Goal: Communication & Community: Answer question/provide support

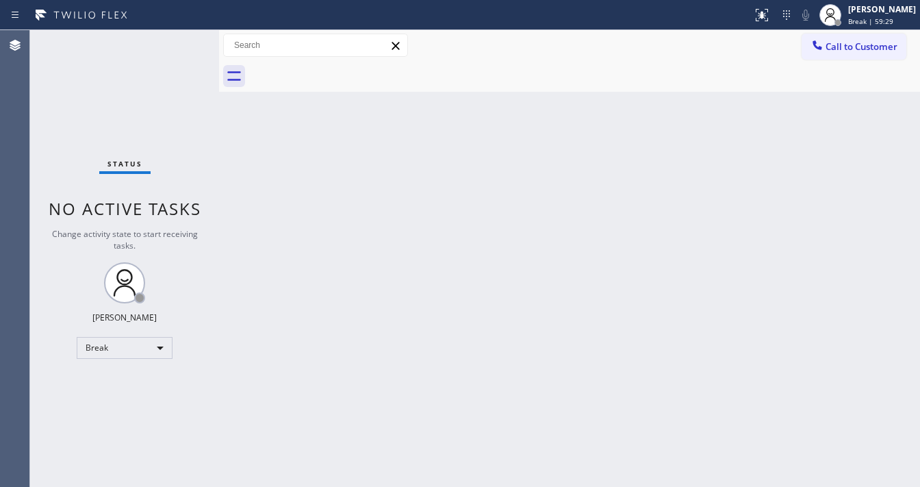
click at [885, 274] on div "Back to Dashboard Change Sender ID Customers Technicians Select a contact Outbo…" at bounding box center [569, 258] width 701 height 457
click at [5, 242] on div "Agent Desktop" at bounding box center [14, 258] width 29 height 457
click at [122, 343] on div "Break" at bounding box center [125, 348] width 96 height 22
click at [136, 388] on li "Available" at bounding box center [123, 383] width 93 height 16
click at [226, 364] on div "Back to Dashboard Change Sender ID Customers Technicians Select a contact Outbo…" at bounding box center [569, 258] width 701 height 457
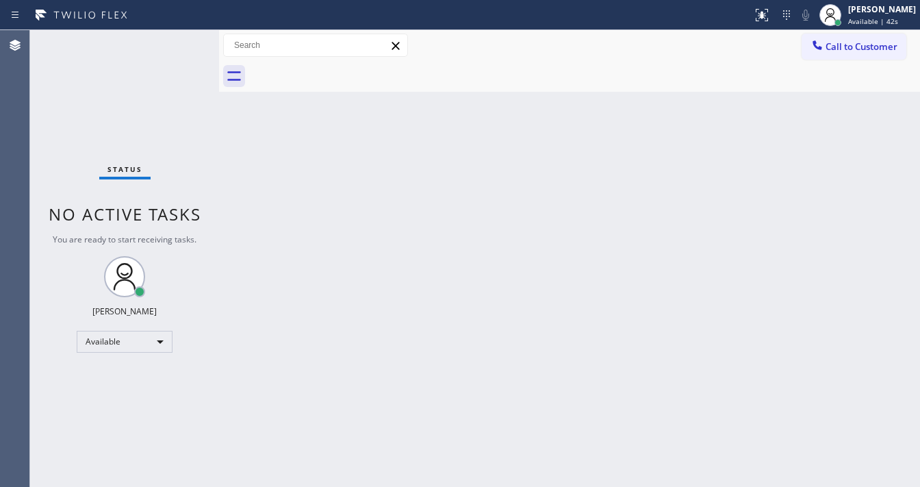
click at [205, 35] on div "Status No active tasks You are ready to start receiving tasks. [PERSON_NAME]" at bounding box center [124, 258] width 189 height 457
click at [116, 112] on div "Status No active tasks You are ready to start receiving tasks. [PERSON_NAME]" at bounding box center [124, 258] width 189 height 457
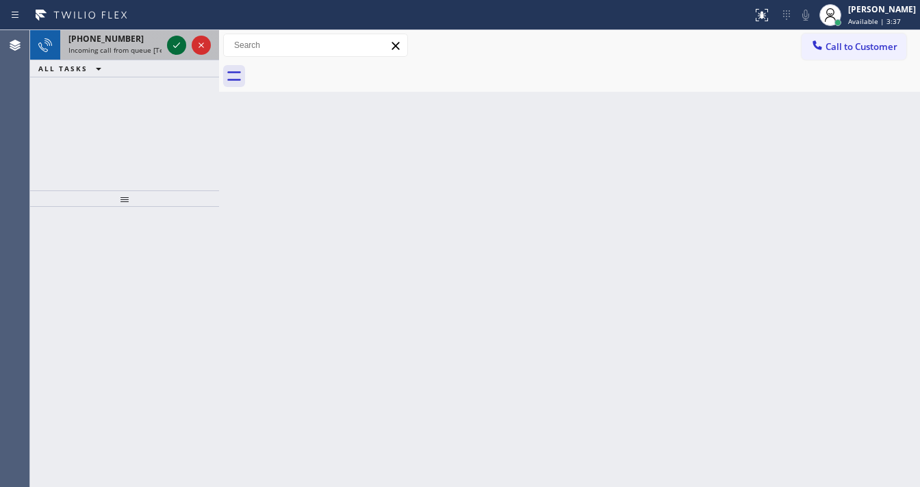
click at [176, 44] on icon at bounding box center [176, 45] width 16 height 16
click at [172, 47] on icon at bounding box center [176, 45] width 16 height 16
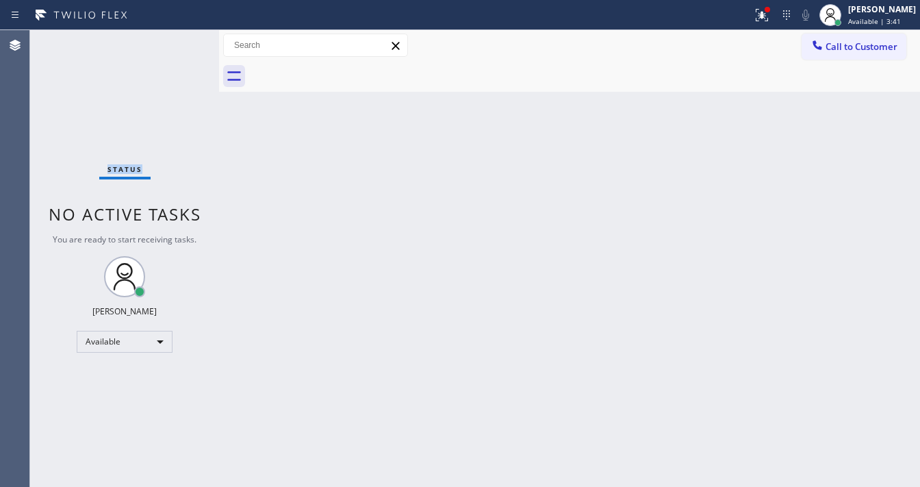
click at [175, 47] on div "Status No active tasks You are ready to start receiving tasks. [PERSON_NAME]" at bounding box center [124, 258] width 189 height 457
drag, startPoint x: 776, startPoint y: 19, endPoint x: 755, endPoint y: 170, distance: 152.7
click at [770, 22] on icon at bounding box center [762, 15] width 16 height 16
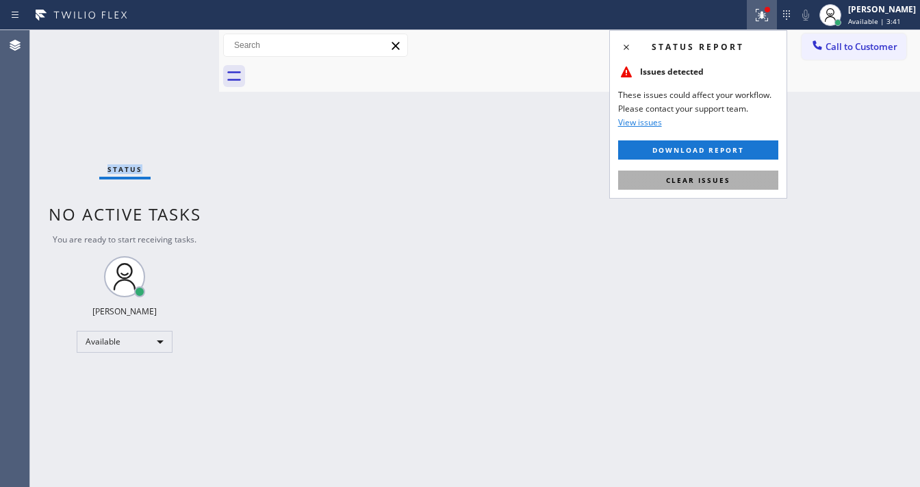
click at [718, 179] on span "Clear issues" at bounding box center [698, 180] width 64 height 10
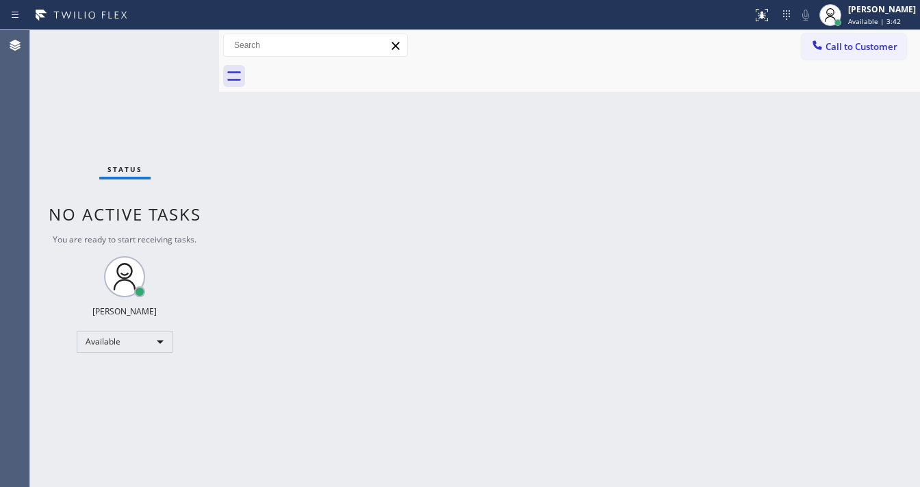
click at [451, 169] on div "Back to Dashboard Change Sender ID Customers Technicians Select a contact Outbo…" at bounding box center [569, 258] width 701 height 457
drag, startPoint x: 88, startPoint y: 49, endPoint x: 153, endPoint y: 16, distance: 72.9
click at [91, 49] on div "Status No active tasks You are ready to start receiving tasks. [PERSON_NAME]" at bounding box center [124, 258] width 189 height 457
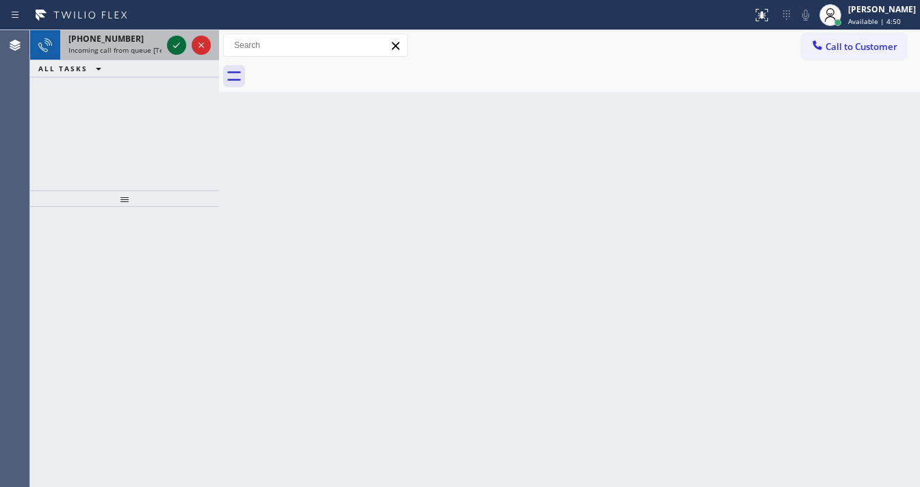
click at [173, 47] on icon at bounding box center [176, 45] width 16 height 16
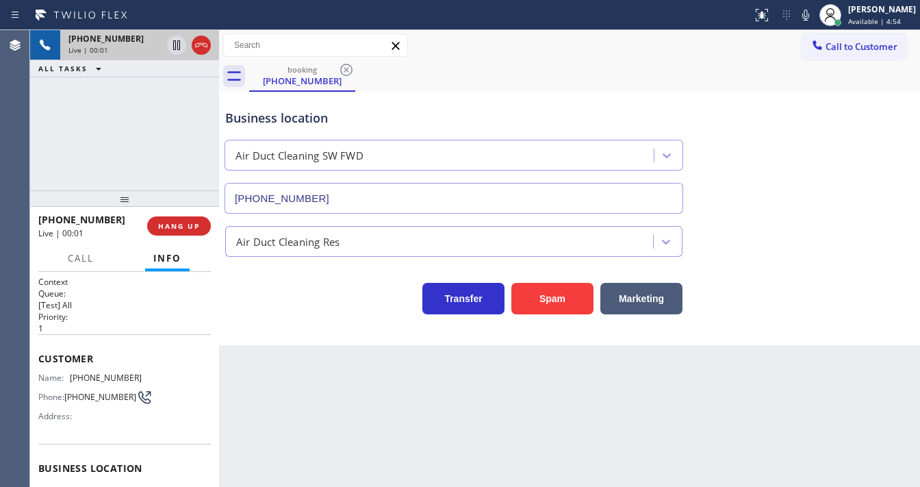
type input "[PHONE_NUMBER]"
click at [126, 105] on div "[PHONE_NUMBER] Live | 00:03 ALL TASKS ALL TASKS ACTIVE TASKS TASKS IN WRAP UP" at bounding box center [124, 110] width 189 height 160
click at [546, 294] on button "Spam" at bounding box center [552, 298] width 82 height 31
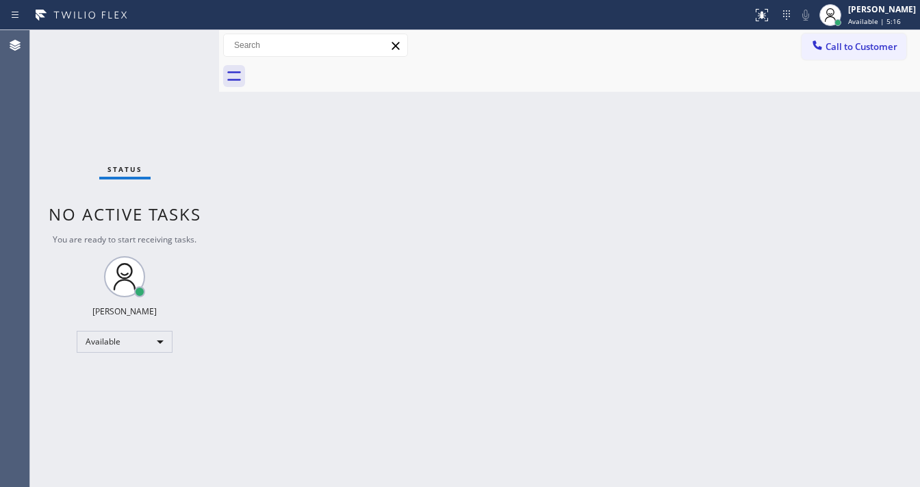
click at [184, 45] on div "Status No active tasks You are ready to start receiving tasks. [PERSON_NAME]" at bounding box center [124, 258] width 189 height 457
click at [183, 44] on div "Status No active tasks You are ready to start receiving tasks. [PERSON_NAME]" at bounding box center [124, 258] width 189 height 457
click at [399, 199] on div "Back to Dashboard Change Sender ID Customers Technicians Select a contact Outbo…" at bounding box center [569, 258] width 701 height 457
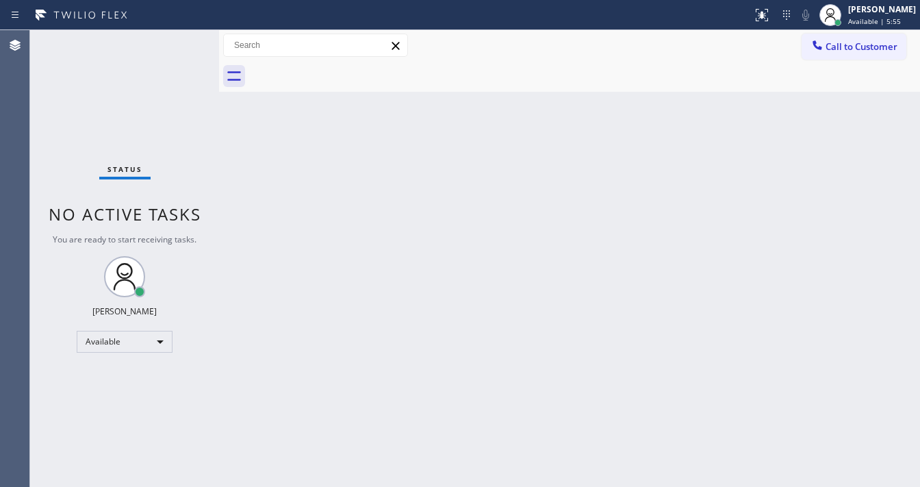
click at [178, 37] on div "Status No active tasks You are ready to start receiving tasks. [PERSON_NAME]" at bounding box center [124, 258] width 189 height 457
click at [178, 38] on div "Status No active tasks You are ready to start receiving tasks. [PERSON_NAME]" at bounding box center [124, 258] width 189 height 457
drag, startPoint x: 178, startPoint y: 38, endPoint x: 178, endPoint y: 22, distance: 15.7
click at [178, 38] on div "Status No active tasks You are ready to start receiving tasks. [PERSON_NAME]" at bounding box center [124, 258] width 189 height 457
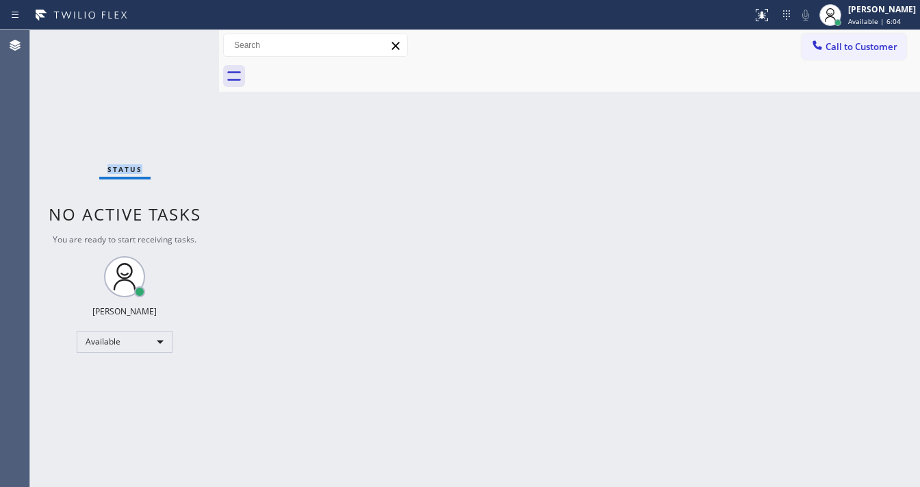
click at [158, 45] on div "Status No active tasks You are ready to start receiving tasks. [PERSON_NAME]" at bounding box center [124, 258] width 189 height 457
click at [200, 38] on div "Status No active tasks You are ready to start receiving tasks. [PERSON_NAME]" at bounding box center [124, 258] width 189 height 457
drag, startPoint x: 218, startPoint y: 44, endPoint x: 179, endPoint y: 44, distance: 39.7
click at [179, 44] on div "Status No active tasks You are ready to start receiving tasks. [PERSON_NAME] Av…" at bounding box center [475, 258] width 890 height 457
click at [179, 43] on div "Status No active tasks You are ready to start receiving tasks. [PERSON_NAME]" at bounding box center [124, 258] width 189 height 457
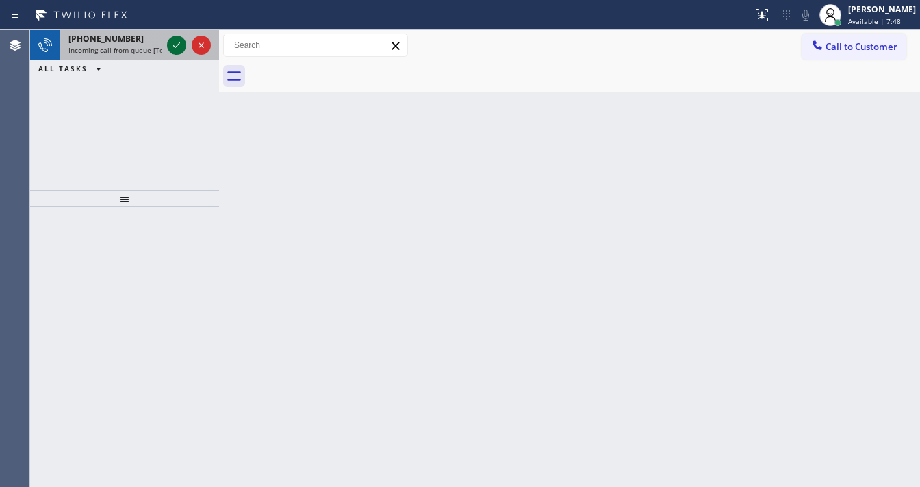
click at [176, 42] on icon at bounding box center [176, 45] width 16 height 16
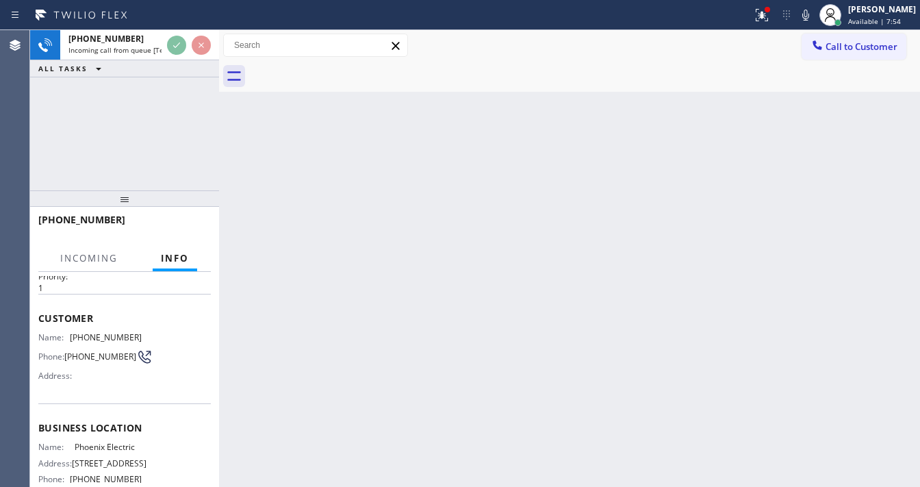
scroll to position [30, 0]
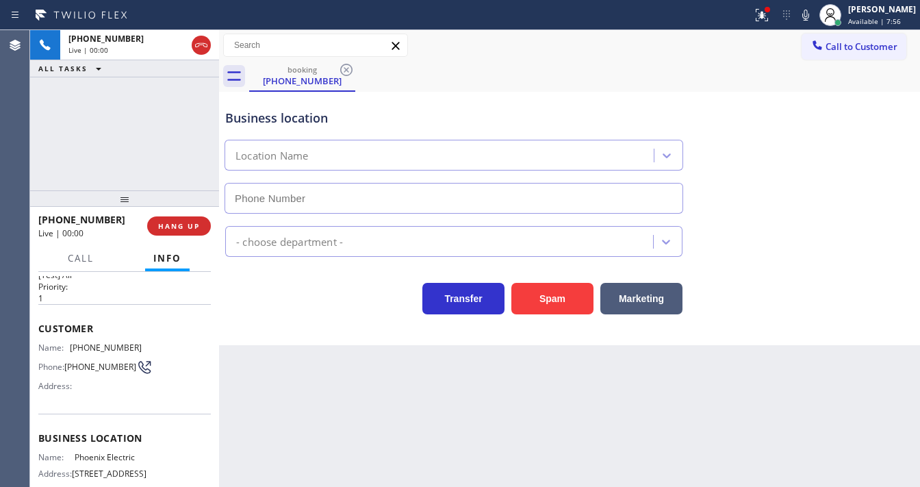
type input "[PHONE_NUMBER]"
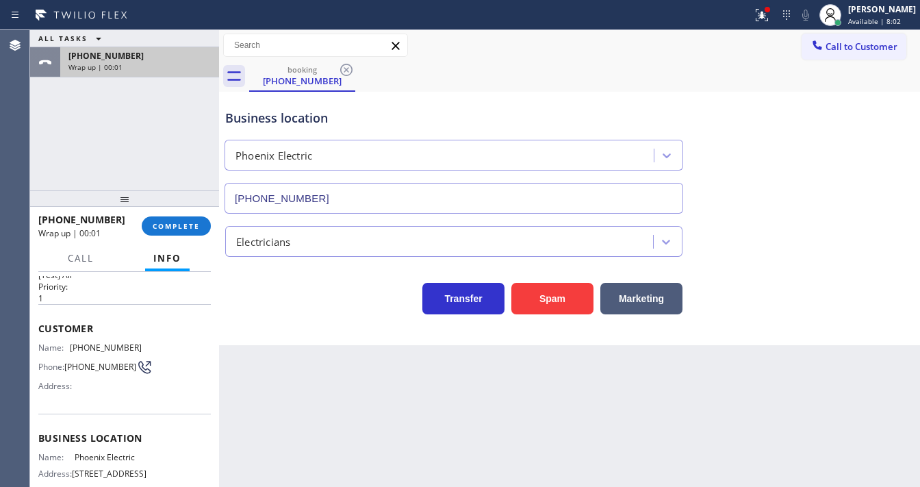
click at [179, 66] on div "Wrap up | 00:01" at bounding box center [139, 67] width 142 height 10
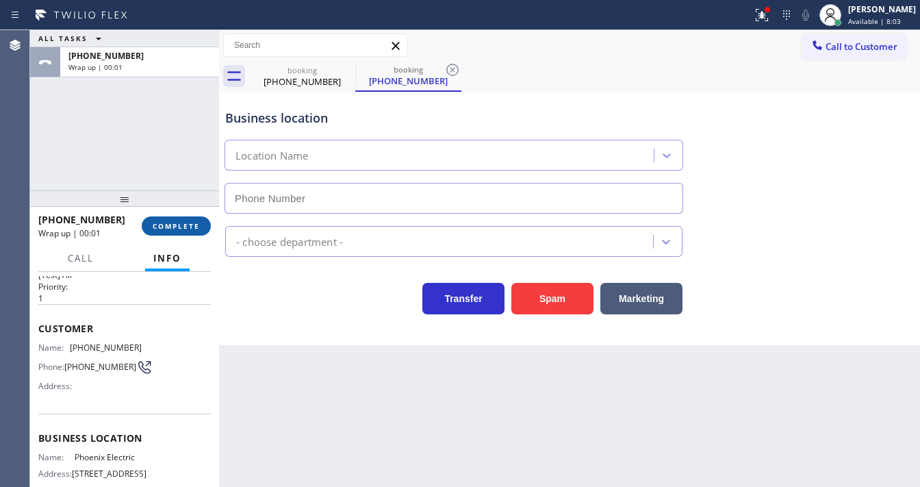
click at [186, 224] on span "COMPLETE" at bounding box center [176, 226] width 47 height 10
type input "[PHONE_NUMBER]"
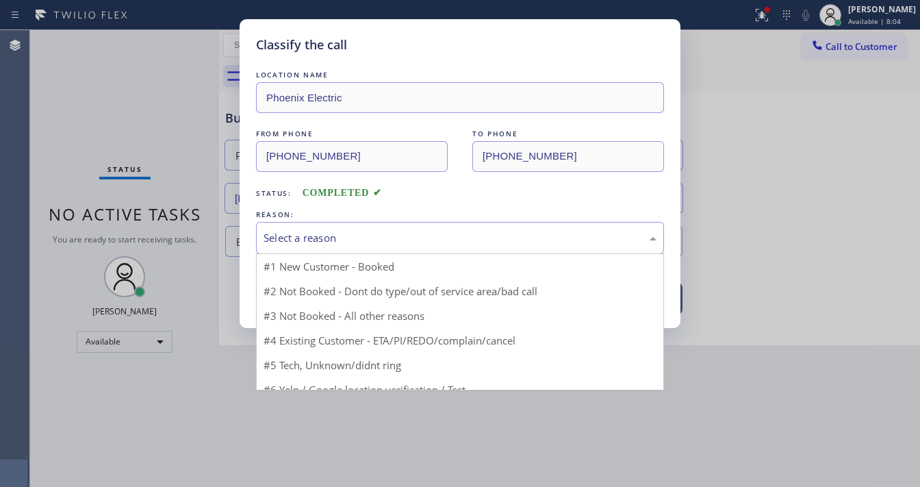
click at [337, 249] on div "Select a reason" at bounding box center [460, 238] width 408 height 32
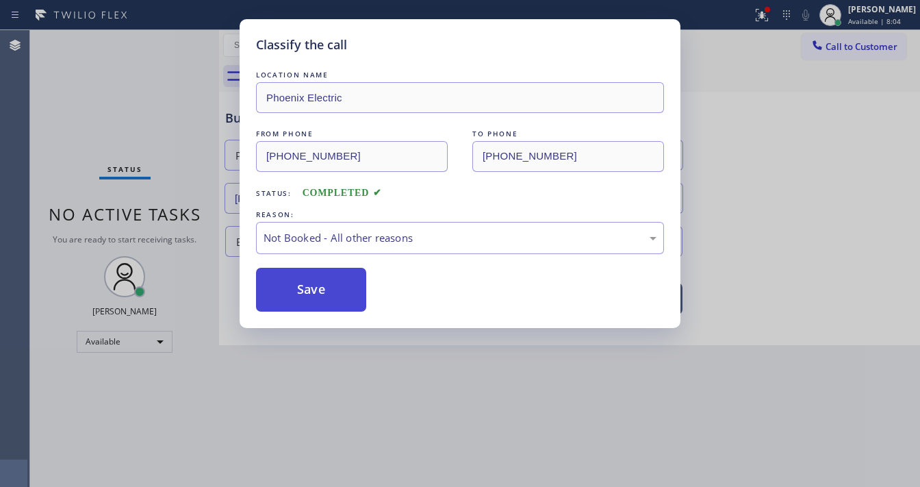
click at [309, 289] on button "Save" at bounding box center [311, 290] width 110 height 44
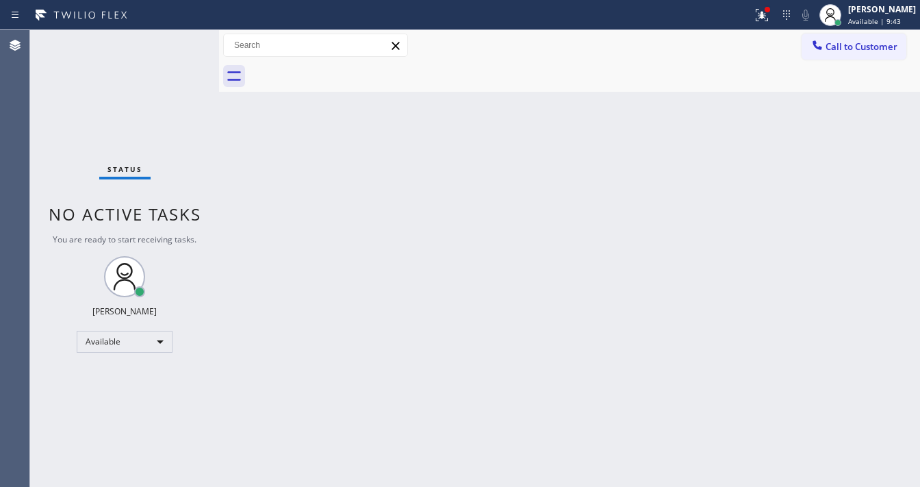
click at [178, 38] on div "Status No active tasks You are ready to start receiving tasks. [PERSON_NAME]" at bounding box center [124, 258] width 189 height 457
drag, startPoint x: 216, startPoint y: 41, endPoint x: 168, endPoint y: 42, distance: 48.6
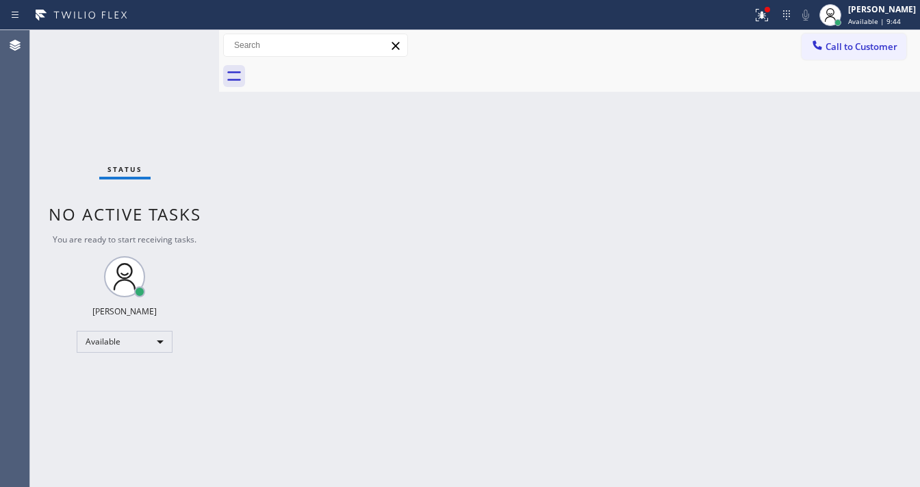
click at [168, 42] on div "Status No active tasks You are ready to start receiving tasks. [PERSON_NAME] Av…" at bounding box center [475, 258] width 890 height 457
click at [179, 39] on div "Status No active tasks You are ready to start receiving tasks. [PERSON_NAME]" at bounding box center [124, 258] width 189 height 457
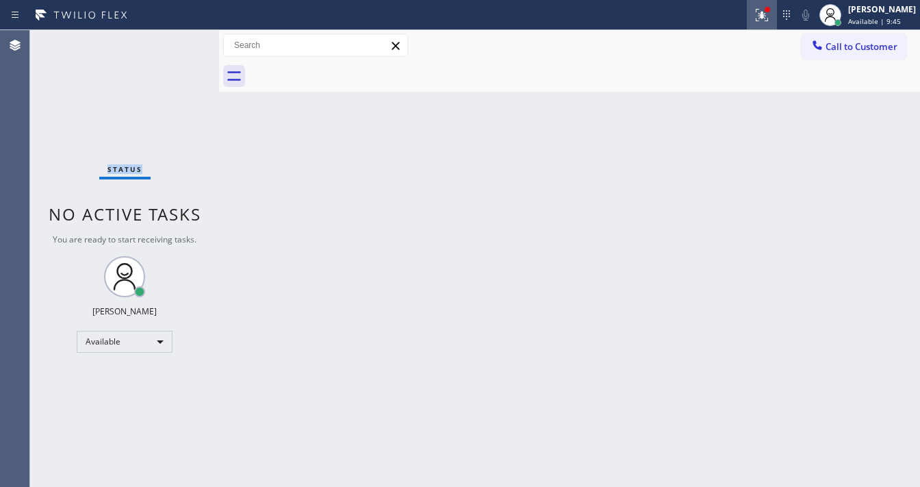
click at [759, 19] on div at bounding box center [762, 15] width 30 height 16
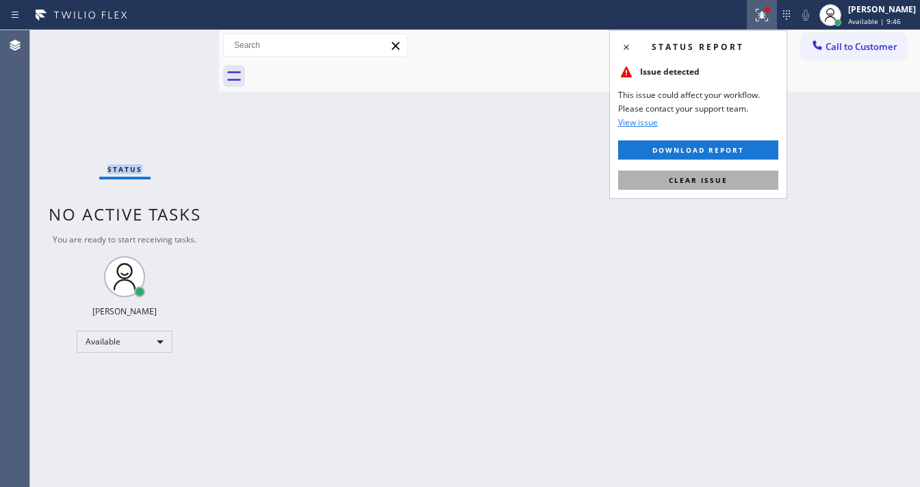
click at [726, 178] on button "Clear issue" at bounding box center [698, 179] width 160 height 19
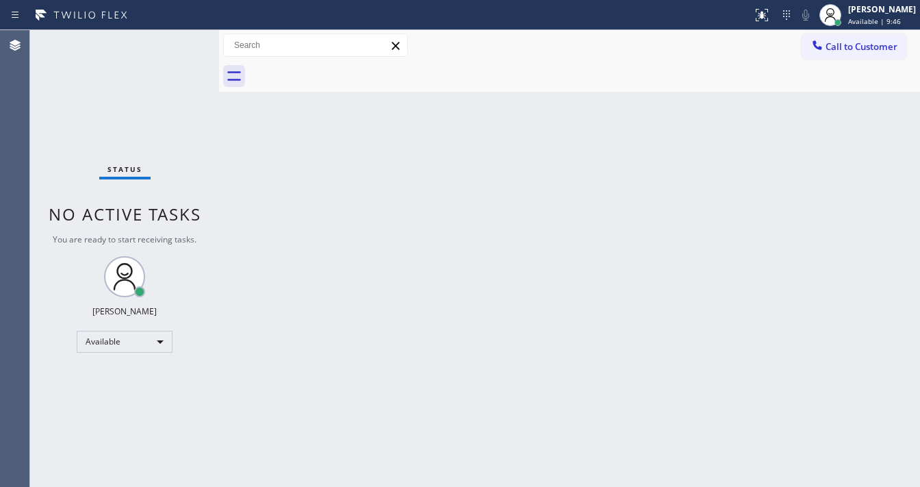
click at [435, 363] on div "Back to Dashboard Change Sender ID Customers Technicians Select a contact Outbo…" at bounding box center [569, 258] width 701 height 457
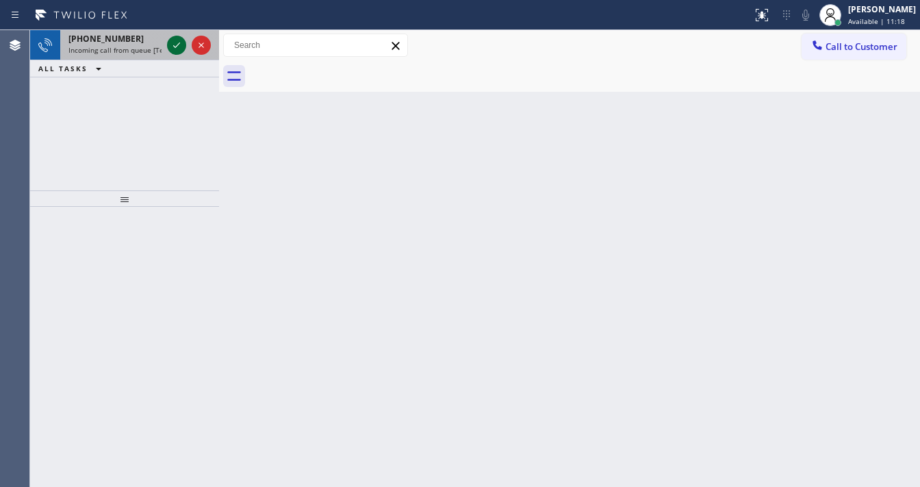
drag, startPoint x: 190, startPoint y: 54, endPoint x: 182, endPoint y: 50, distance: 9.2
click at [184, 51] on div at bounding box center [188, 45] width 49 height 30
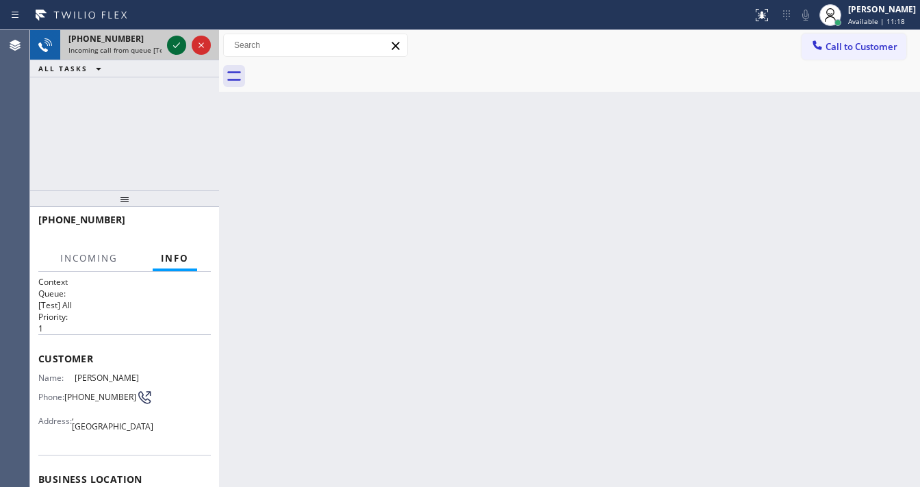
click at [182, 50] on icon at bounding box center [176, 45] width 16 height 16
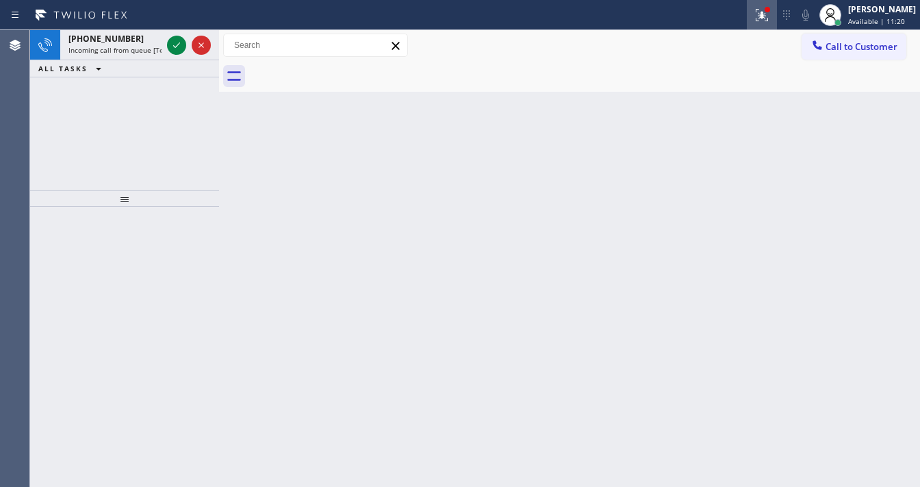
drag, startPoint x: 754, startPoint y: 20, endPoint x: 761, endPoint y: 28, distance: 11.1
click at [757, 22] on div "Status report Issue detected This issue could affect your workflow. Please cont…" at bounding box center [460, 15] width 920 height 30
drag, startPoint x: 769, startPoint y: 15, endPoint x: 746, endPoint y: 159, distance: 145.6
click at [769, 19] on icon at bounding box center [762, 15] width 16 height 16
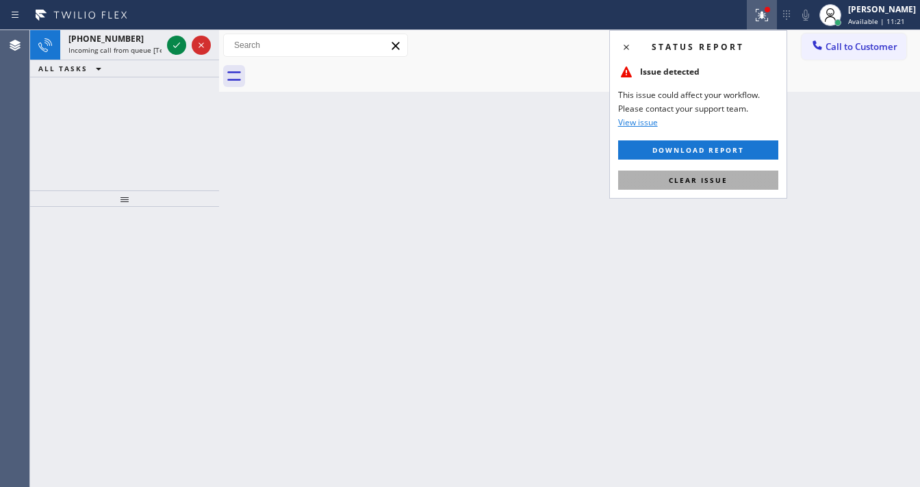
drag, startPoint x: 731, startPoint y: 180, endPoint x: 193, endPoint y: 65, distance: 550.3
click at [730, 179] on button "Clear issue" at bounding box center [698, 179] width 160 height 19
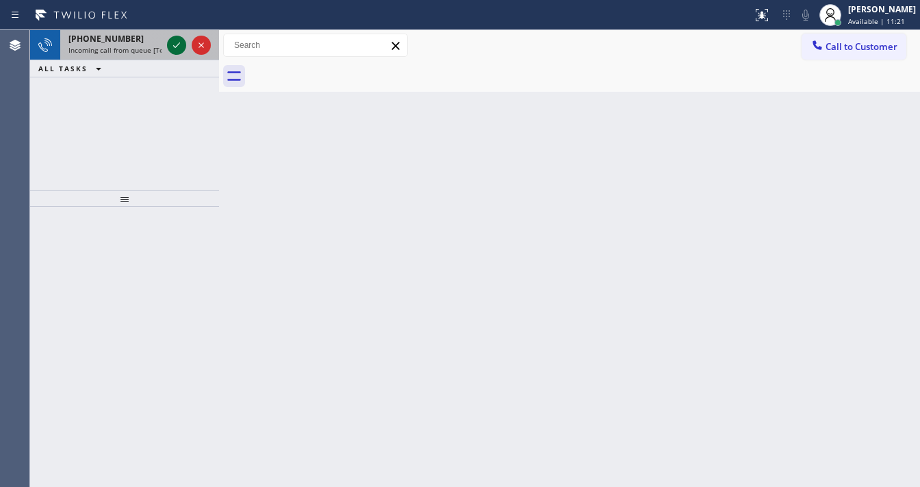
click at [171, 47] on icon at bounding box center [176, 45] width 16 height 16
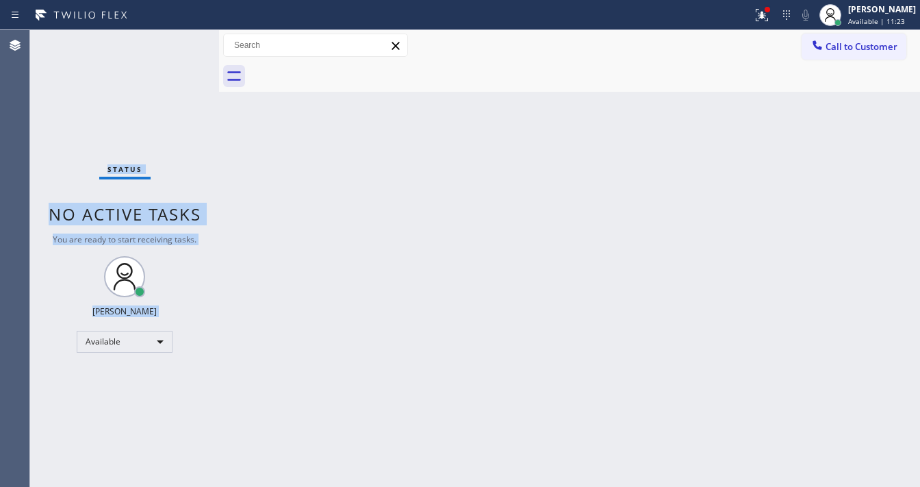
click at [171, 47] on div "Status No active tasks You are ready to start receiving tasks. [PERSON_NAME]" at bounding box center [124, 258] width 189 height 457
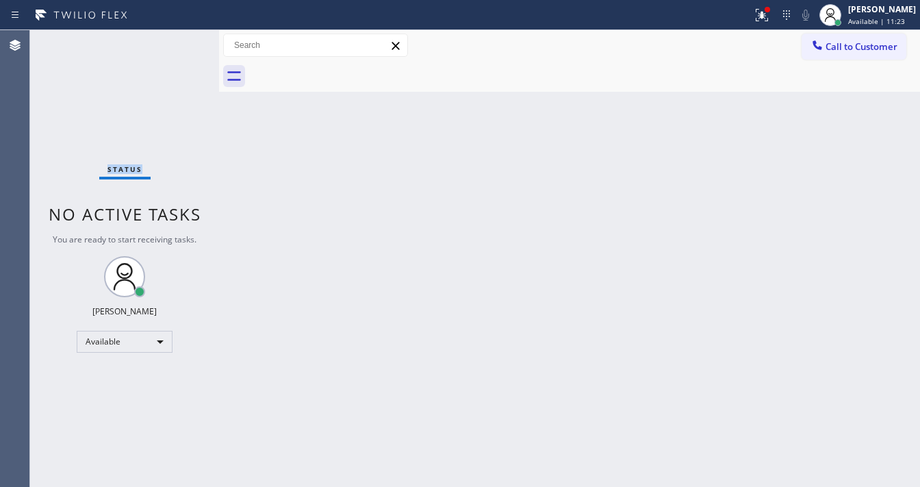
click at [171, 47] on div "Status No active tasks You are ready to start receiving tasks. [PERSON_NAME]" at bounding box center [124, 258] width 189 height 457
click at [759, 18] on div at bounding box center [762, 15] width 30 height 16
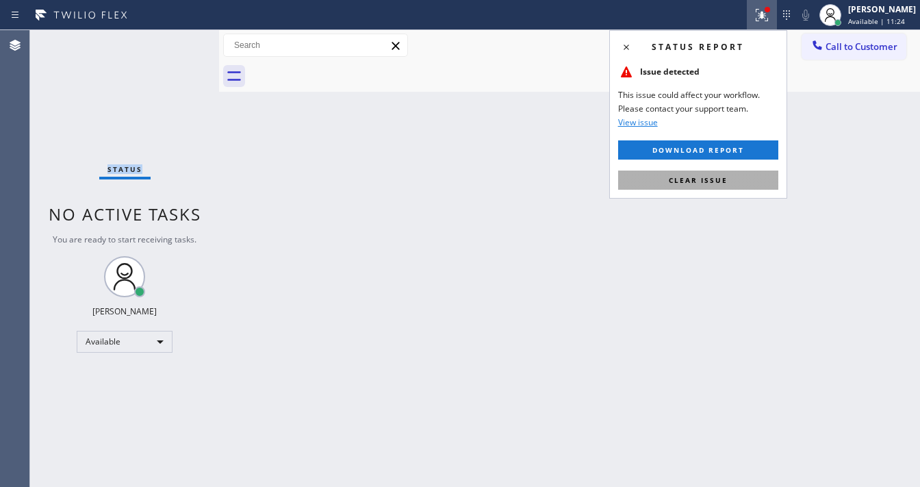
click at [713, 170] on button "Clear issue" at bounding box center [698, 179] width 160 height 19
click at [712, 179] on div "Back to Dashboard Change Sender ID Customers Technicians Select a contact Outbo…" at bounding box center [569, 258] width 701 height 457
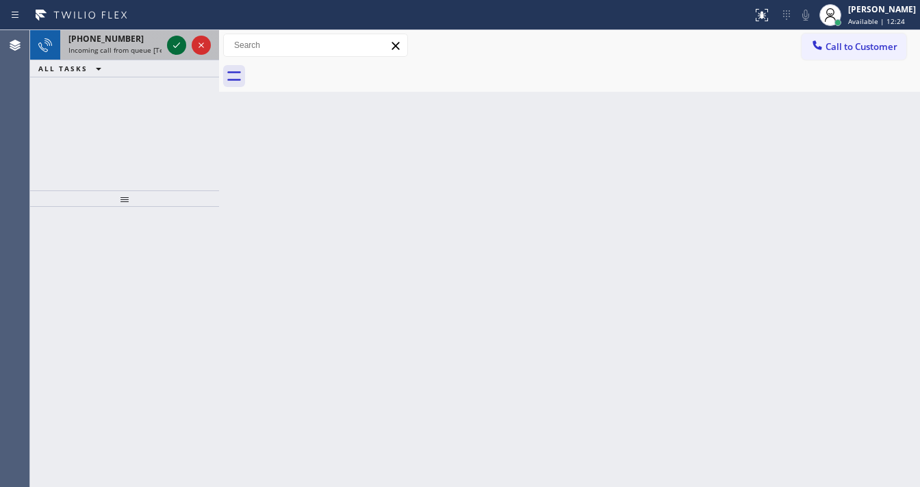
click at [169, 42] on icon at bounding box center [176, 45] width 16 height 16
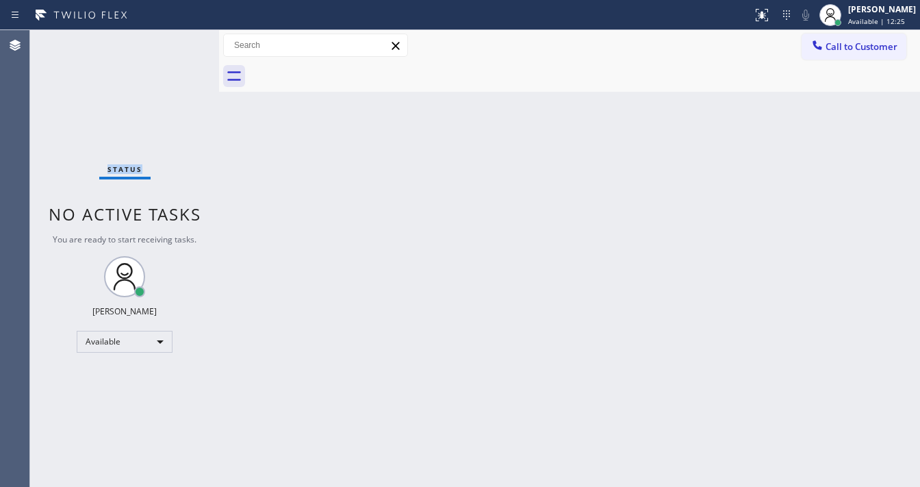
click at [174, 43] on div "Status No active tasks You are ready to start receiving tasks. [PERSON_NAME]" at bounding box center [124, 258] width 189 height 457
click at [766, 14] on icon at bounding box center [762, 13] width 8 height 5
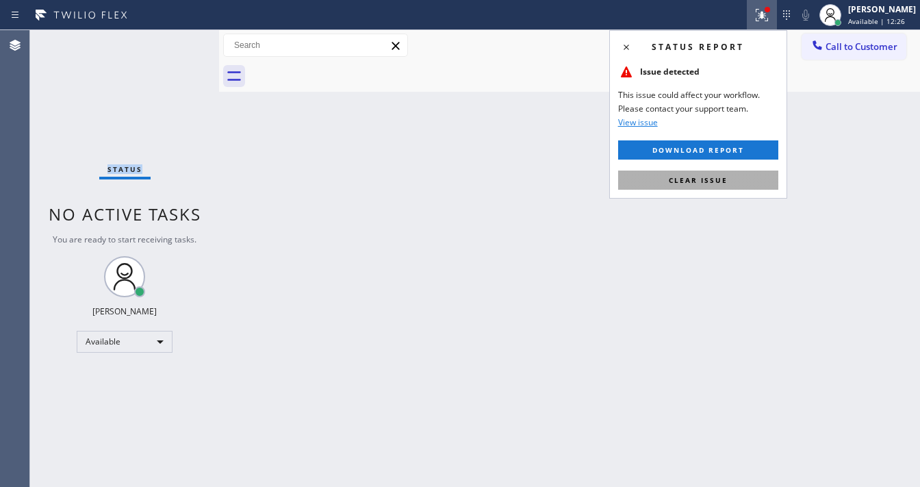
click at [723, 178] on span "Clear issue" at bounding box center [698, 180] width 59 height 10
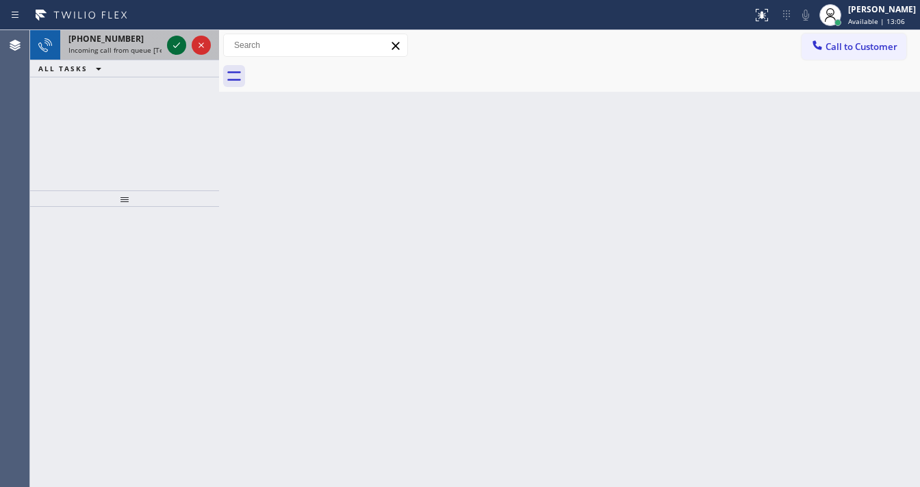
click at [179, 49] on icon at bounding box center [176, 45] width 16 height 16
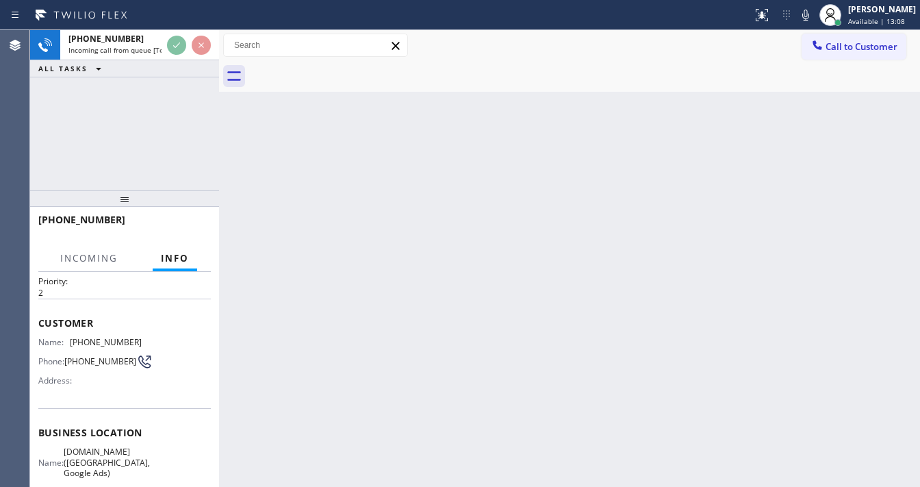
scroll to position [55, 0]
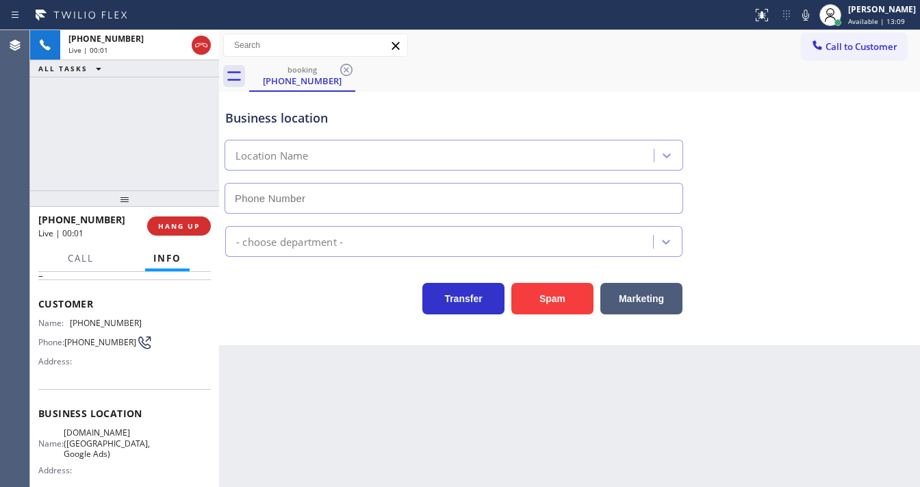
type input "[PHONE_NUMBER]"
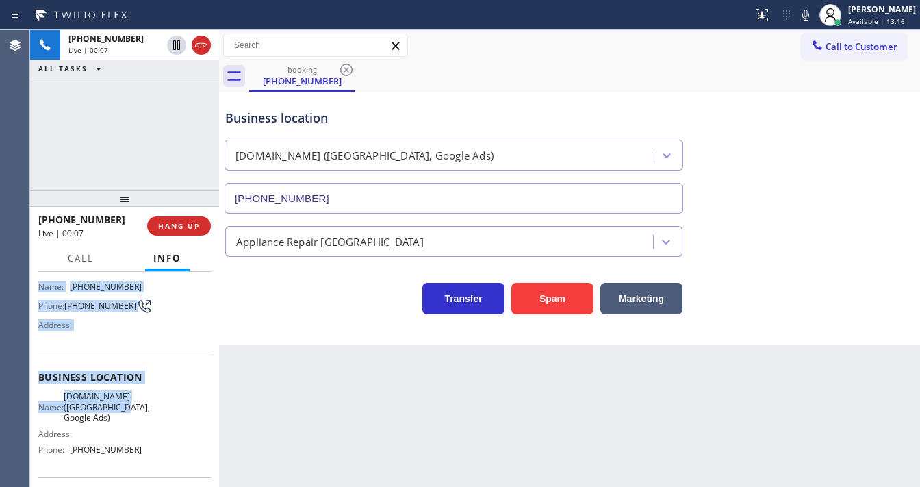
scroll to position [190, 0]
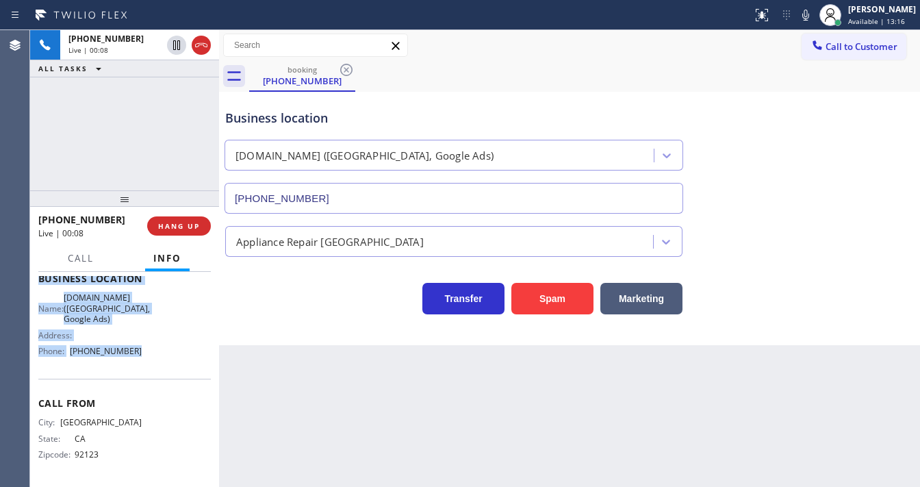
drag, startPoint x: 38, startPoint y: 299, endPoint x: 157, endPoint y: 366, distance: 137.1
click at [157, 366] on div "Context Queue: [Test] All Priority: 2 Customer Name: [PHONE_NUMBER] Phone: [PHO…" at bounding box center [124, 284] width 173 height 396
copy div "Customer Name: [PHONE_NUMBER] Phone: [PHONE_NUMBER] Address: Business location …"
click at [125, 149] on div "[PHONE_NUMBER] Live | 00:08 ALL TASKS ALL TASKS ACTIVE TASKS TASKS IN WRAP UP" at bounding box center [124, 110] width 189 height 160
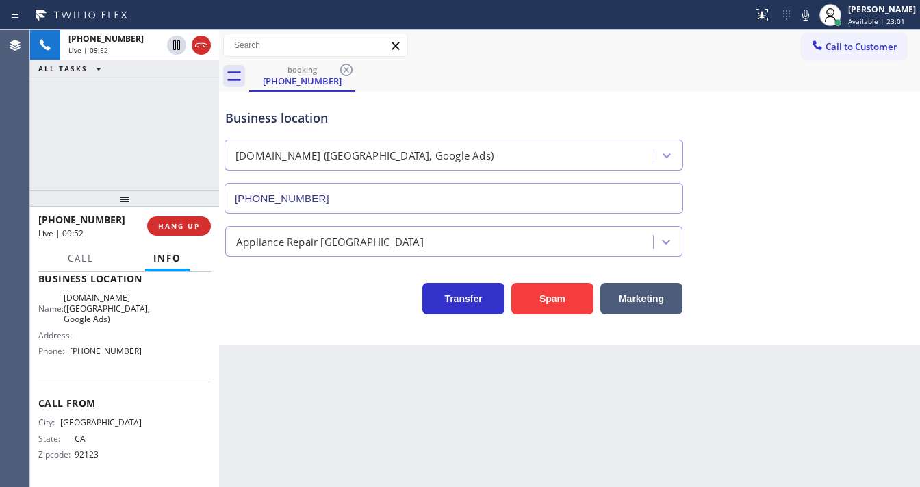
click at [48, 163] on div "[PHONE_NUMBER] Live | 09:52 ALL TASKS ALL TASKS ACTIVE TASKS TASKS IN WRAP UP" at bounding box center [124, 110] width 189 height 160
click at [178, 134] on div "[PHONE_NUMBER] Live | 09:55 ALL TASKS ALL TASKS ACTIVE TASKS TASKS IN WRAP UP" at bounding box center [124, 110] width 189 height 160
click at [152, 144] on div "[PHONE_NUMBER] Live | 11:30 ALL TASKS ALL TASKS ACTIVE TASKS TASKS IN WRAP UP" at bounding box center [124, 110] width 189 height 160
click at [40, 155] on div "[PHONE_NUMBER] Live | 12:06 ALL TASKS ALL TASKS ACTIVE TASKS TASKS IN WRAP UP" at bounding box center [124, 110] width 189 height 160
drag, startPoint x: 841, startPoint y: 146, endPoint x: 802, endPoint y: 93, distance: 65.2
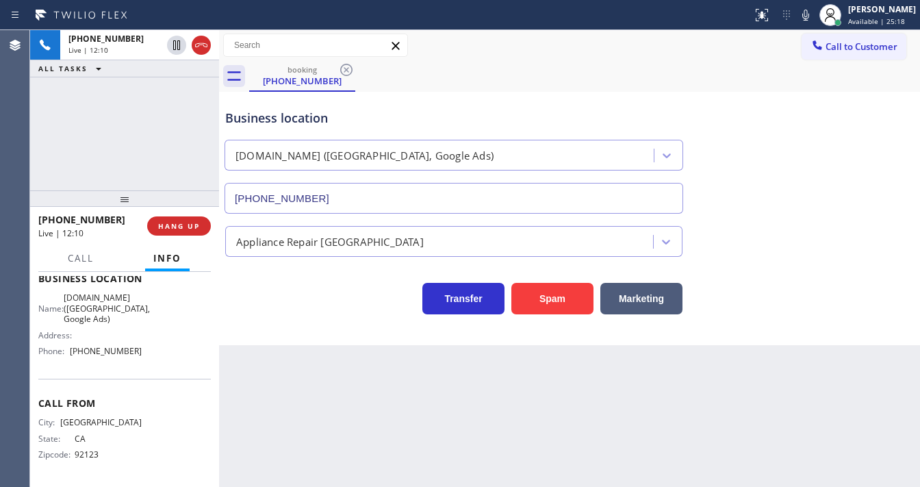
click at [842, 146] on div "Business location [DOMAIN_NAME] ([GEOGRAPHIC_DATA], Google Ads) [PHONE_NUMBER]" at bounding box center [570, 152] width 694 height 124
click at [809, 19] on icon at bounding box center [805, 15] width 7 height 11
click at [759, 79] on div "booking [PHONE_NUMBER]" at bounding box center [584, 76] width 671 height 31
click at [834, 40] on span "Call to Customer" at bounding box center [862, 46] width 72 height 12
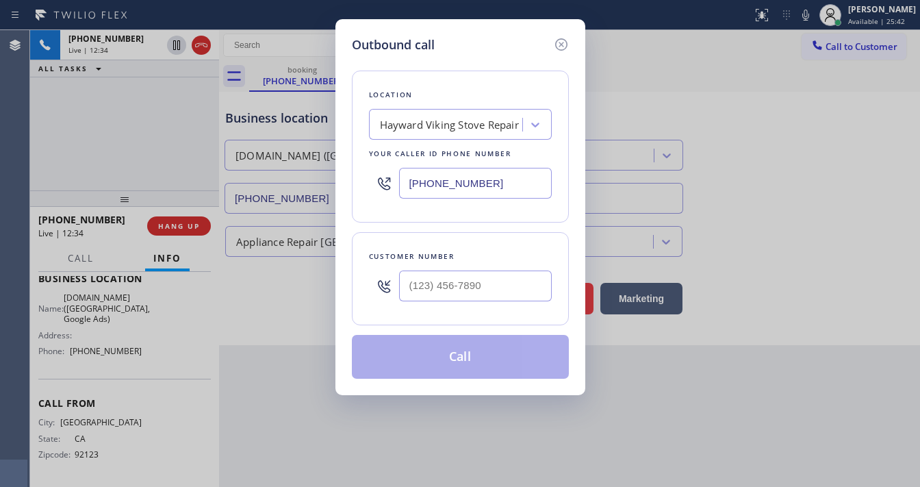
click at [433, 184] on input "[PHONE_NUMBER]" at bounding box center [475, 183] width 153 height 31
paste input "30) 514-1921"
click at [433, 233] on div "Customer number" at bounding box center [460, 278] width 217 height 93
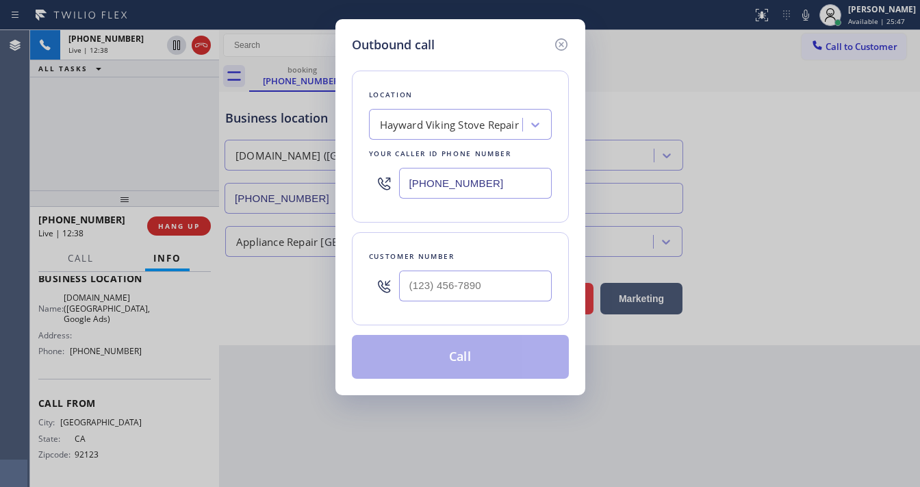
click at [455, 170] on input "[PHONE_NUMBER]" at bounding box center [475, 183] width 153 height 31
paste input "800) 686-5038"
click at [445, 238] on div "Customer number" at bounding box center [460, 278] width 217 height 93
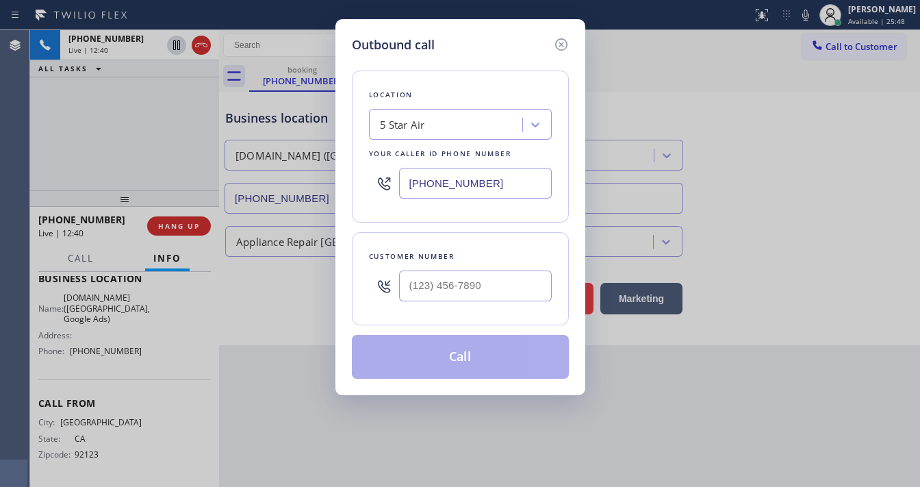
click at [444, 192] on input "[PHONE_NUMBER]" at bounding box center [475, 183] width 153 height 31
type input "(___) ___-____"
click at [436, 219] on div "Location Search location Your caller id phone number" at bounding box center [460, 147] width 217 height 152
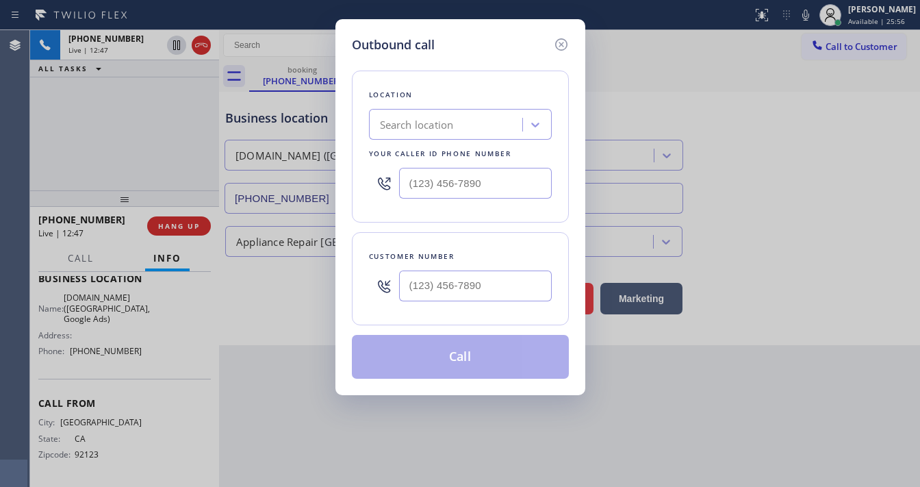
drag, startPoint x: 437, startPoint y: 48, endPoint x: 445, endPoint y: 51, distance: 8.9
click at [437, 48] on div "Outbound call" at bounding box center [460, 45] width 217 height 18
click at [559, 46] on icon at bounding box center [561, 44] width 16 height 16
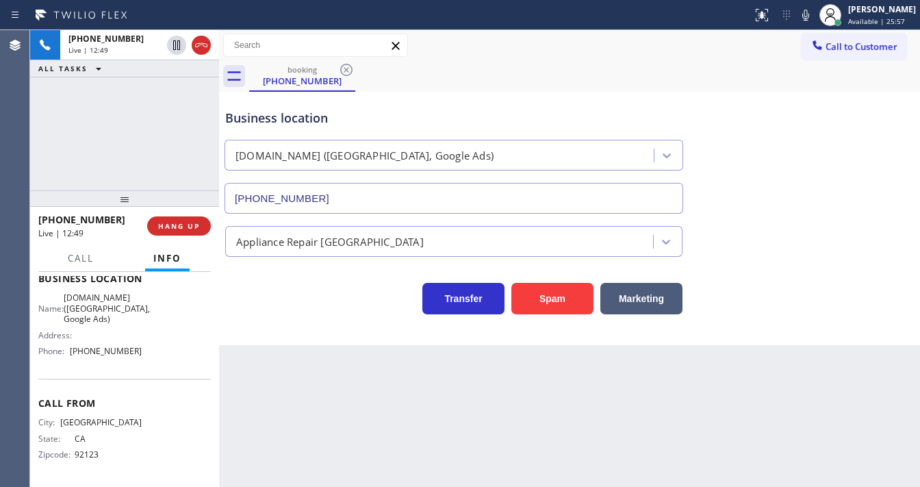
click at [552, 73] on div "booking [PHONE_NUMBER]" at bounding box center [584, 76] width 671 height 31
click at [175, 120] on div "[PHONE_NUMBER] Live | 12:49 ALL TASKS ALL TASKS ACTIVE TASKS TASKS IN WRAP UP" at bounding box center [124, 110] width 189 height 160
click at [442, 134] on div "Business location [DOMAIN_NAME] ([GEOGRAPHIC_DATA], Google Ads) [PHONE_NUMBER]" at bounding box center [454, 154] width 463 height 118
click at [146, 140] on div "[PHONE_NUMBER] Live | 14:23 ALL TASKS ALL TASKS ACTIVE TASKS TASKS IN WRAP UP" at bounding box center [124, 110] width 189 height 160
drag, startPoint x: 453, startPoint y: 377, endPoint x: 605, endPoint y: 252, distance: 197.0
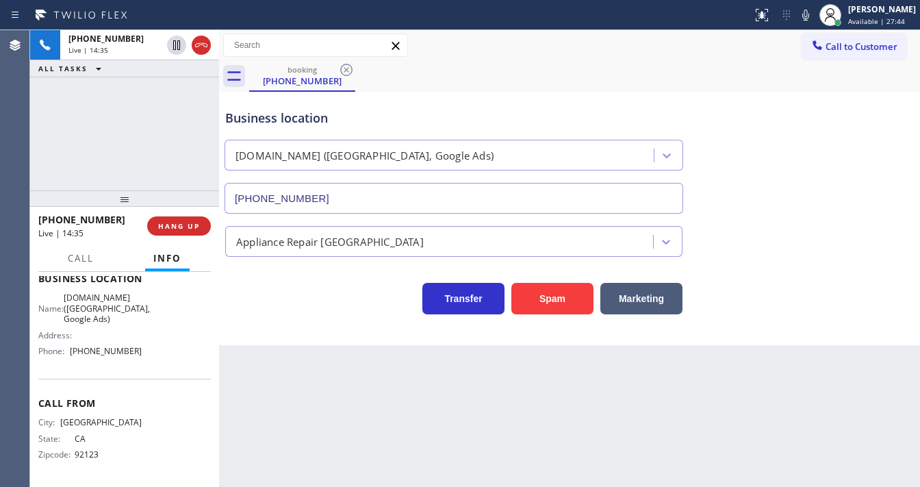
click at [453, 377] on div "Back to Dashboard Change Sender ID Customers Technicians Select a contact Outbo…" at bounding box center [569, 258] width 701 height 457
click at [814, 16] on icon at bounding box center [806, 15] width 16 height 16
click at [723, 65] on div "booking [PHONE_NUMBER]" at bounding box center [584, 76] width 671 height 31
click at [462, 96] on div "Business location [DOMAIN_NAME] ([GEOGRAPHIC_DATA], Google Ads) [PHONE_NUMBER]" at bounding box center [454, 154] width 463 height 118
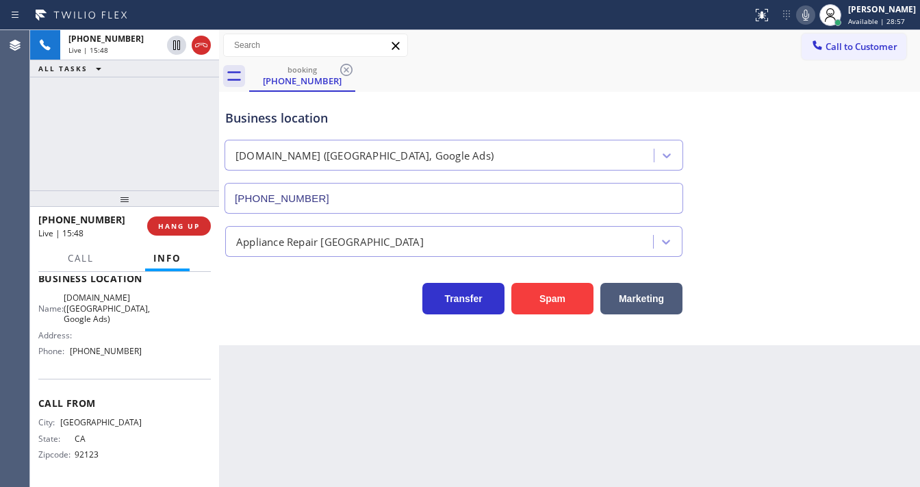
click at [584, 104] on div "Business location [DOMAIN_NAME] ([GEOGRAPHIC_DATA], Google Ads) [PHONE_NUMBER]" at bounding box center [454, 154] width 463 height 118
click at [809, 13] on icon at bounding box center [805, 15] width 7 height 11
click at [646, 85] on div "booking [PHONE_NUMBER]" at bounding box center [584, 76] width 671 height 31
click at [809, 19] on icon at bounding box center [805, 15] width 7 height 11
drag, startPoint x: 464, startPoint y: 44, endPoint x: 477, endPoint y: 44, distance: 12.3
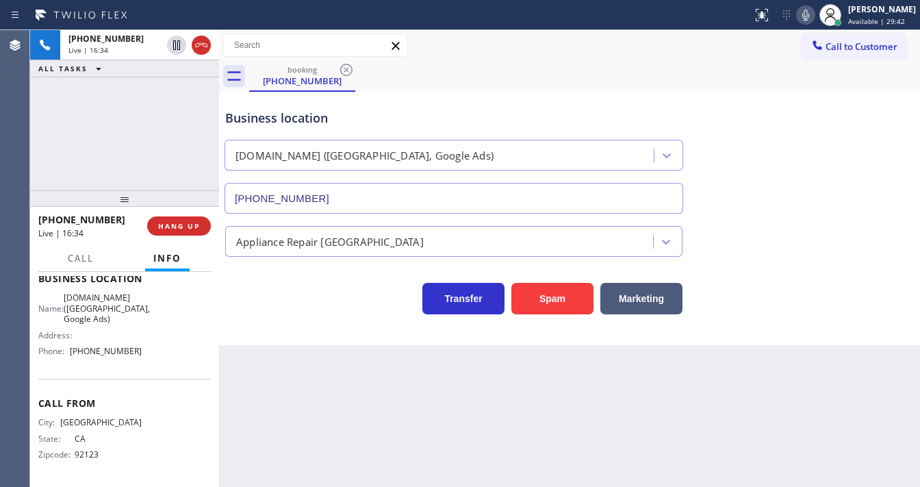
click at [464, 44] on div "Call to Customer Outbound call Location Search location Your caller id phone nu…" at bounding box center [569, 46] width 701 height 24
click at [812, 14] on icon at bounding box center [806, 15] width 16 height 16
click at [167, 129] on div "[PHONE_NUMBER] Live | 16:35 ALL TASKS ALL TASKS ACTIVE TASKS TASKS IN WRAP UP" at bounding box center [124, 110] width 189 height 160
click at [813, 19] on icon at bounding box center [806, 15] width 16 height 16
click at [739, 93] on div "Business location [DOMAIN_NAME] ([GEOGRAPHIC_DATA], Google Ads) [PHONE_NUMBER]" at bounding box center [570, 152] width 694 height 124
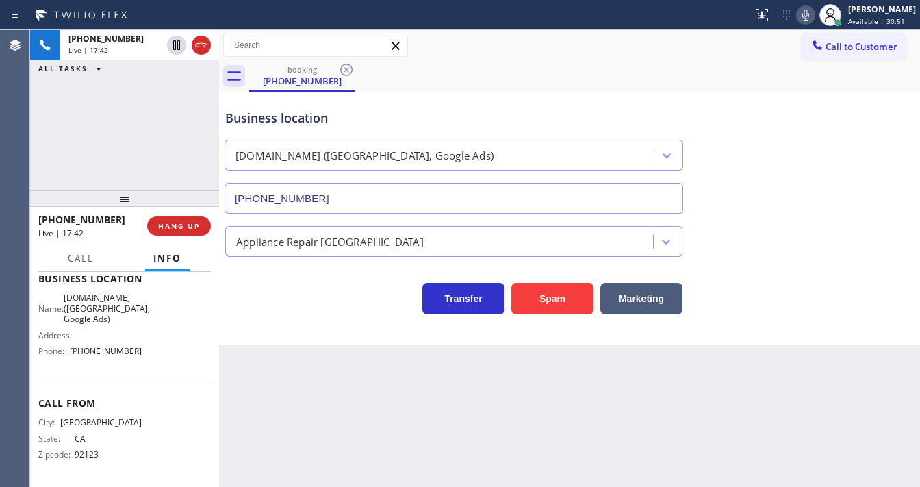
click at [101, 142] on div "[PHONE_NUMBER] Live | 17:42 ALL TASKS ALL TASKS ACTIVE TASKS TASKS IN WRAP UP" at bounding box center [124, 110] width 189 height 160
click at [133, 157] on div "[PHONE_NUMBER] Live | 19:13 ALL TASKS ALL TASKS ACTIVE TASKS TASKS IN WRAP UP" at bounding box center [124, 110] width 189 height 160
click at [52, 153] on div "[PHONE_NUMBER] Live | 20:50 ALL TASKS ALL TASKS ACTIVE TASKS TASKS IN WRAP UP" at bounding box center [124, 110] width 189 height 160
click at [129, 185] on div "[PHONE_NUMBER] Live | 21:24 ALL TASKS ALL TASKS ACTIVE TASKS TASKS IN WRAP UP" at bounding box center [124, 110] width 189 height 160
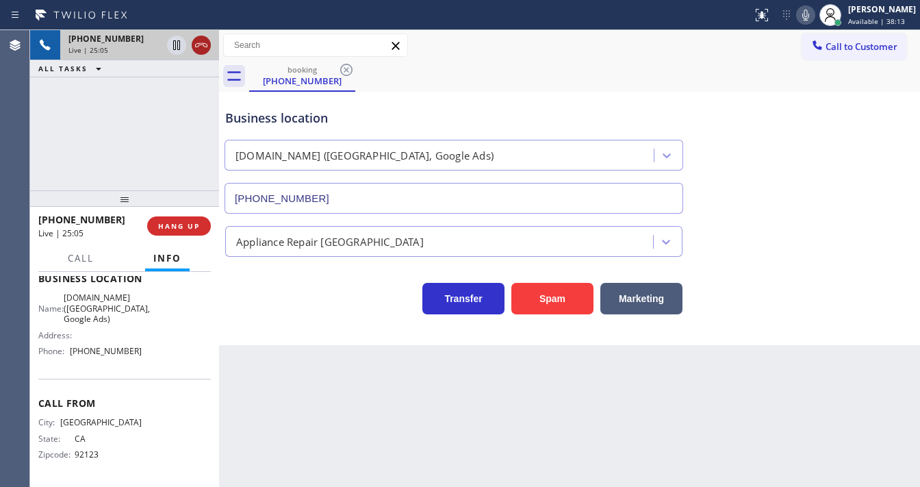
click at [201, 49] on icon at bounding box center [201, 45] width 16 height 16
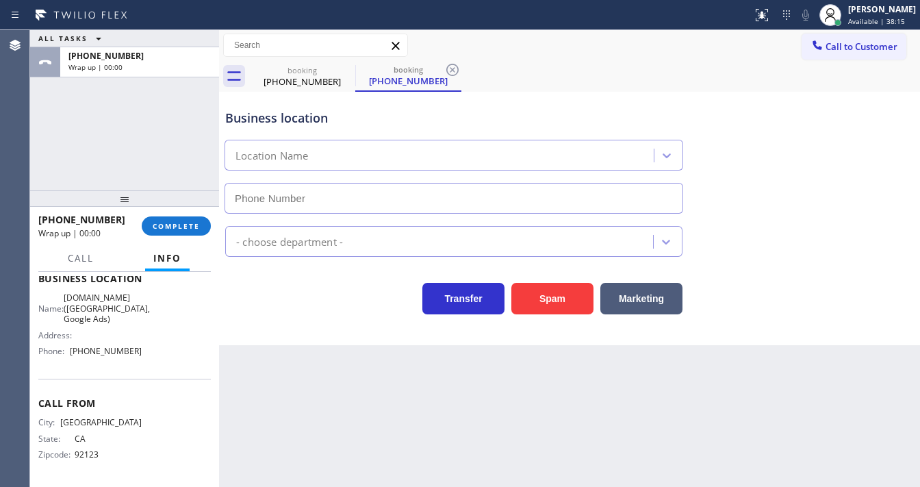
type input "[PHONE_NUMBER]"
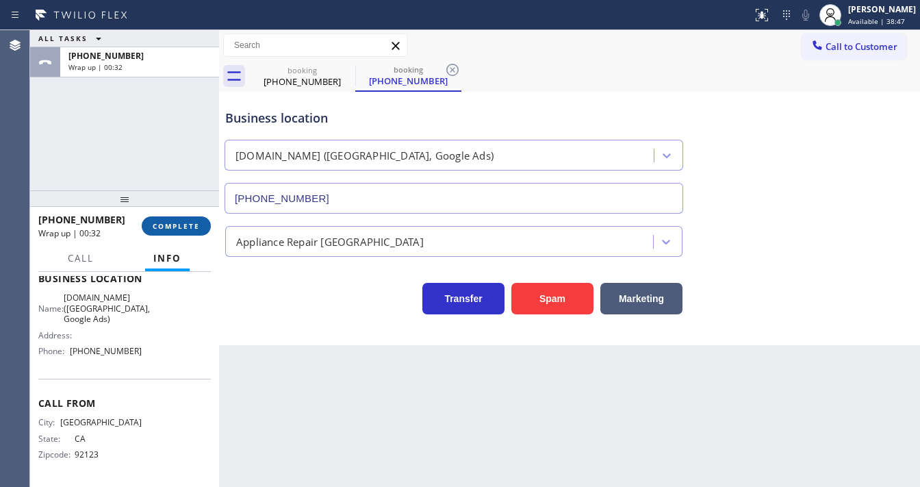
click at [170, 227] on span "COMPLETE" at bounding box center [176, 226] width 47 height 10
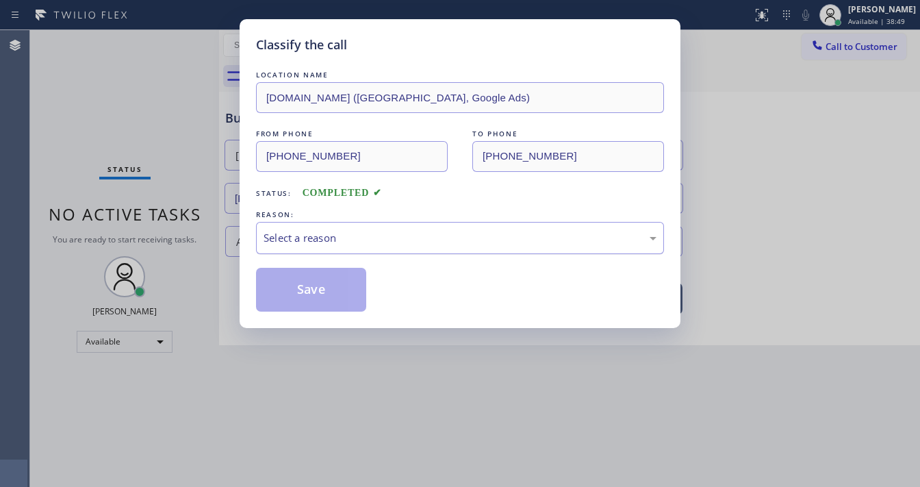
click at [310, 239] on div "Select a reason" at bounding box center [460, 238] width 393 height 16
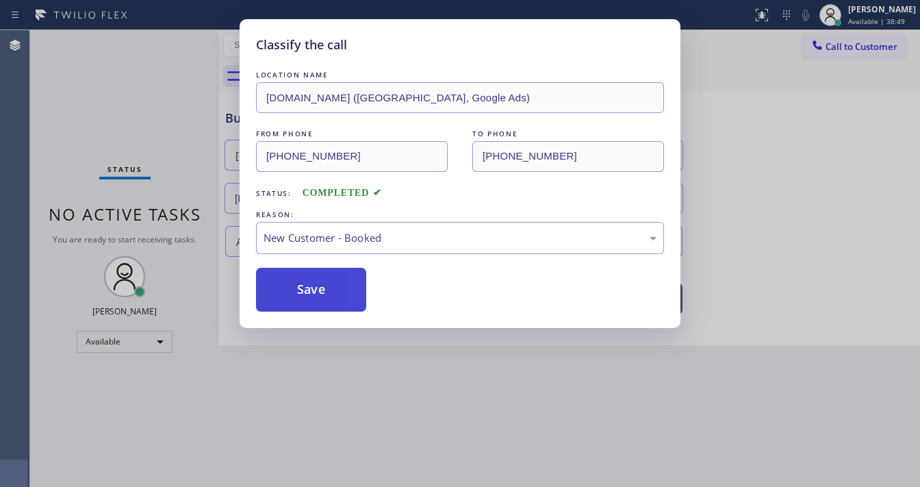
click at [303, 275] on button "Save" at bounding box center [311, 290] width 110 height 44
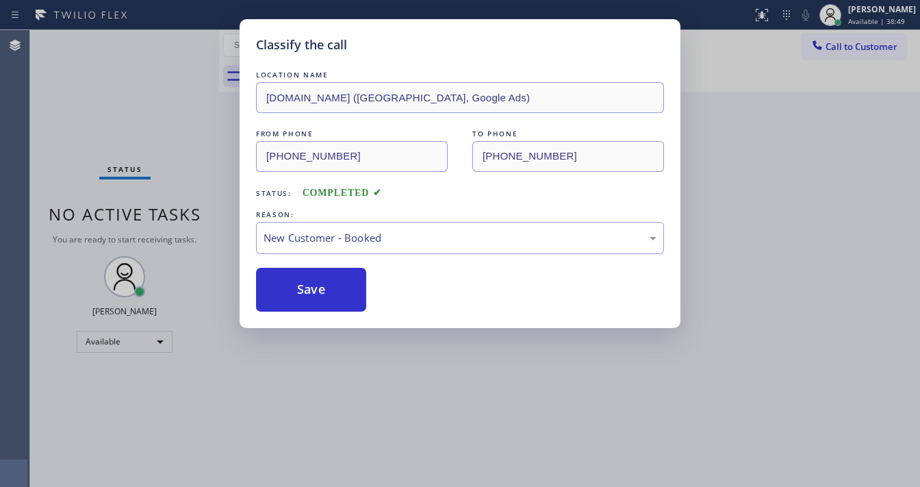
click at [827, 124] on div "Classify the call LOCATION NAME [DOMAIN_NAME] ([GEOGRAPHIC_DATA], Google Ads) F…" at bounding box center [460, 243] width 920 height 487
click at [870, 21] on span "Available | 38:50" at bounding box center [876, 21] width 57 height 10
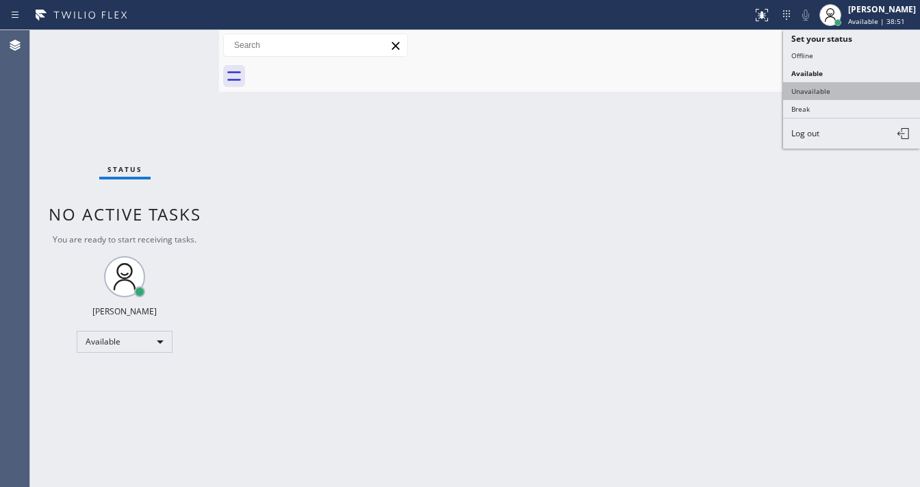
click at [822, 89] on button "Unavailable" at bounding box center [851, 91] width 137 height 18
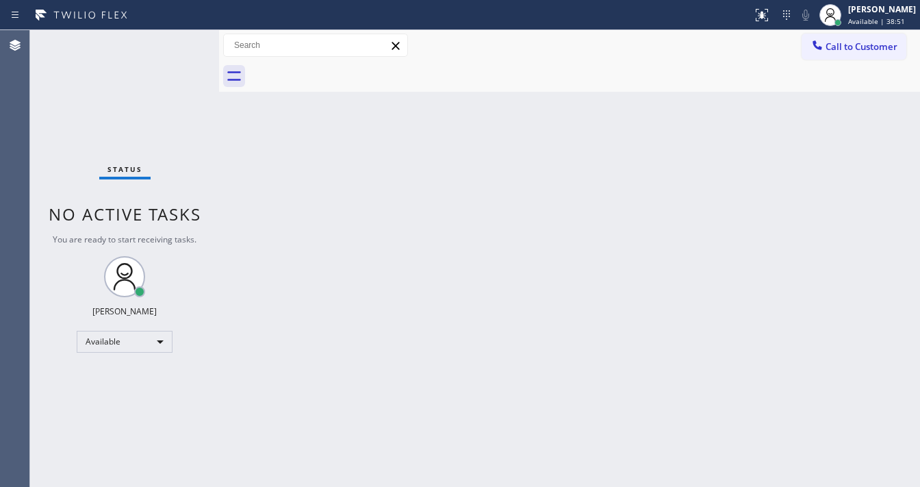
click at [591, 138] on div "Back to Dashboard Change Sender ID Customers Technicians Select a contact Outbo…" at bounding box center [569, 258] width 701 height 457
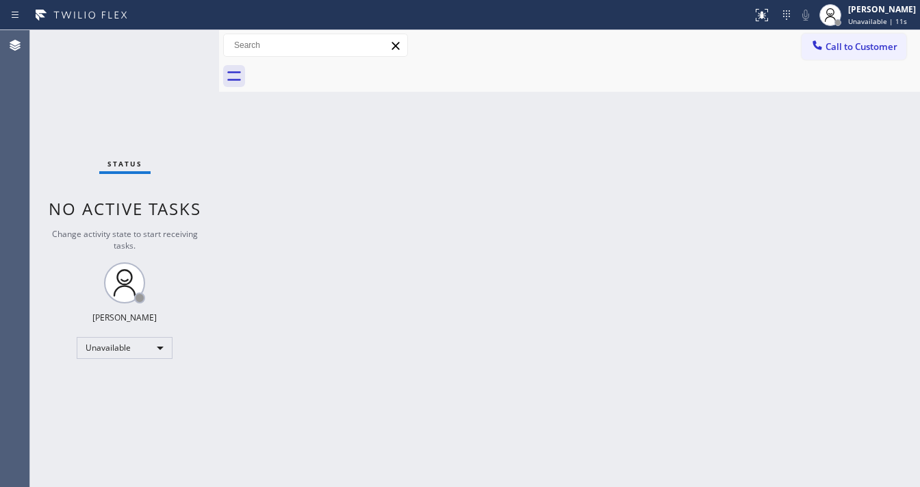
click at [409, 160] on div "Back to Dashboard Change Sender ID Customers Technicians Select a contact Outbo…" at bounding box center [569, 258] width 701 height 457
click at [123, 349] on div "Unavailable" at bounding box center [125, 348] width 96 height 22
click at [117, 381] on li "Available" at bounding box center [123, 383] width 93 height 16
click at [315, 282] on div "Back to Dashboard Change Sender ID Customers Technicians Select a contact Outbo…" at bounding box center [569, 258] width 701 height 457
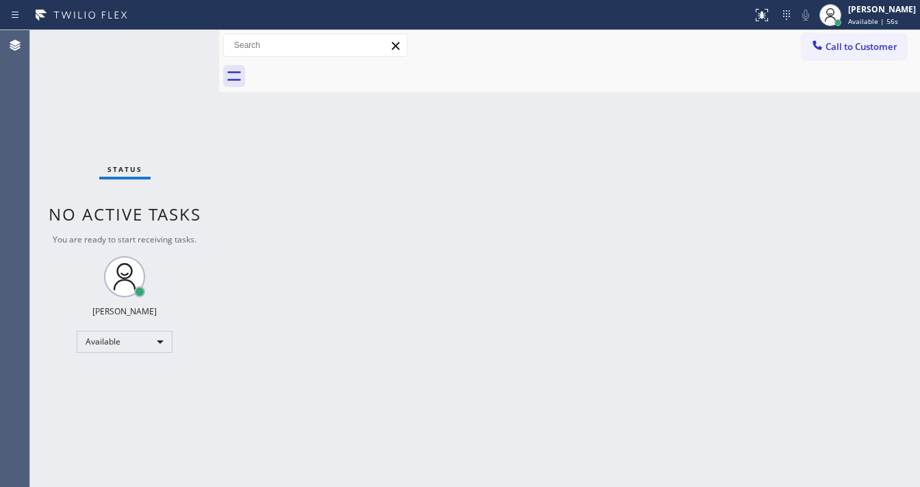
click at [173, 42] on div "Status No active tasks You are ready to start receiving tasks. [PERSON_NAME]" at bounding box center [124, 258] width 189 height 457
click at [179, 52] on div "Status No active tasks You are ready to start receiving tasks. [PERSON_NAME]" at bounding box center [124, 258] width 189 height 457
click at [192, 39] on div "Status No active tasks You are ready to start receiving tasks. [PERSON_NAME]" at bounding box center [124, 258] width 189 height 457
click at [177, 41] on div "Status No active tasks You are ready to start receiving tasks. [PERSON_NAME]" at bounding box center [124, 258] width 189 height 457
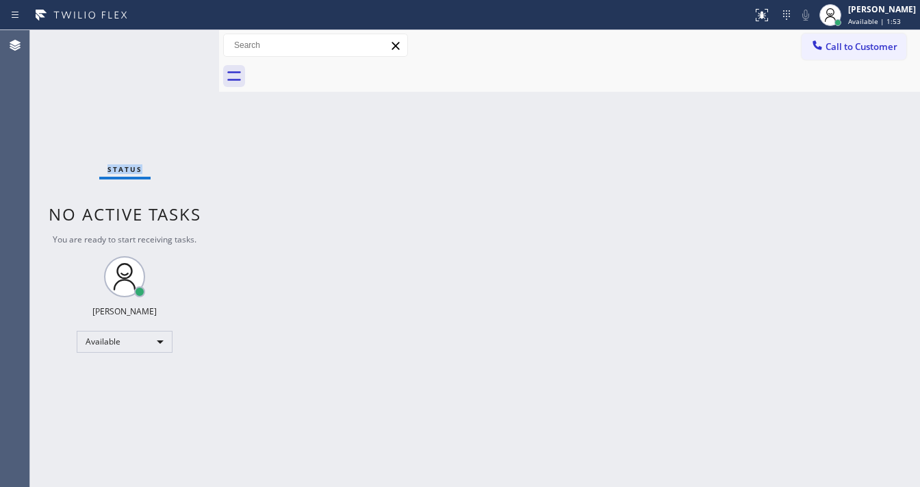
click at [177, 41] on div "Status No active tasks You are ready to start receiving tasks. [PERSON_NAME]" at bounding box center [124, 258] width 189 height 457
click at [173, 42] on div "Status No active tasks You are ready to start receiving tasks. [PERSON_NAME]" at bounding box center [124, 258] width 189 height 457
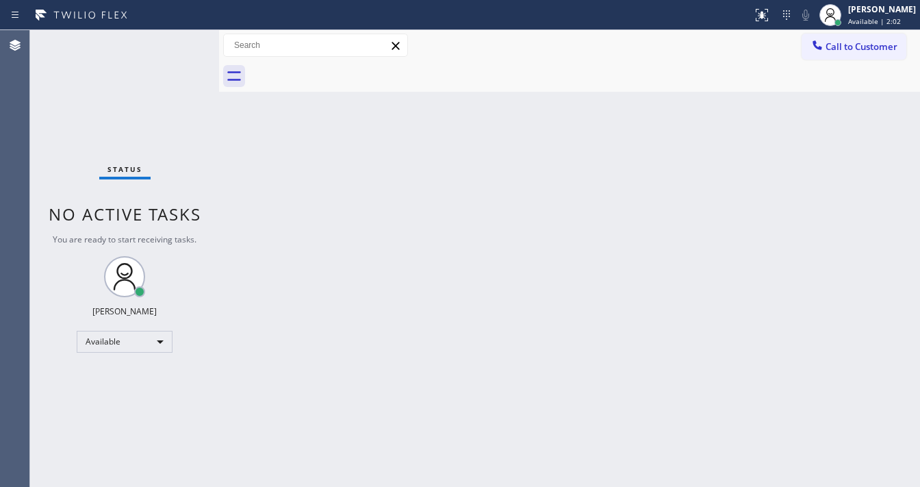
click at [173, 42] on div "Status No active tasks You are ready to start receiving tasks. [PERSON_NAME]" at bounding box center [124, 258] width 189 height 457
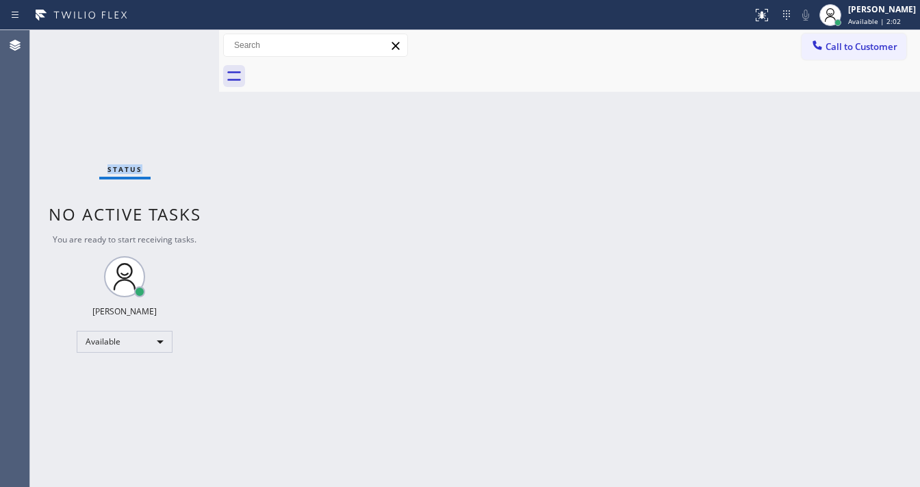
click at [173, 42] on div "Status No active tasks You are ready to start receiving tasks. [PERSON_NAME]" at bounding box center [124, 258] width 189 height 457
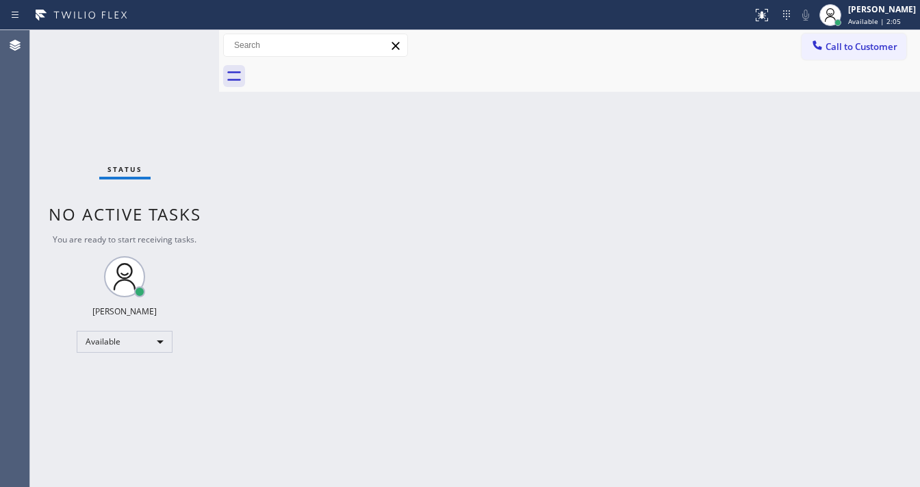
click at [173, 42] on div "Status No active tasks You are ready to start receiving tasks. [PERSON_NAME]" at bounding box center [124, 258] width 189 height 457
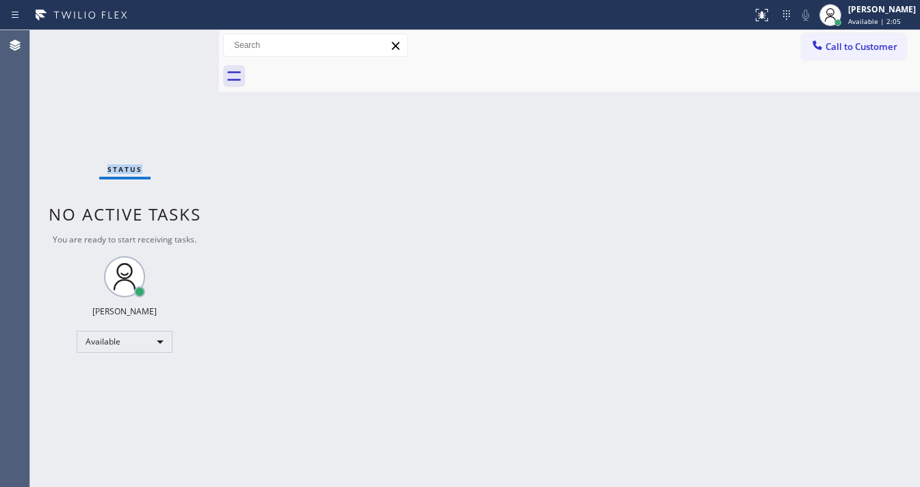
click at [173, 42] on div "Status No active tasks You are ready to start receiving tasks. [PERSON_NAME]" at bounding box center [124, 258] width 189 height 457
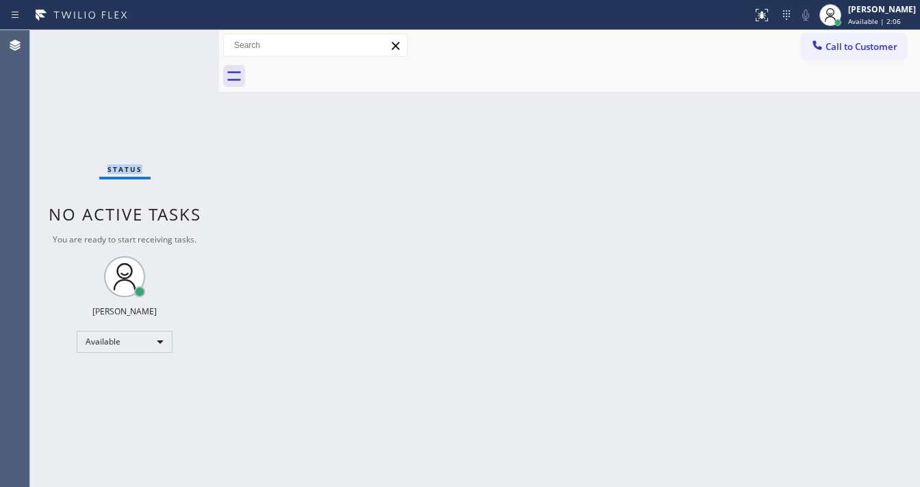
click at [173, 42] on div "Status No active tasks You are ready to start receiving tasks. [PERSON_NAME]" at bounding box center [124, 258] width 189 height 457
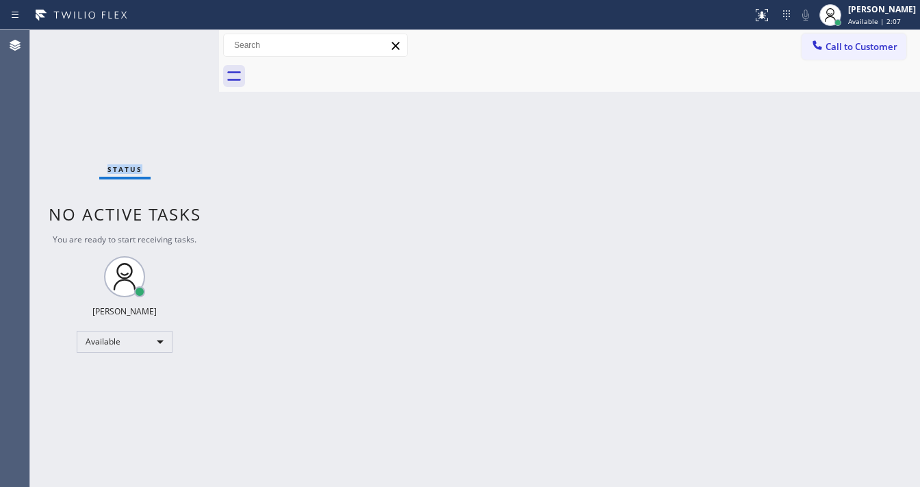
click at [173, 42] on div "Status No active tasks You are ready to start receiving tasks. [PERSON_NAME]" at bounding box center [124, 258] width 189 height 457
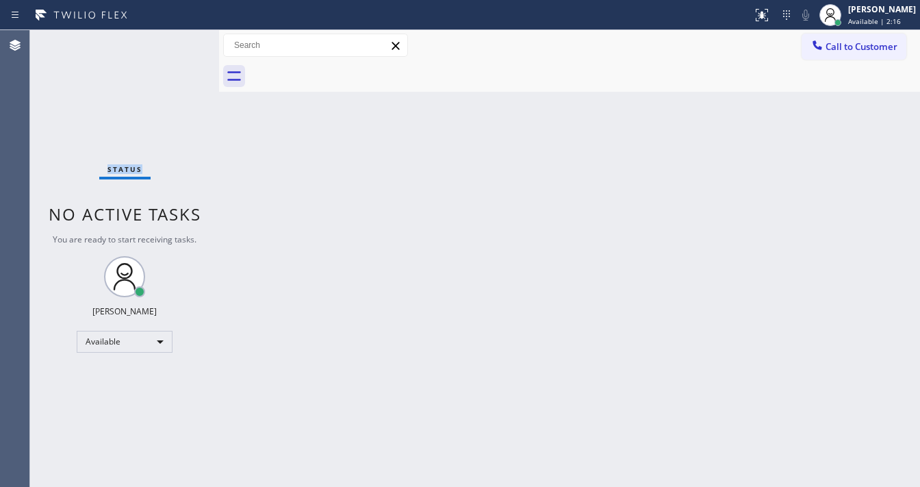
click at [173, 42] on div "Status No active tasks You are ready to start receiving tasks. [PERSON_NAME]" at bounding box center [124, 258] width 189 height 457
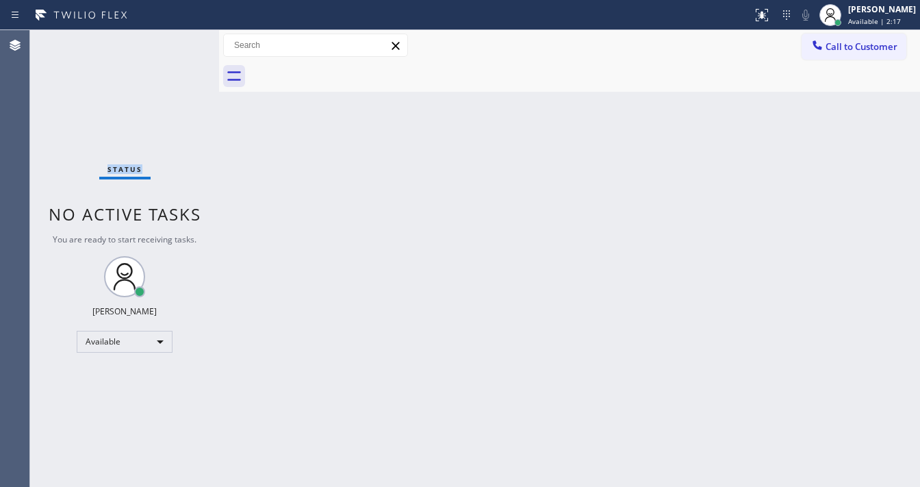
click at [173, 42] on div "Status No active tasks You are ready to start receiving tasks. [PERSON_NAME]" at bounding box center [124, 258] width 189 height 457
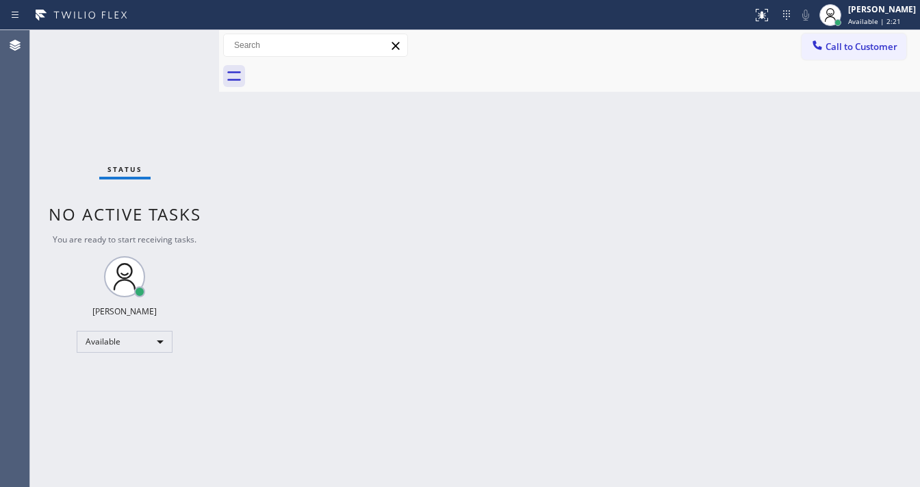
click at [173, 42] on div "Status No active tasks You are ready to start receiving tasks. [PERSON_NAME]" at bounding box center [124, 258] width 189 height 457
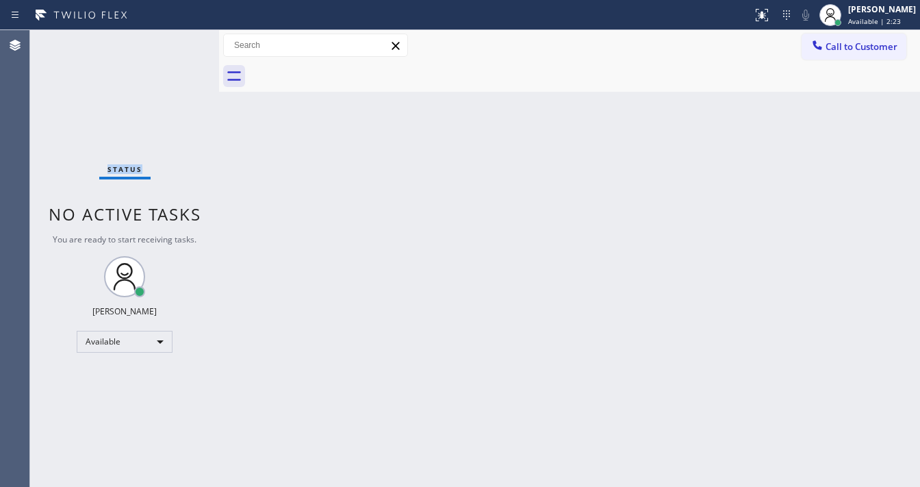
click at [173, 42] on div "Status No active tasks You are ready to start receiving tasks. [PERSON_NAME]" at bounding box center [124, 258] width 189 height 457
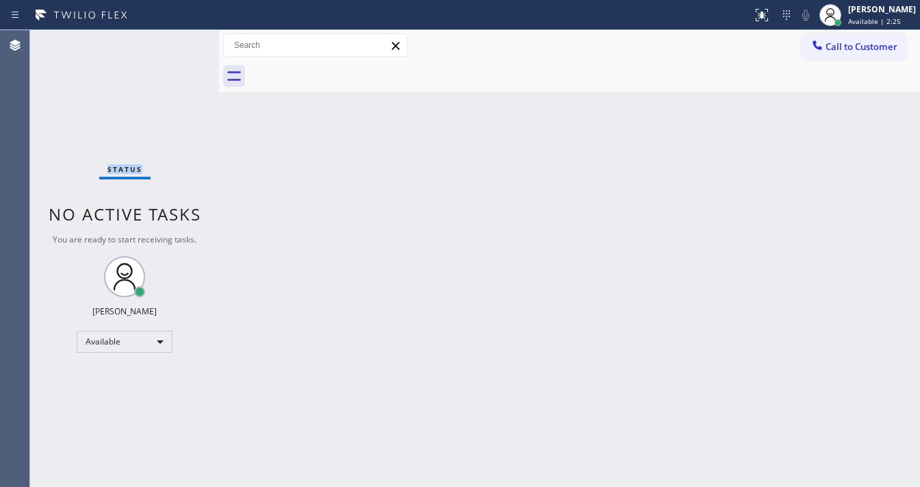
click at [173, 42] on div "Status No active tasks You are ready to start receiving tasks. [PERSON_NAME]" at bounding box center [124, 258] width 189 height 457
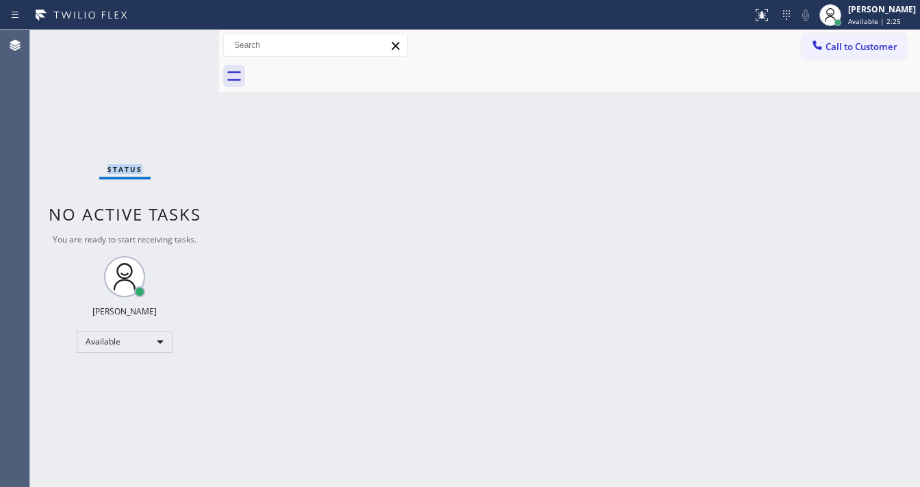
click at [173, 42] on div "Status No active tasks You are ready to start receiving tasks. [PERSON_NAME]" at bounding box center [124, 258] width 189 height 457
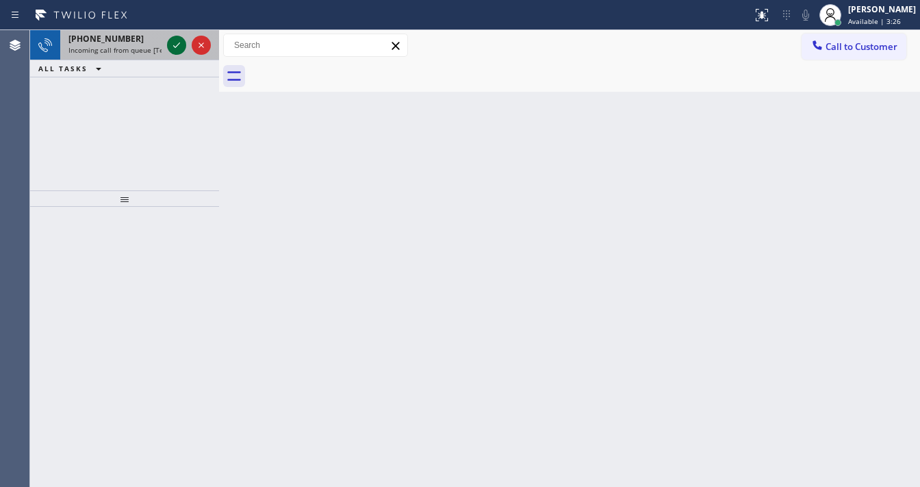
click at [173, 38] on icon at bounding box center [176, 45] width 16 height 16
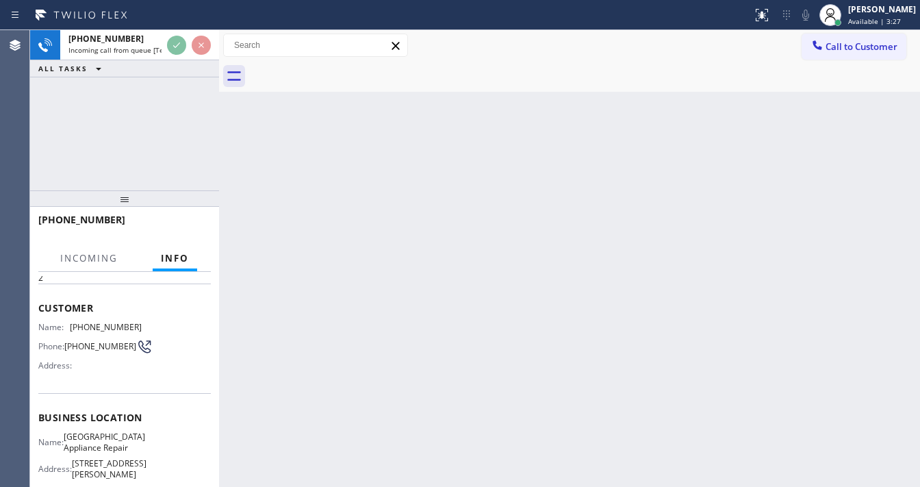
scroll to position [110, 0]
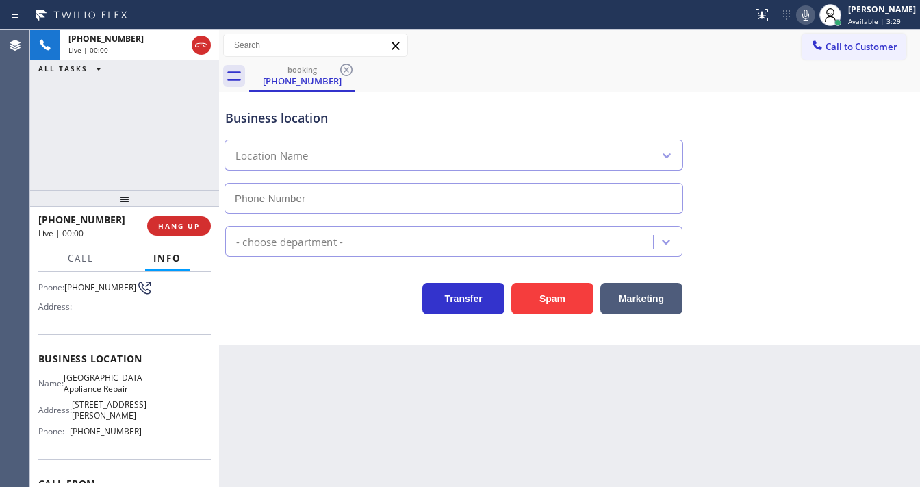
type input "[PHONE_NUMBER]"
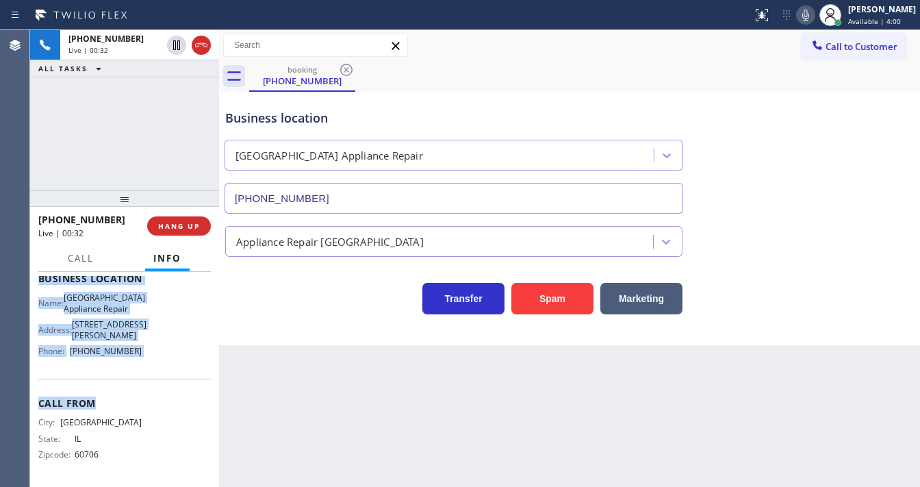
drag, startPoint x: 51, startPoint y: 370, endPoint x: 101, endPoint y: 385, distance: 52.2
click at [101, 385] on div "Context Queue: [Test] All Priority: 2 Customer Name: [PHONE_NUMBER] Phone: [PHO…" at bounding box center [124, 379] width 189 height 215
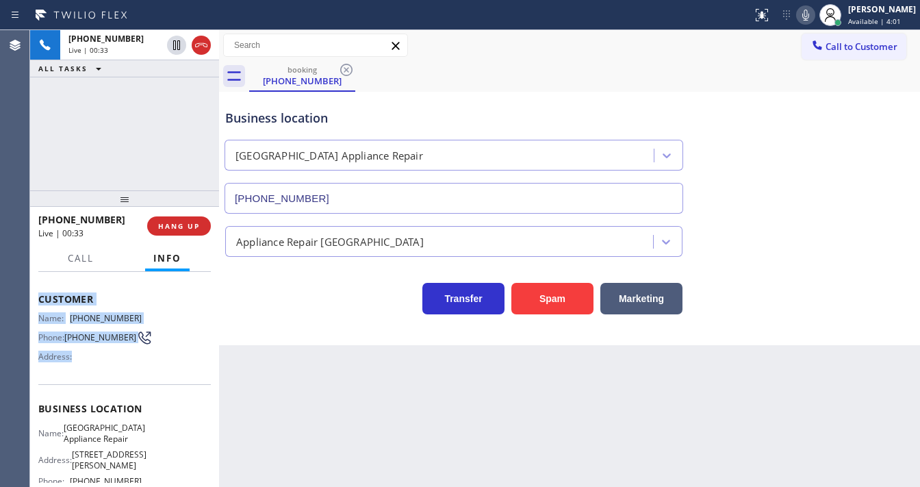
scroll to position [201, 0]
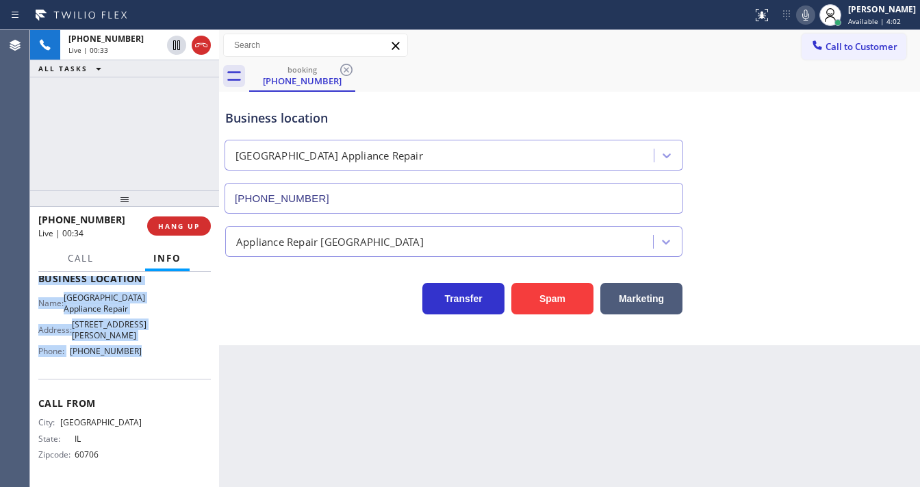
drag, startPoint x: 36, startPoint y: 316, endPoint x: 148, endPoint y: 358, distance: 119.2
click at [148, 358] on div "Context Queue: [Test] All Priority: 2 Customer Name: [PHONE_NUMBER] Phone: [PHO…" at bounding box center [124, 379] width 189 height 215
copy div "Customer Name: [PHONE_NUMBER] Phone: [PHONE_NUMBER] Address: Business location …"
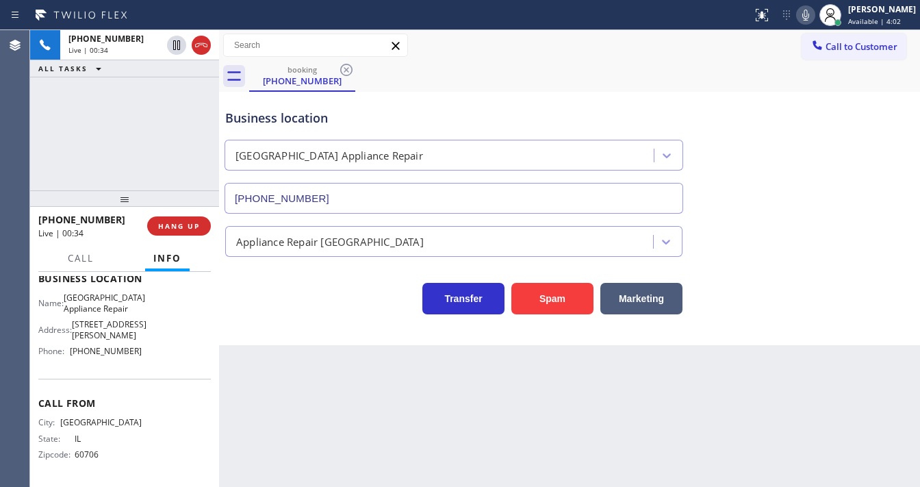
click at [107, 184] on div "[PHONE_NUMBER] Live | 00:34 ALL TASKS ALL TASKS ACTIVE TASKS TASKS IN WRAP UP" at bounding box center [124, 110] width 189 height 160
click at [107, 160] on div "[PHONE_NUMBER] Live | 00:56 ALL TASKS ALL TASKS ACTIVE TASKS TASKS IN WRAP UP" at bounding box center [124, 110] width 189 height 160
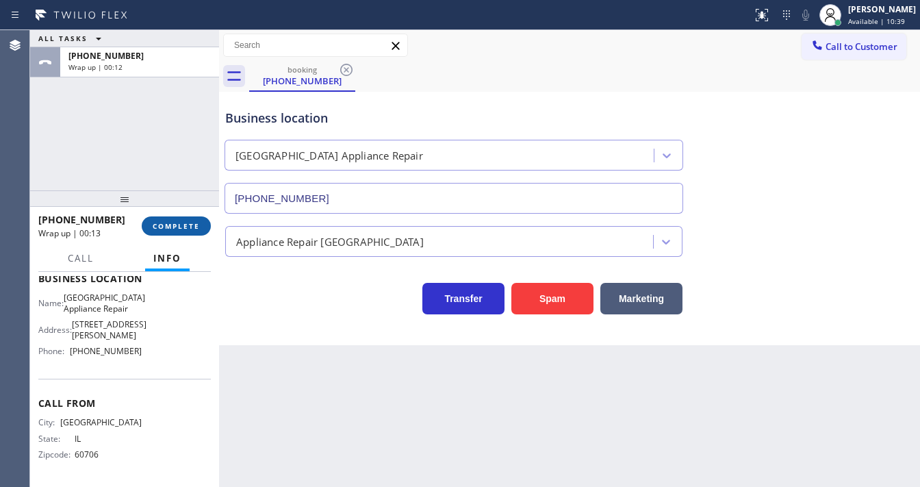
click at [184, 223] on span "COMPLETE" at bounding box center [176, 226] width 47 height 10
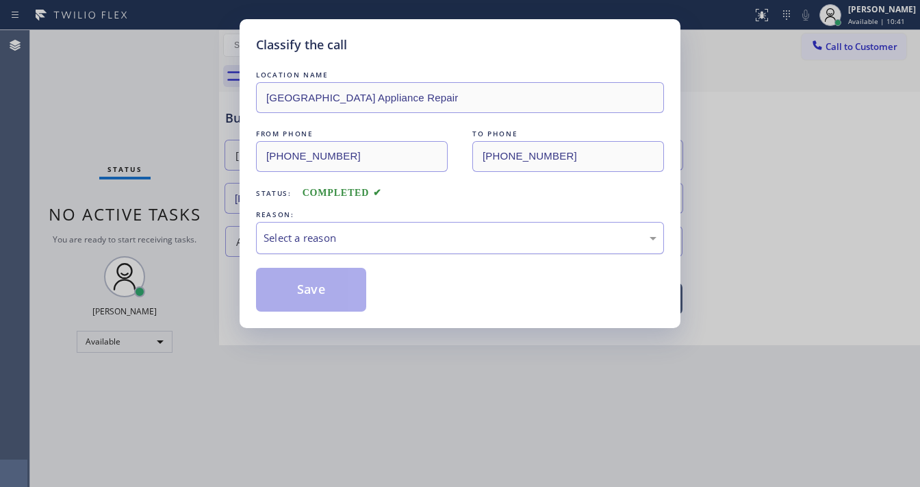
drag, startPoint x: 303, startPoint y: 237, endPoint x: 304, endPoint y: 249, distance: 11.7
click at [304, 238] on div "Select a reason" at bounding box center [460, 238] width 393 height 16
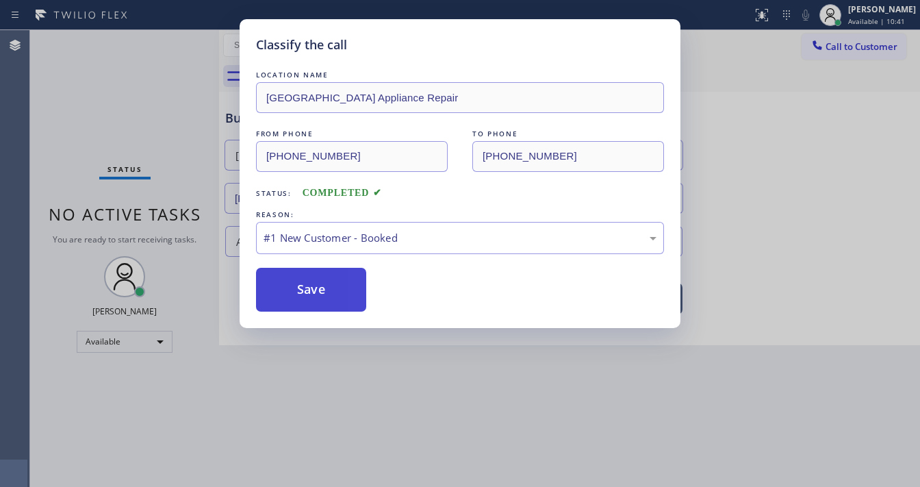
click at [307, 285] on button "Save" at bounding box center [311, 290] width 110 height 44
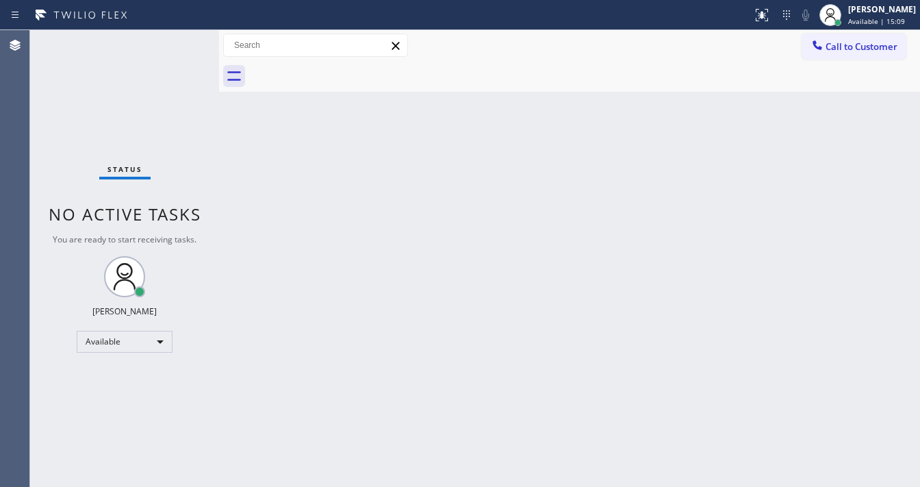
click at [146, 4] on div at bounding box center [376, 15] width 742 height 22
click at [195, 33] on div "Status report No issues detected If you experience an issue, please download th…" at bounding box center [460, 243] width 920 height 487
click at [183, 45] on div "Status No active tasks You are ready to start receiving tasks. [PERSON_NAME]" at bounding box center [124, 258] width 189 height 457
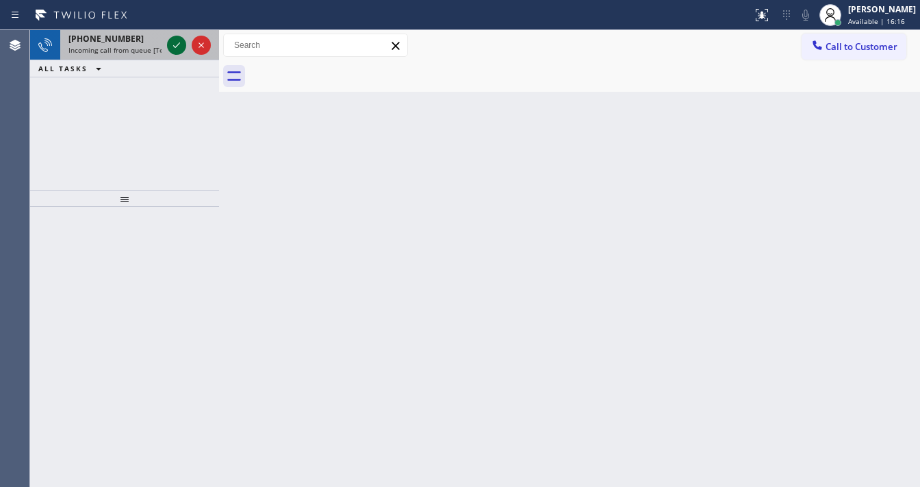
click at [176, 47] on icon at bounding box center [176, 45] width 16 height 16
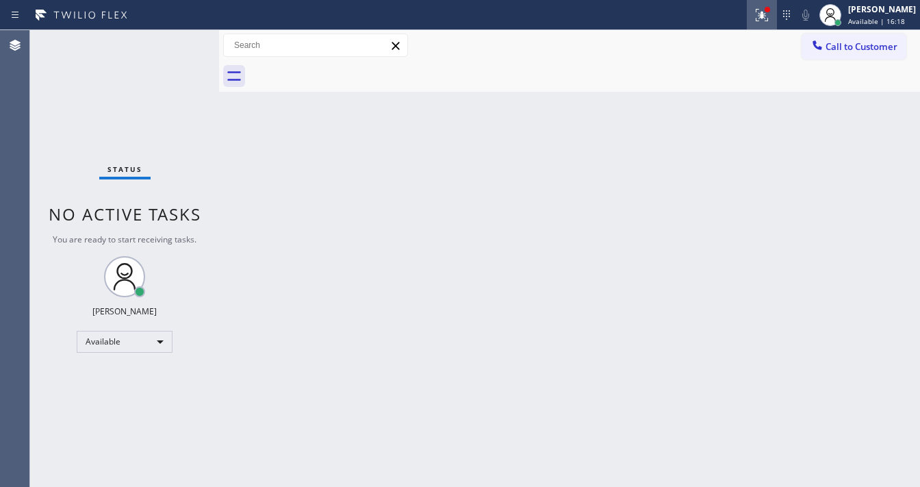
drag, startPoint x: 774, startPoint y: 22, endPoint x: 729, endPoint y: 171, distance: 155.8
click at [770, 22] on icon at bounding box center [762, 15] width 16 height 16
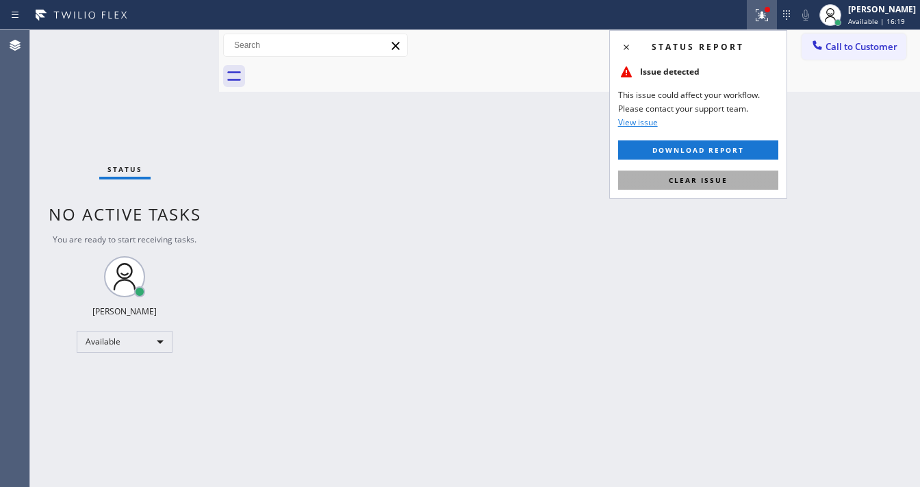
click at [720, 186] on button "Clear issue" at bounding box center [698, 179] width 160 height 19
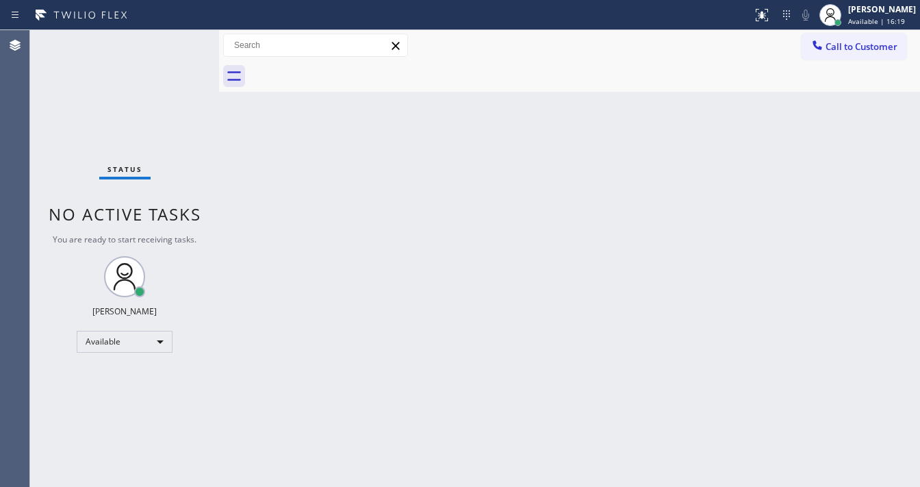
click at [383, 434] on div "Back to Dashboard Change Sender ID Customers Technicians Select a contact Outbo…" at bounding box center [569, 258] width 701 height 457
drag, startPoint x: 216, startPoint y: 34, endPoint x: 188, endPoint y: 40, distance: 29.4
click at [213, 36] on div "Status No active tasks You are ready to start receiving tasks. [PERSON_NAME] Av…" at bounding box center [475, 258] width 890 height 457
click at [188, 40] on div "Status No active tasks You are ready to start receiving tasks. [PERSON_NAME]" at bounding box center [124, 258] width 189 height 457
click at [187, 40] on div "Status No active tasks You are ready to start receiving tasks. [PERSON_NAME]" at bounding box center [124, 258] width 189 height 457
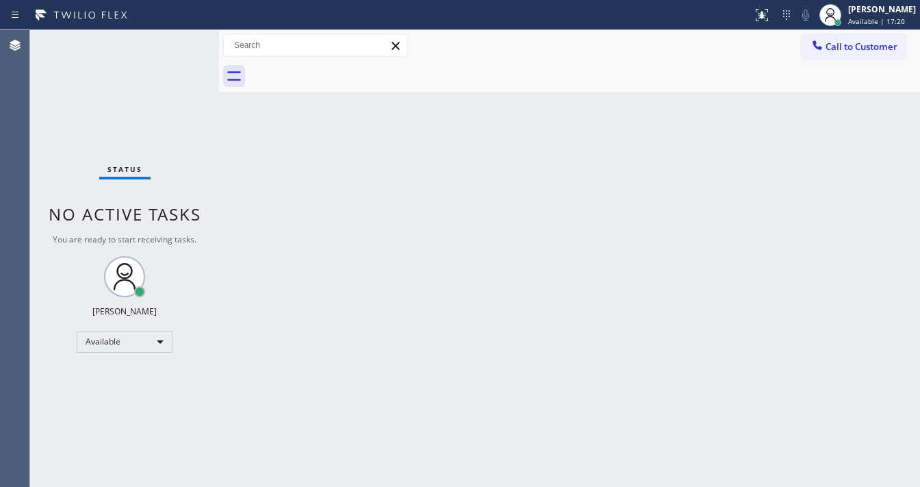
click at [179, 42] on div "Status No active tasks You are ready to start receiving tasks. [PERSON_NAME]" at bounding box center [124, 258] width 189 height 457
click at [170, 49] on div "Status No active tasks You are ready to start receiving tasks. [PERSON_NAME]" at bounding box center [124, 258] width 189 height 457
click at [170, 48] on div "Status No active tasks You are ready to start receiving tasks. [PERSON_NAME]" at bounding box center [124, 258] width 189 height 457
click at [175, 45] on div "Status No active tasks You are ready to start receiving tasks. [PERSON_NAME]" at bounding box center [124, 258] width 189 height 457
click at [177, 44] on div "Status No active tasks You are ready to start receiving tasks. [PERSON_NAME]" at bounding box center [124, 258] width 189 height 457
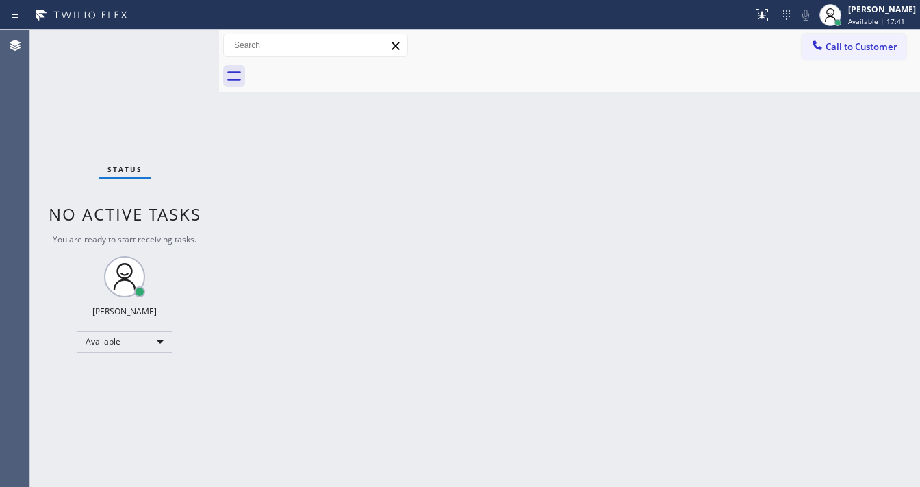
click at [177, 44] on div "Status No active tasks You are ready to start receiving tasks. [PERSON_NAME]" at bounding box center [124, 258] width 189 height 457
click at [178, 38] on div "Status No active tasks You are ready to start receiving tasks. [PERSON_NAME]" at bounding box center [124, 258] width 189 height 457
click at [176, 42] on div "Status No active tasks You are ready to start receiving tasks. [PERSON_NAME]" at bounding box center [124, 258] width 189 height 457
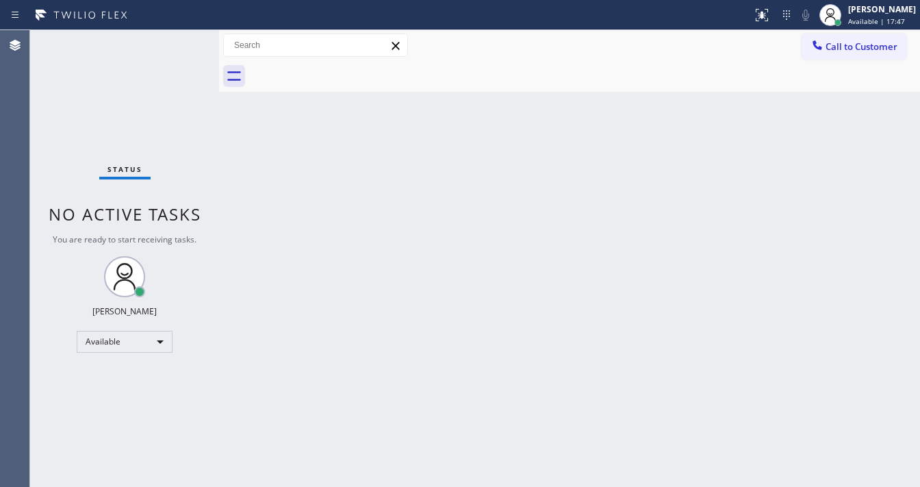
click at [177, 41] on div "Status No active tasks You are ready to start receiving tasks. [PERSON_NAME]" at bounding box center [124, 258] width 189 height 457
click at [180, 39] on div "Status No active tasks You are ready to start receiving tasks. [PERSON_NAME]" at bounding box center [124, 258] width 189 height 457
click at [178, 41] on div "Status No active tasks You are ready to start receiving tasks. [PERSON_NAME]" at bounding box center [124, 258] width 189 height 457
click at [176, 48] on div "Status No active tasks You are ready to start receiving tasks. [PERSON_NAME]" at bounding box center [124, 258] width 189 height 457
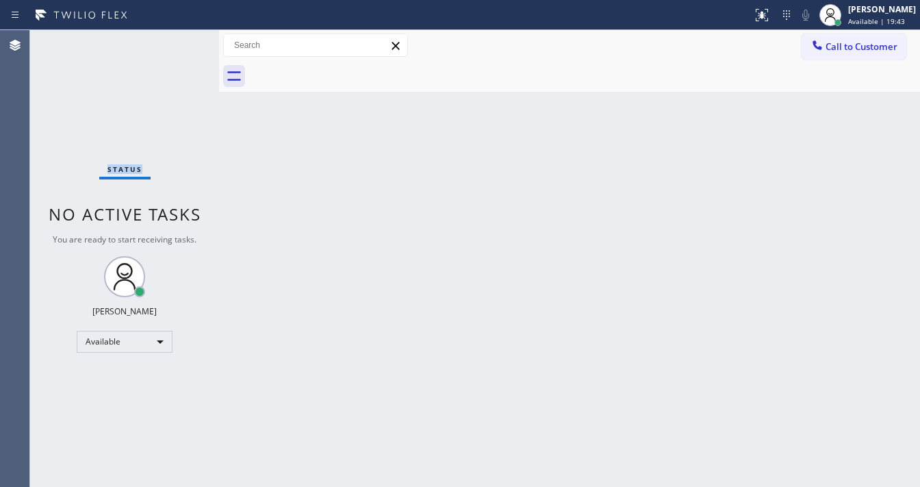
click at [176, 48] on div "Status No active tasks You are ready to start receiving tasks. [PERSON_NAME]" at bounding box center [124, 258] width 189 height 457
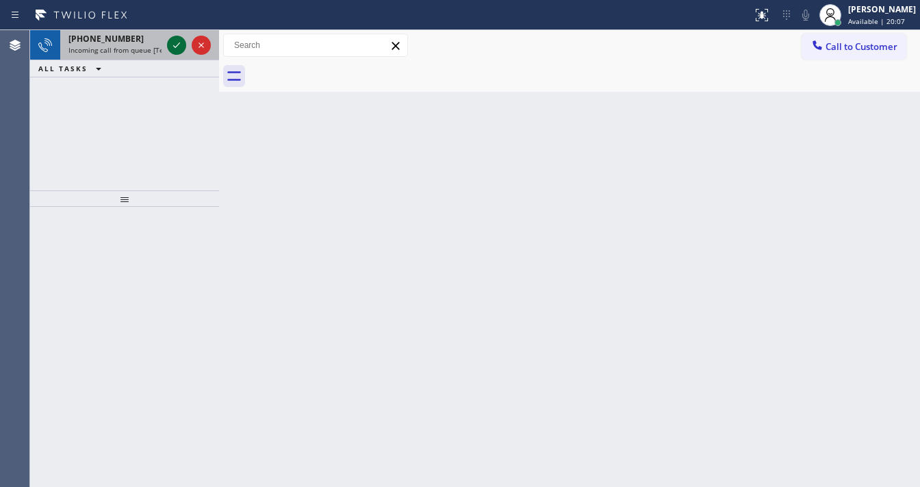
click at [173, 52] on icon at bounding box center [176, 45] width 16 height 16
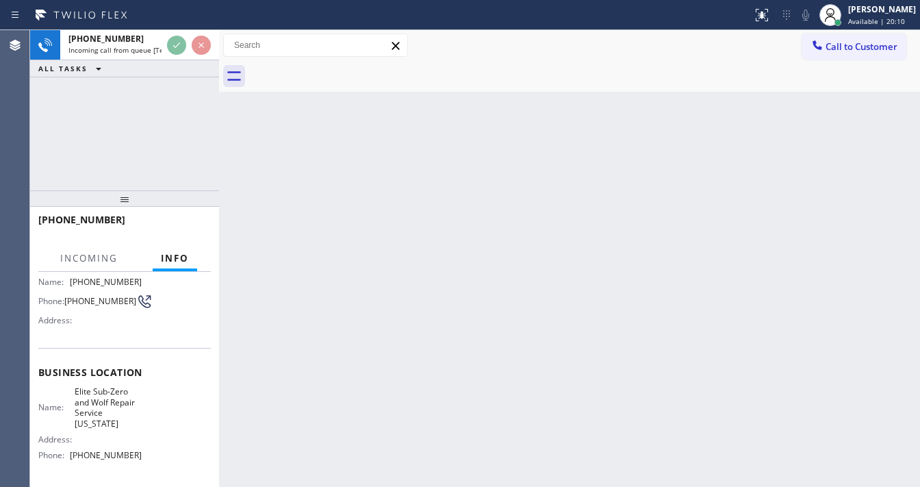
scroll to position [110, 0]
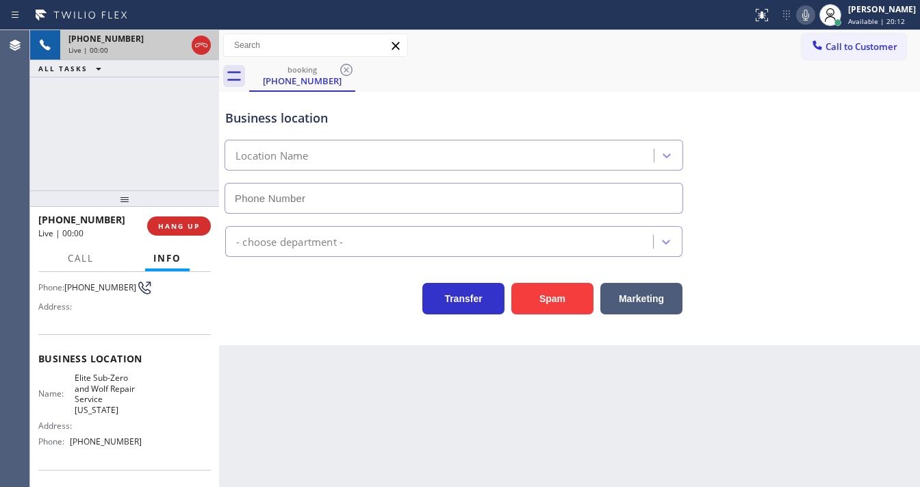
type input "[PHONE_NUMBER]"
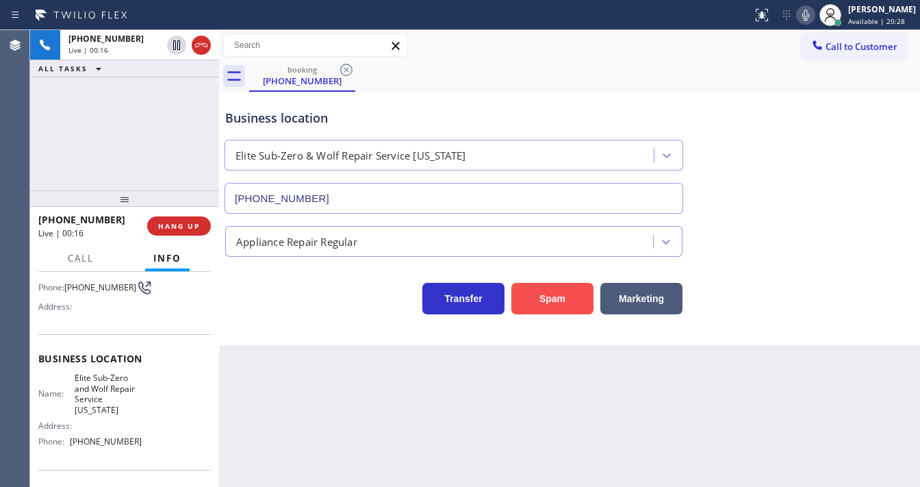
click at [548, 294] on button "Spam" at bounding box center [552, 298] width 82 height 31
click at [146, 147] on div "[PHONE_NUMBER] Live | 00:18 ALL TASKS ALL TASKS ACTIVE TASKS TASKS IN WRAP UP" at bounding box center [124, 110] width 189 height 160
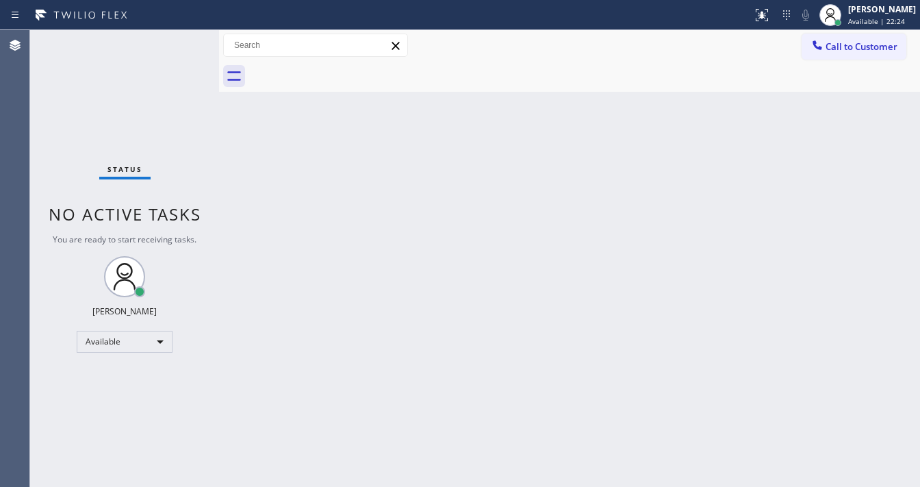
drag, startPoint x: 186, startPoint y: 58, endPoint x: 201, endPoint y: 44, distance: 19.9
click at [186, 58] on div "Status No active tasks You are ready to start receiving tasks. [PERSON_NAME]" at bounding box center [124, 258] width 189 height 457
click at [175, 44] on div "Status No active tasks You are ready to start receiving tasks. [PERSON_NAME]" at bounding box center [124, 258] width 189 height 457
click at [173, 42] on div "Status No active tasks You are ready to start receiving tasks. [PERSON_NAME]" at bounding box center [124, 258] width 189 height 457
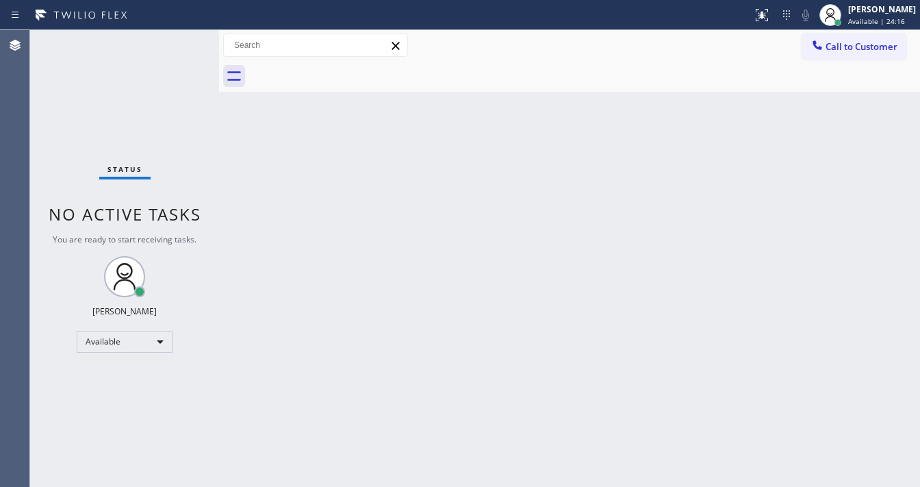
click at [173, 42] on div "Status No active tasks You are ready to start receiving tasks. [PERSON_NAME]" at bounding box center [124, 258] width 189 height 457
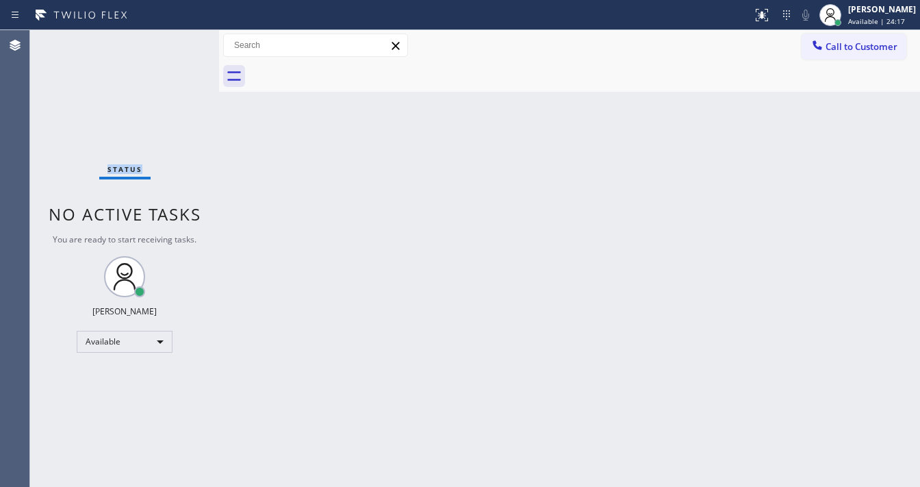
click at [173, 42] on div "Status No active tasks You are ready to start receiving tasks. [PERSON_NAME]" at bounding box center [124, 258] width 189 height 457
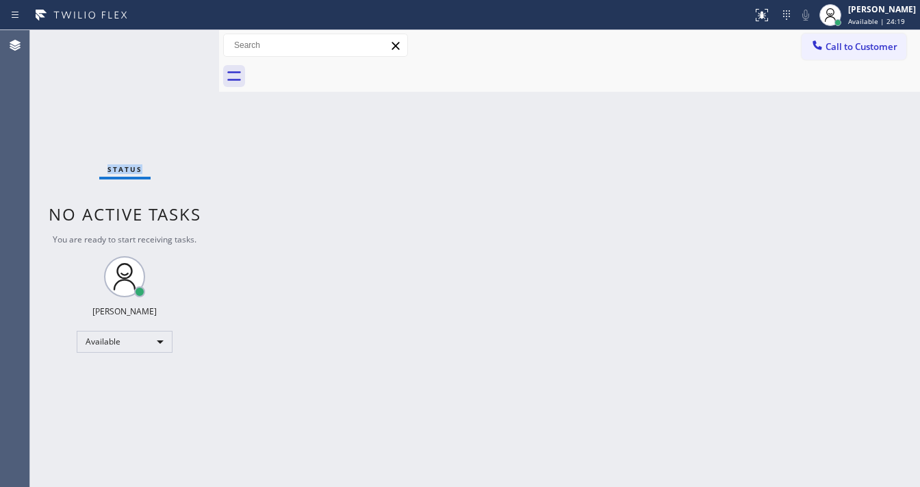
click at [173, 42] on div "Status No active tasks You are ready to start receiving tasks. [PERSON_NAME]" at bounding box center [124, 258] width 189 height 457
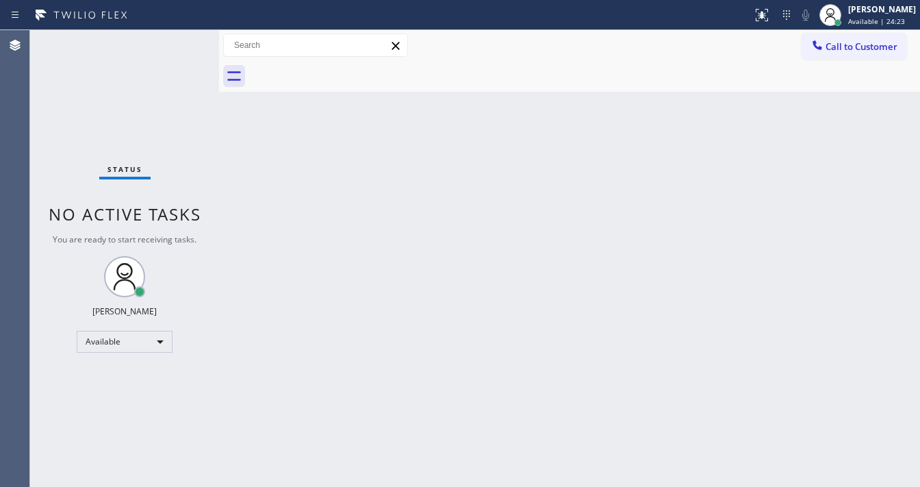
click at [173, 42] on div "Status No active tasks You are ready to start receiving tasks. [PERSON_NAME]" at bounding box center [124, 258] width 189 height 457
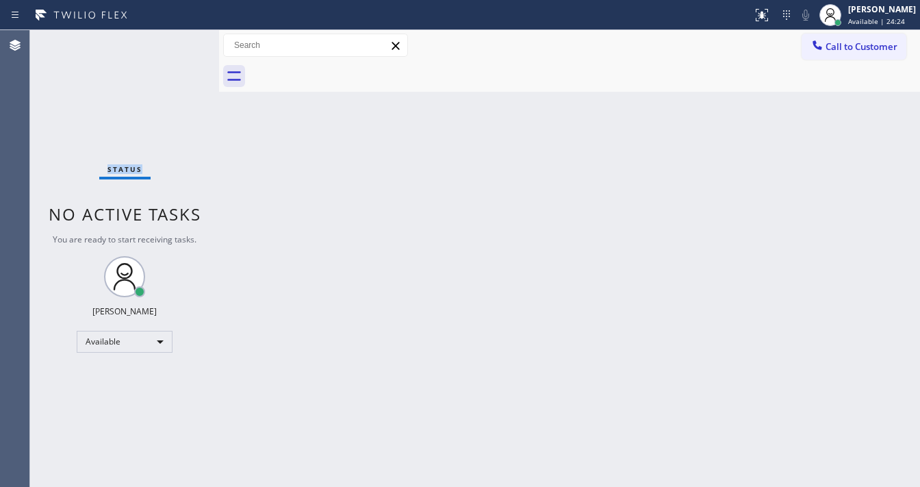
click at [173, 42] on div "Status No active tasks You are ready to start receiving tasks. [PERSON_NAME]" at bounding box center [124, 258] width 189 height 457
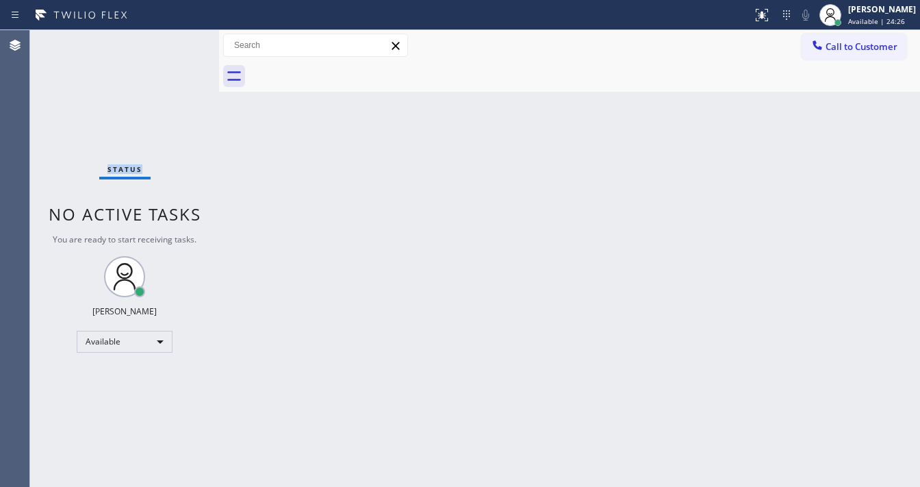
click at [173, 42] on div "Status No active tasks You are ready to start receiving tasks. [PERSON_NAME]" at bounding box center [124, 258] width 189 height 457
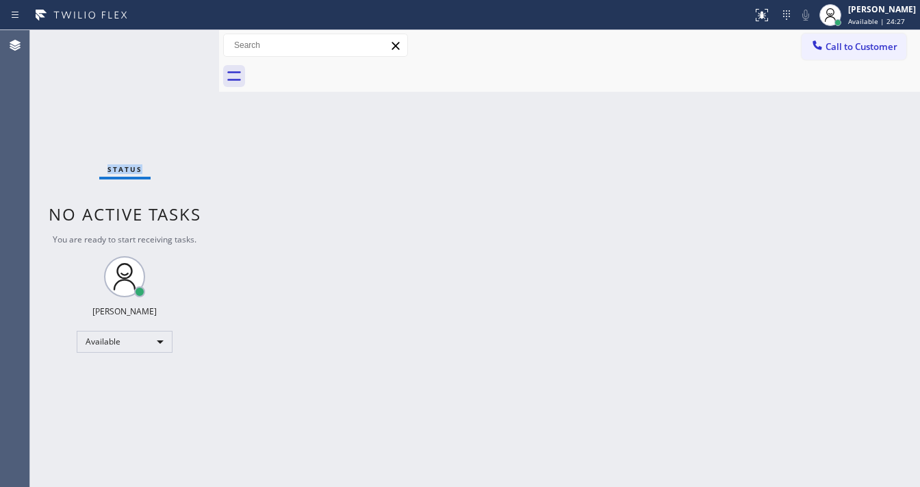
click at [173, 42] on div "Status No active tasks You are ready to start receiving tasks. [PERSON_NAME]" at bounding box center [124, 258] width 189 height 457
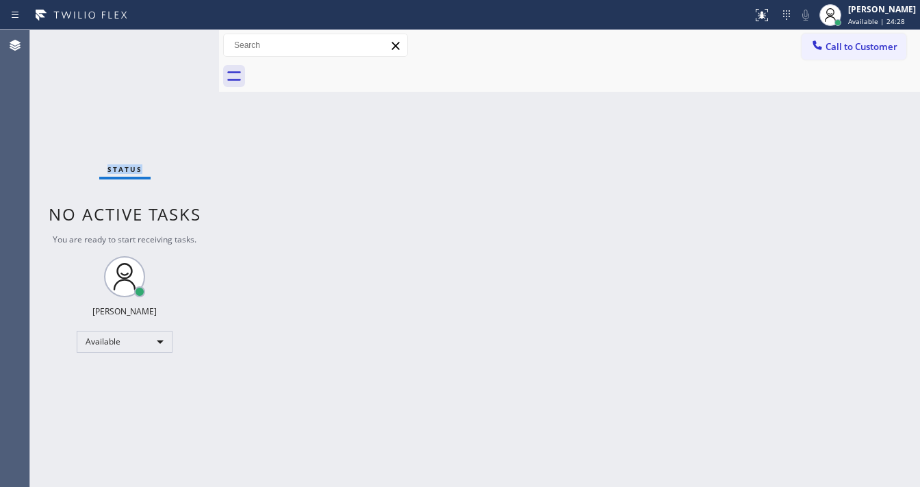
click at [173, 42] on div "Status No active tasks You are ready to start receiving tasks. [PERSON_NAME]" at bounding box center [124, 258] width 189 height 457
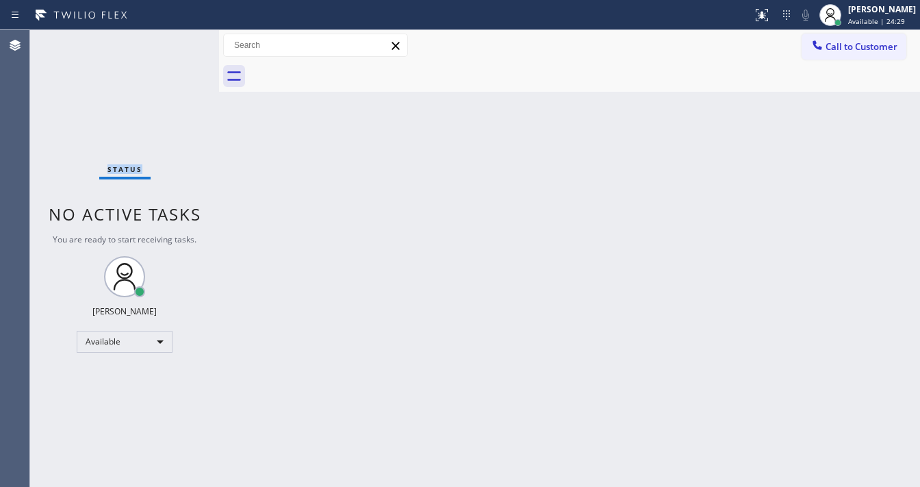
click at [173, 42] on div "Status No active tasks You are ready to start receiving tasks. [PERSON_NAME]" at bounding box center [124, 258] width 189 height 457
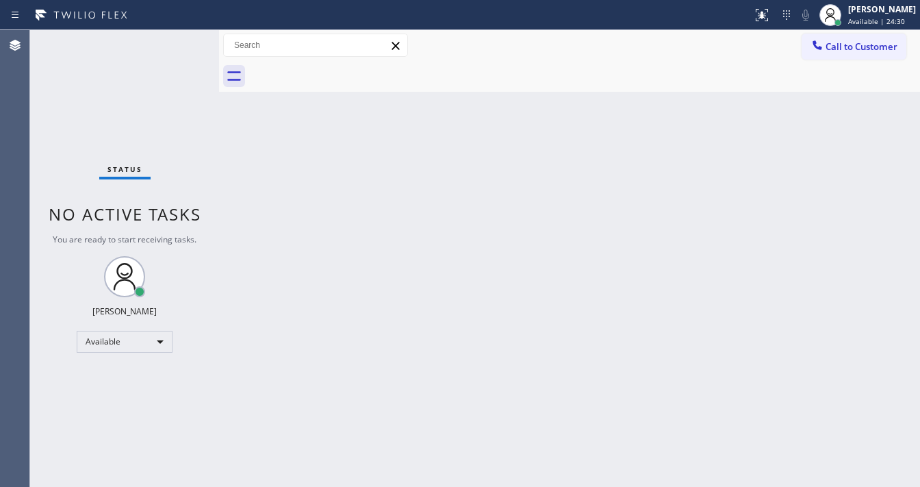
click at [173, 42] on div "Status No active tasks You are ready to start receiving tasks. [PERSON_NAME]" at bounding box center [124, 258] width 189 height 457
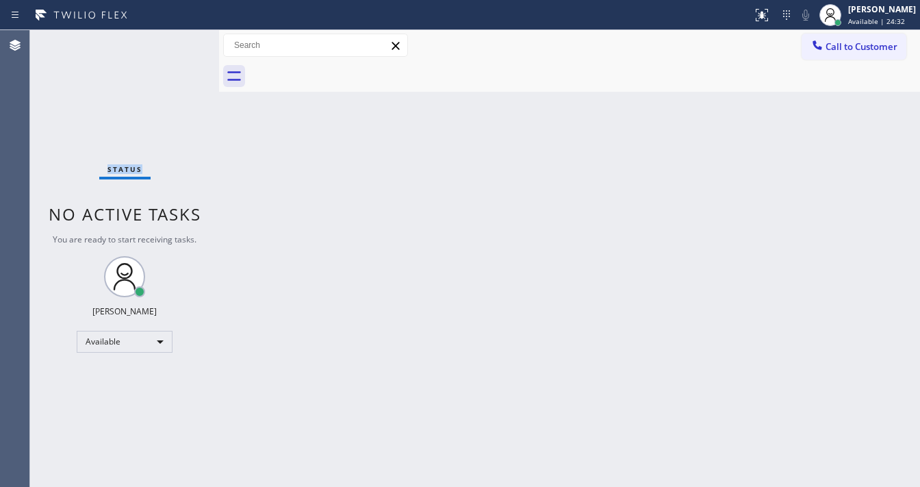
click at [173, 42] on div "Status No active tasks You are ready to start receiving tasks. [PERSON_NAME]" at bounding box center [124, 258] width 189 height 457
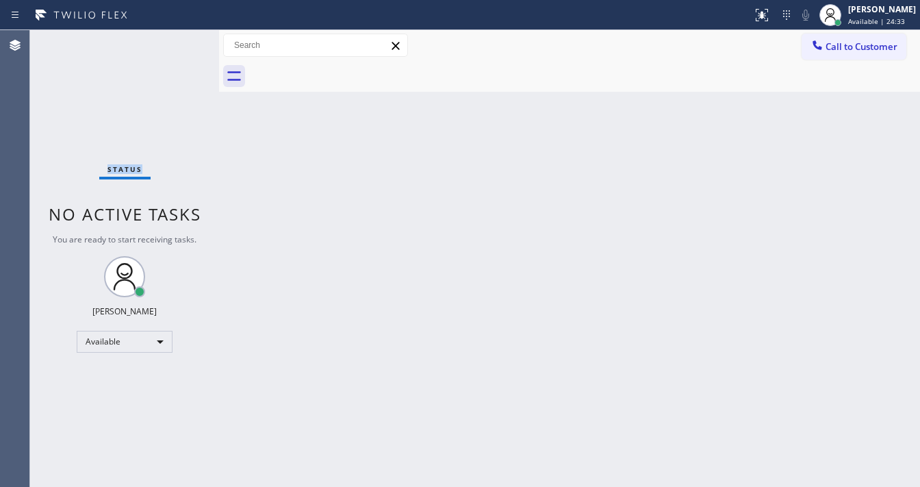
click at [173, 42] on div "Status No active tasks You are ready to start receiving tasks. [PERSON_NAME]" at bounding box center [124, 258] width 189 height 457
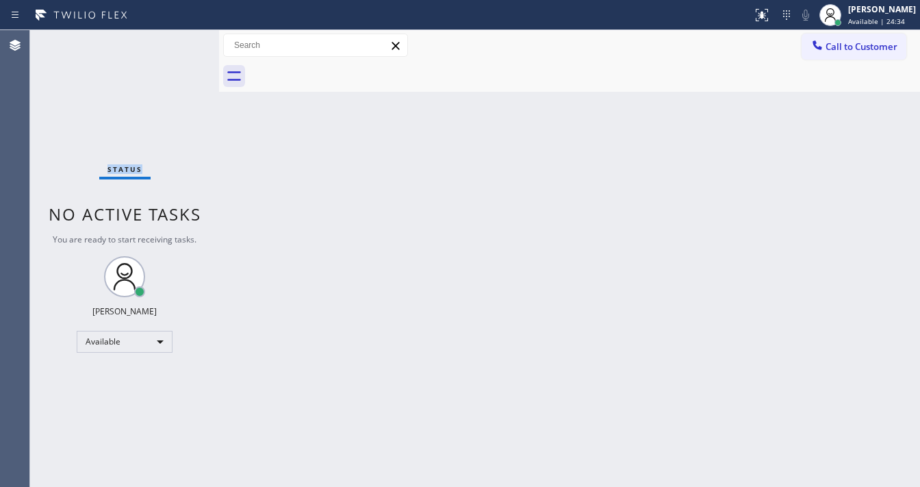
click at [173, 42] on div "Status No active tasks You are ready to start receiving tasks. [PERSON_NAME]" at bounding box center [124, 258] width 189 height 457
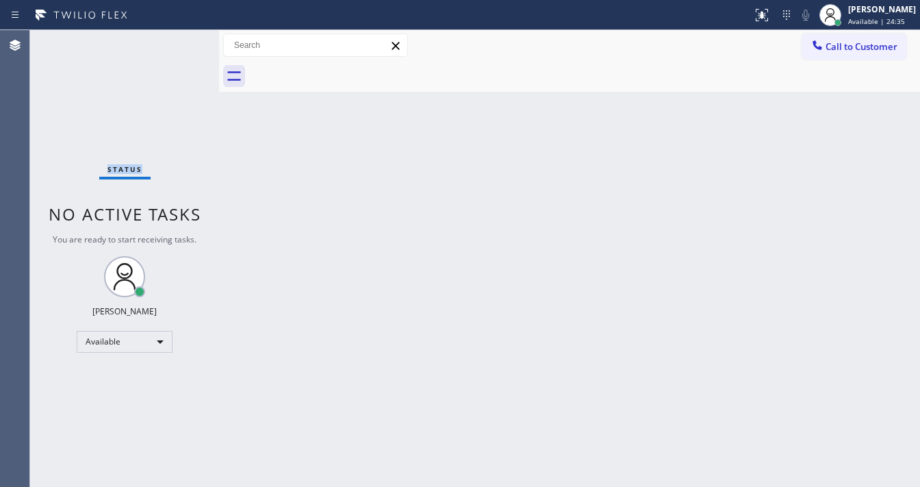
click at [173, 42] on div "Status No active tasks You are ready to start receiving tasks. [PERSON_NAME]" at bounding box center [124, 258] width 189 height 457
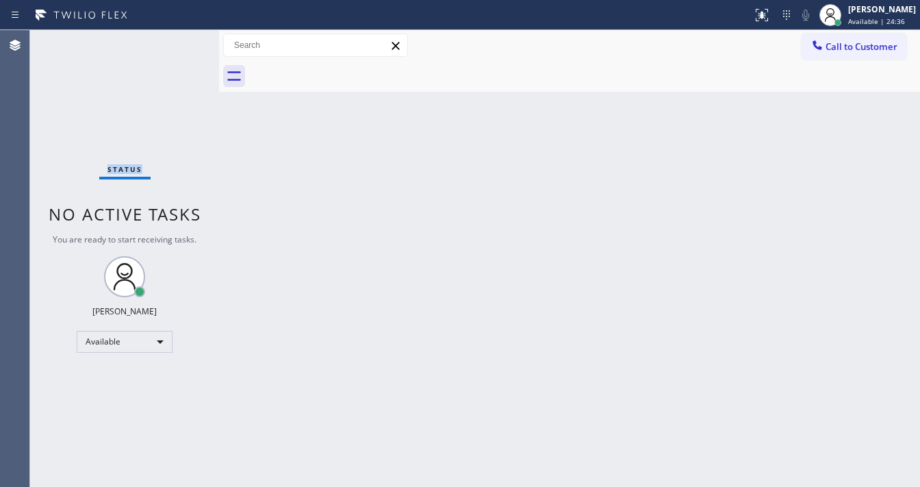
click at [173, 42] on div "Status No active tasks You are ready to start receiving tasks. [PERSON_NAME]" at bounding box center [124, 258] width 189 height 457
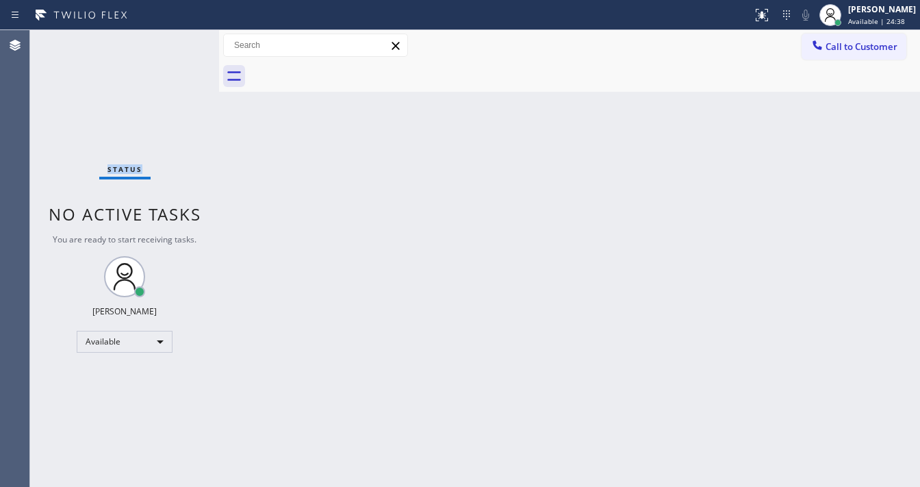
click at [173, 42] on div "Status No active tasks You are ready to start receiving tasks. [PERSON_NAME]" at bounding box center [124, 258] width 189 height 457
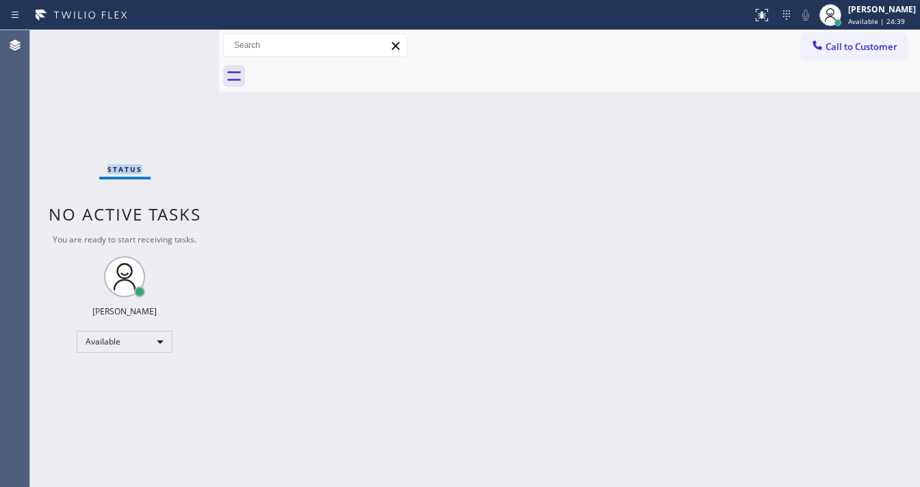
click at [173, 42] on div "Status No active tasks You are ready to start receiving tasks. [PERSON_NAME]" at bounding box center [124, 258] width 189 height 457
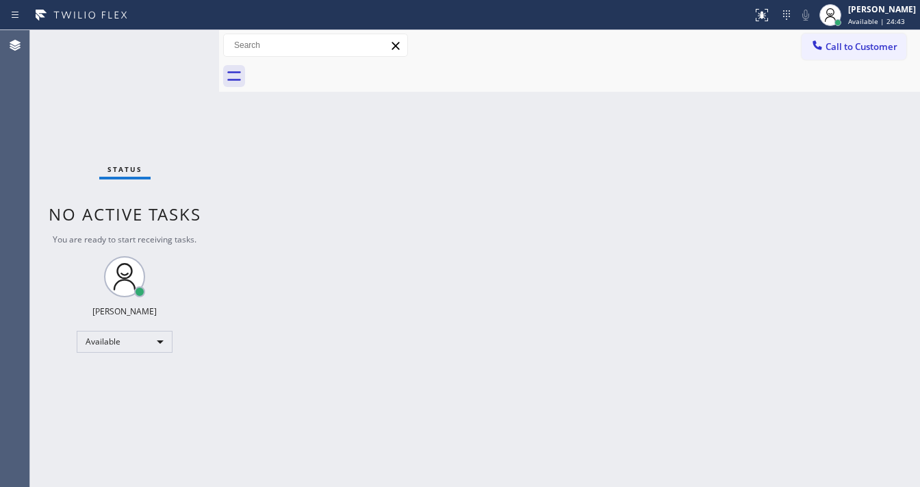
click at [173, 42] on div "Status No active tasks You are ready to start receiving tasks. [PERSON_NAME]" at bounding box center [124, 258] width 189 height 457
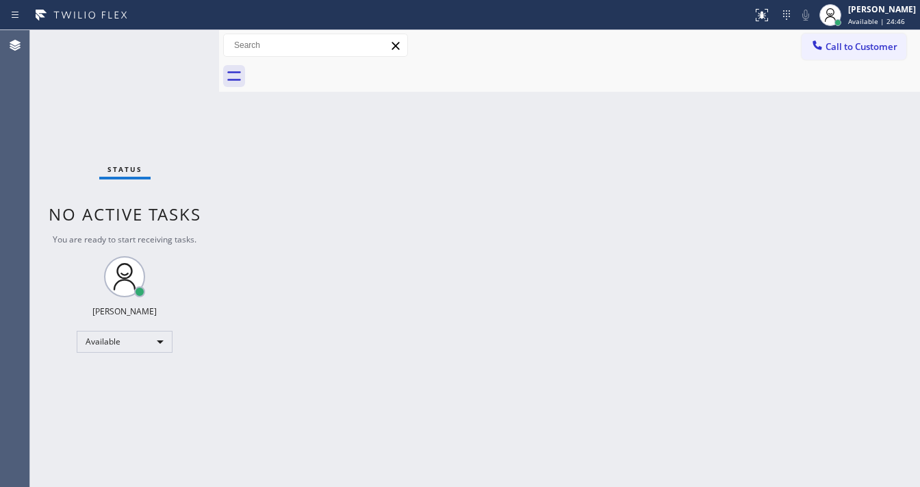
click at [173, 42] on div "Status No active tasks You are ready to start receiving tasks. [PERSON_NAME]" at bounding box center [124, 258] width 189 height 457
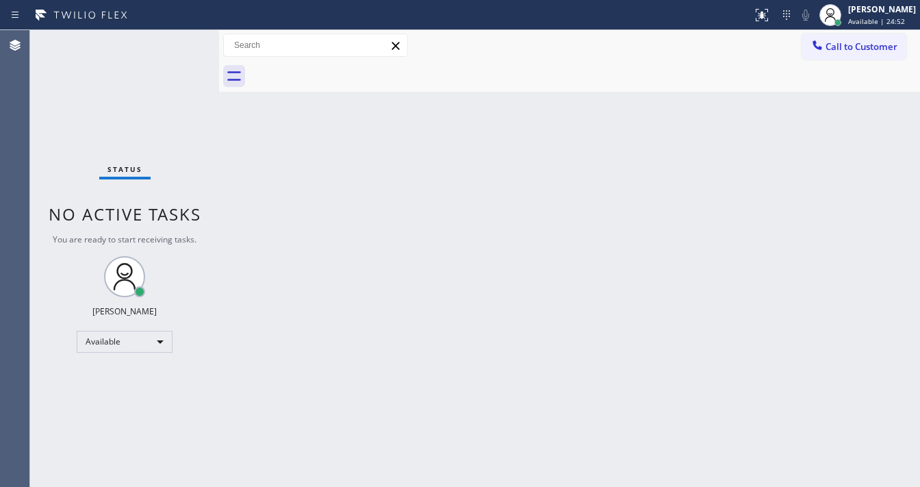
click at [173, 42] on div "Status No active tasks You are ready to start receiving tasks. [PERSON_NAME]" at bounding box center [124, 258] width 189 height 457
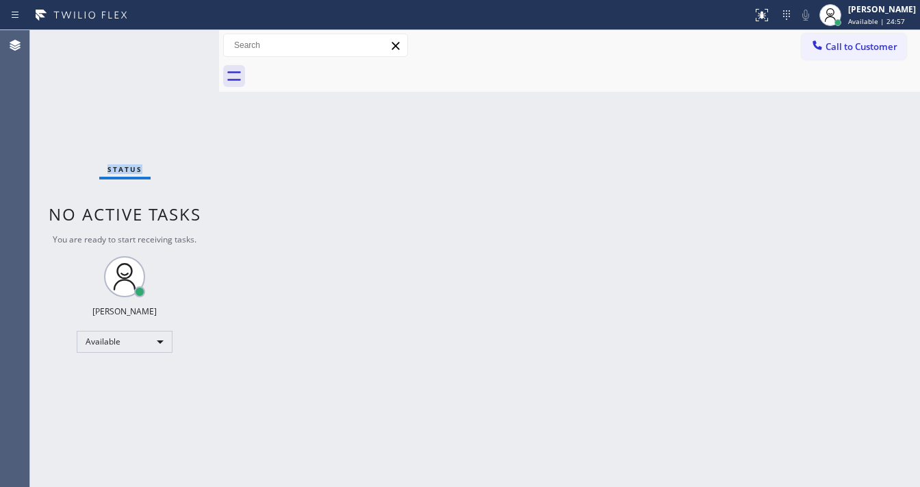
click at [173, 42] on div "Status No active tasks You are ready to start receiving tasks. [PERSON_NAME]" at bounding box center [124, 258] width 189 height 457
click at [179, 36] on div "Status No active tasks You are ready to start receiving tasks. [PERSON_NAME]" at bounding box center [124, 258] width 189 height 457
click at [177, 40] on div "Status No active tasks You are ready to start receiving tasks. [PERSON_NAME]" at bounding box center [124, 258] width 189 height 457
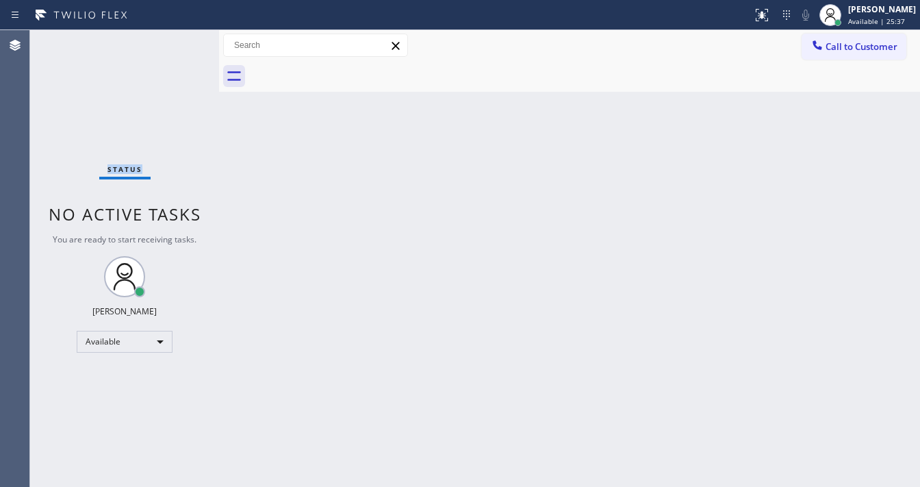
click at [177, 40] on div "Status No active tasks You are ready to start receiving tasks. [PERSON_NAME]" at bounding box center [124, 258] width 189 height 457
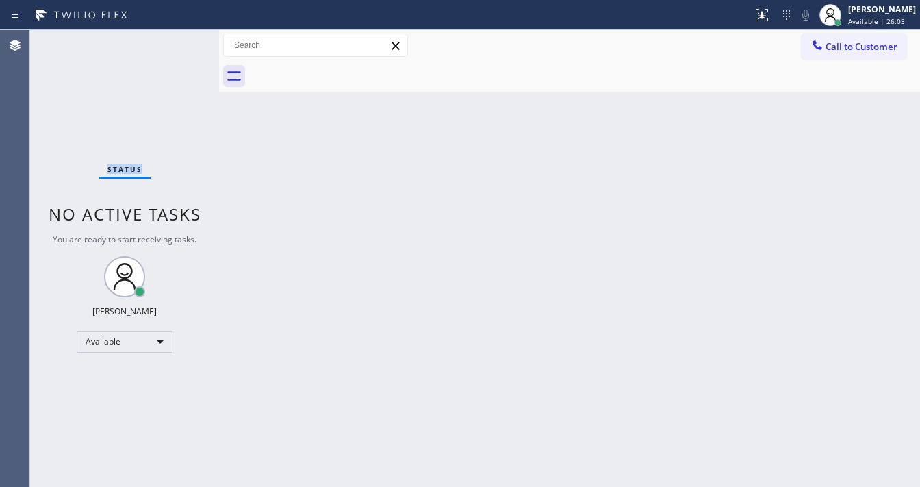
click at [177, 40] on div "Status No active tasks You are ready to start receiving tasks. [PERSON_NAME]" at bounding box center [124, 258] width 189 height 457
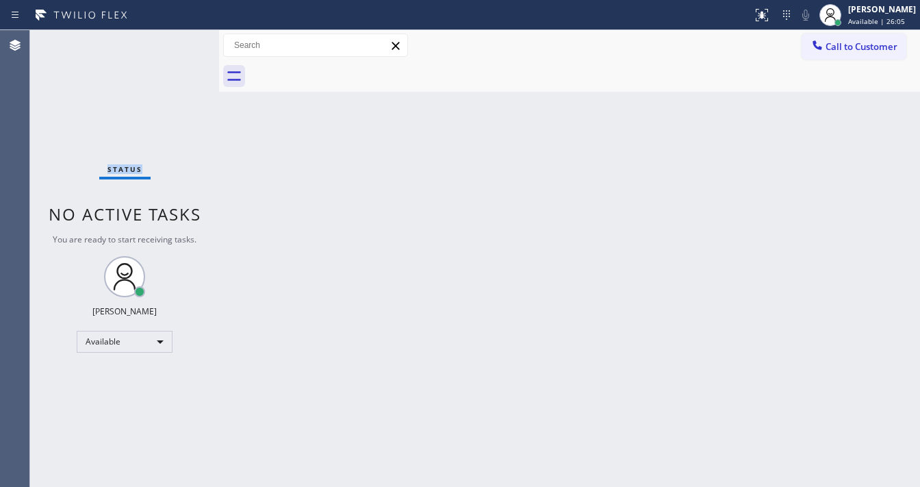
click at [177, 40] on div "Status No active tasks You are ready to start receiving tasks. [PERSON_NAME]" at bounding box center [124, 258] width 189 height 457
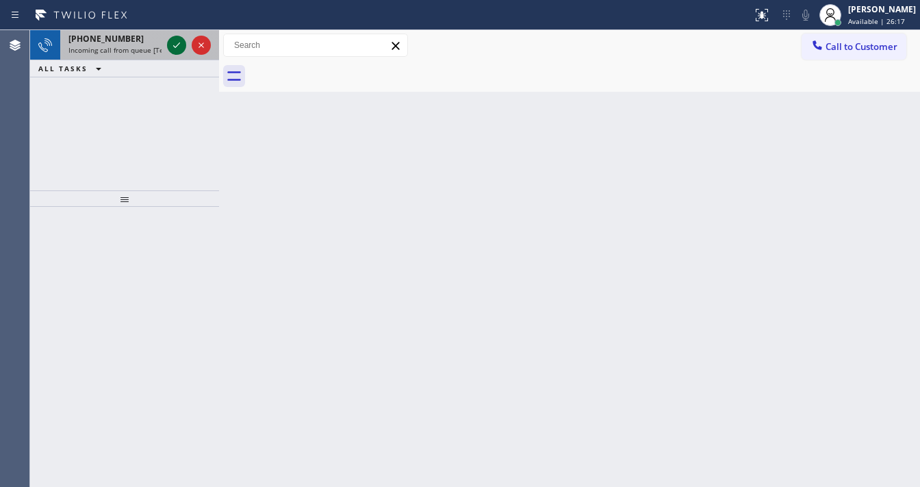
click at [173, 47] on icon at bounding box center [176, 45] width 16 height 16
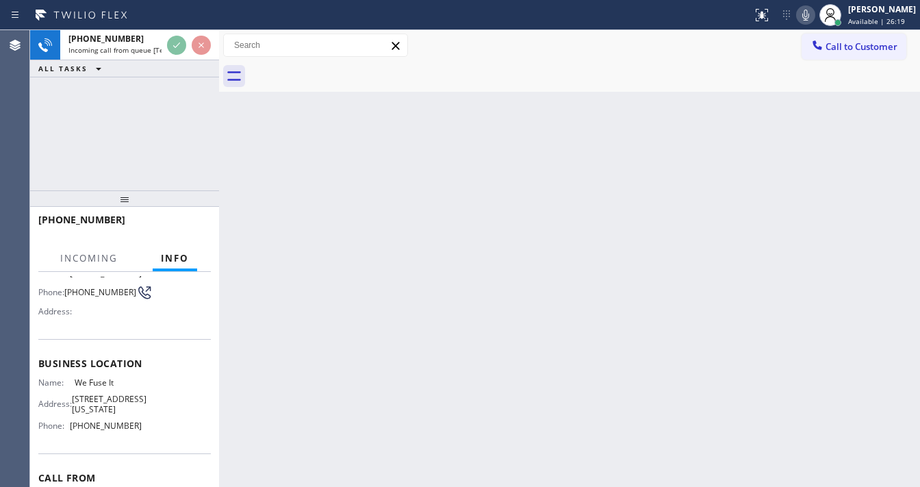
scroll to position [110, 0]
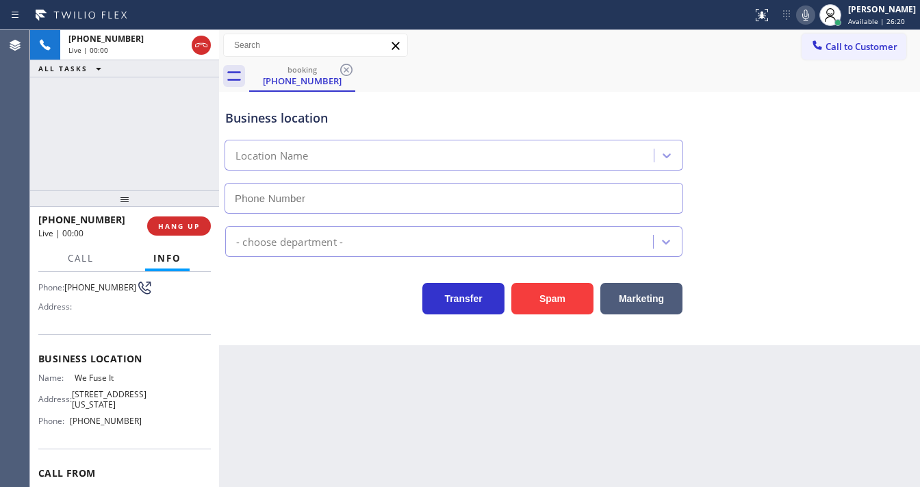
type input "[PHONE_NUMBER]"
click at [540, 303] on button "Spam" at bounding box center [552, 298] width 82 height 31
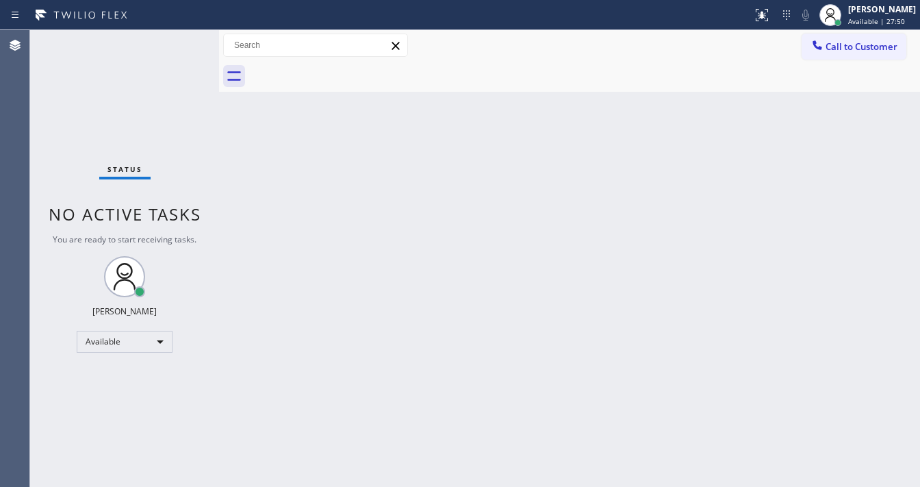
click at [190, 35] on div "Status No active tasks You are ready to start receiving tasks. [PERSON_NAME]" at bounding box center [124, 258] width 189 height 457
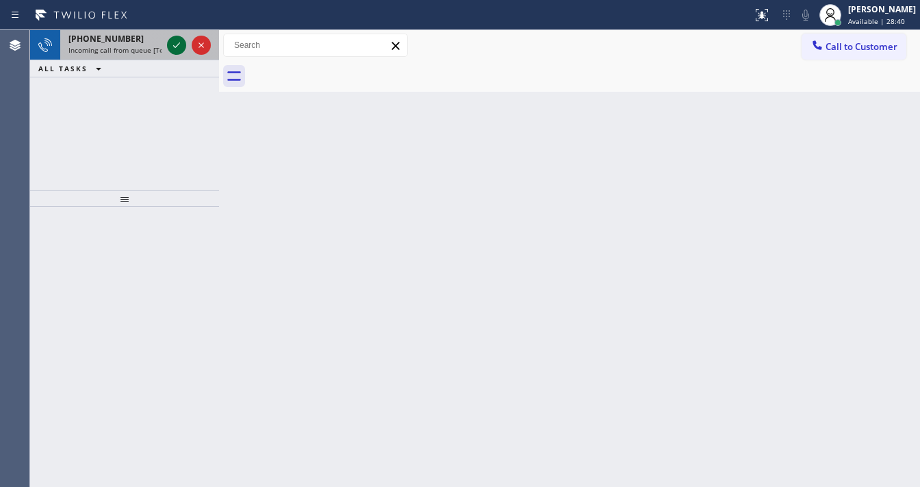
click at [170, 42] on icon at bounding box center [176, 45] width 16 height 16
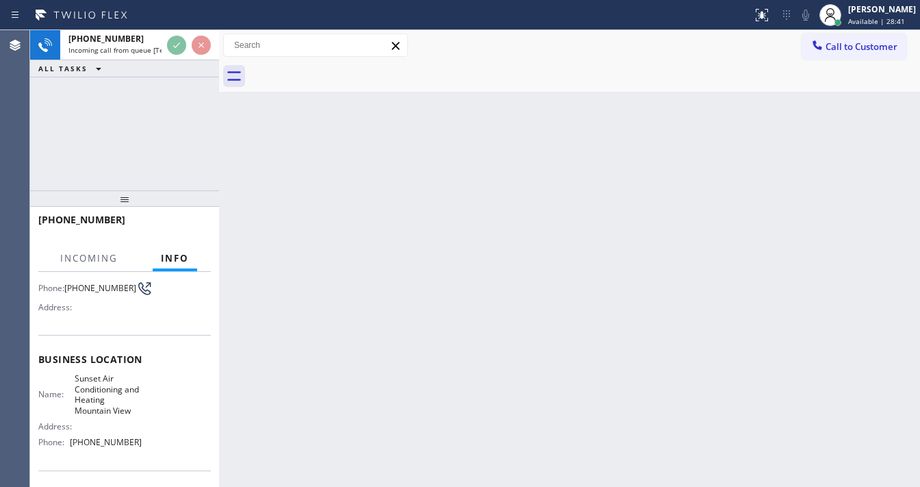
scroll to position [110, 0]
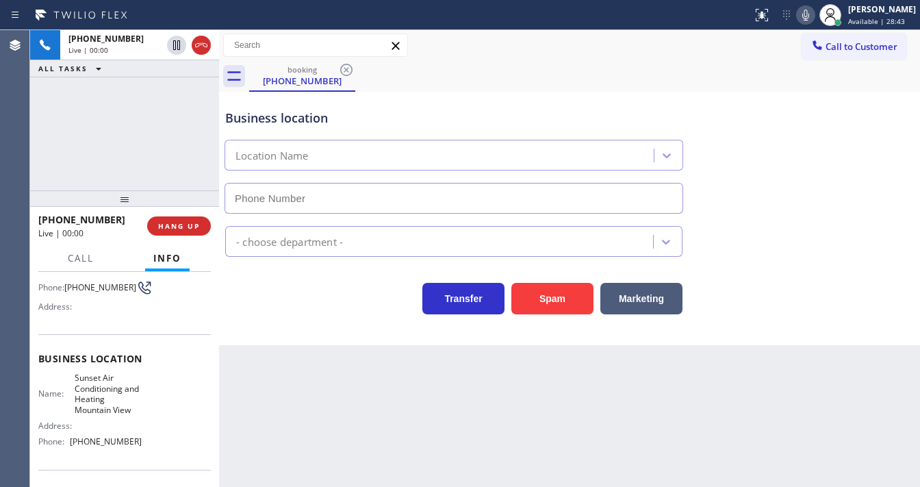
type input "[PHONE_NUMBER]"
click at [39, 165] on div "[PHONE_NUMBER] Live | 00:09 ALL TASKS ALL TASKS ACTIVE TASKS TASKS IN WRAP UP" at bounding box center [124, 110] width 189 height 160
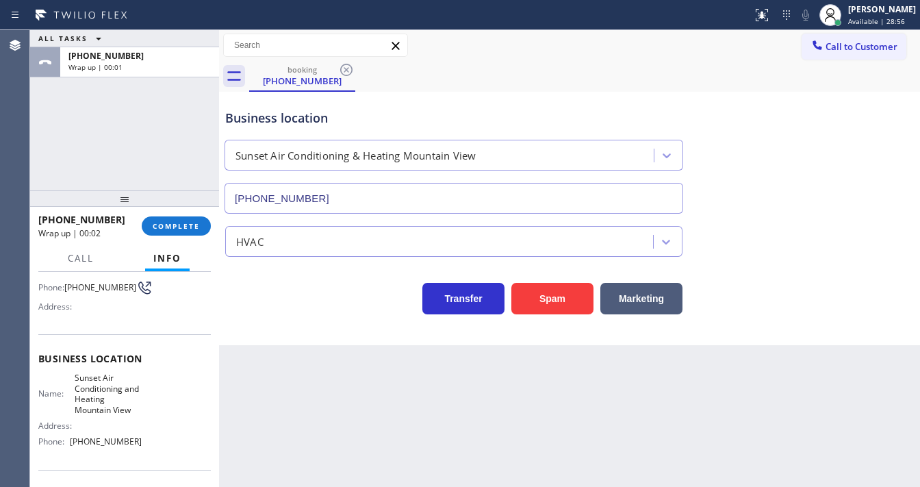
click at [68, 182] on div "ALL TASKS ALL TASKS ACTIVE TASKS TASKS IN WRAP UP [PHONE_NUMBER] Wrap up | 00:01" at bounding box center [124, 110] width 189 height 160
click at [194, 228] on span "COMPLETE" at bounding box center [176, 226] width 47 height 10
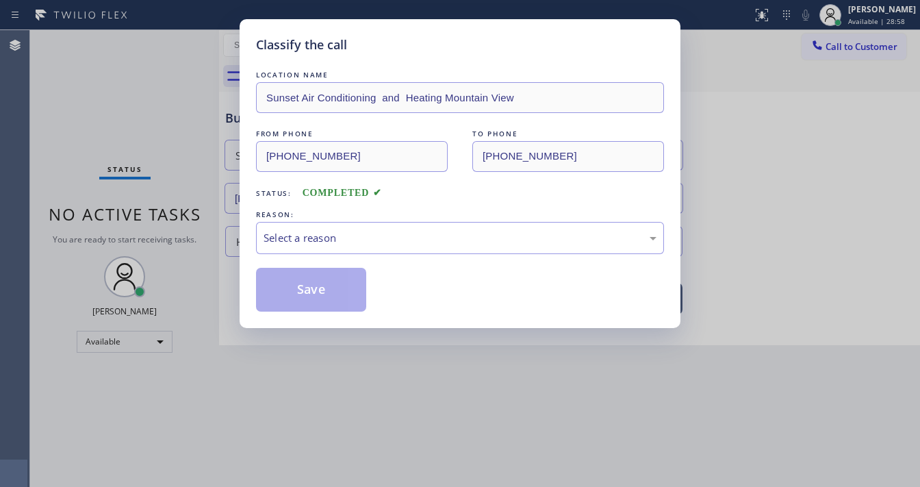
click at [369, 257] on div "LOCATION NAME Sunset Air Conditioning and Heating Mountain View FROM PHONE [PHO…" at bounding box center [460, 190] width 408 height 244
click at [358, 244] on div "Select a reason" at bounding box center [460, 238] width 393 height 16
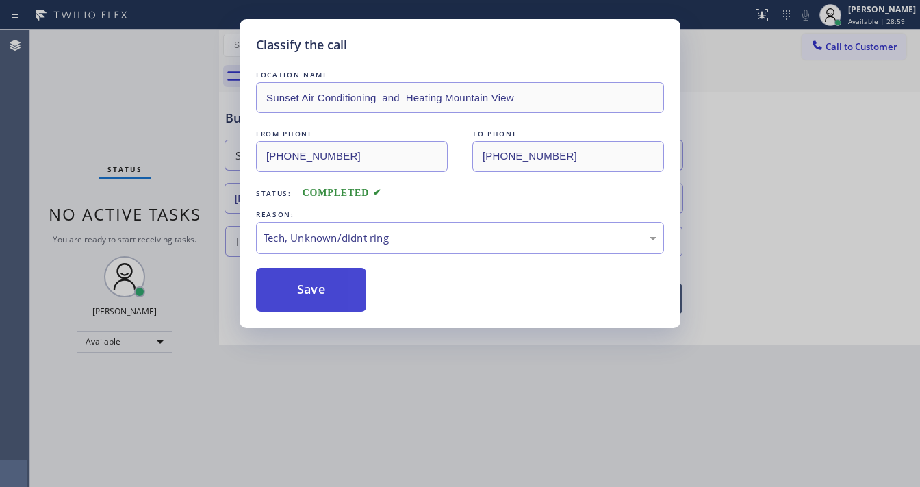
click at [322, 291] on button "Save" at bounding box center [311, 290] width 110 height 44
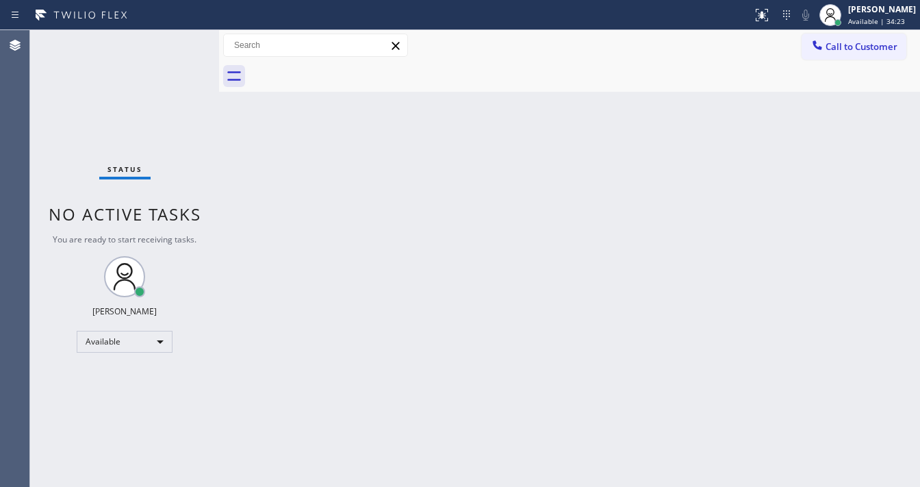
click at [172, 35] on div "Status No active tasks You are ready to start receiving tasks. [PERSON_NAME]" at bounding box center [124, 258] width 189 height 457
click at [173, 38] on div "Status No active tasks You are ready to start receiving tasks. [PERSON_NAME]" at bounding box center [124, 258] width 189 height 457
click at [173, 40] on div "Status No active tasks You are ready to start receiving tasks. [PERSON_NAME]" at bounding box center [124, 258] width 189 height 457
click at [175, 40] on div "Status No active tasks You are ready to start receiving tasks. [PERSON_NAME]" at bounding box center [124, 258] width 189 height 457
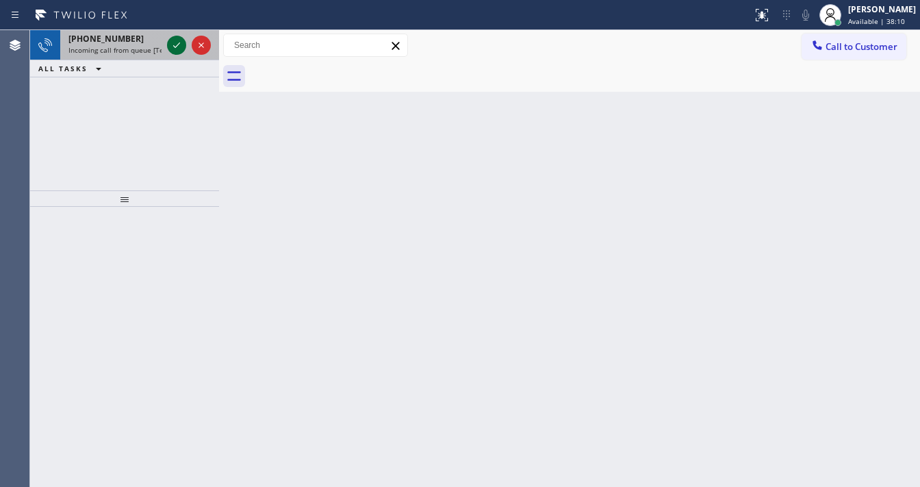
click at [175, 45] on icon at bounding box center [176, 45] width 16 height 16
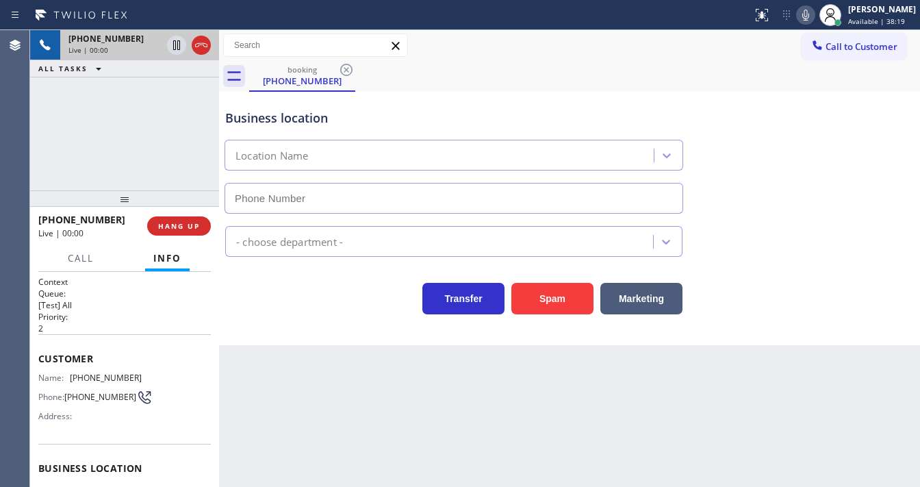
type input "[PHONE_NUMBER]"
click at [537, 296] on button "Spam" at bounding box center [552, 298] width 82 height 31
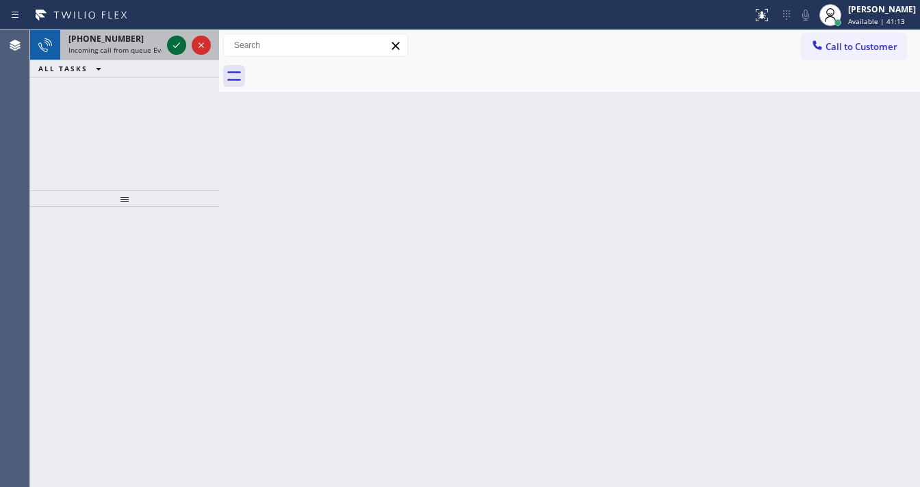
click at [175, 40] on icon at bounding box center [176, 45] width 16 height 16
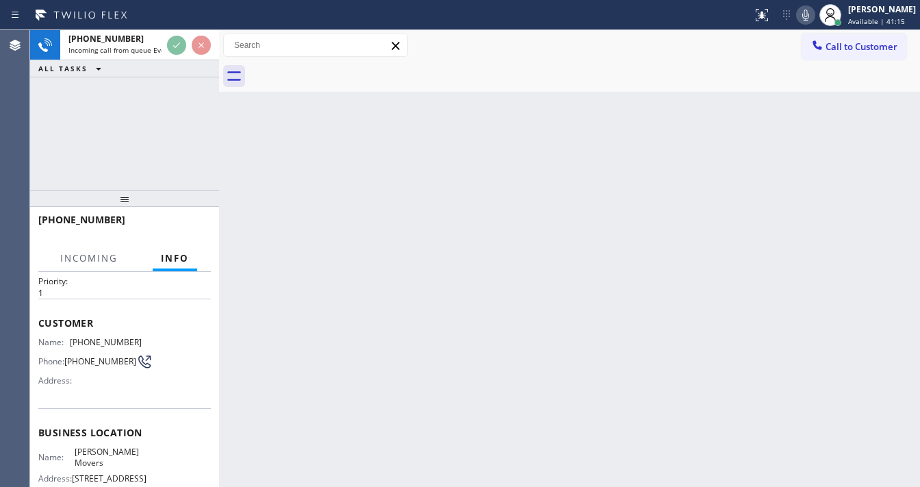
scroll to position [55, 0]
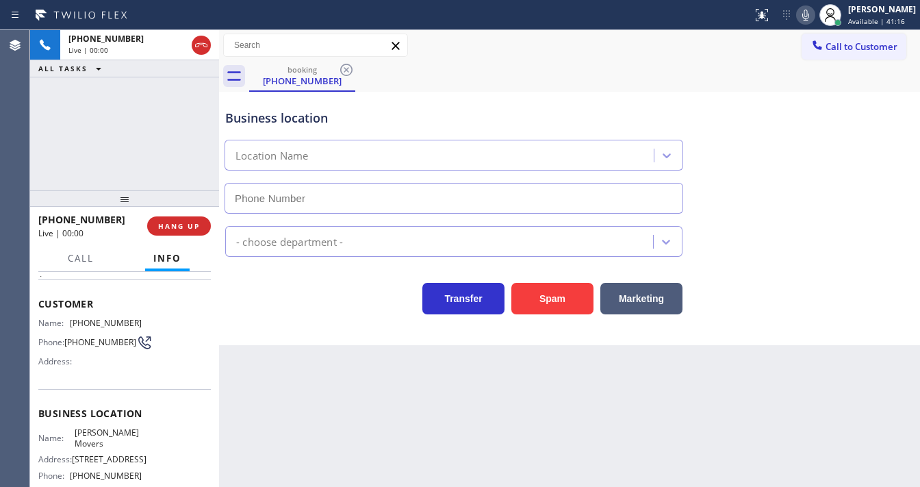
type input "[PHONE_NUMBER]"
click at [594, 304] on div "Marketing" at bounding box center [638, 295] width 89 height 38
click at [561, 303] on button "Spam" at bounding box center [552, 298] width 82 height 31
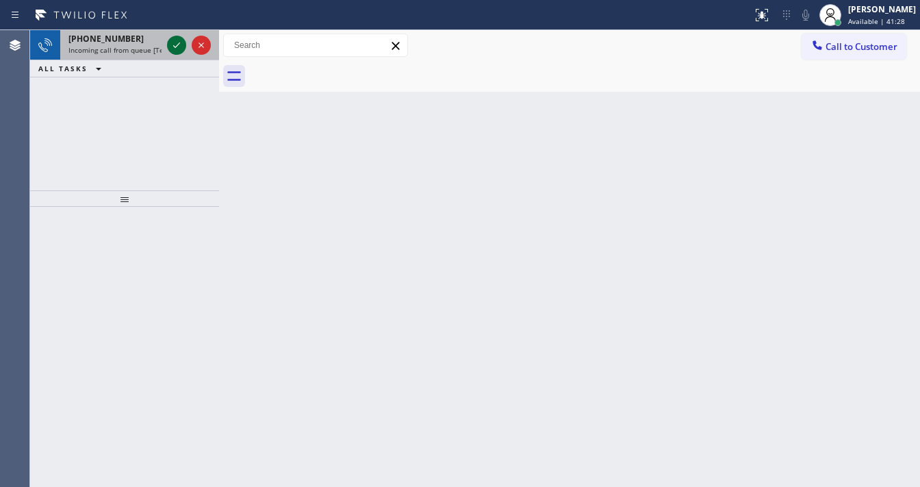
click at [175, 40] on icon at bounding box center [176, 45] width 16 height 16
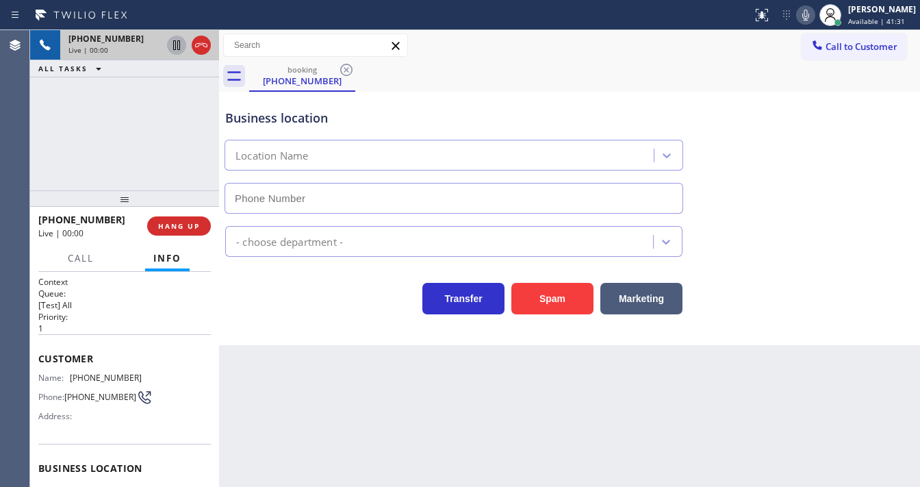
type input "[PHONE_NUMBER]"
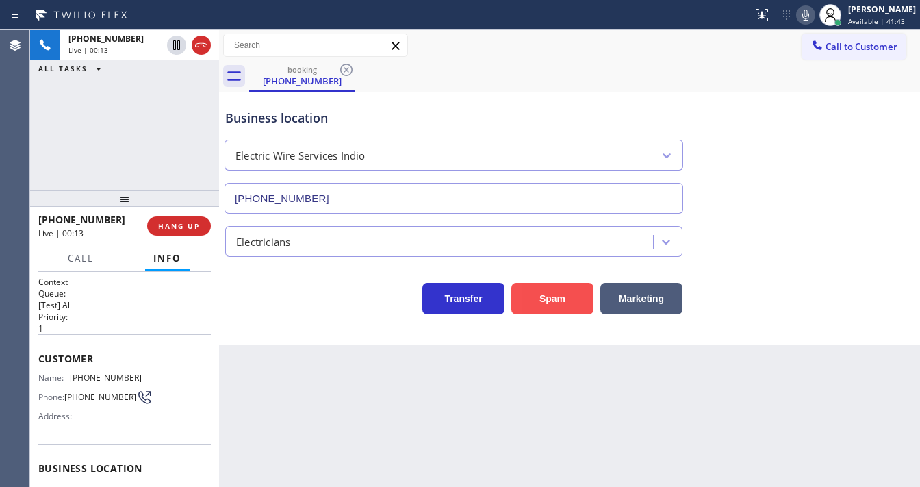
click at [544, 296] on button "Spam" at bounding box center [552, 298] width 82 height 31
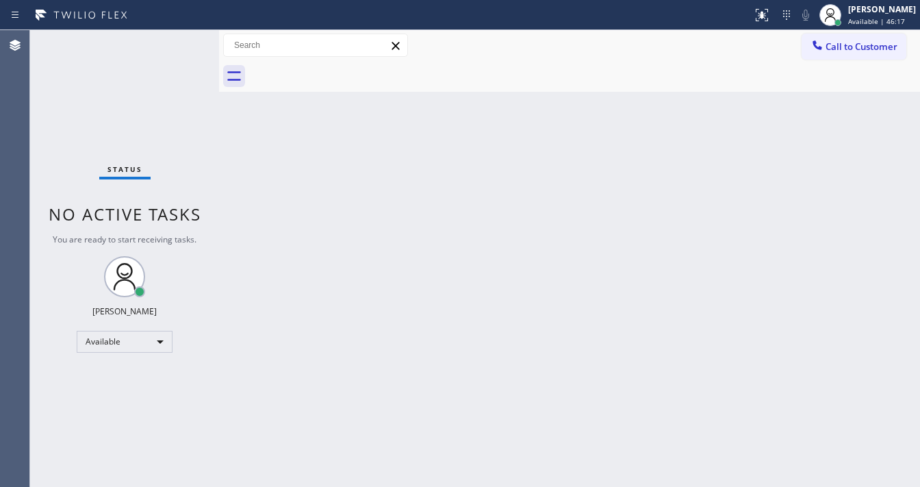
click at [225, 304] on div "Back to Dashboard Change Sender ID Customers Technicians Select a contact Outbo…" at bounding box center [569, 258] width 701 height 457
click at [168, 52] on div "Status No active tasks You are ready to start receiving tasks. [PERSON_NAME]" at bounding box center [124, 258] width 189 height 457
click at [117, 338] on div "Available" at bounding box center [125, 342] width 96 height 22
click at [121, 411] on li "Break" at bounding box center [123, 411] width 93 height 16
drag, startPoint x: 318, startPoint y: 370, endPoint x: 356, endPoint y: 443, distance: 82.1
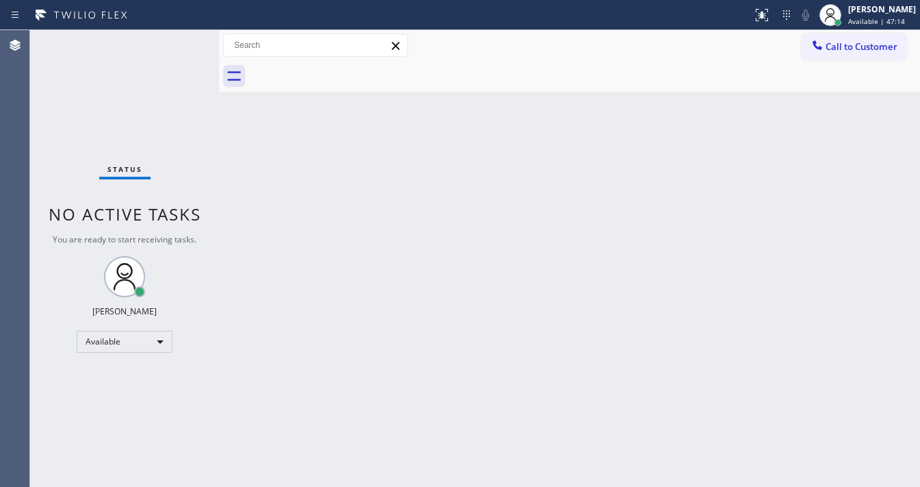
click at [327, 370] on div "Back to Dashboard Change Sender ID Customers Technicians Select a contact Outbo…" at bounding box center [569, 258] width 701 height 457
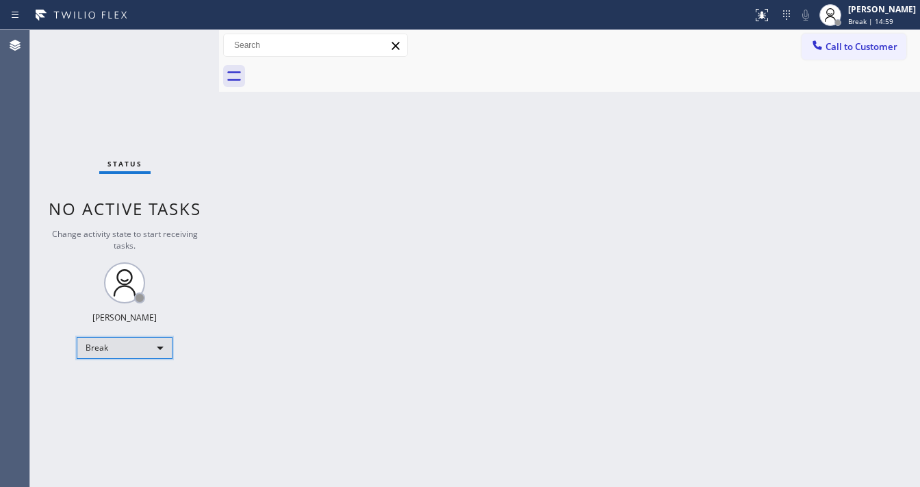
click at [134, 348] on div "Break" at bounding box center [125, 348] width 96 height 22
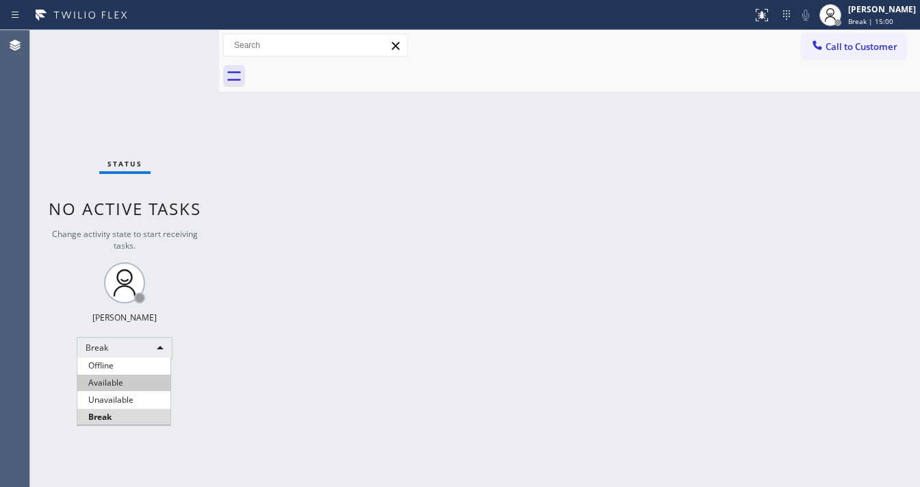
click at [127, 380] on li "Available" at bounding box center [123, 383] width 93 height 16
drag, startPoint x: 312, startPoint y: 348, endPoint x: 386, endPoint y: 447, distance: 124.2
click at [314, 346] on div "Back to Dashboard Change Sender ID Customers Technicians Select a contact Outbo…" at bounding box center [569, 258] width 701 height 457
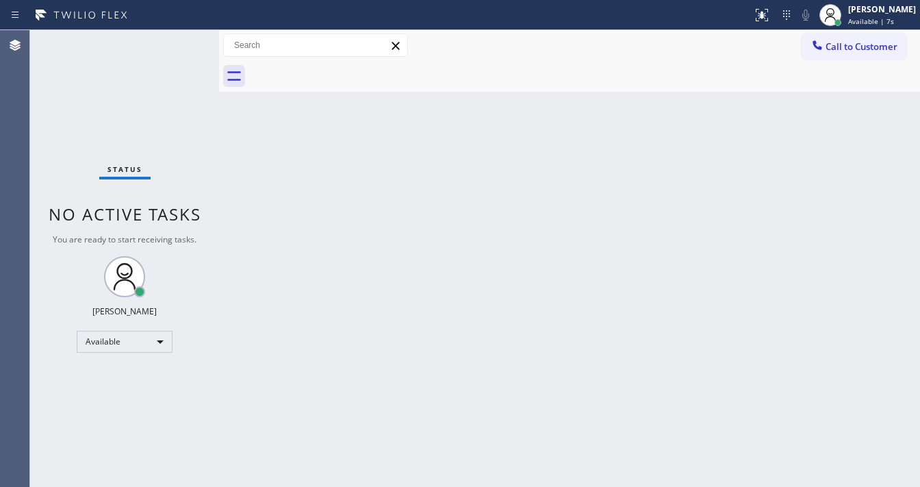
click at [183, 53] on div "Status No active tasks You are ready to start receiving tasks. [PERSON_NAME]" at bounding box center [124, 258] width 189 height 457
click at [169, 32] on div "Status No active tasks You are ready to start receiving tasks. [PERSON_NAME]" at bounding box center [124, 258] width 189 height 457
click at [173, 47] on div "Status No active tasks You are ready to start receiving tasks. [PERSON_NAME]" at bounding box center [124, 258] width 189 height 457
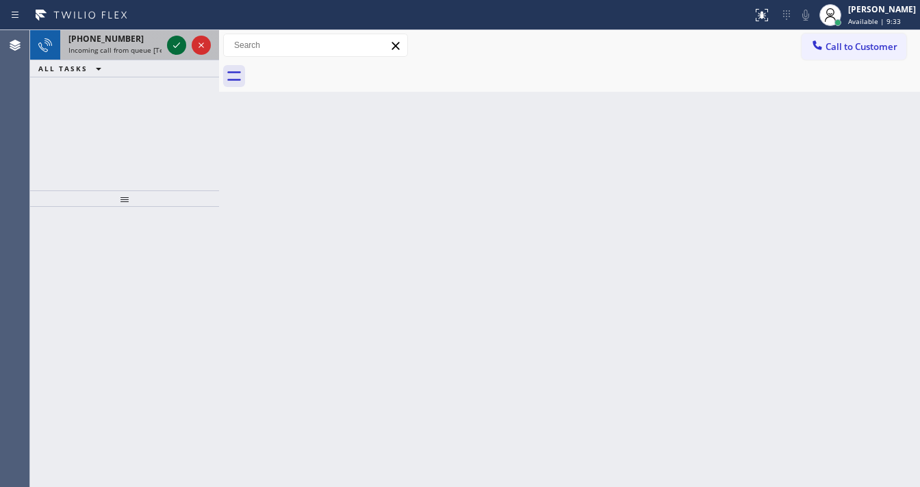
click at [175, 42] on icon at bounding box center [176, 45] width 16 height 16
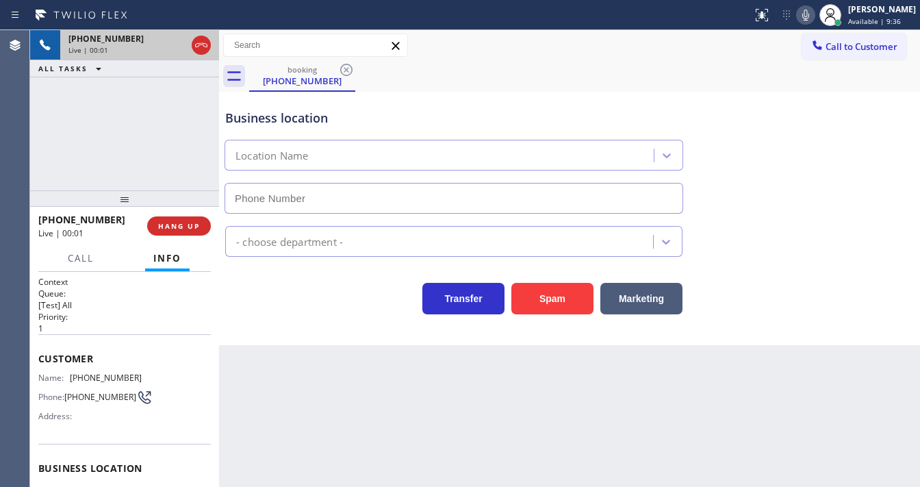
type input "[PHONE_NUMBER]"
click at [131, 175] on div "[PHONE_NUMBER] Live | 00:03 ALL TASKS ALL TASKS ACTIVE TASKS TASKS IN WRAP UP" at bounding box center [124, 110] width 189 height 160
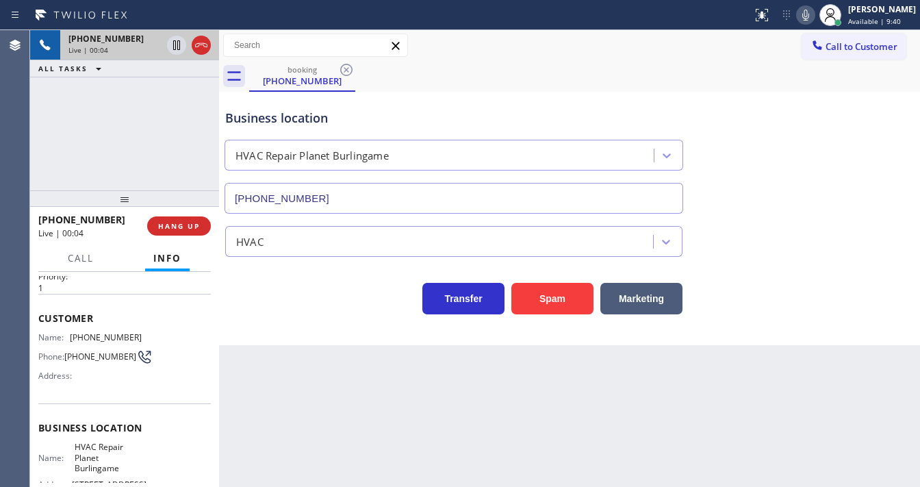
scroll to position [110, 0]
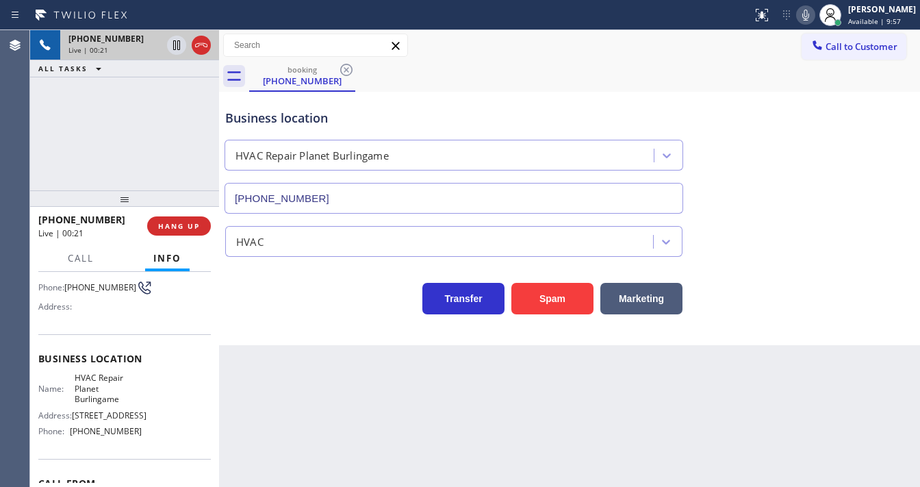
click at [111, 142] on div "[PHONE_NUMBER] Live | 00:21 ALL TASKS ALL TASKS ACTIVE TASKS TASKS IN WRAP UP" at bounding box center [124, 110] width 189 height 160
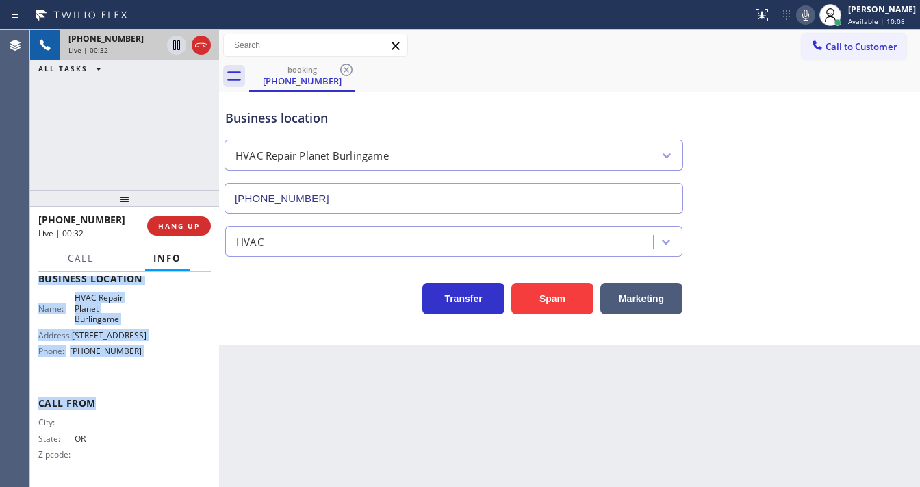
scroll to position [212, 0]
drag, startPoint x: 40, startPoint y: 355, endPoint x: 153, endPoint y: 360, distance: 113.8
click at [153, 360] on div "Context Queue: [Test] All Priority: 1 Customer Name: [PHONE_NUMBER] Phone: [PHO…" at bounding box center [124, 284] width 173 height 396
copy div "Customer Name: [PHONE_NUMBER] Phone: [PHONE_NUMBER] Address: Business location …"
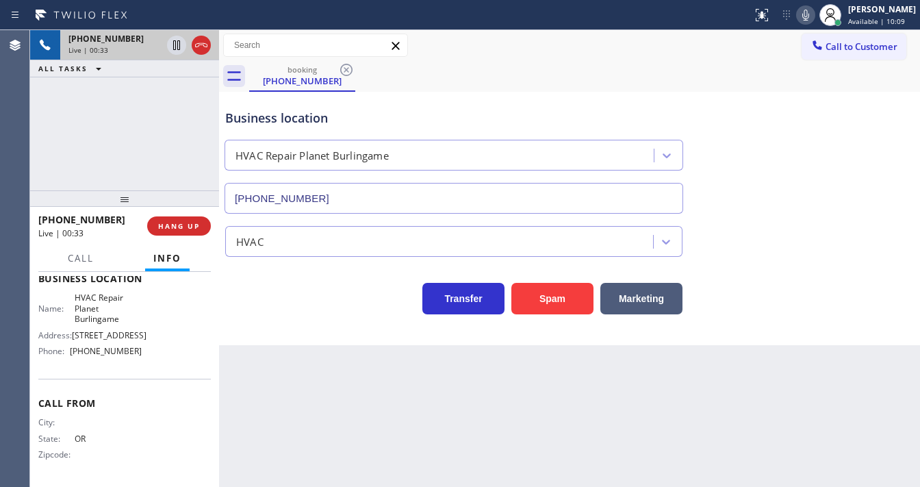
click at [153, 147] on div "[PHONE_NUMBER] Live | 00:33 ALL TASKS ALL TASKS ACTIVE TASKS TASKS IN WRAP UP" at bounding box center [124, 110] width 189 height 160
click at [121, 138] on div "[PHONE_NUMBER] Live | 00:35 ALL TASKS ALL TASKS ACTIVE TASKS TASKS IN WRAP UP" at bounding box center [124, 110] width 189 height 160
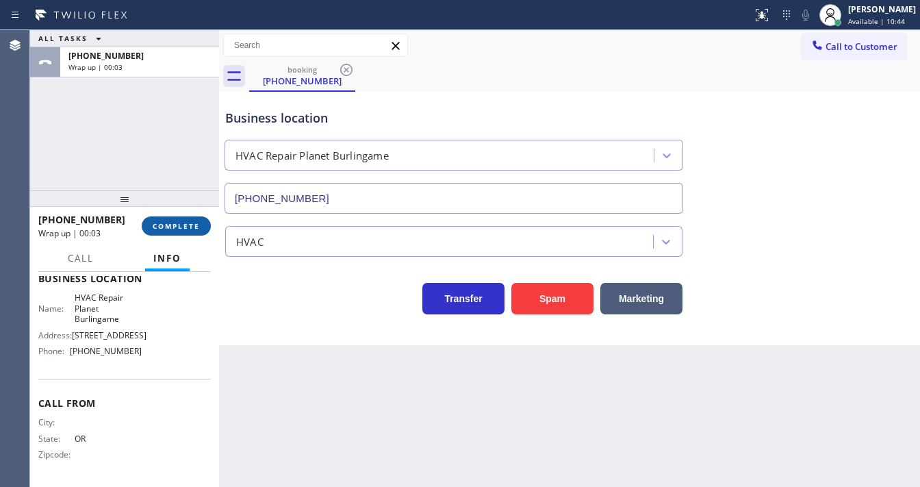
drag, startPoint x: 114, startPoint y: 164, endPoint x: 197, endPoint y: 231, distance: 106.2
click at [118, 167] on div "ALL TASKS ALL TASKS ACTIVE TASKS TASKS IN WRAP UP [PHONE_NUMBER] Wrap up | 00:03" at bounding box center [124, 110] width 189 height 160
click at [194, 229] on span "COMPLETE" at bounding box center [176, 226] width 47 height 10
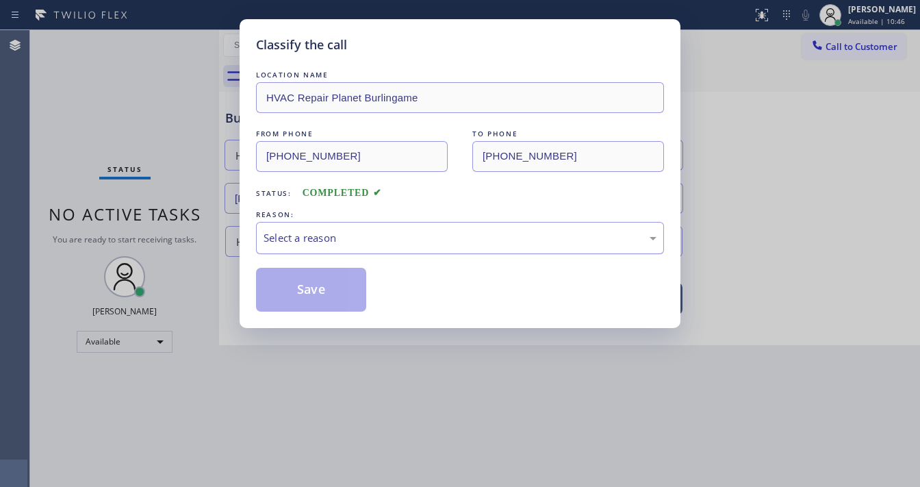
click at [318, 242] on div "Select a reason" at bounding box center [460, 238] width 393 height 16
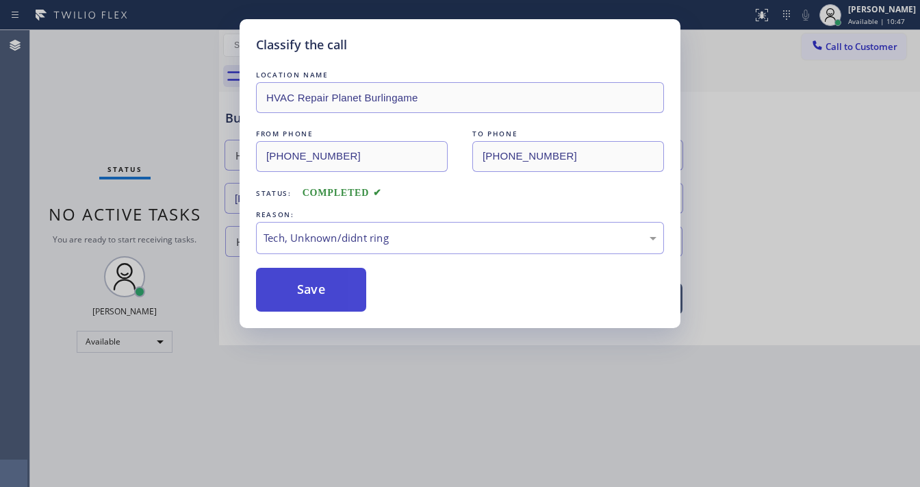
click at [313, 282] on button "Save" at bounding box center [311, 290] width 110 height 44
click at [313, 281] on button "Save" at bounding box center [311, 290] width 110 height 44
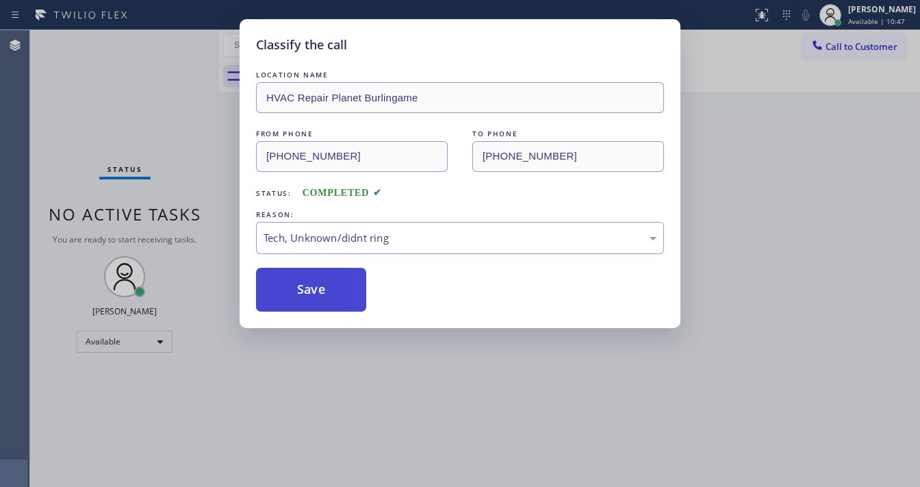
click at [313, 281] on button "Save" at bounding box center [311, 290] width 110 height 44
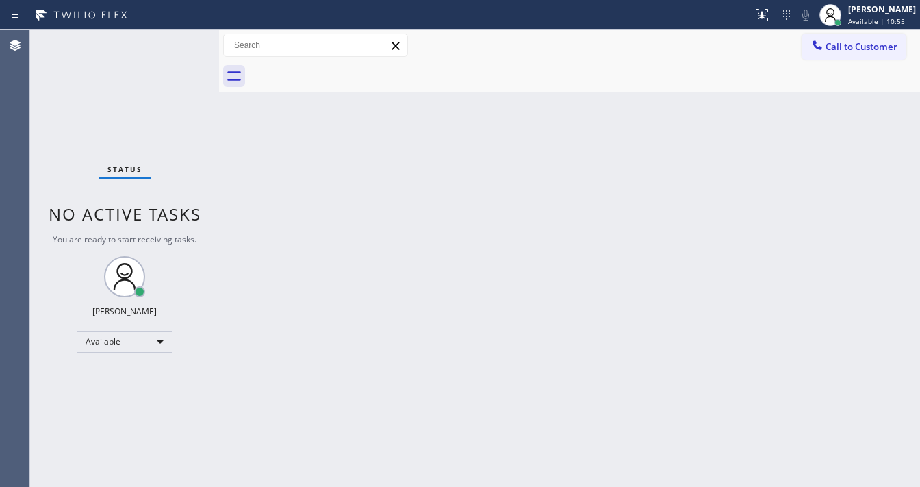
click at [168, 47] on div "Status No active tasks You are ready to start receiving tasks. [PERSON_NAME]" at bounding box center [124, 258] width 189 height 457
drag, startPoint x: 68, startPoint y: 77, endPoint x: 118, endPoint y: 15, distance: 78.9
click at [87, 55] on div "Status No active tasks You are ready to start receiving tasks. [PERSON_NAME]" at bounding box center [124, 258] width 189 height 457
click at [137, 104] on div "Status No active tasks You are ready to start receiving tasks. [PERSON_NAME]" at bounding box center [124, 258] width 189 height 457
click at [186, 43] on div "Status No active tasks You are ready to start receiving tasks. [PERSON_NAME]" at bounding box center [124, 258] width 189 height 457
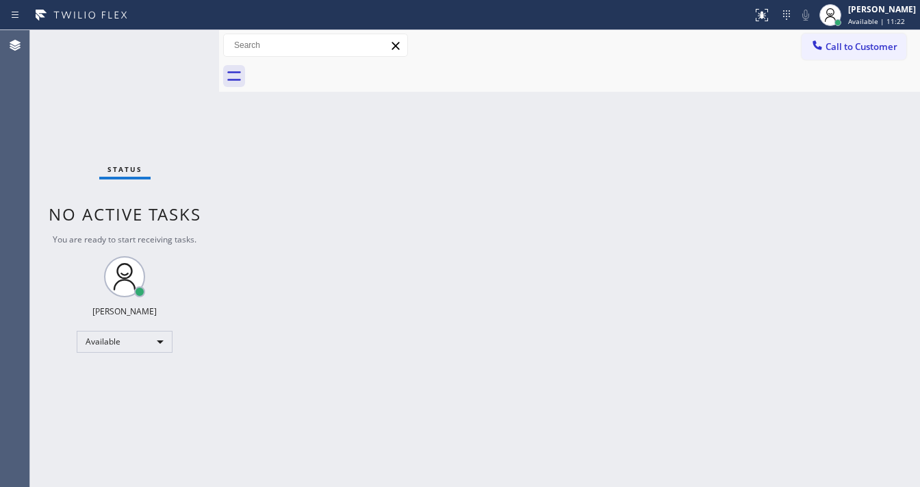
click at [181, 41] on div "Status No active tasks You are ready to start receiving tasks. [PERSON_NAME]" at bounding box center [124, 258] width 189 height 457
click at [173, 49] on div "Status No active tasks You are ready to start receiving tasks. [PERSON_NAME]" at bounding box center [124, 258] width 189 height 457
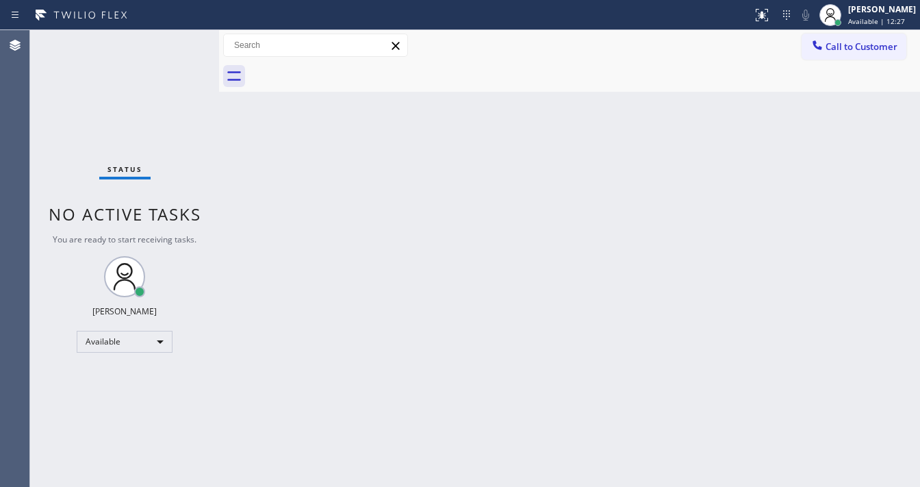
click at [173, 49] on div "Status No active tasks You are ready to start receiving tasks. [PERSON_NAME]" at bounding box center [124, 258] width 189 height 457
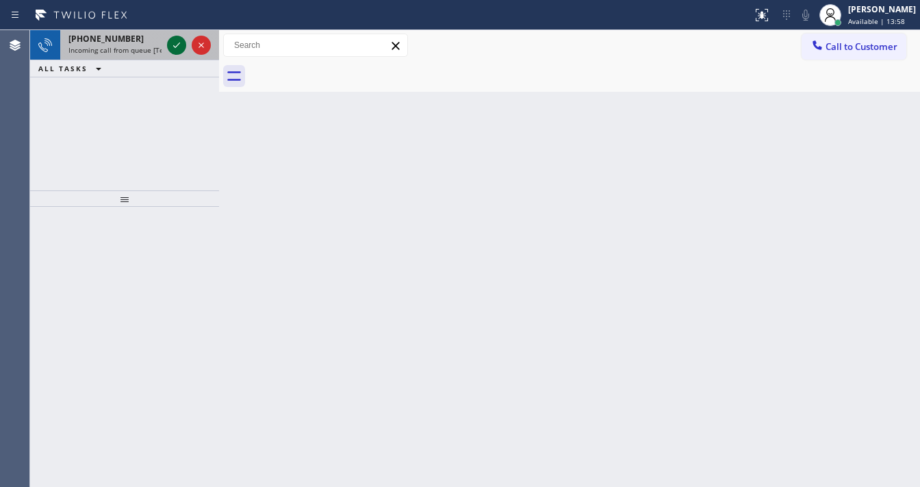
click at [177, 41] on icon at bounding box center [176, 45] width 16 height 16
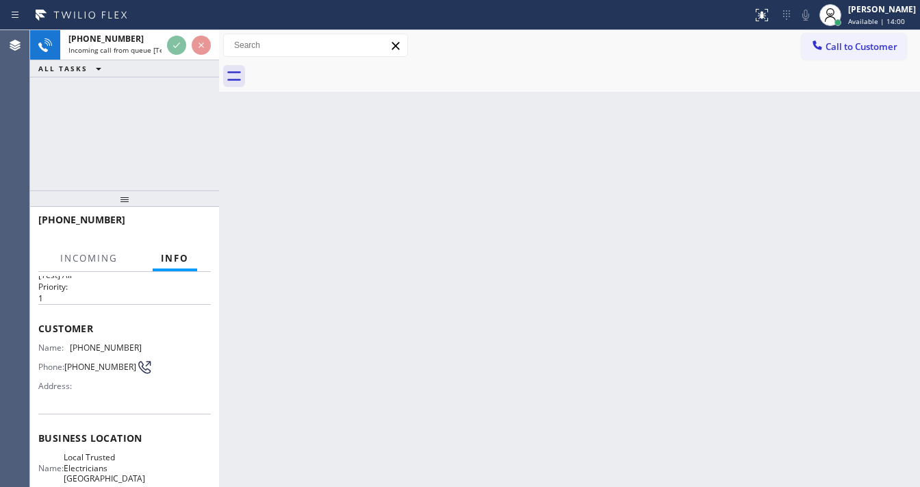
scroll to position [55, 0]
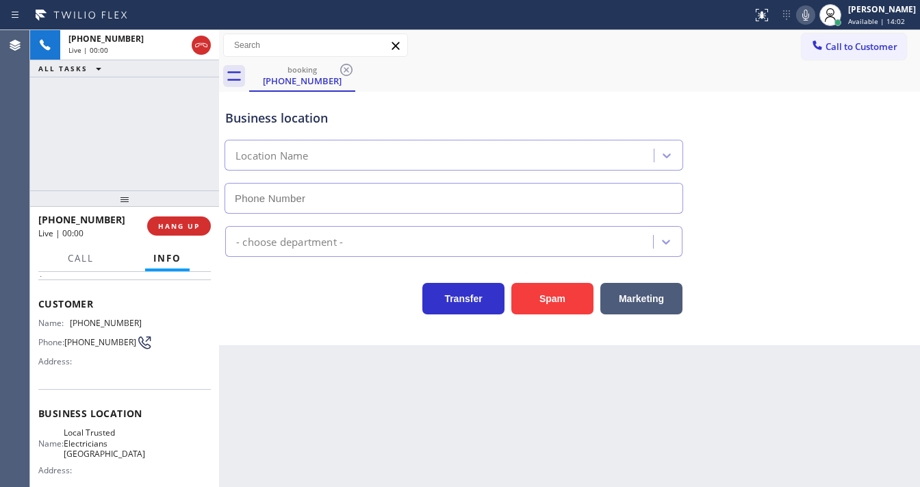
type input "[PHONE_NUMBER]"
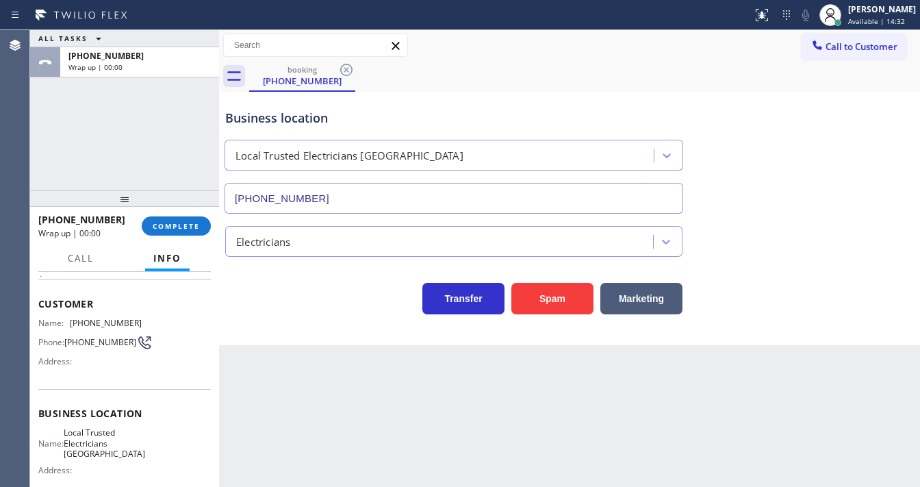
click at [41, 140] on div "ALL TASKS ALL TASKS ACTIVE TASKS TASKS IN WRAP UP [PHONE_NUMBER] Wrap up | 00:00" at bounding box center [124, 110] width 189 height 160
click at [156, 218] on div "[PHONE_NUMBER] Wrap up | 00:01 COMPLETE" at bounding box center [124, 226] width 173 height 36
click at [175, 225] on span "COMPLETE" at bounding box center [176, 226] width 47 height 10
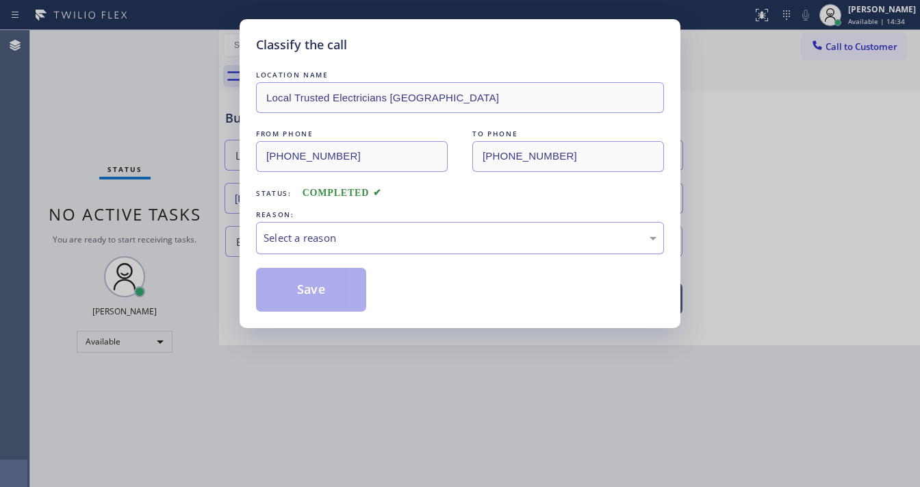
click at [364, 236] on div "Select a reason" at bounding box center [460, 238] width 393 height 16
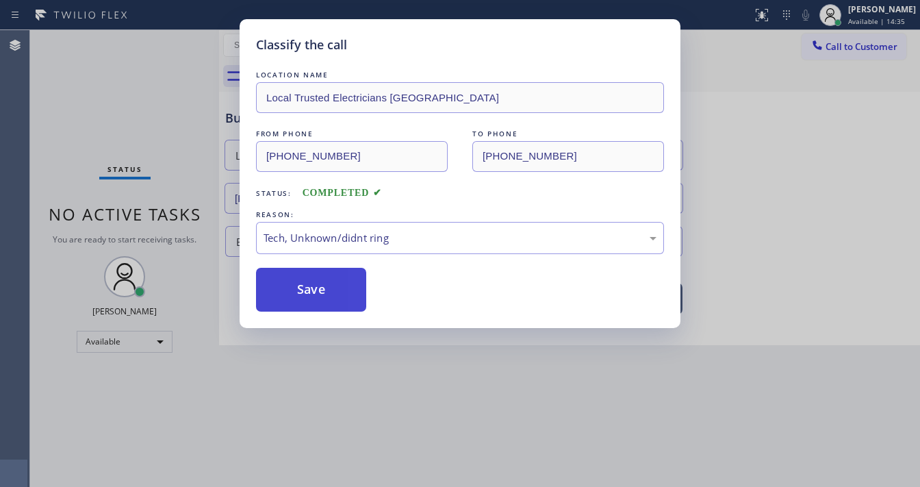
click at [307, 290] on button "Save" at bounding box center [311, 290] width 110 height 44
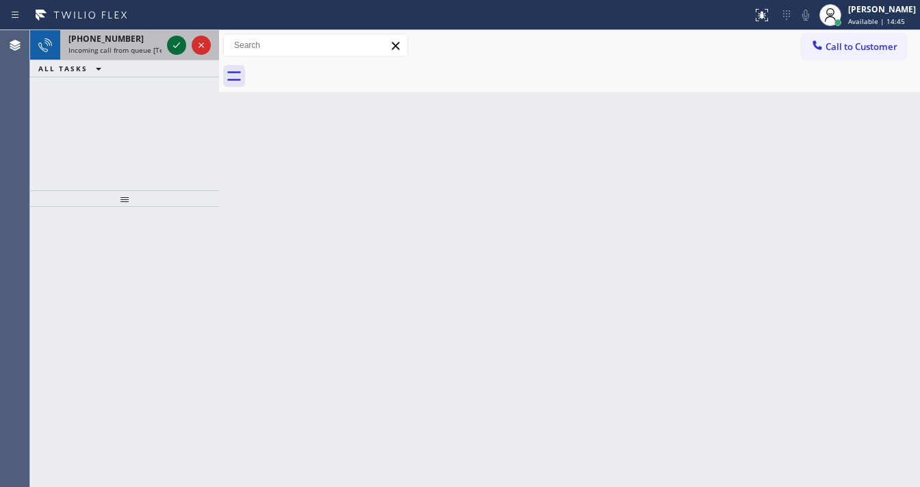
drag, startPoint x: 162, startPoint y: 40, endPoint x: 170, endPoint y: 39, distance: 7.7
click at [162, 39] on div "[PHONE_NUMBER] Incoming call from queue [Test] All" at bounding box center [112, 45] width 104 height 30
click at [172, 40] on icon at bounding box center [176, 45] width 16 height 16
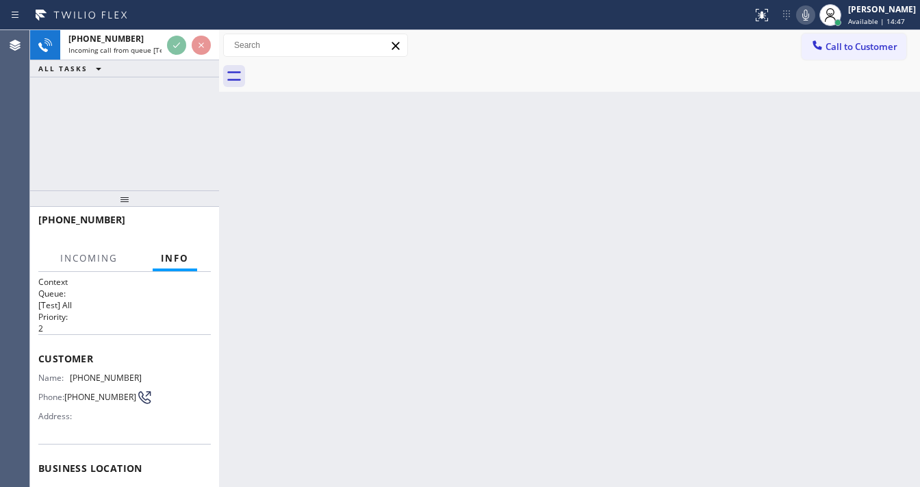
click at [46, 397] on span "Phone:" at bounding box center [51, 397] width 26 height 10
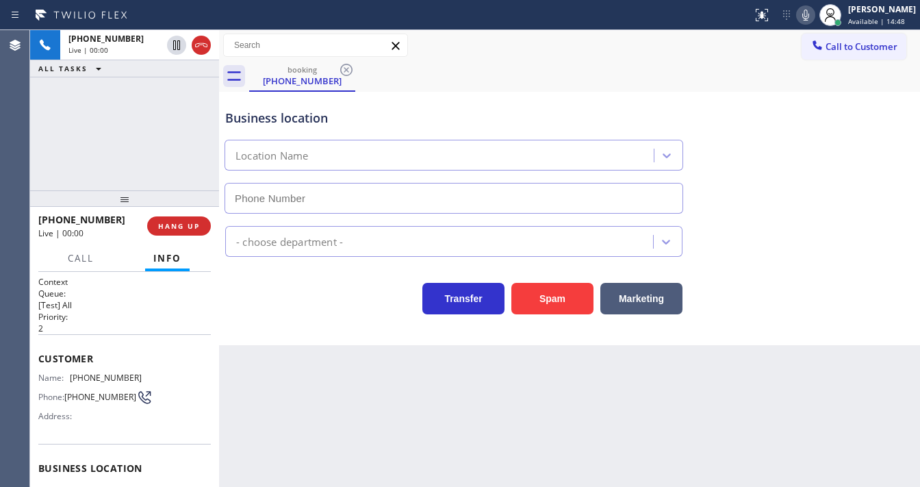
scroll to position [190, 0]
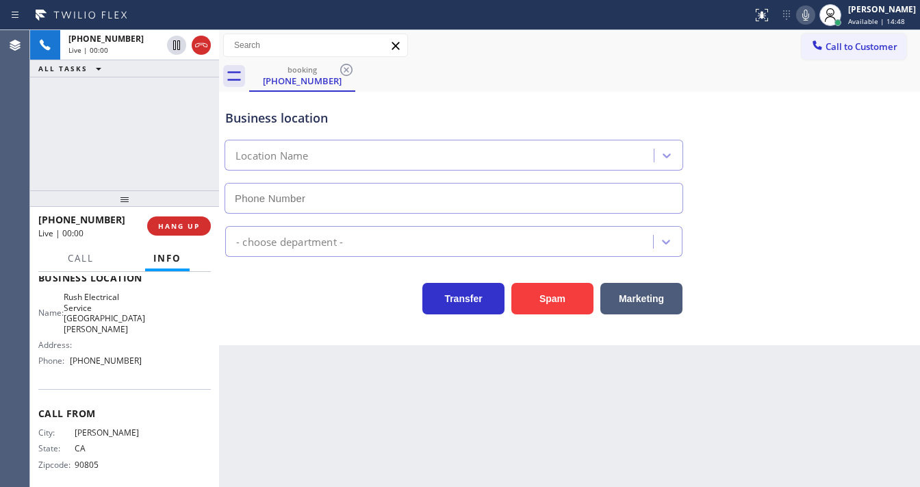
type input "[PHONE_NUMBER]"
click at [811, 17] on icon at bounding box center [806, 15] width 16 height 16
drag, startPoint x: 812, startPoint y: 16, endPoint x: 776, endPoint y: 51, distance: 49.4
click at [813, 16] on icon at bounding box center [806, 15] width 16 height 16
click at [19, 194] on div "Agent Desktop" at bounding box center [14, 258] width 29 height 457
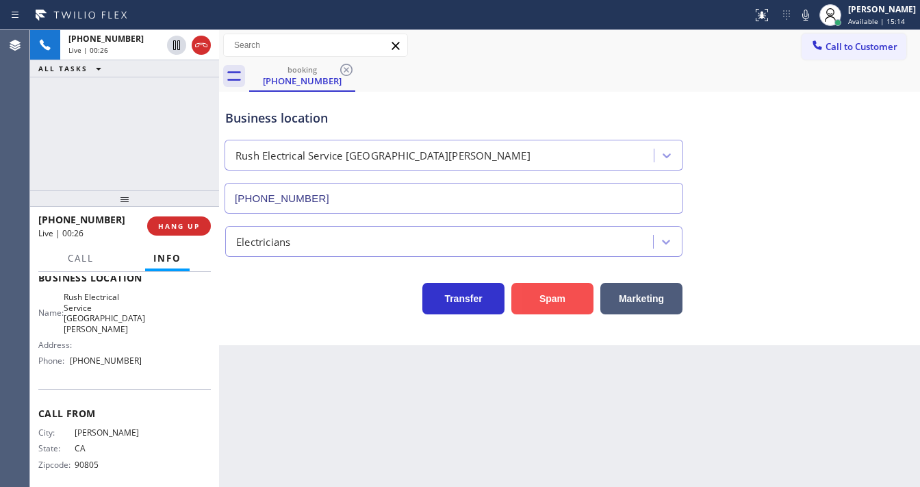
click at [546, 288] on button "Spam" at bounding box center [552, 298] width 82 height 31
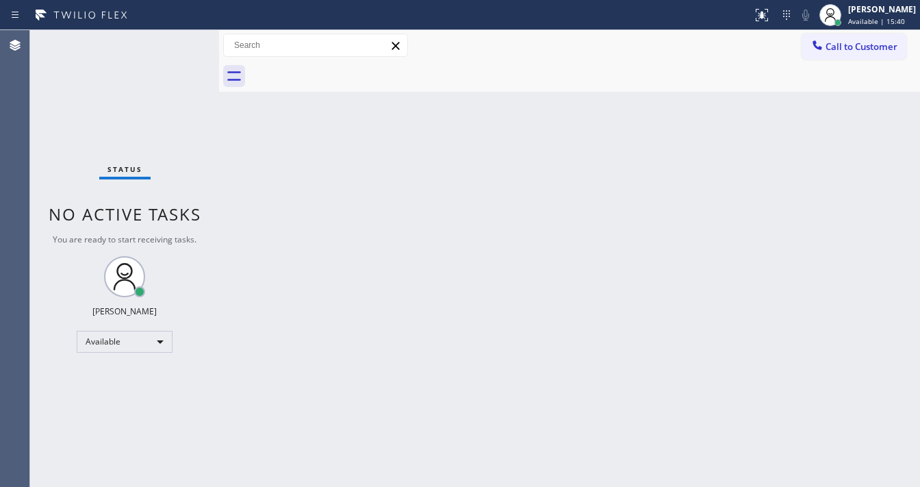
click at [96, 181] on div "Status No active tasks You are ready to start receiving tasks. [PERSON_NAME]" at bounding box center [124, 258] width 189 height 457
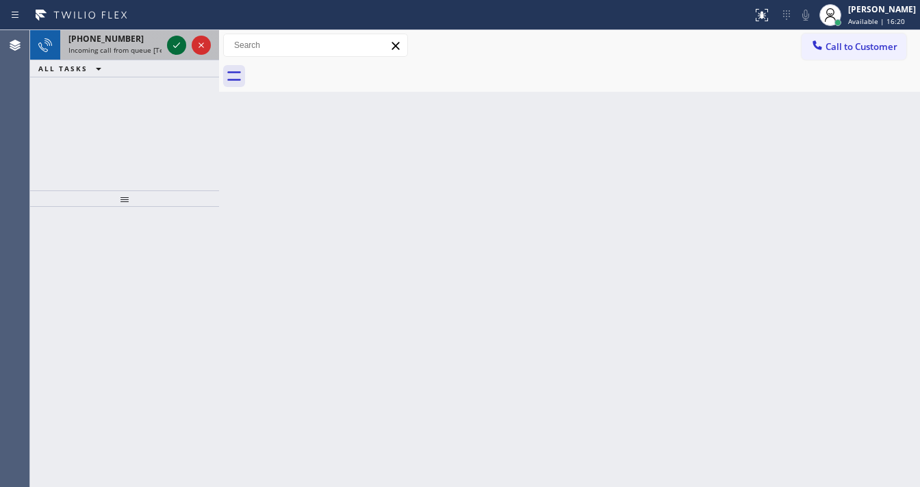
click at [175, 44] on icon at bounding box center [176, 45] width 16 height 16
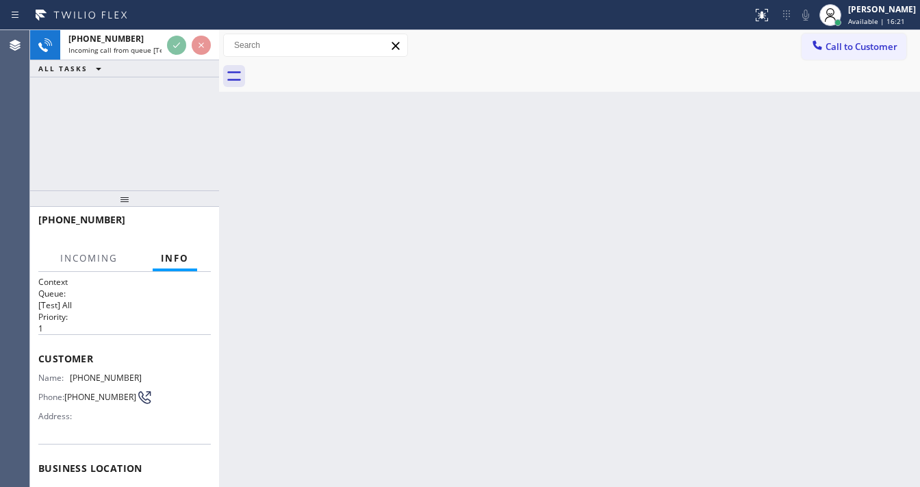
scroll to position [55, 0]
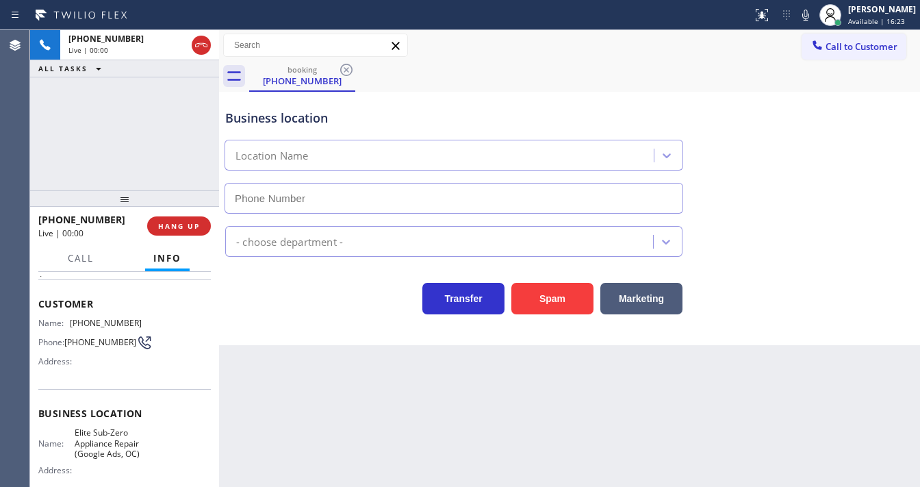
type input "[PHONE_NUMBER]"
click at [156, 128] on div "[PHONE_NUMBER] Live | 00:03 ALL TASKS ALL TASKS ACTIVE TASKS TASKS IN WRAP UP" at bounding box center [124, 110] width 189 height 160
click at [103, 129] on div "[PHONE_NUMBER] Live | 00:15 ALL TASKS ALL TASKS ACTIVE TASKS TASKS IN WRAP UP" at bounding box center [124, 110] width 189 height 160
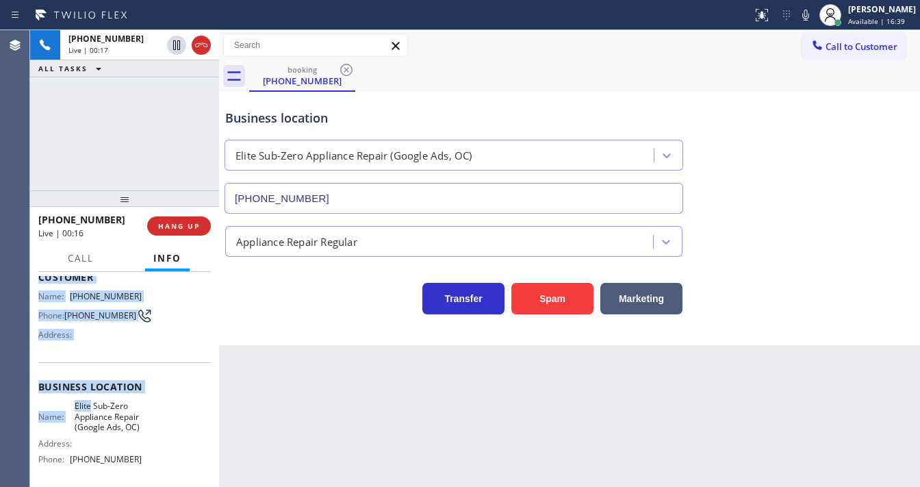
scroll to position [201, 0]
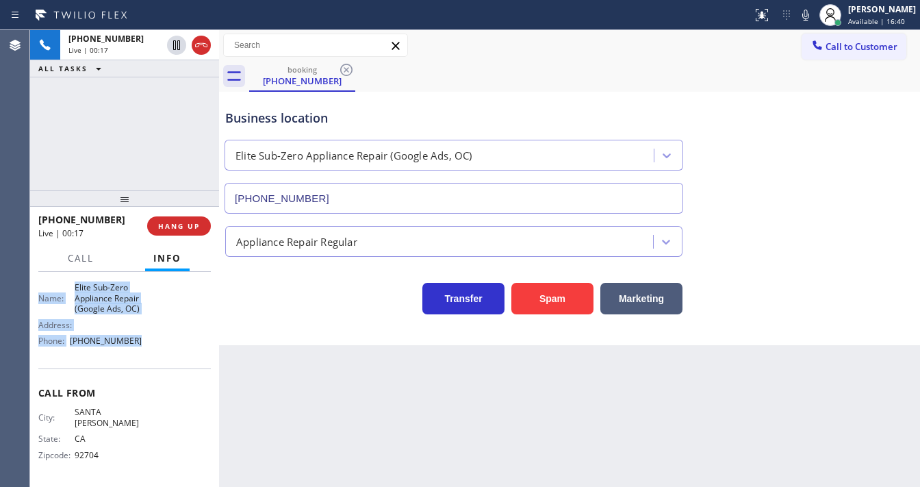
drag, startPoint x: 38, startPoint y: 297, endPoint x: 134, endPoint y: 348, distance: 108.4
click at [134, 348] on div "Context Queue: [Test] All Priority: 1 Customer Name: [PHONE_NUMBER] Phone: [PHO…" at bounding box center [124, 279] width 173 height 407
copy div "Customer Name: [PHONE_NUMBER] Phone: [PHONE_NUMBER] Address: Business location …"
click at [136, 143] on div "[PHONE_NUMBER] Live | 00:18 ALL TASKS ALL TASKS ACTIVE TASKS TASKS IN WRAP UP" at bounding box center [124, 110] width 189 height 160
click at [814, 14] on icon at bounding box center [806, 15] width 16 height 16
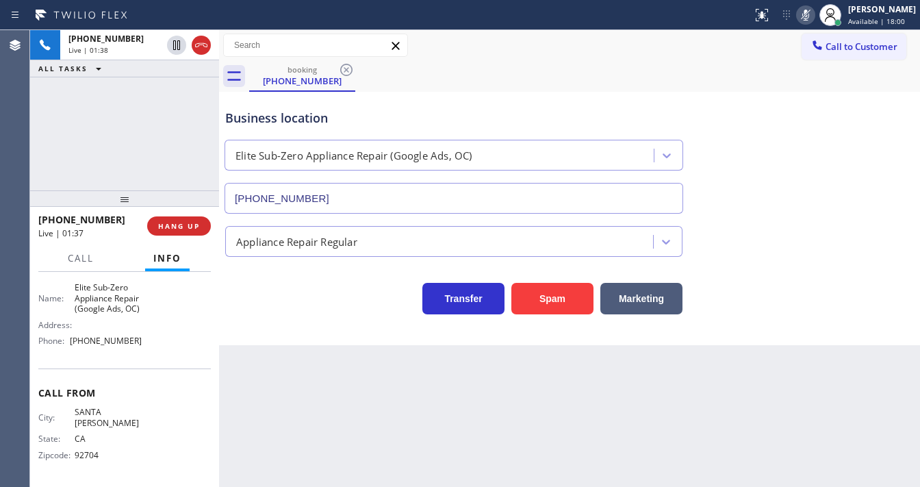
click at [808, 16] on icon at bounding box center [806, 15] width 16 height 16
click at [809, 20] on icon at bounding box center [805, 15] width 7 height 11
click at [809, 19] on icon at bounding box center [806, 15] width 16 height 16
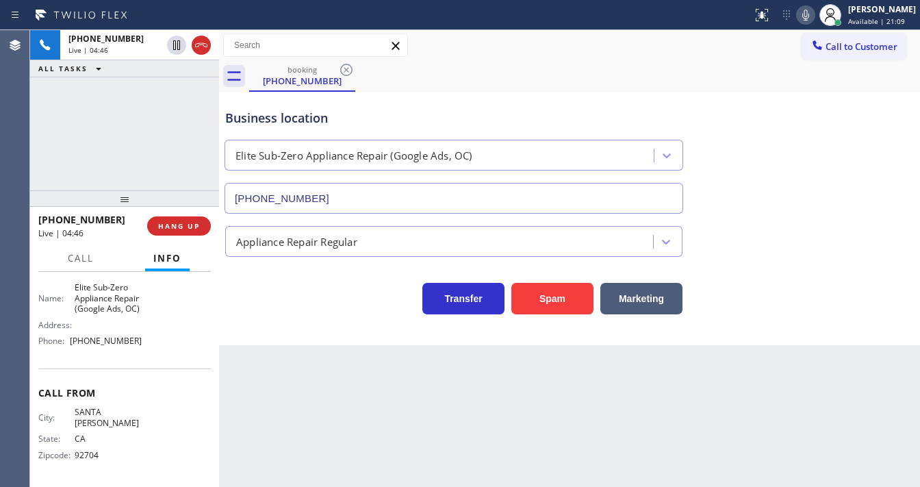
click at [813, 18] on icon at bounding box center [806, 15] width 16 height 16
click at [814, 14] on icon at bounding box center [806, 15] width 16 height 16
click at [811, 14] on rect at bounding box center [806, 14] width 10 height 10
click at [811, 19] on icon at bounding box center [806, 15] width 16 height 16
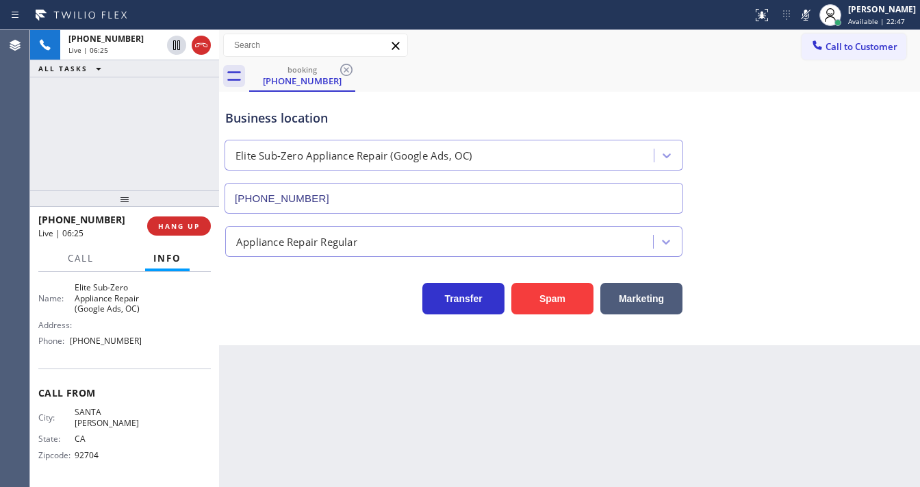
drag, startPoint x: 815, startPoint y: 21, endPoint x: 727, endPoint y: 41, distance: 90.7
click at [814, 21] on icon at bounding box center [806, 15] width 16 height 16
click at [161, 145] on div "[PHONE_NUMBER] Live | 06:26 ALL TASKS ALL TASKS ACTIVE TASKS TASKS IN WRAP UP" at bounding box center [124, 110] width 189 height 160
click at [412, 58] on div "Call to Customer Outbound call Location Search location Your caller id phone nu…" at bounding box center [569, 45] width 701 height 31
drag, startPoint x: 115, startPoint y: 110, endPoint x: 170, endPoint y: 10, distance: 113.7
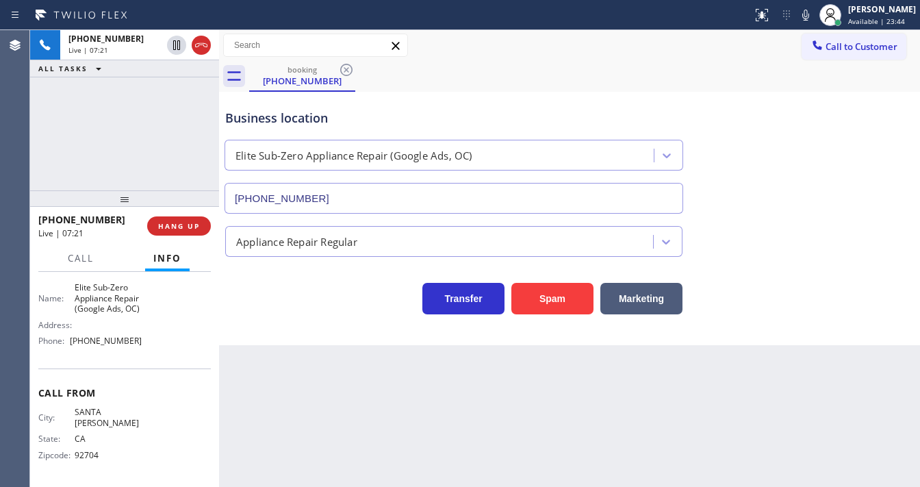
click at [115, 109] on div "[PHONE_NUMBER] Live | 07:21 ALL TASKS ALL TASKS ACTIVE TASKS TASKS IN WRAP UP" at bounding box center [124, 110] width 189 height 160
click at [430, 56] on div "Call to Customer Outbound call Location Search location Your caller id phone nu…" at bounding box center [569, 46] width 701 height 24
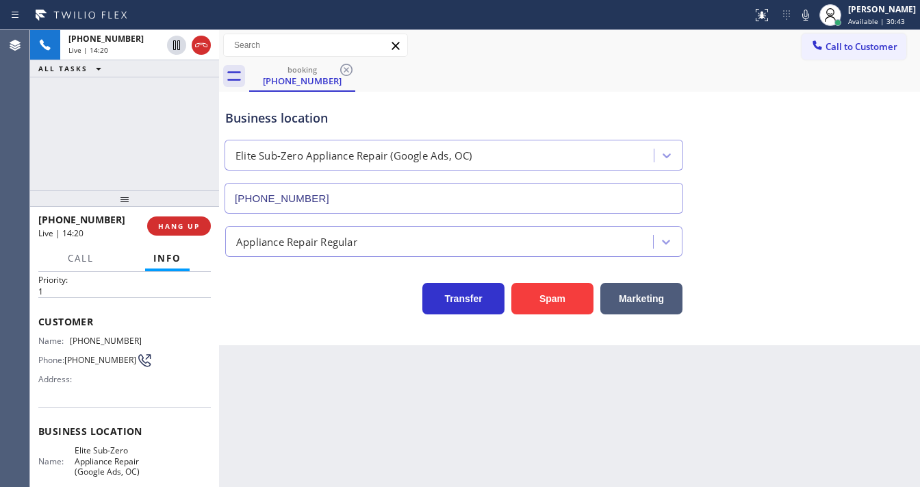
scroll to position [36, 0]
drag, startPoint x: 115, startPoint y: 118, endPoint x: 170, endPoint y: 21, distance: 111.9
click at [119, 112] on div "[PHONE_NUMBER] Live | 14:33 ALL TASKS ALL TASKS ACTIVE TASKS TASKS IN WRAP UP" at bounding box center [124, 110] width 189 height 160
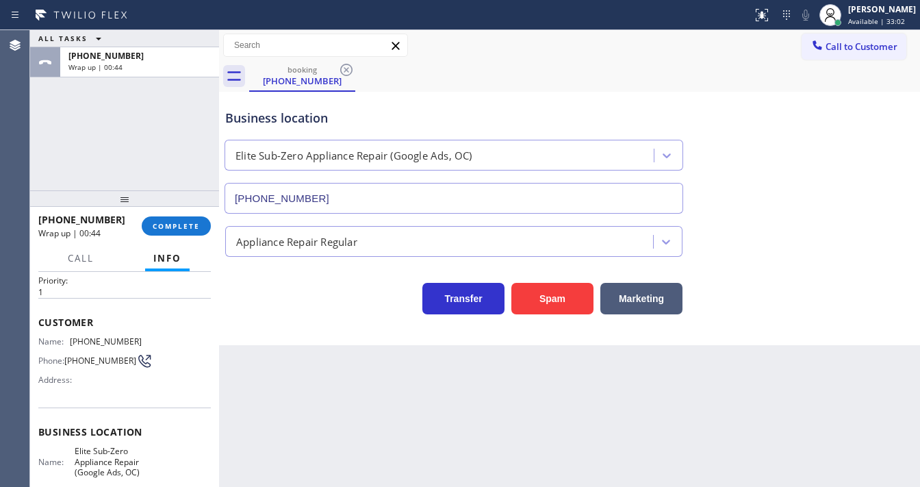
click at [14, 148] on div "Agent Desktop" at bounding box center [14, 258] width 29 height 457
click at [115, 164] on div "ALL TASKS ALL TASKS ACTIVE TASKS TASKS IN WRAP UP [PHONE_NUMBER] Wrap up | 00:46" at bounding box center [124, 110] width 189 height 160
click at [18, 160] on div "Agent Desktop" at bounding box center [14, 258] width 29 height 457
click at [193, 219] on button "COMPLETE" at bounding box center [176, 225] width 69 height 19
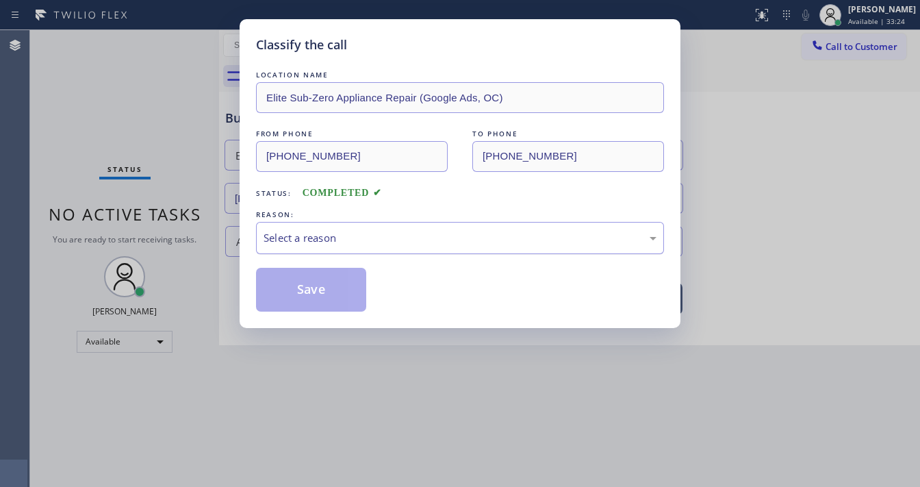
click at [312, 233] on div "Select a reason" at bounding box center [460, 238] width 393 height 16
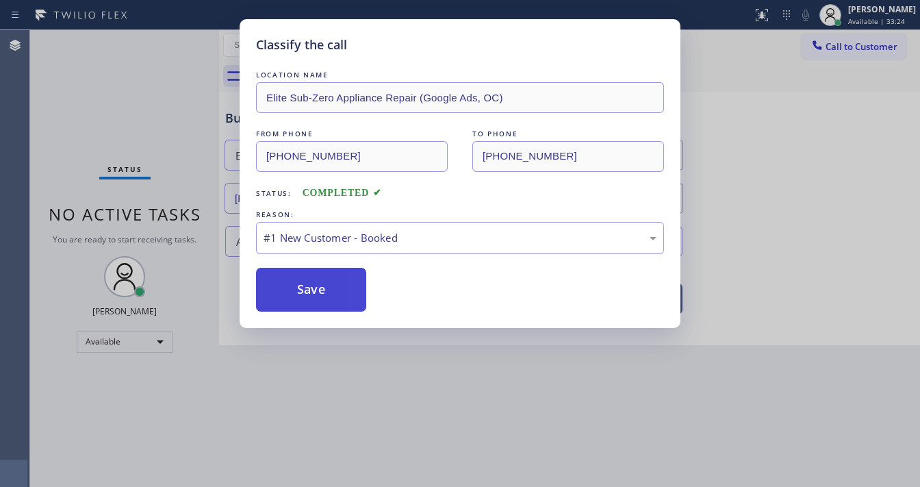
click at [308, 283] on button "Save" at bounding box center [311, 290] width 110 height 44
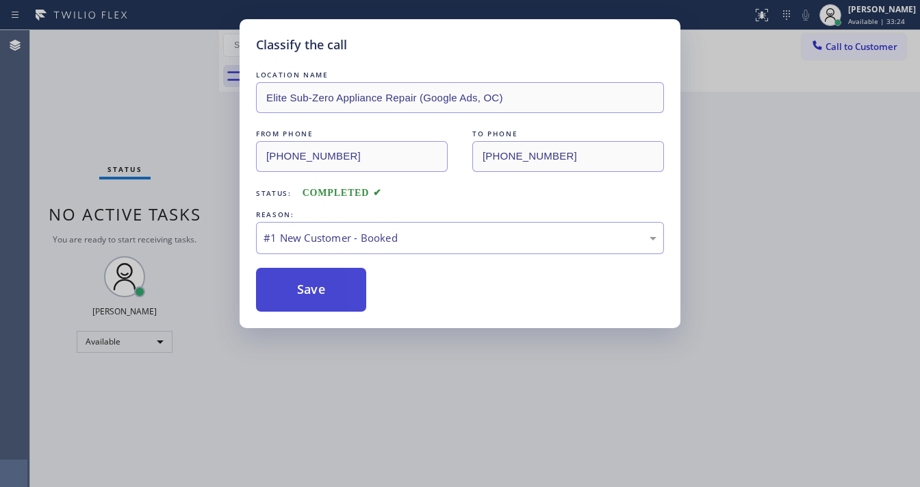
click at [308, 283] on button "Save" at bounding box center [311, 290] width 110 height 44
drag, startPoint x: 95, startPoint y: 299, endPoint x: 127, endPoint y: 318, distance: 37.5
click at [99, 299] on div "Classify the call LOCATION NAME Elite Sub-Zero Appliance Repair (Google Ads, OC…" at bounding box center [460, 243] width 920 height 487
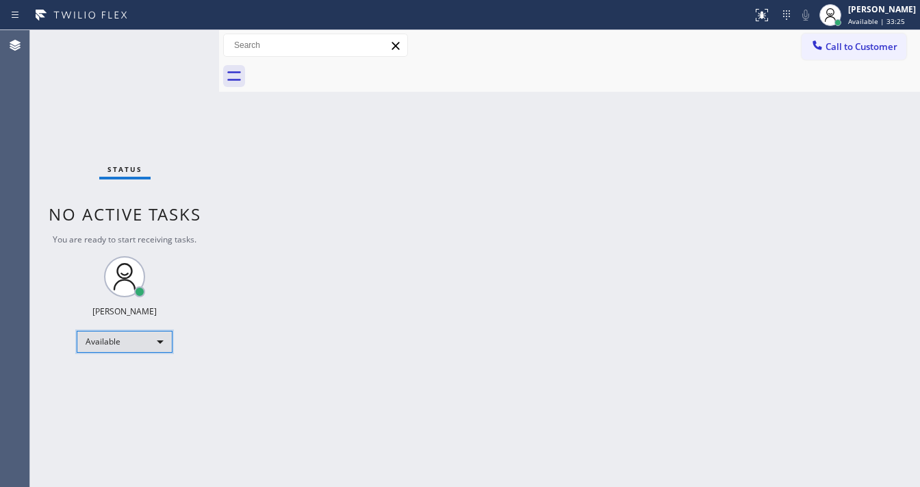
click at [127, 344] on div "Available" at bounding box center [125, 342] width 96 height 22
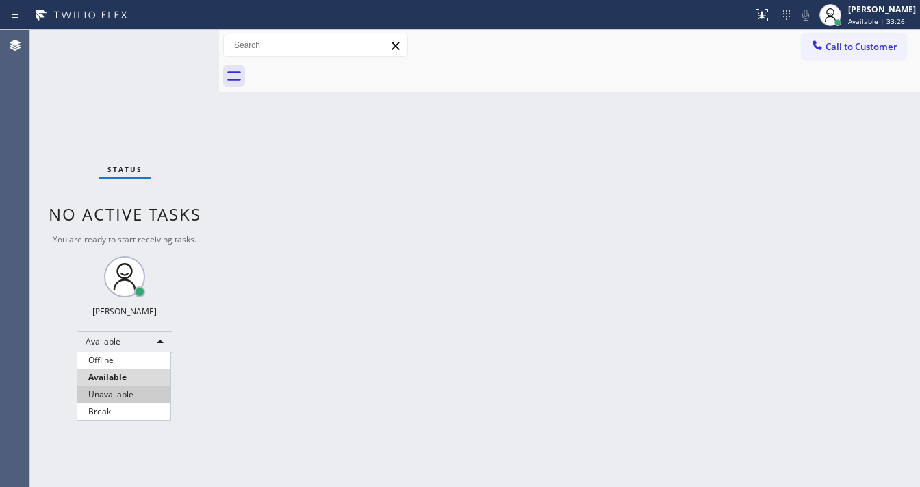
click at [120, 392] on li "Unavailable" at bounding box center [123, 394] width 93 height 16
drag, startPoint x: 264, startPoint y: 322, endPoint x: 262, endPoint y: 301, distance: 21.3
click at [264, 321] on div "Back to Dashboard Change Sender ID Customers Technicians Select a contact Outbo…" at bounding box center [569, 258] width 701 height 457
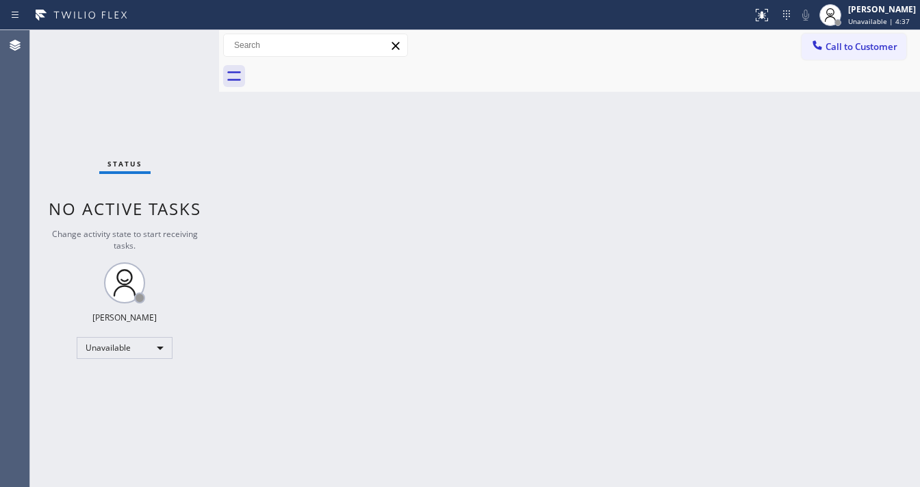
click at [630, 142] on div "Back to Dashboard Change Sender ID Customers Technicians Select a contact Outbo…" at bounding box center [569, 258] width 701 height 457
click at [833, 47] on span "Call to Customer" at bounding box center [862, 46] width 72 height 12
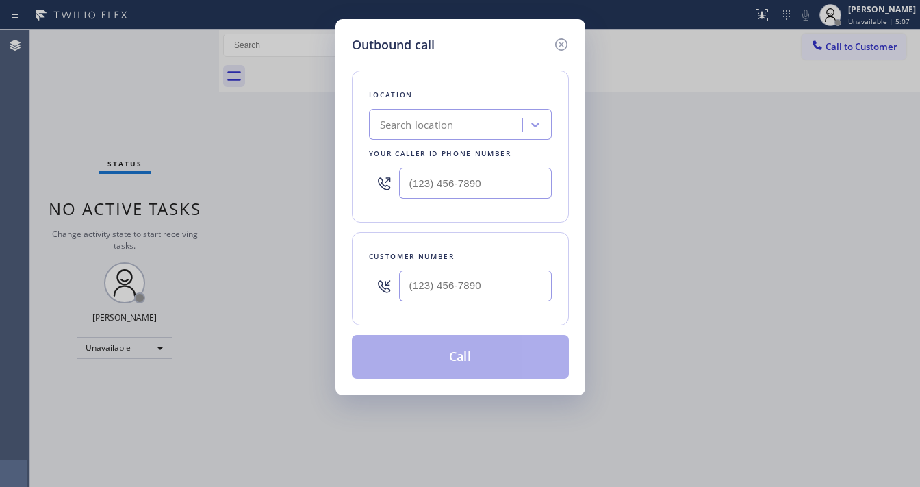
click at [441, 49] on div "Outbound call" at bounding box center [460, 45] width 217 height 18
type input "(___) ___-____"
click at [424, 182] on input "(___) ___-____" at bounding box center [475, 183] width 153 height 31
type input "(___) ___-____"
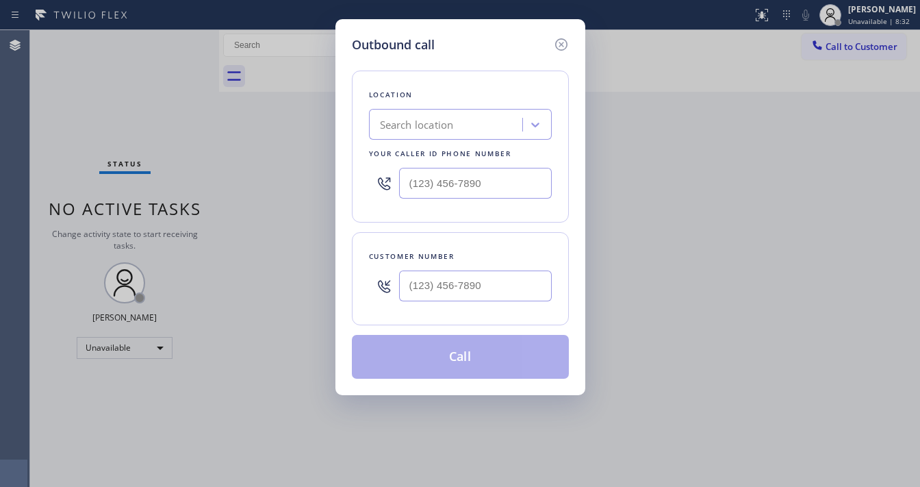
type input "(___) ___-____"
click at [561, 51] on icon at bounding box center [561, 44] width 16 height 16
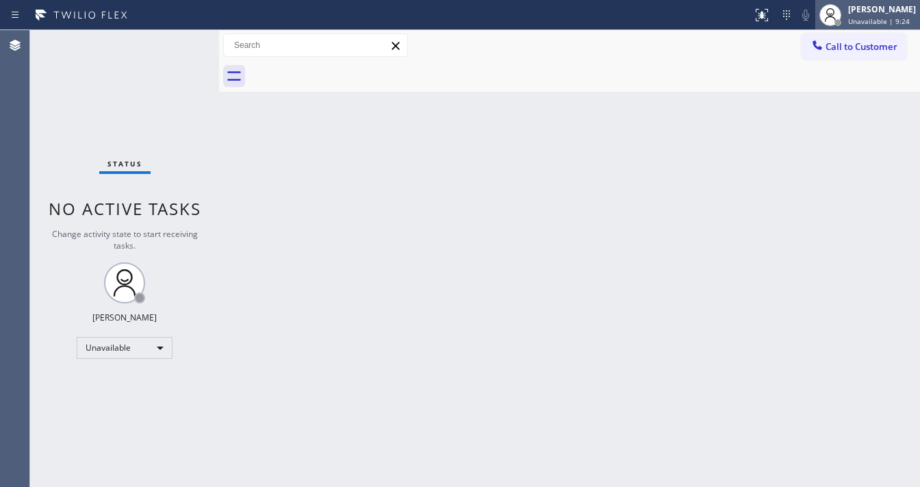
click at [876, 16] on span "Unavailable | 9:24" at bounding box center [879, 21] width 62 height 10
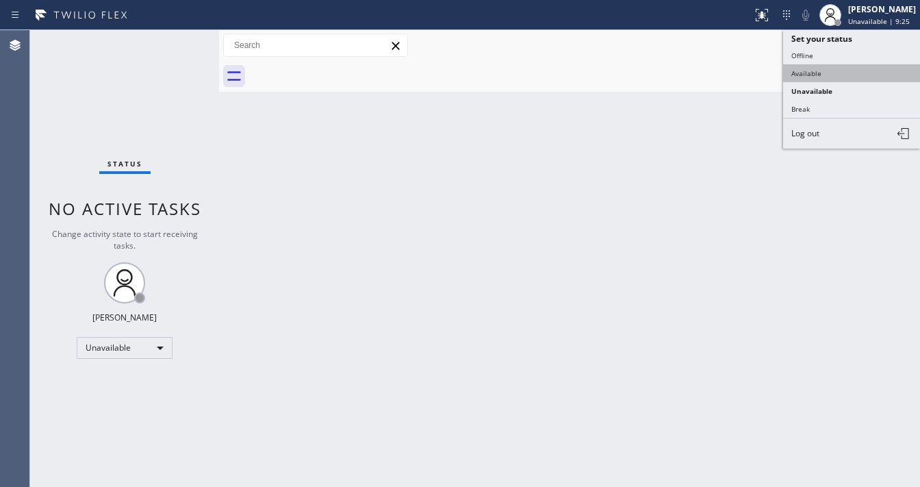
click at [830, 68] on button "Available" at bounding box center [851, 73] width 137 height 18
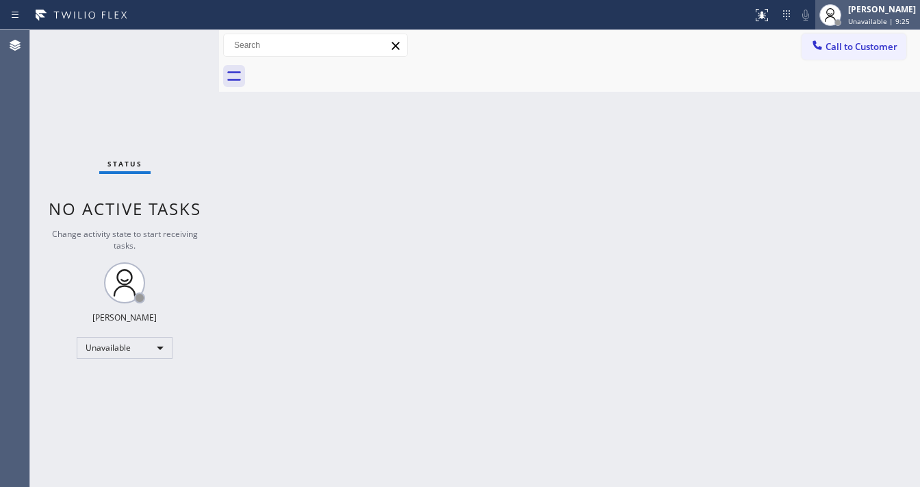
click at [876, 16] on span "Unavailable | 9:25" at bounding box center [879, 21] width 62 height 10
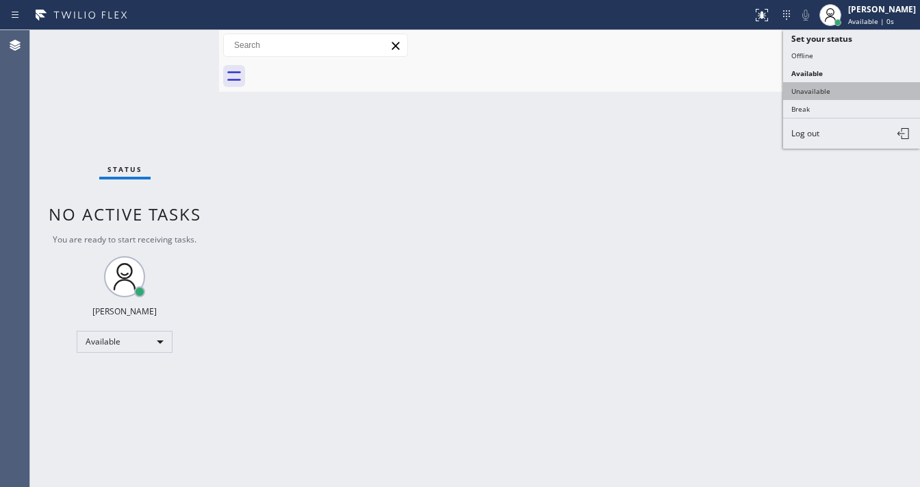
click at [824, 86] on button "Unavailable" at bounding box center [851, 91] width 137 height 18
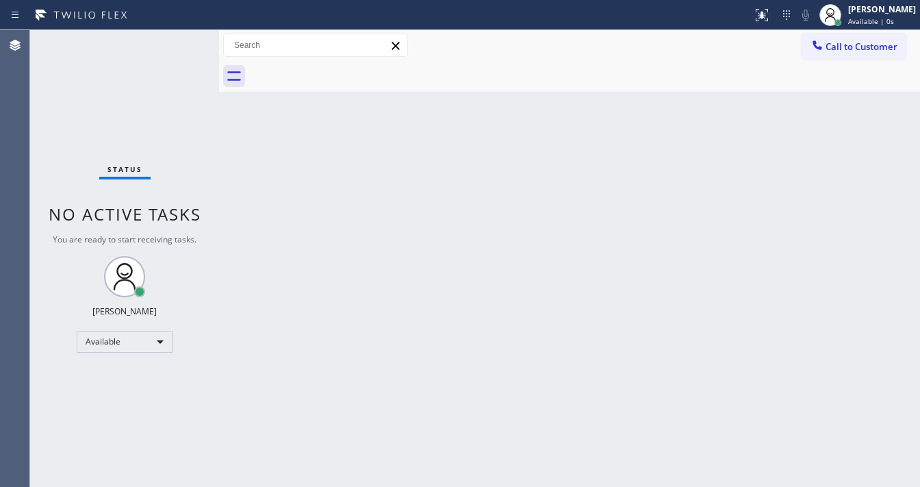
click at [611, 155] on div "Back to Dashboard Change Sender ID Customers Technicians Select a contact Outbo…" at bounding box center [569, 258] width 701 height 457
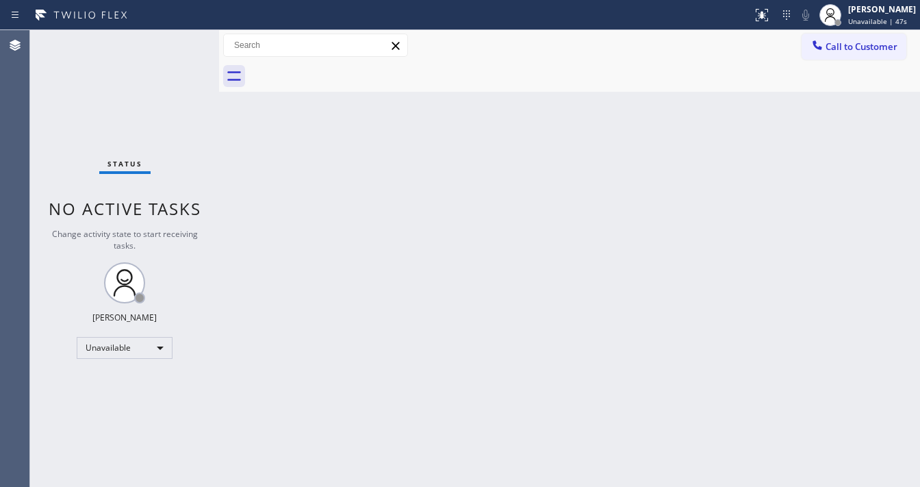
click at [844, 52] on span "Call to Customer" at bounding box center [862, 46] width 72 height 12
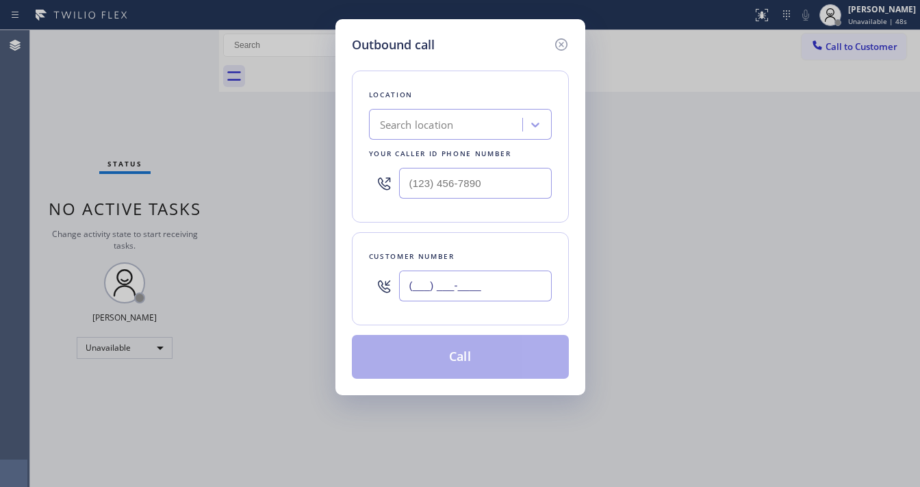
click at [424, 281] on input "(___) ___-____" at bounding box center [475, 285] width 153 height 31
paste input "657) 345-8980"
type input "[PHONE_NUMBER]"
type input "(___) ___-____"
click at [462, 179] on input "(___) ___-____" at bounding box center [475, 183] width 153 height 31
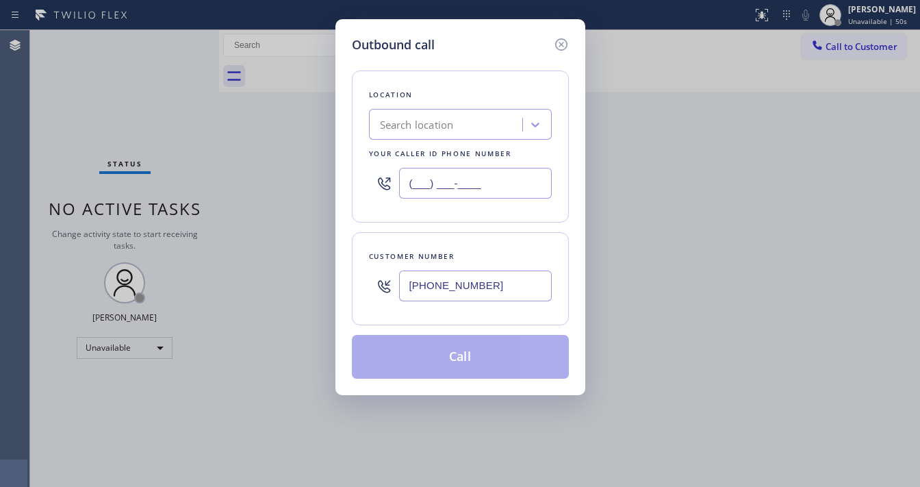
paste input "714) 463-1633"
type input "[PHONE_NUMBER]"
click at [441, 227] on div "Location Search location Your caller id phone number [PHONE_NUMBER] Customer nu…" at bounding box center [460, 216] width 217 height 325
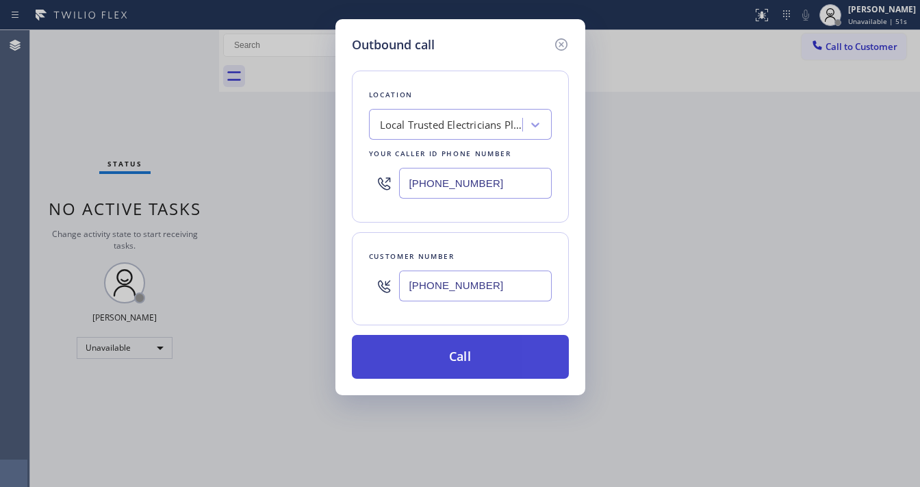
click at [441, 348] on button "Call" at bounding box center [460, 357] width 217 height 44
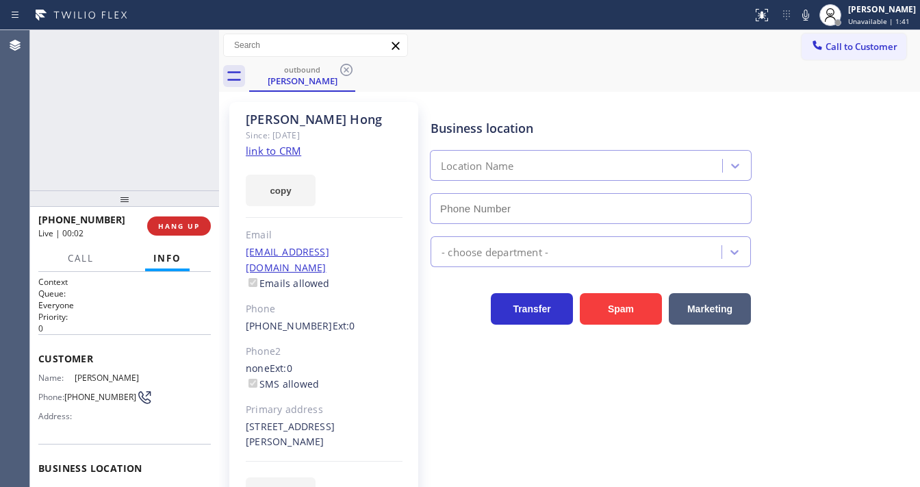
type input "[PHONE_NUMBER]"
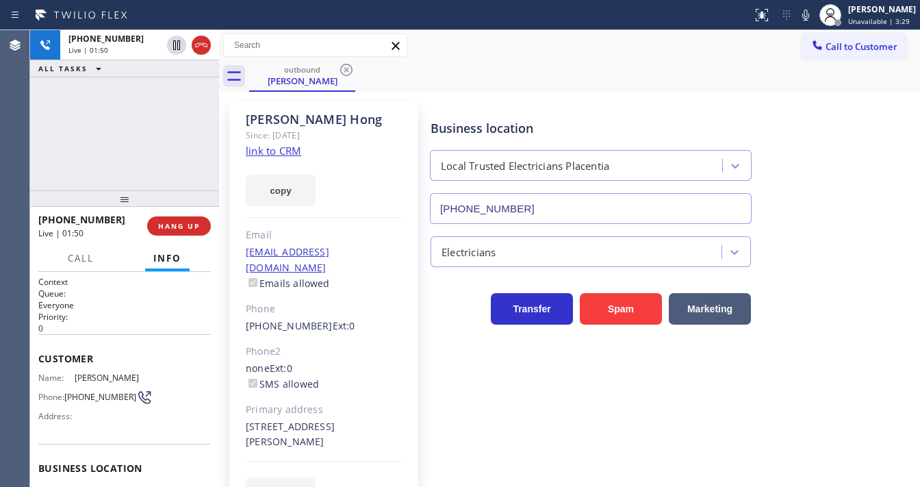
click at [33, 149] on div "[PHONE_NUMBER] Live | 01:50 ALL TASKS ALL TASKS ACTIVE TASKS TASKS IN WRAP UP" at bounding box center [124, 110] width 189 height 160
click at [810, 17] on icon at bounding box center [806, 15] width 16 height 16
drag, startPoint x: 131, startPoint y: 117, endPoint x: 161, endPoint y: 64, distance: 60.4
click at [131, 116] on div "[PHONE_NUMBER] Live | 01:52 ALL TASKS ALL TASKS ACTIVE TASKS TASKS IN WRAP UP" at bounding box center [124, 110] width 189 height 160
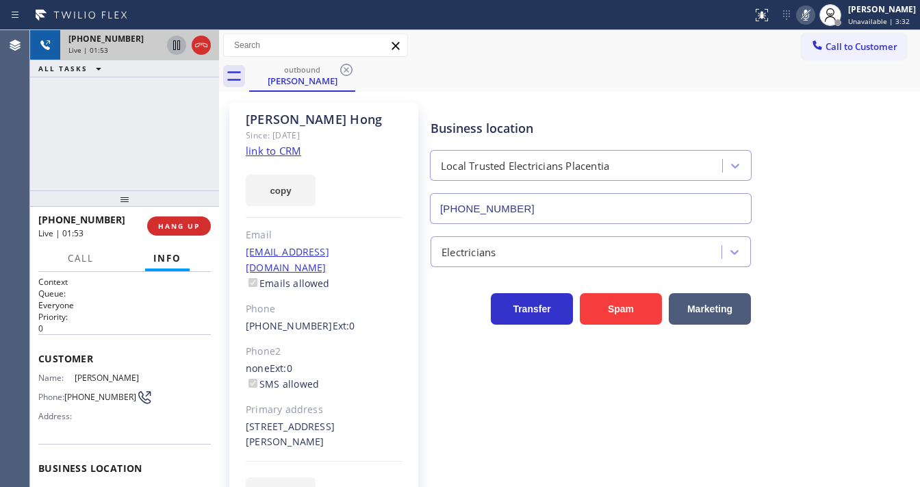
click at [175, 45] on icon at bounding box center [176, 45] width 7 height 10
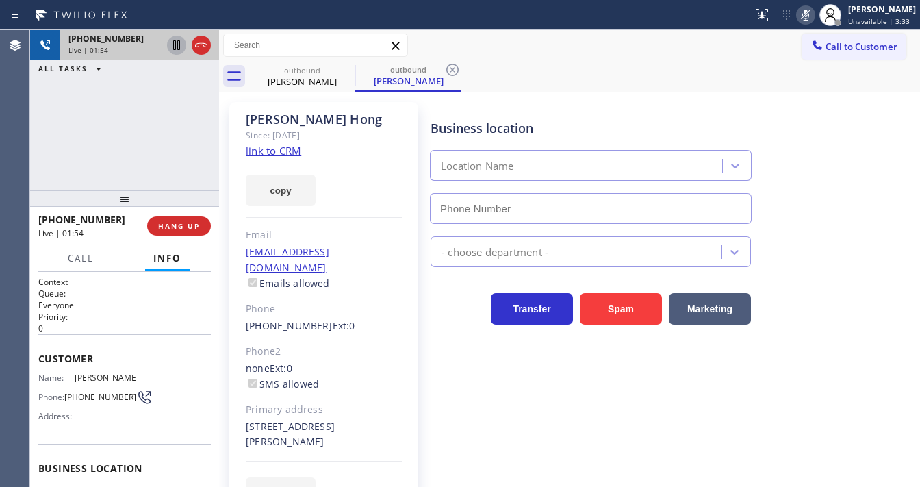
type input "[PHONE_NUMBER]"
click at [811, 16] on icon at bounding box center [806, 15] width 16 height 16
drag, startPoint x: 133, startPoint y: 121, endPoint x: 159, endPoint y: 81, distance: 48.1
click at [147, 112] on div "[PHONE_NUMBER] Live | 02:13 ALL TASKS ALL TASKS ACTIVE TASKS TASKS IN WRAP UP" at bounding box center [124, 110] width 189 height 160
click at [173, 47] on icon at bounding box center [177, 45] width 10 height 10
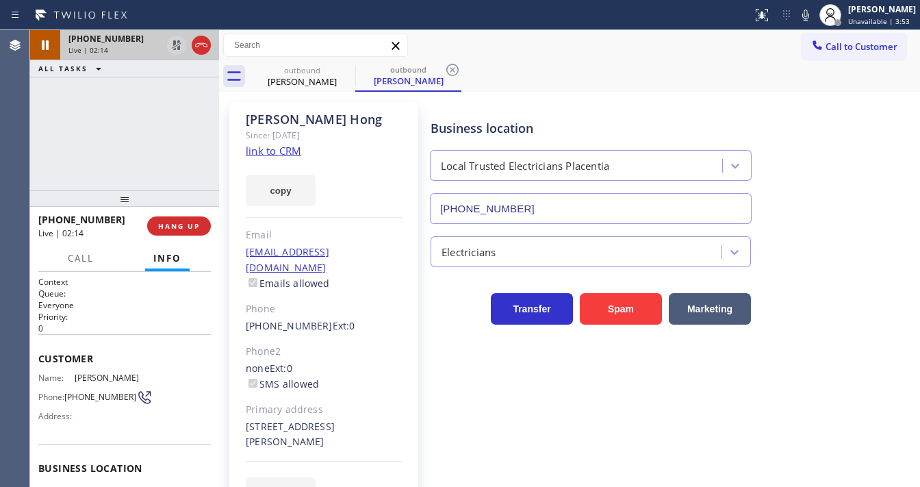
click at [162, 123] on div "[PHONE_NUMBER] Live | 02:14 ALL TASKS ALL TASKS ACTIVE TASKS TASKS IN WRAP UP" at bounding box center [124, 110] width 189 height 160
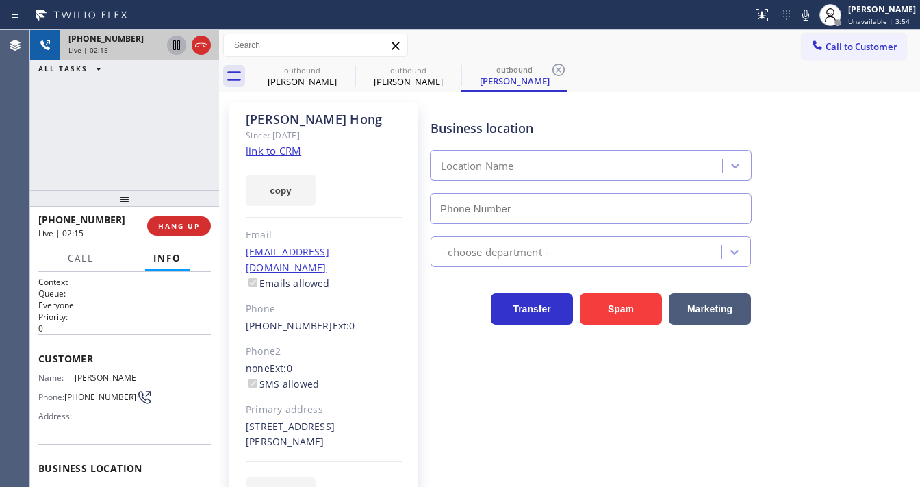
type input "[PHONE_NUMBER]"
click at [163, 135] on div "[PHONE_NUMBER] Live | 02:16 ALL TASKS ALL TASKS ACTIVE TASKS TASKS IN WRAP UP" at bounding box center [124, 110] width 189 height 160
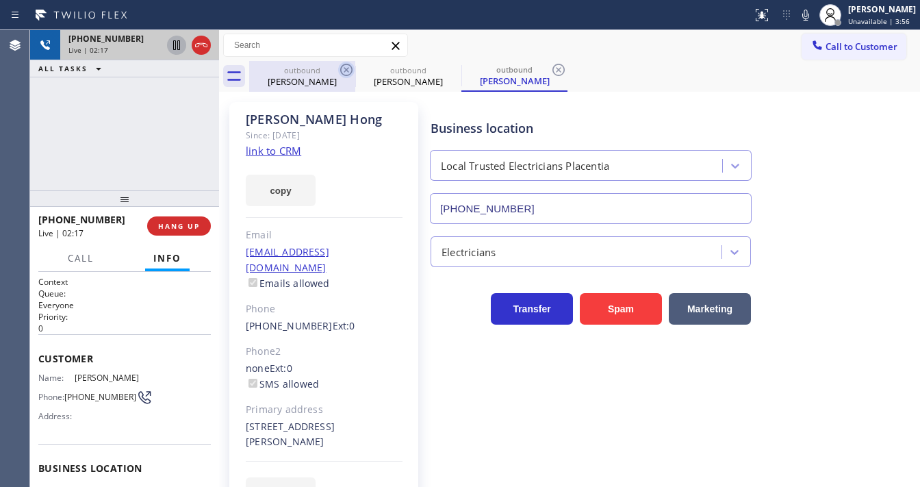
click at [340, 69] on icon at bounding box center [346, 70] width 16 height 16
click at [344, 71] on icon at bounding box center [346, 70] width 16 height 16
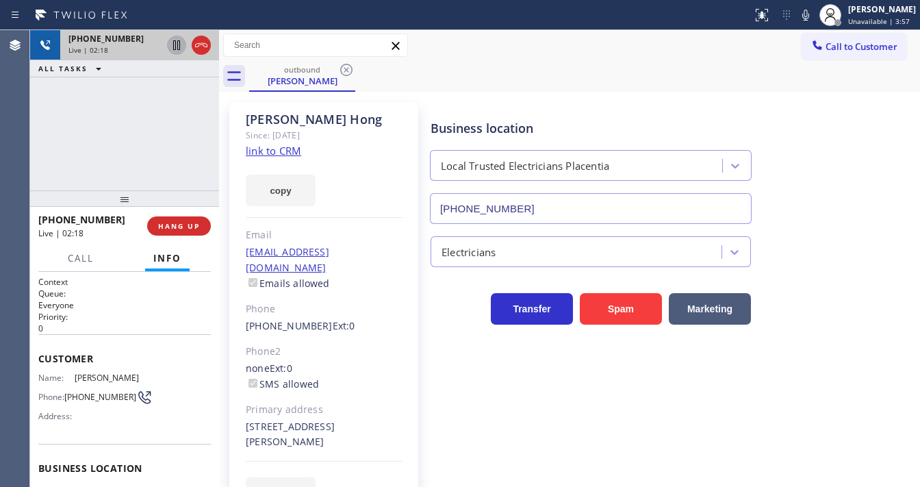
click at [114, 112] on div "[PHONE_NUMBER] Live | 02:18 ALL TASKS ALL TASKS ACTIVE TASKS TASKS IN WRAP UP" at bounding box center [124, 110] width 189 height 160
click at [44, 146] on div "[PHONE_NUMBER] Live | 02:41 ALL TASKS ALL TASKS ACTIVE TASKS TASKS IN WRAP UP" at bounding box center [124, 110] width 189 height 160
click at [42, 146] on div "[PHONE_NUMBER] Live | 02:46 ALL TASKS ALL TASKS ACTIVE TASKS TASKS IN WRAP UP" at bounding box center [124, 110] width 189 height 160
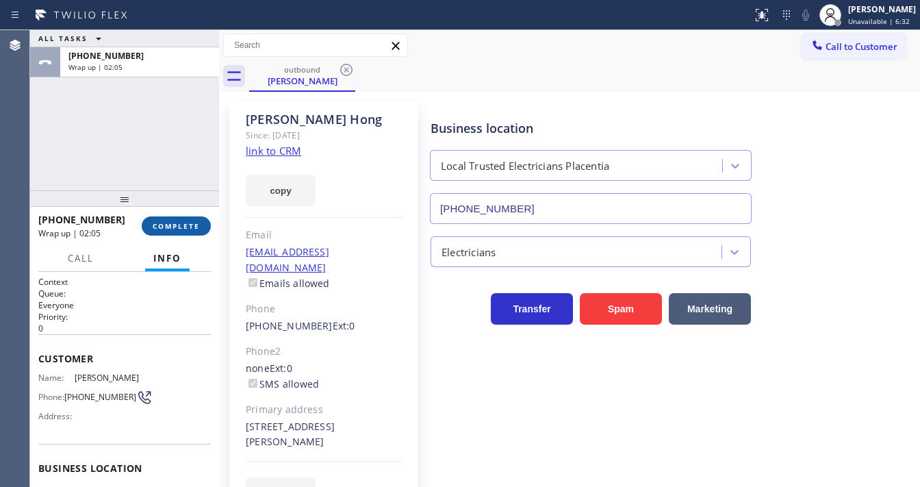
click at [177, 223] on span "COMPLETE" at bounding box center [176, 226] width 47 height 10
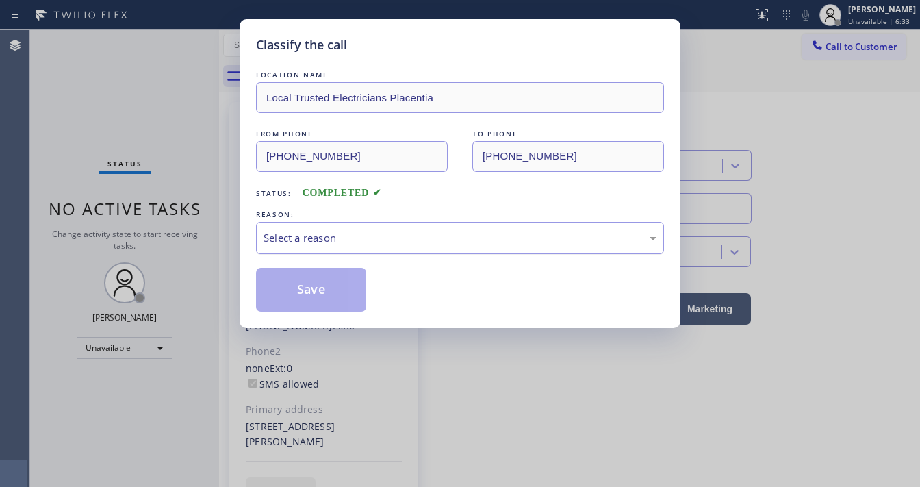
click at [283, 231] on div "Select a reason" at bounding box center [460, 238] width 408 height 32
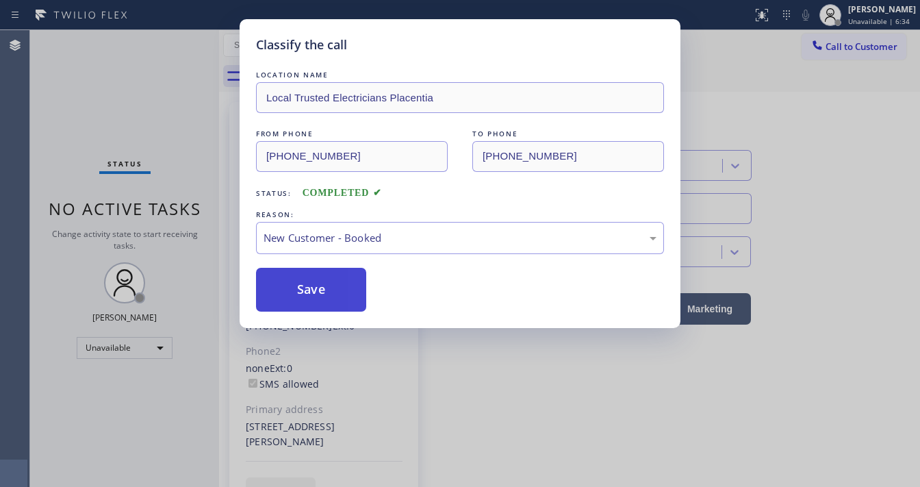
click at [299, 292] on button "Save" at bounding box center [311, 290] width 110 height 44
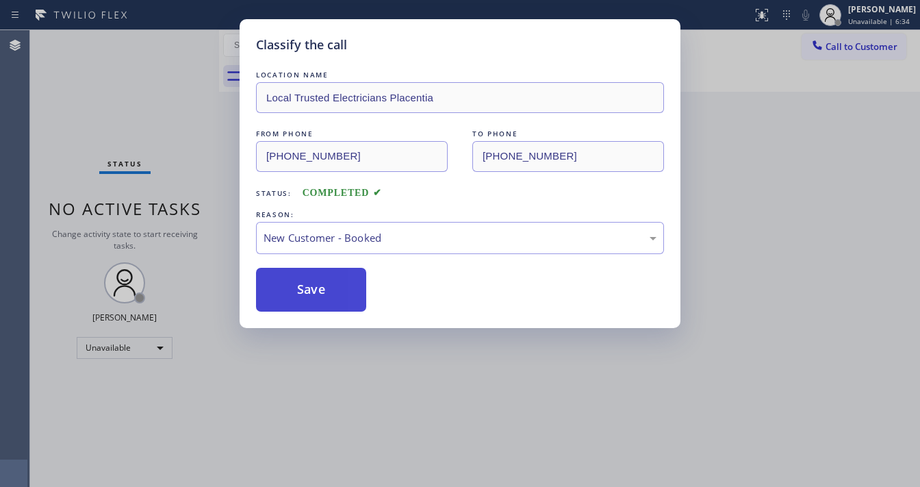
click at [299, 292] on button "Save" at bounding box center [311, 290] width 110 height 44
click at [154, 256] on div "Classify the call LOCATION NAME Local Trusted Electricians Placentia FROM PHONE…" at bounding box center [460, 243] width 920 height 487
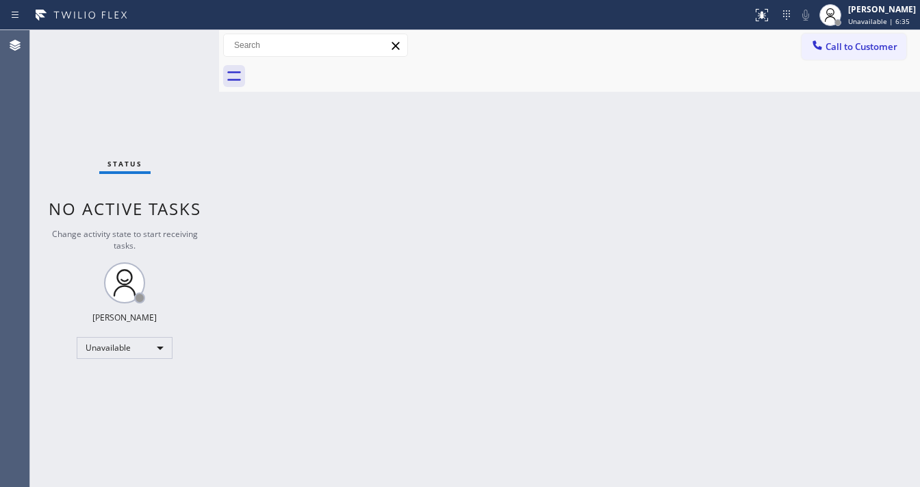
click at [207, 320] on div "Status No active tasks Change activity state to start receiving tasks. [PERSON_…" at bounding box center [124, 258] width 189 height 457
click at [140, 348] on div "Unavailable" at bounding box center [125, 348] width 96 height 22
click at [123, 384] on li "Available" at bounding box center [123, 383] width 93 height 16
click at [253, 319] on div "Back to Dashboard Change Sender ID Customers Technicians Select a contact Outbo…" at bounding box center [569, 258] width 701 height 457
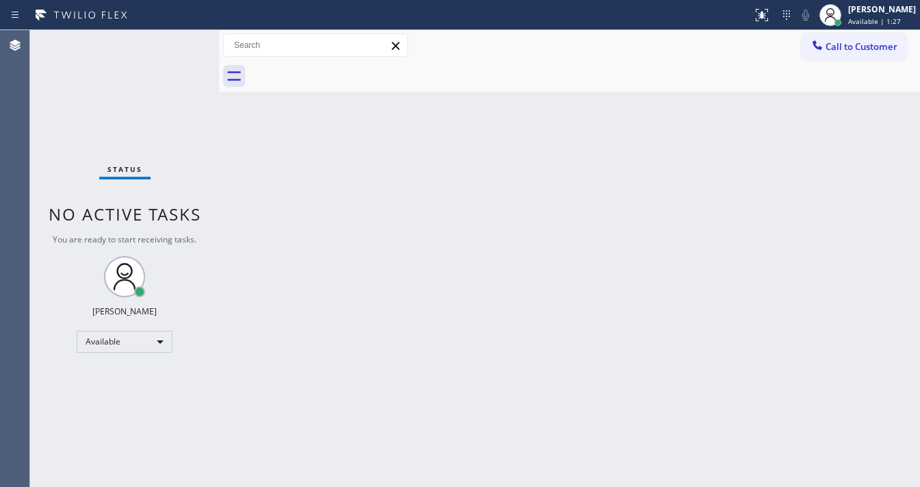
click at [184, 42] on div "Status No active tasks You are ready to start receiving tasks. [PERSON_NAME]" at bounding box center [124, 258] width 189 height 457
click at [164, 45] on div "Status No active tasks You are ready to start receiving tasks. [PERSON_NAME]" at bounding box center [124, 258] width 189 height 457
click at [153, 143] on div "Status No active tasks You are ready to start receiving tasks. [PERSON_NAME]" at bounding box center [124, 258] width 189 height 457
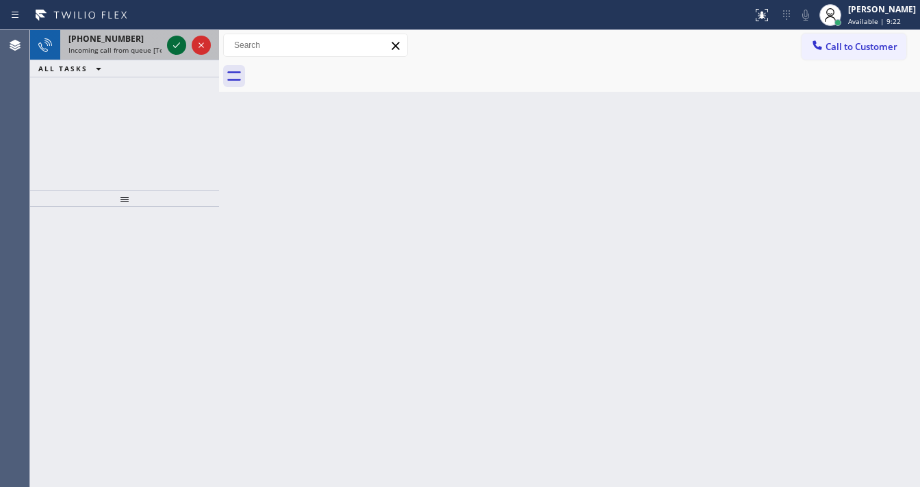
click at [175, 47] on icon at bounding box center [176, 44] width 7 height 5
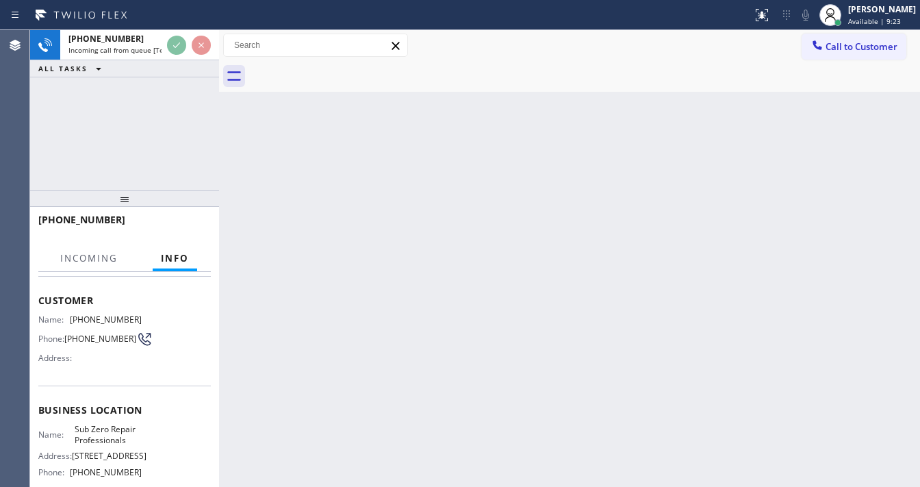
scroll to position [164, 0]
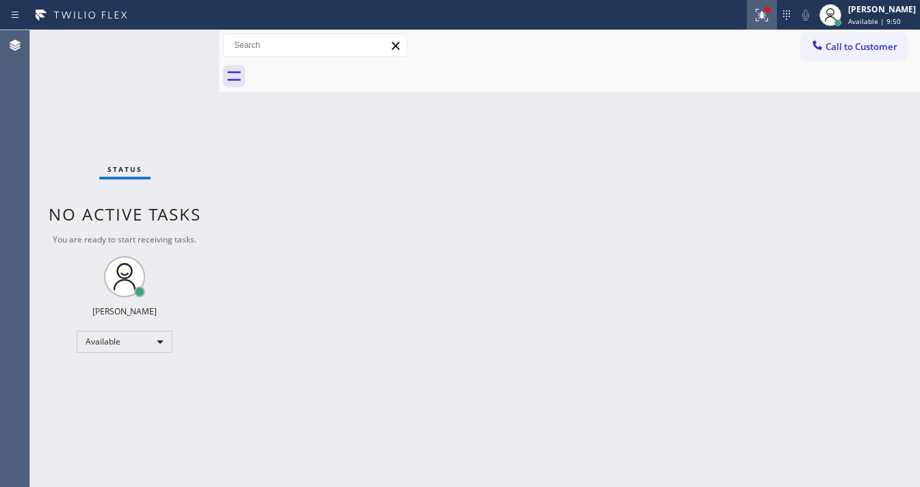
click at [770, 16] on icon at bounding box center [762, 15] width 16 height 16
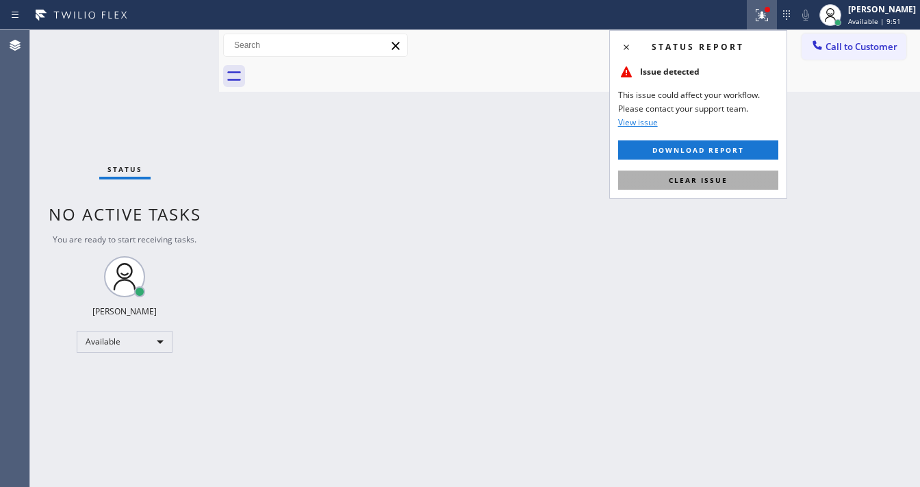
click at [713, 175] on span "Clear issue" at bounding box center [698, 180] width 59 height 10
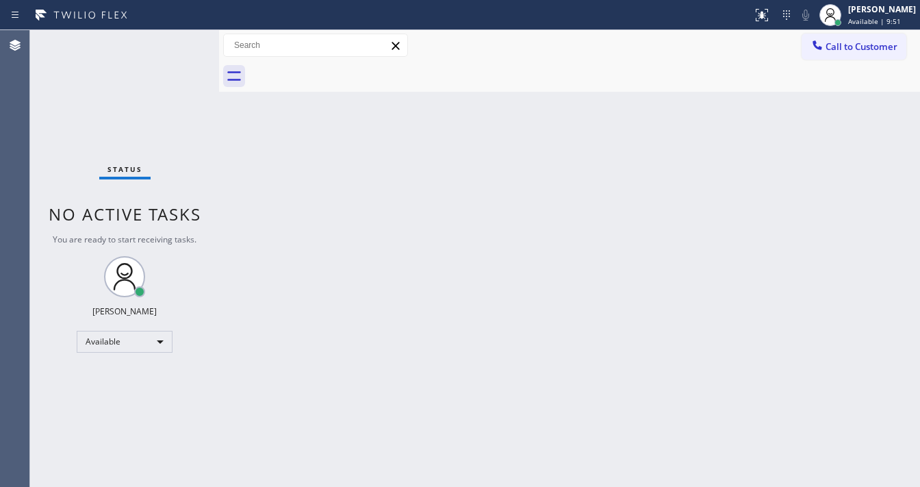
drag, startPoint x: 809, startPoint y: 156, endPoint x: 844, endPoint y: 78, distance: 85.5
click at [809, 156] on div "Back to Dashboard Change Sender ID Customers Technicians Select a contact Outbo…" at bounding box center [569, 258] width 701 height 457
click at [846, 50] on span "Call to Customer" at bounding box center [862, 46] width 72 height 12
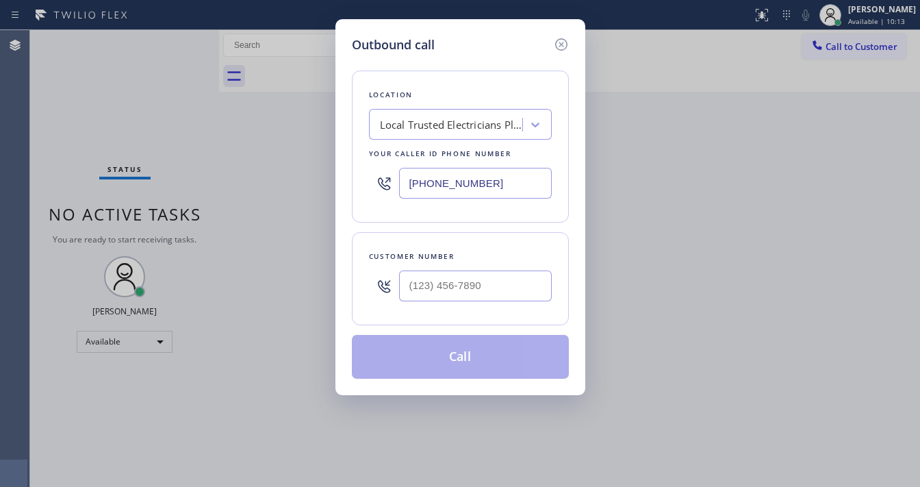
type input "(___) ___-____"
click at [444, 289] on input "(___) ___-____" at bounding box center [475, 285] width 153 height 31
type input "(___) ___-____"
click at [445, 201] on div "[PHONE_NUMBER]" at bounding box center [460, 183] width 183 height 45
click at [445, 198] on div "[PHONE_NUMBER]" at bounding box center [460, 183] width 183 height 45
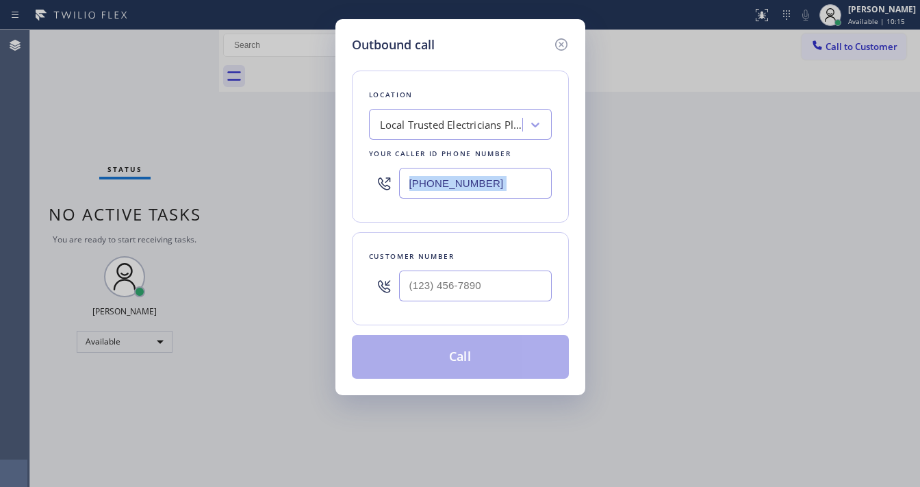
click at [446, 187] on input "[PHONE_NUMBER]" at bounding box center [475, 183] width 153 height 31
paste input "619) 492-4558"
type input "[PHONE_NUMBER]"
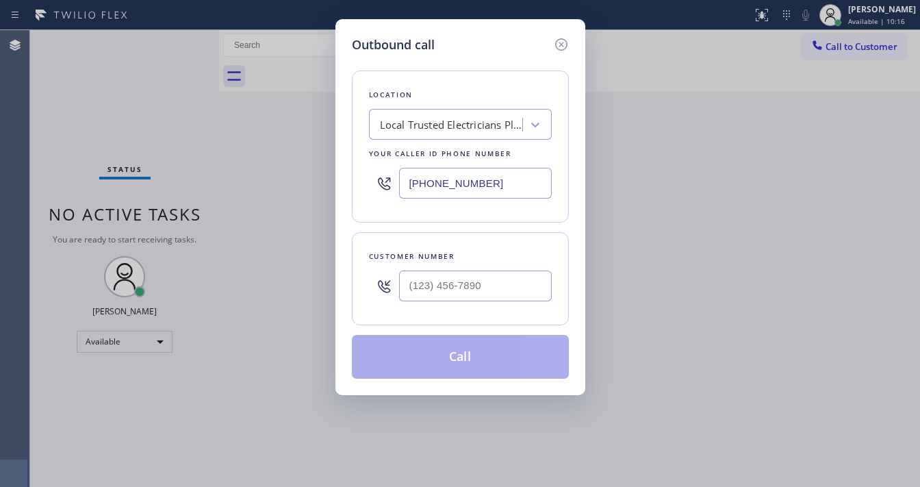
click at [440, 219] on div "Location Local Trusted Electricians Placentia Your caller id phone number [PHON…" at bounding box center [460, 147] width 217 height 152
type input "(___) ___-____"
click at [446, 288] on input "(___) ___-____" at bounding box center [475, 285] width 153 height 31
paste input "619) 883-9620"
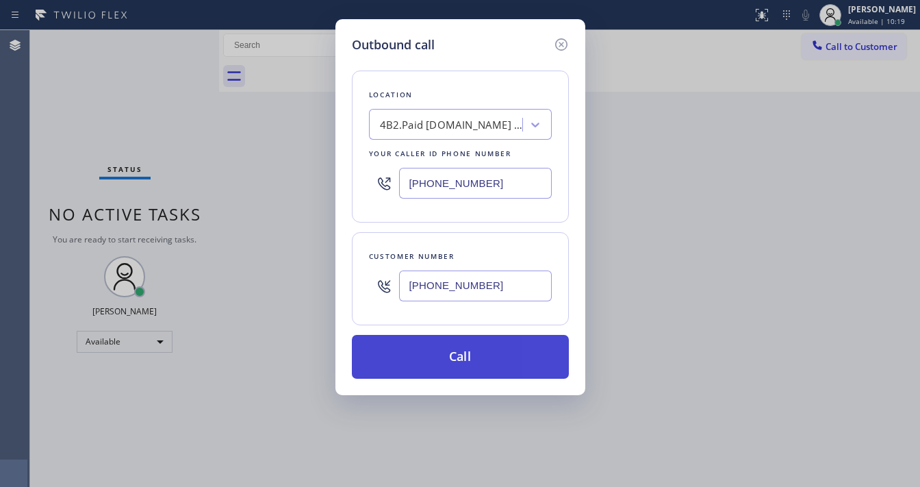
type input "[PHONE_NUMBER]"
click at [442, 353] on button "Call" at bounding box center [460, 357] width 217 height 44
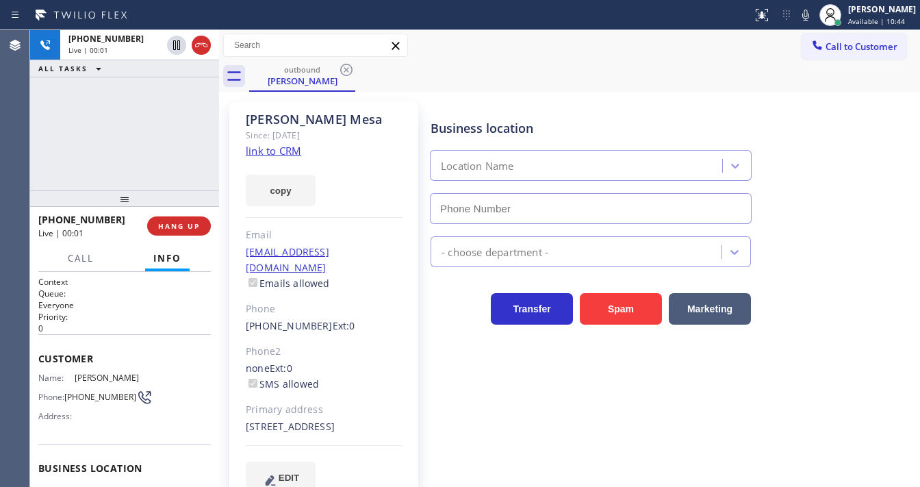
type input "[PHONE_NUMBER]"
click at [23, 151] on div "Agent Desktop" at bounding box center [14, 258] width 29 height 457
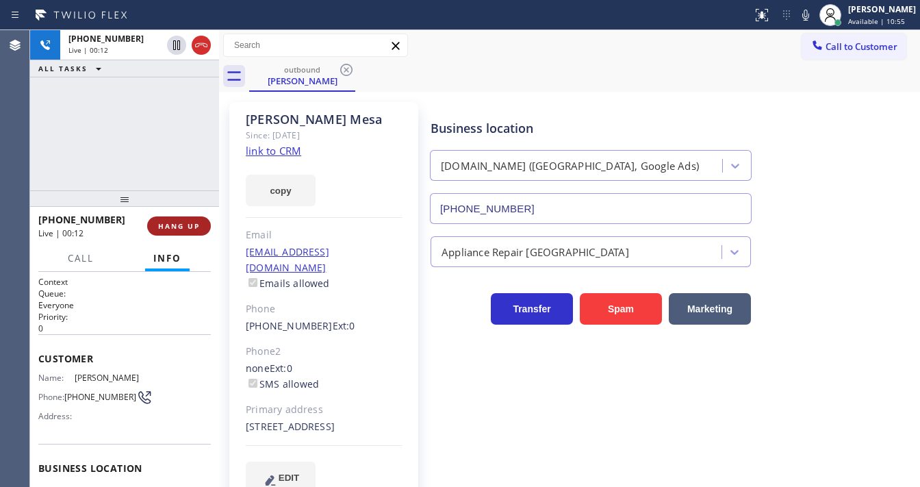
click at [170, 225] on span "HANG UP" at bounding box center [179, 226] width 42 height 10
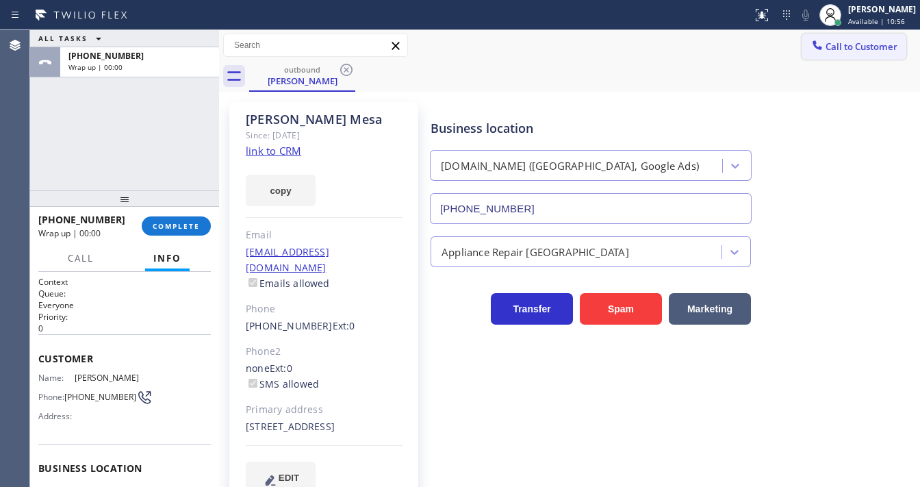
click at [848, 55] on button "Call to Customer" at bounding box center [854, 47] width 105 height 26
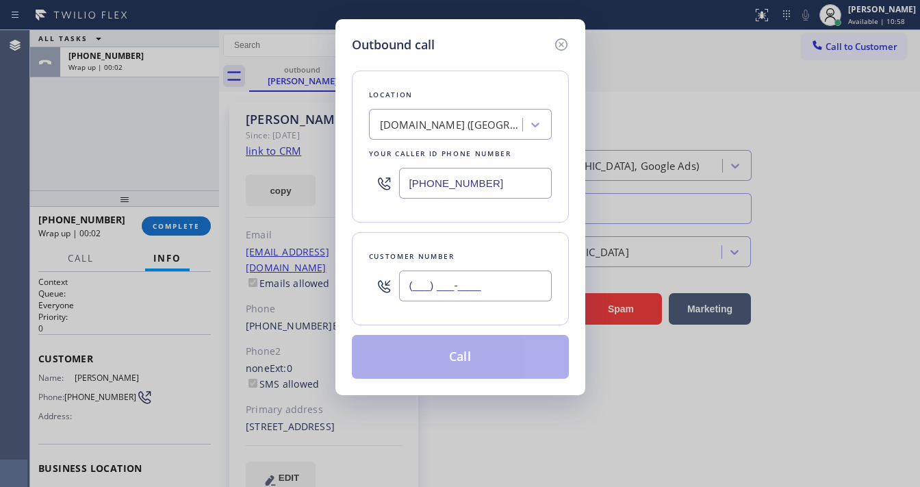
click at [465, 288] on input "(___) ___-____" at bounding box center [475, 285] width 153 height 31
paste input "619) 883-9620"
type input "[PHONE_NUMBER]"
click at [479, 247] on div "Customer number [PHONE_NUMBER]" at bounding box center [460, 278] width 217 height 93
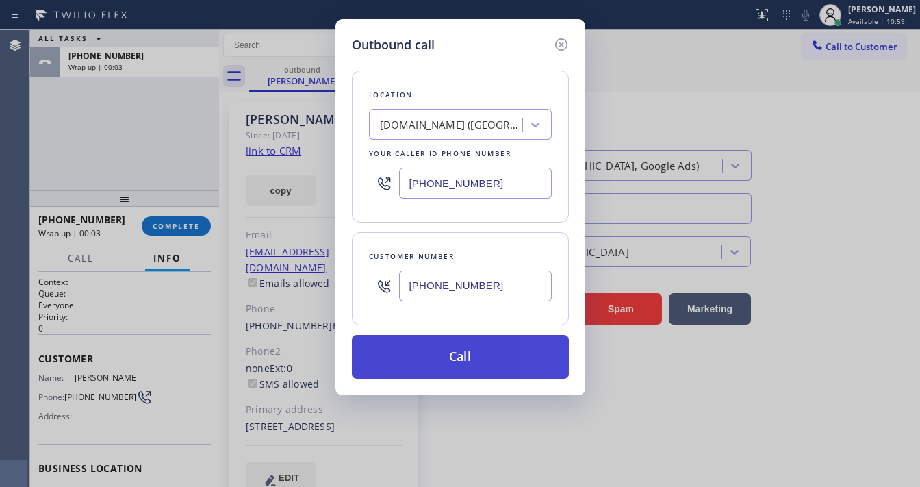
click at [482, 360] on button "Call" at bounding box center [460, 357] width 217 height 44
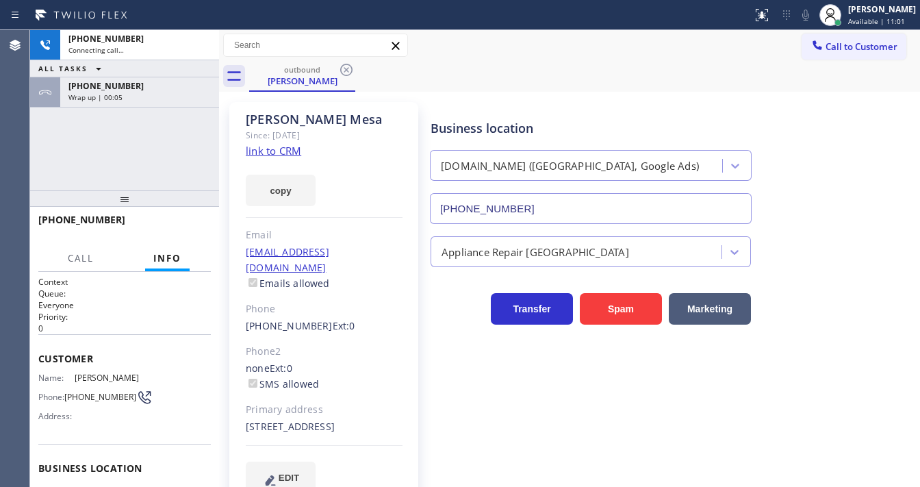
click at [141, 168] on div "[PHONE_NUMBER] Connecting call… ALL TASKS ALL TASKS ACTIVE TASKS TASKS IN WRAP …" at bounding box center [124, 110] width 189 height 160
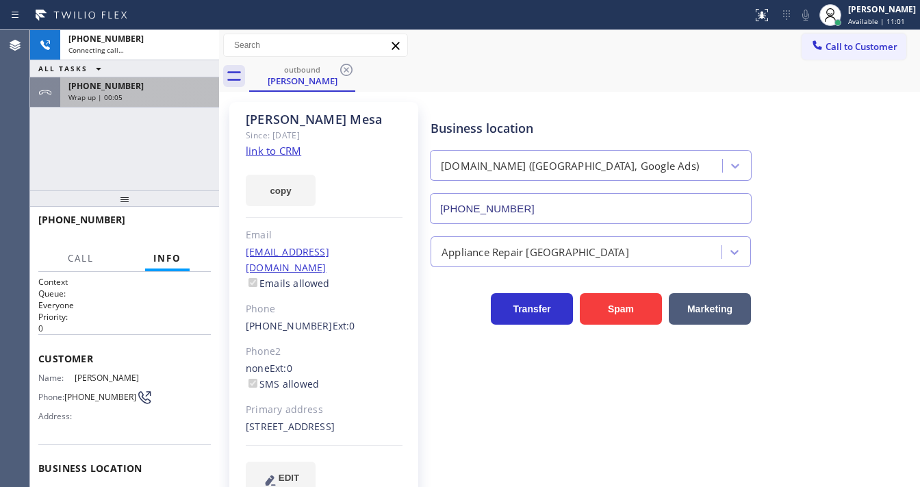
click at [153, 97] on div "Wrap up | 00:05" at bounding box center [139, 97] width 142 height 10
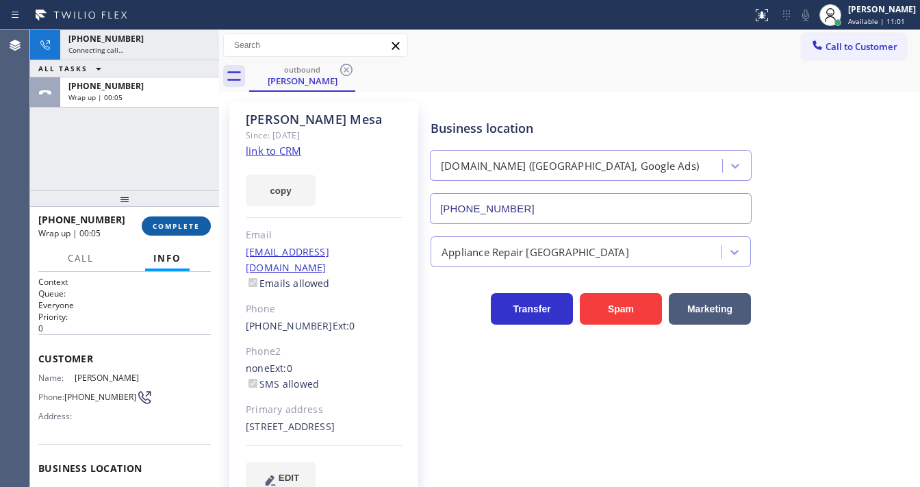
click at [177, 223] on span "COMPLETE" at bounding box center [176, 226] width 47 height 10
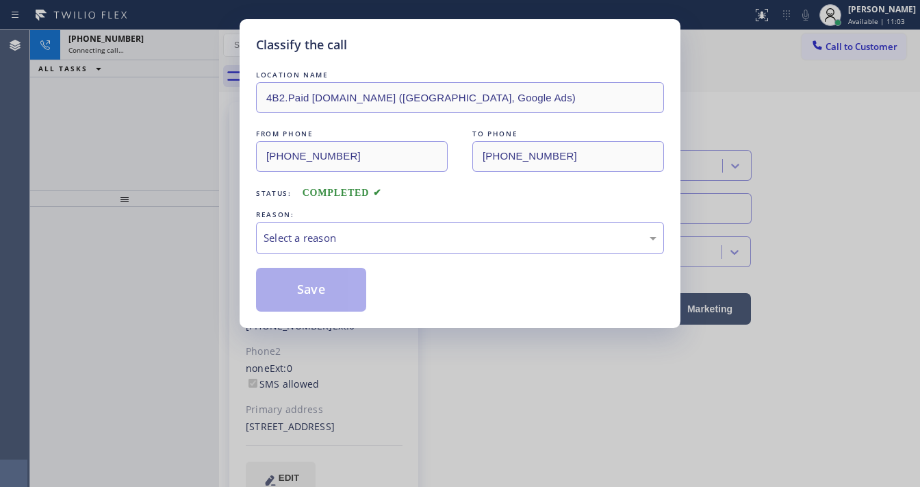
type input "[PHONE_NUMBER]"
click at [327, 230] on div "Select a reason" at bounding box center [460, 238] width 393 height 16
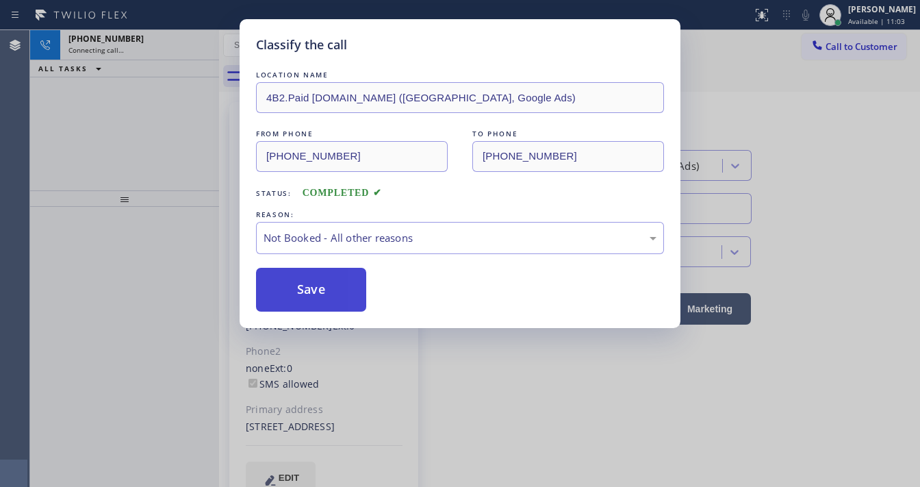
click at [322, 290] on button "Save" at bounding box center [311, 290] width 110 height 44
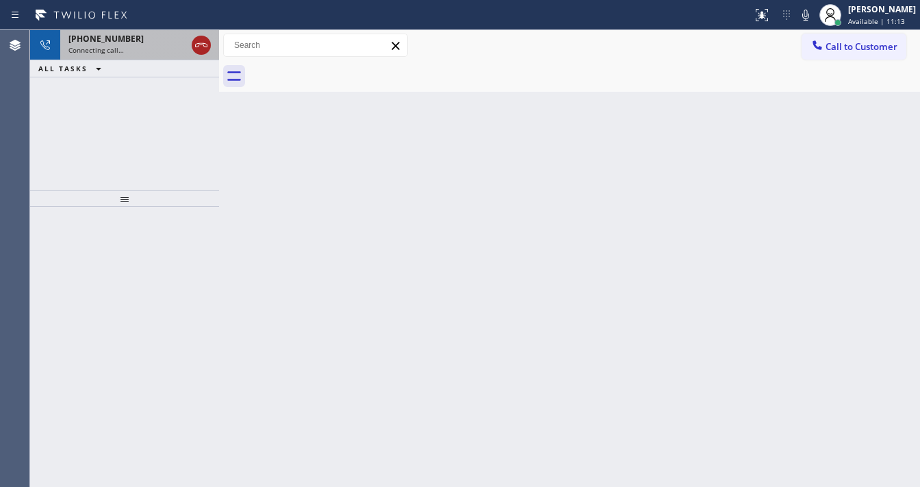
click at [196, 48] on icon at bounding box center [201, 45] width 16 height 16
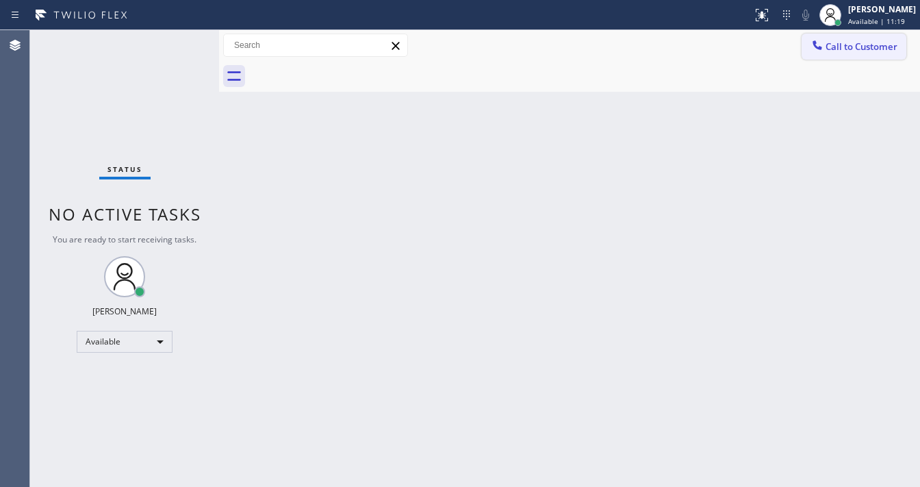
click at [846, 45] on span "Call to Customer" at bounding box center [862, 46] width 72 height 12
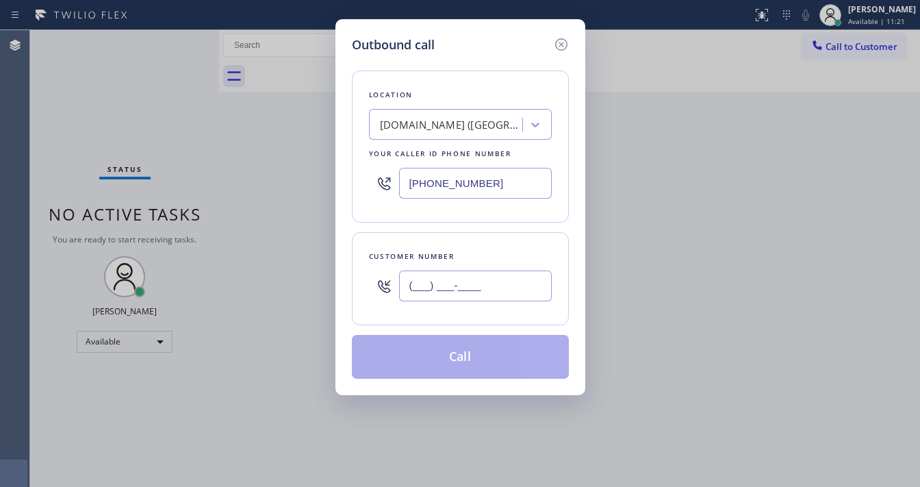
click at [457, 289] on input "(___) ___-____" at bounding box center [475, 285] width 153 height 31
paste input "619) 883-9620"
type input "[PHONE_NUMBER]"
click at [482, 249] on div "Customer number" at bounding box center [460, 256] width 183 height 14
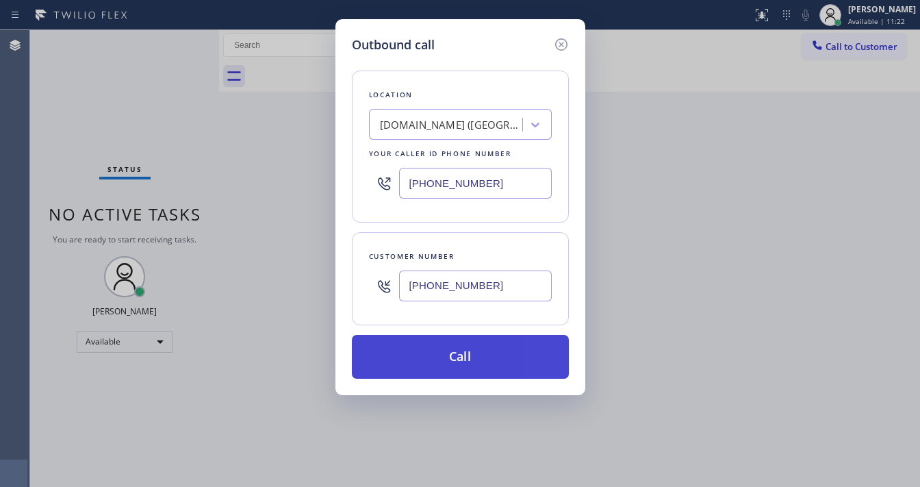
click at [468, 348] on button "Call" at bounding box center [460, 357] width 217 height 44
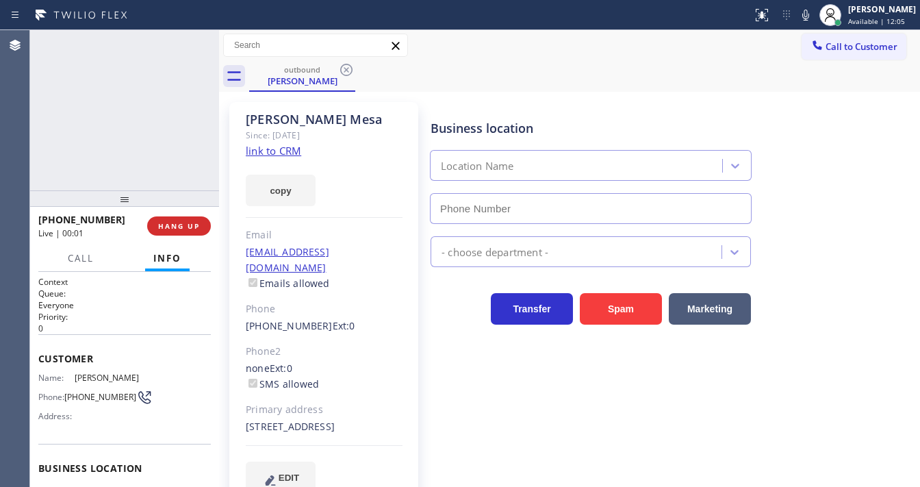
type input "[PHONE_NUMBER]"
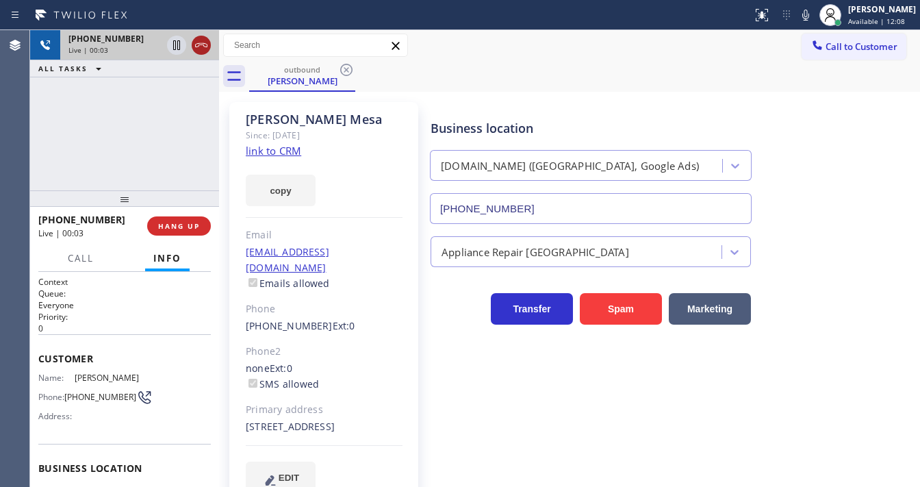
click at [203, 45] on icon at bounding box center [201, 45] width 12 height 4
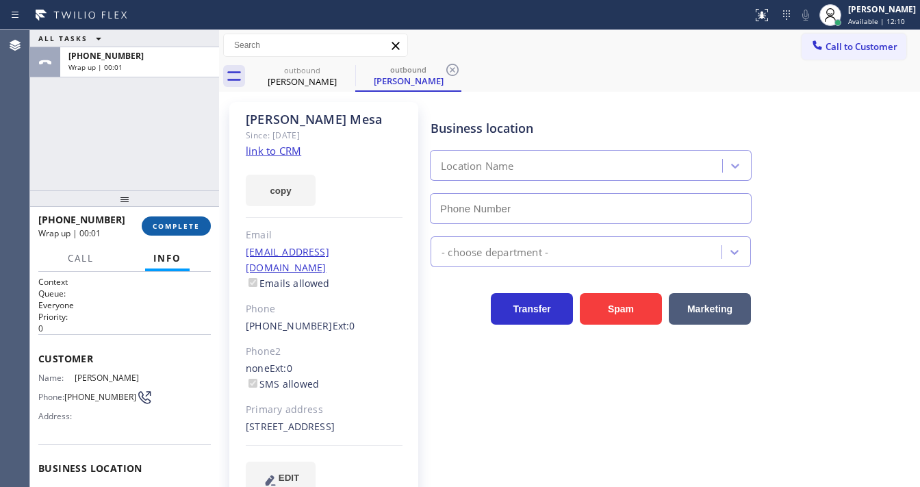
click at [187, 225] on span "COMPLETE" at bounding box center [176, 226] width 47 height 10
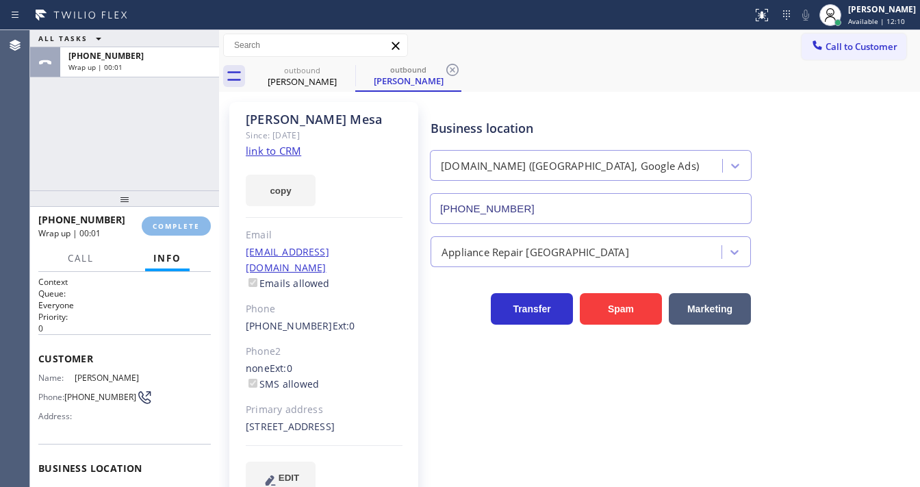
type input "[PHONE_NUMBER]"
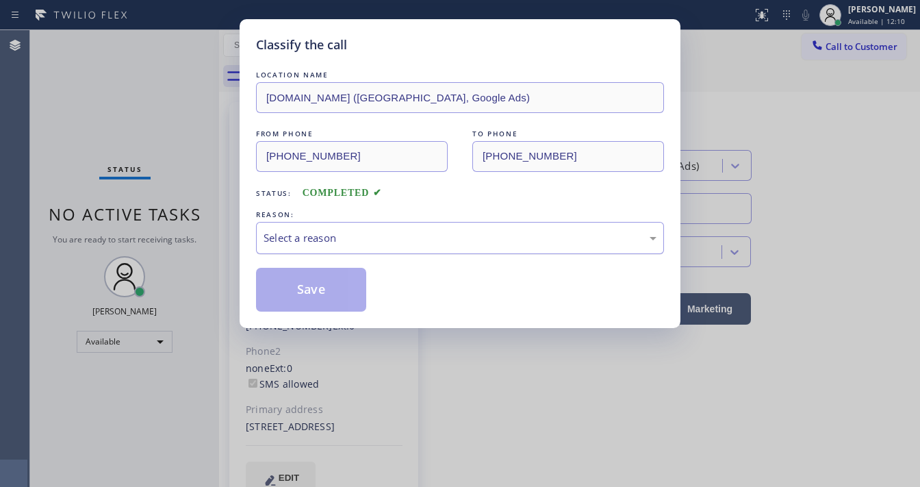
click at [355, 227] on div "Select a reason" at bounding box center [460, 238] width 408 height 32
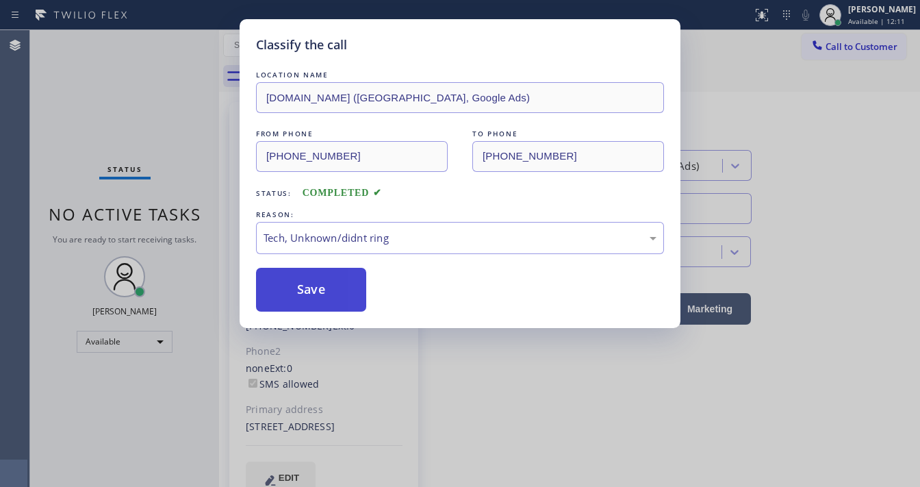
click at [326, 277] on button "Save" at bounding box center [311, 290] width 110 height 44
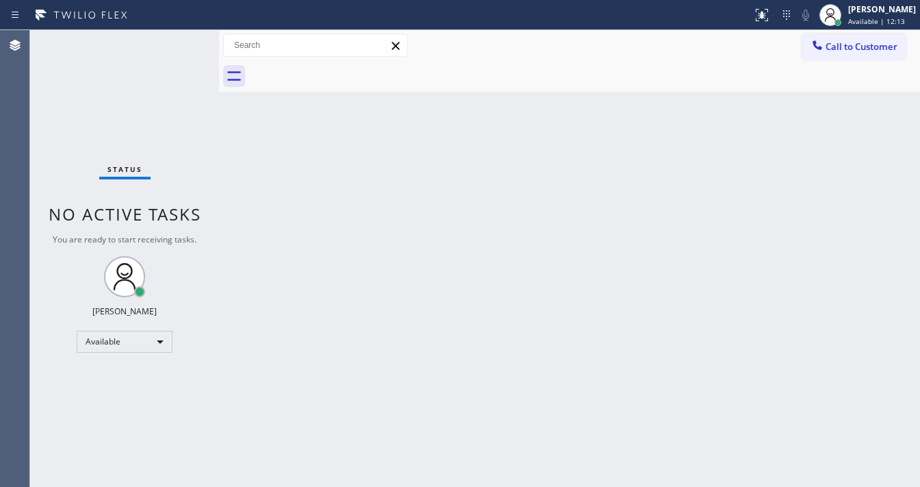
click at [624, 36] on div "Call to Customer Outbound call Location [DOMAIN_NAME] ([GEOGRAPHIC_DATA], Googl…" at bounding box center [569, 46] width 701 height 24
click at [170, 42] on div "Status No active tasks You are ready to start receiving tasks. [PERSON_NAME]" at bounding box center [124, 258] width 189 height 457
click at [175, 40] on div "Status No active tasks You are ready to start receiving tasks. [PERSON_NAME]" at bounding box center [124, 258] width 189 height 457
click at [178, 40] on div "Status No active tasks You are ready to start receiving tasks. [PERSON_NAME]" at bounding box center [124, 258] width 189 height 457
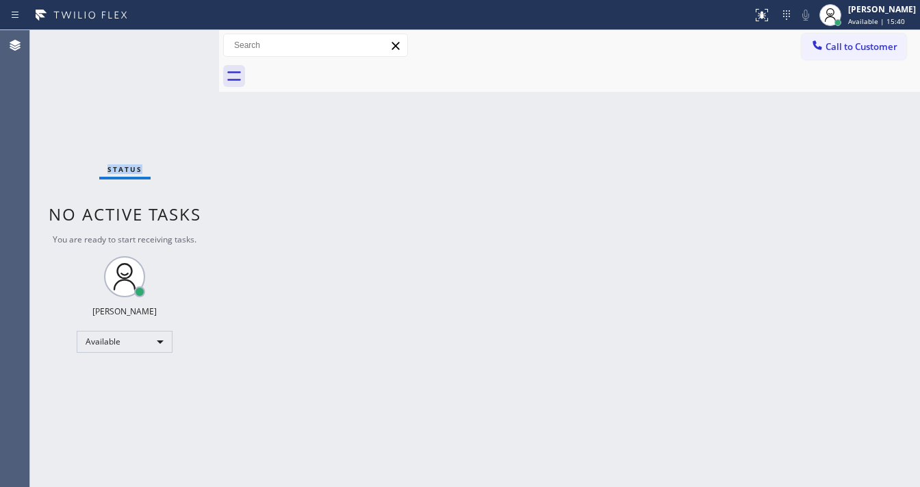
click at [178, 40] on div "Status No active tasks You are ready to start receiving tasks. [PERSON_NAME]" at bounding box center [124, 258] width 189 height 457
click at [180, 36] on div "Status No active tasks You are ready to start receiving tasks. [PERSON_NAME]" at bounding box center [124, 258] width 189 height 457
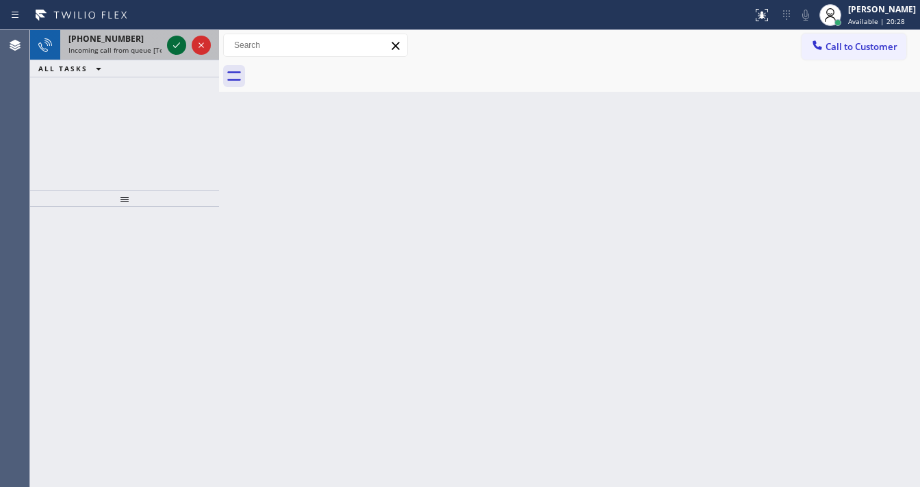
click at [169, 46] on icon at bounding box center [176, 45] width 16 height 16
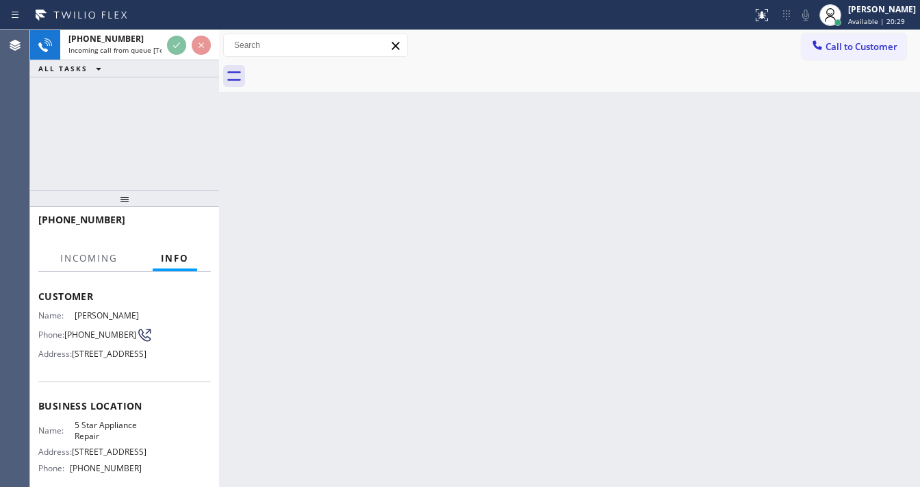
scroll to position [110, 0]
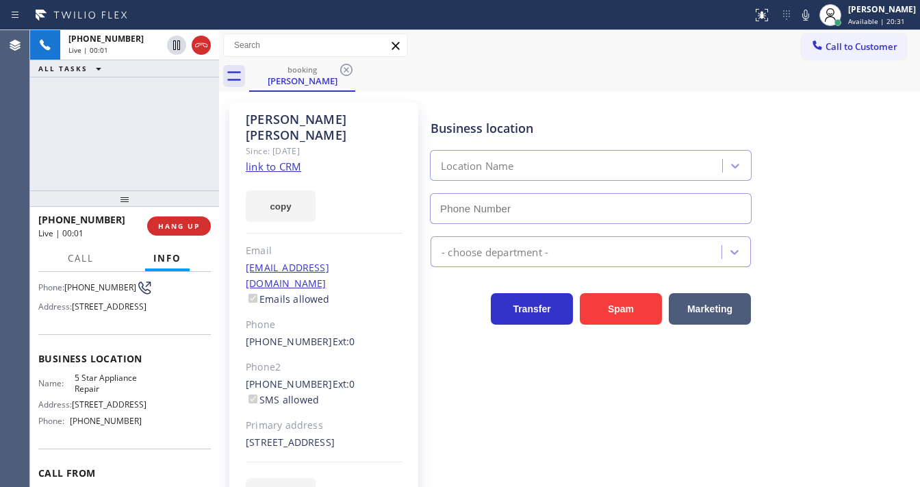
type input "[PHONE_NUMBER]"
click at [262, 160] on link "link to CRM" at bounding box center [273, 167] width 55 height 14
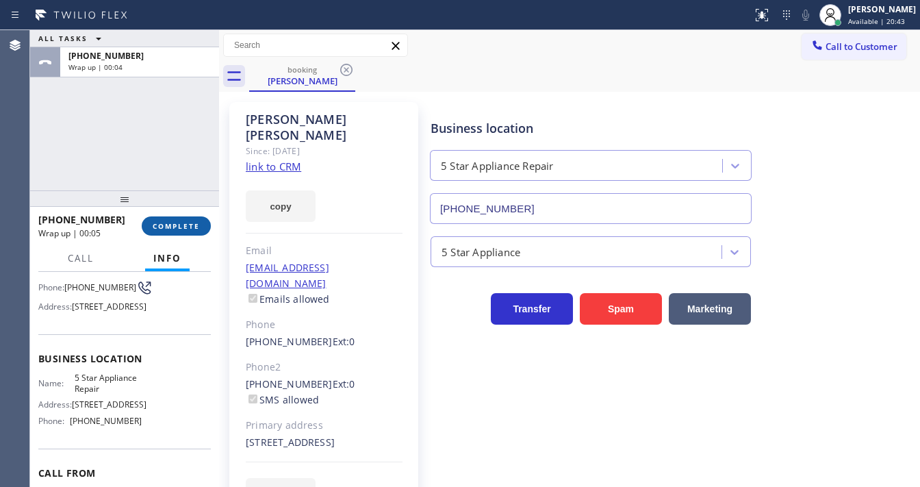
click at [181, 221] on span "COMPLETE" at bounding box center [176, 226] width 47 height 10
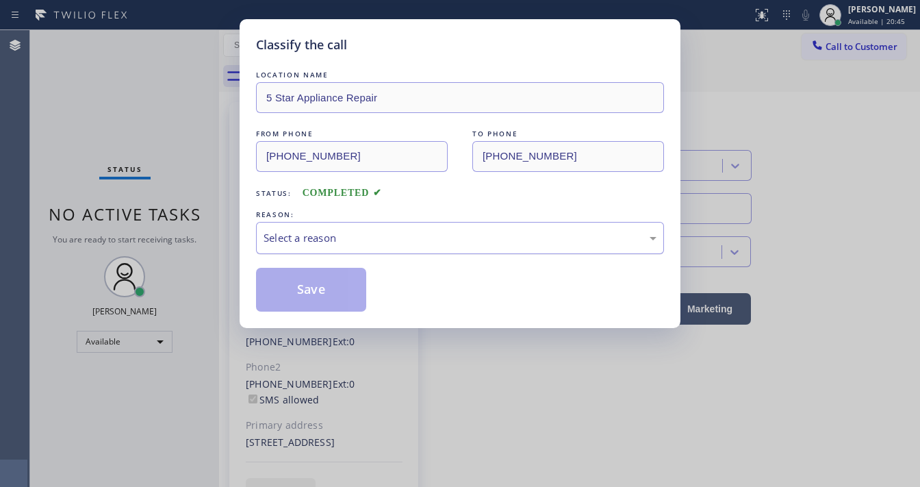
click at [330, 233] on div "Select a reason" at bounding box center [460, 238] width 393 height 16
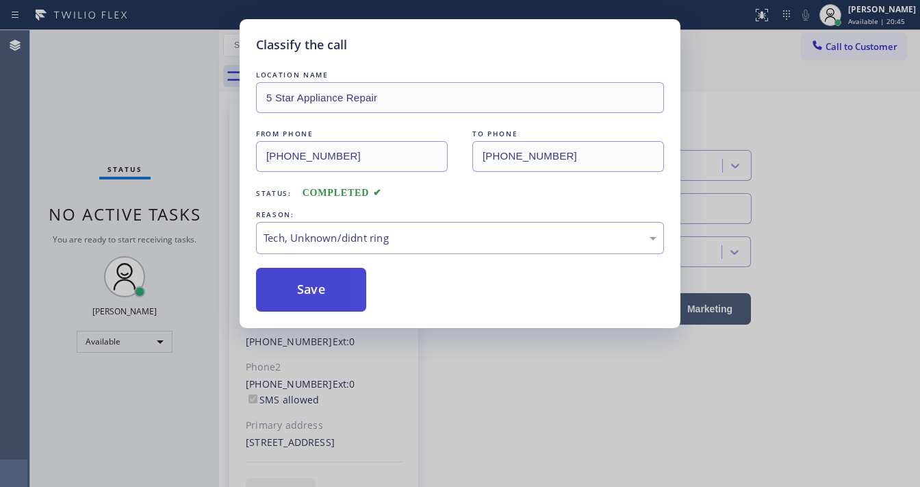
drag, startPoint x: 322, startPoint y: 284, endPoint x: 260, endPoint y: 242, distance: 74.8
click at [322, 283] on button "Save" at bounding box center [311, 290] width 110 height 44
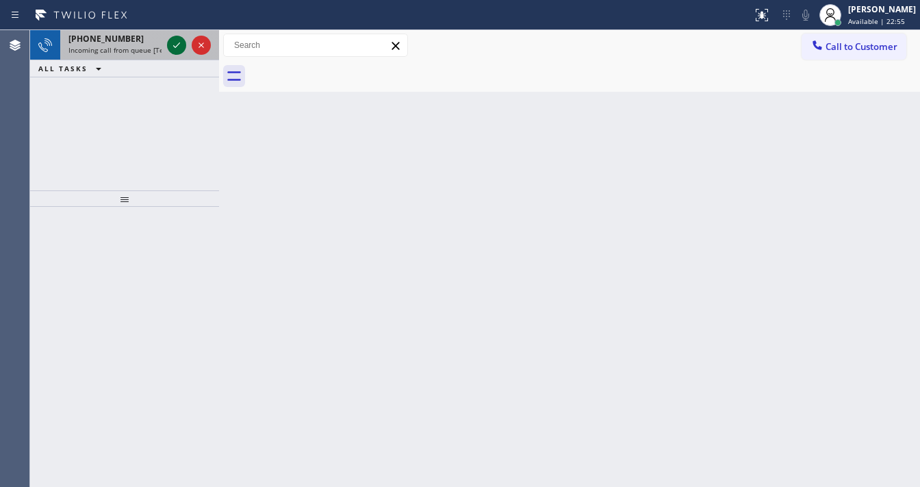
click at [172, 42] on icon at bounding box center [176, 45] width 16 height 16
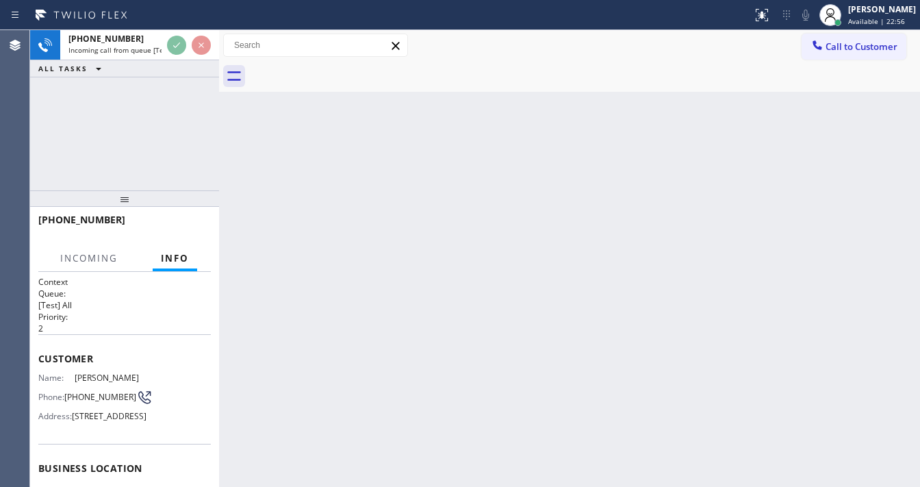
scroll to position [110, 0]
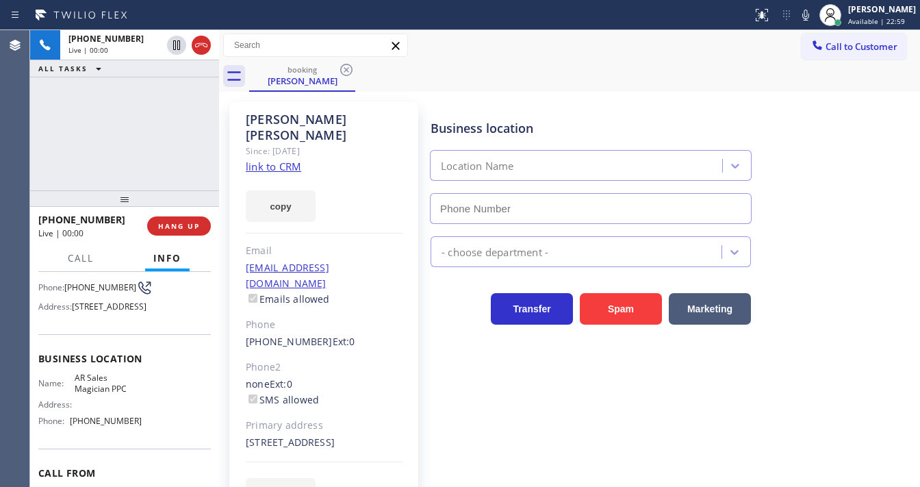
type input "[PHONE_NUMBER]"
click at [273, 160] on link "link to CRM" at bounding box center [273, 167] width 55 height 14
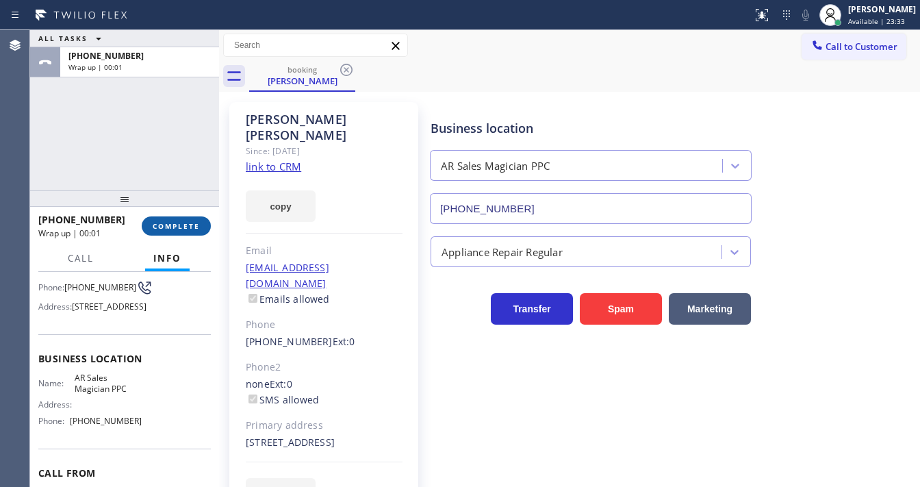
click at [190, 229] on span "COMPLETE" at bounding box center [176, 226] width 47 height 10
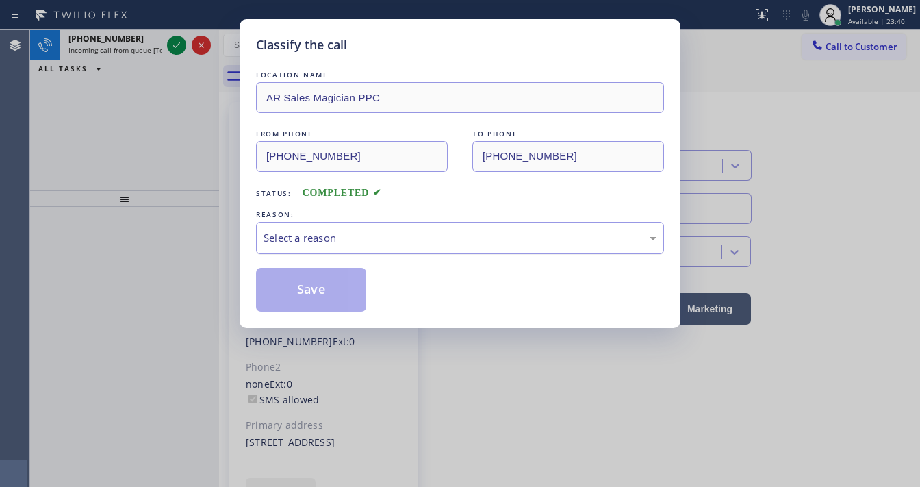
drag, startPoint x: 280, startPoint y: 222, endPoint x: 290, endPoint y: 250, distance: 29.7
click at [282, 224] on div "Select a reason" at bounding box center [460, 238] width 408 height 32
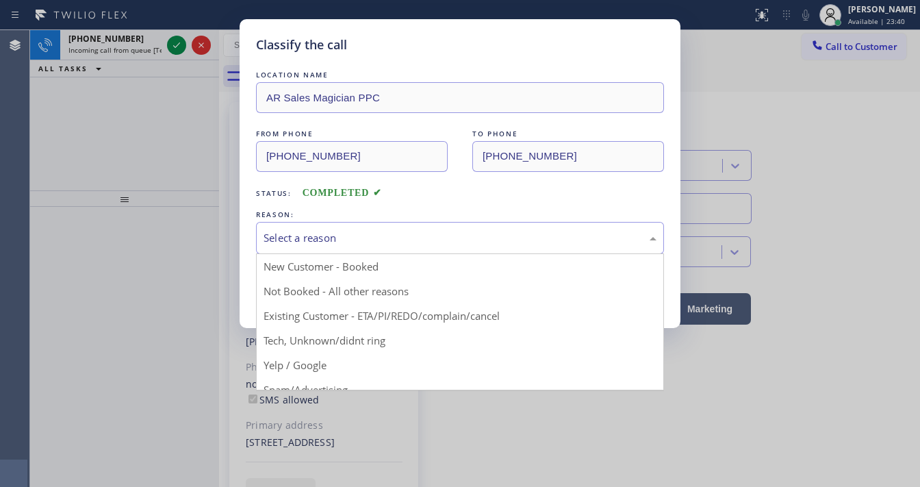
click at [293, 285] on button "Save" at bounding box center [311, 290] width 110 height 44
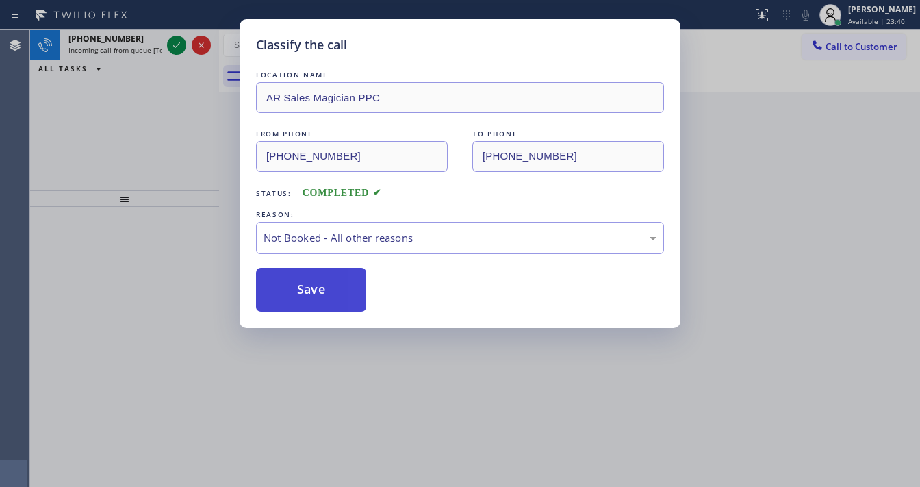
click at [293, 285] on button "Save" at bounding box center [311, 290] width 110 height 44
click at [134, 137] on div "Classify the call LOCATION NAME AR Sales Magician PPC FROM PHONE [PHONE_NUMBER]…" at bounding box center [460, 243] width 920 height 487
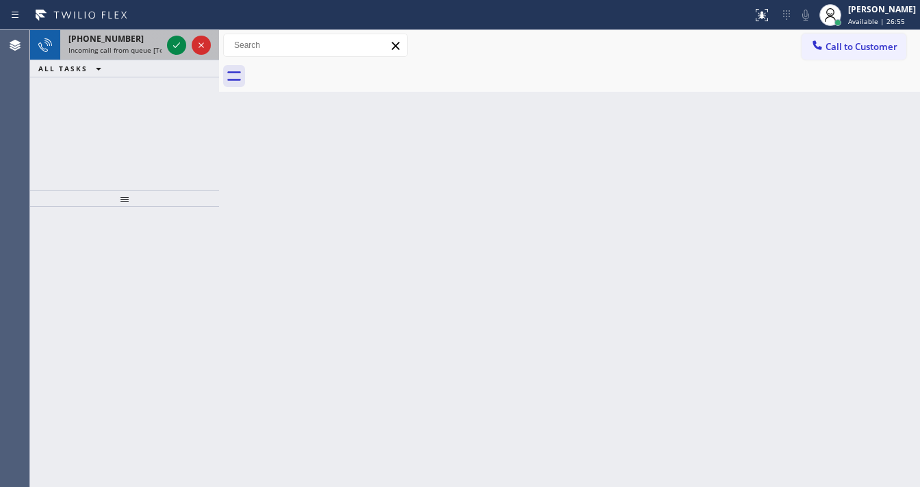
drag, startPoint x: 140, startPoint y: 47, endPoint x: 158, endPoint y: 45, distance: 18.6
click at [140, 47] on span "Incoming call from queue [Test] All" at bounding box center [125, 50] width 114 height 10
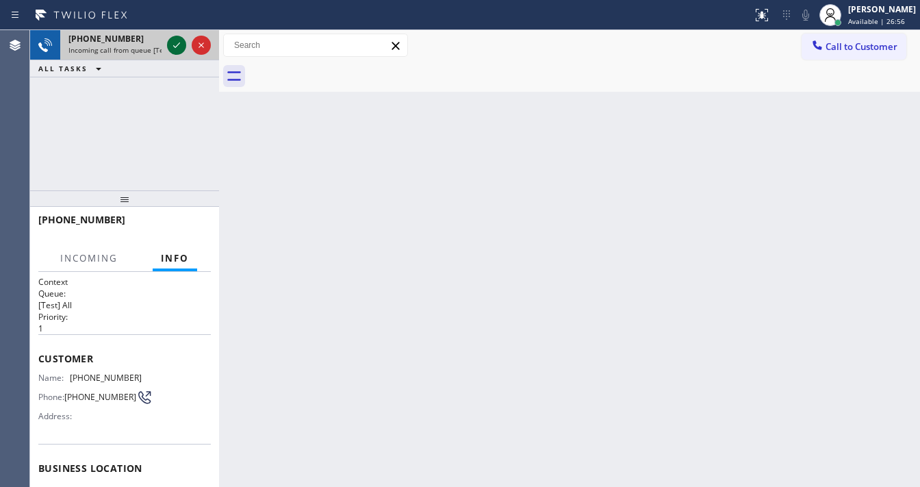
click at [173, 46] on icon at bounding box center [176, 45] width 16 height 16
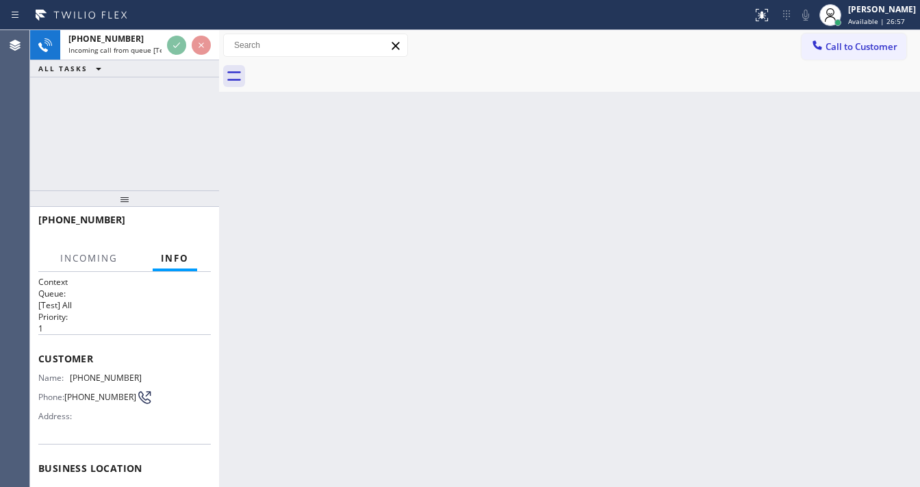
scroll to position [110, 0]
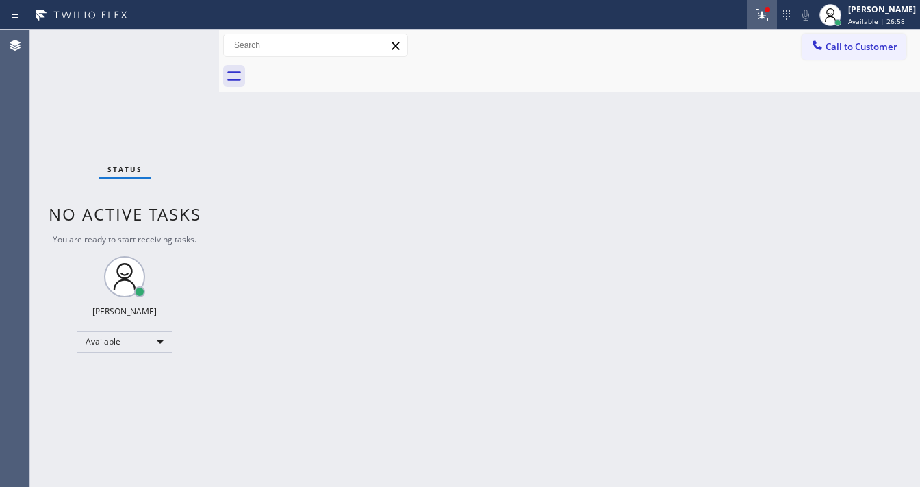
click at [768, 18] on icon at bounding box center [762, 15] width 12 height 12
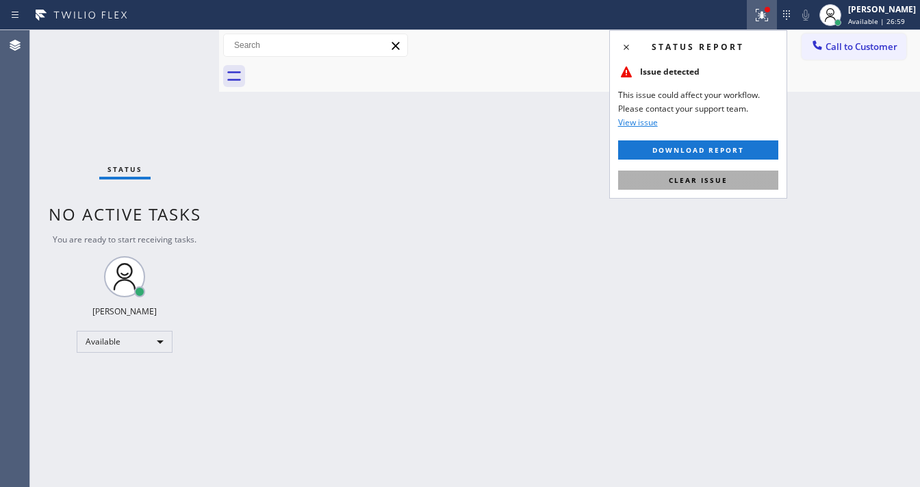
click at [729, 174] on button "Clear issue" at bounding box center [698, 179] width 160 height 19
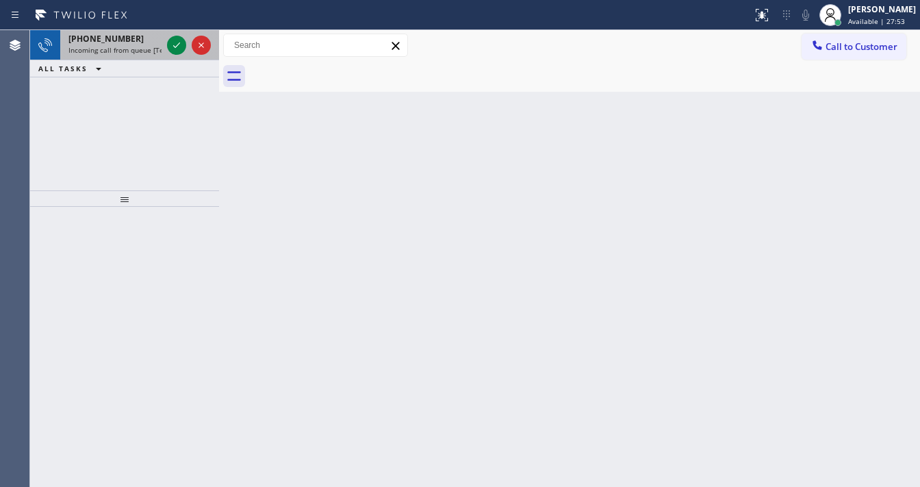
click at [143, 46] on span "Incoming call from queue [Test] All" at bounding box center [125, 50] width 114 height 10
click at [151, 45] on span "Incoming call from queue [Test] All" at bounding box center [125, 50] width 114 height 10
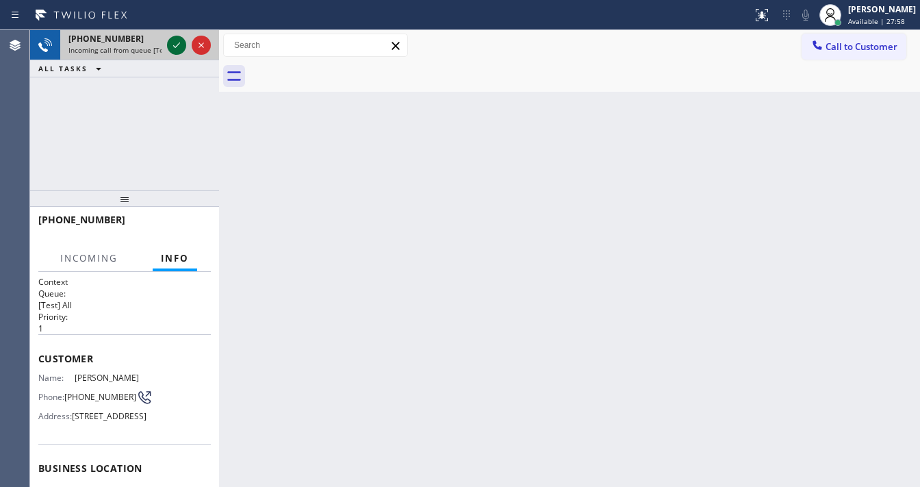
click at [177, 44] on icon at bounding box center [176, 45] width 16 height 16
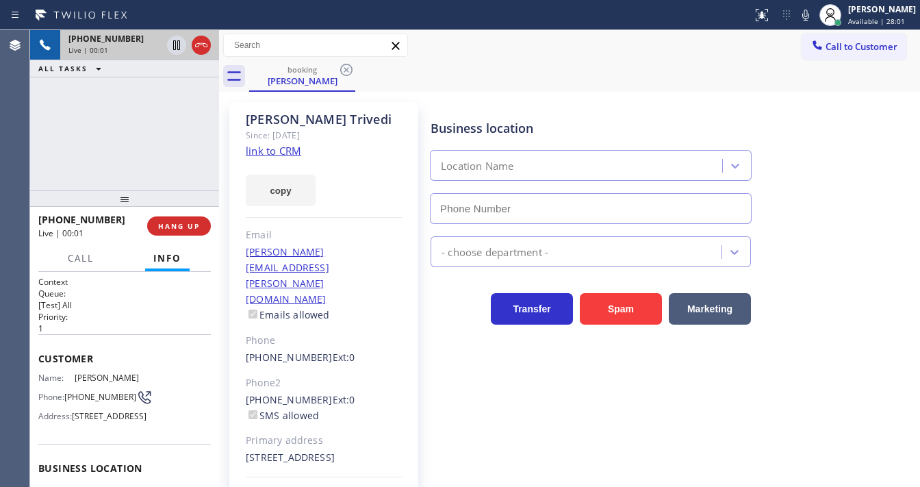
type input "[PHONE_NUMBER]"
drag, startPoint x: 34, startPoint y: 146, endPoint x: 42, endPoint y: 146, distance: 8.9
click at [34, 146] on div "[PHONE_NUMBER] Live | 00:11 ALL TASKS ALL TASKS ACTIVE TASKS TASKS IN WRAP UP" at bounding box center [124, 110] width 189 height 160
click at [279, 151] on link "link to CRM" at bounding box center [273, 151] width 55 height 14
click at [277, 154] on link "link to CRM" at bounding box center [273, 151] width 55 height 14
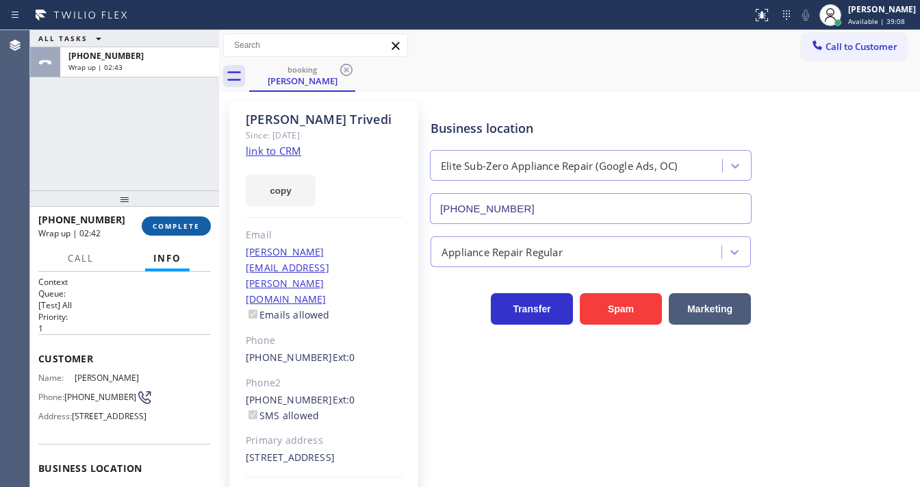
click at [178, 231] on button "COMPLETE" at bounding box center [176, 225] width 69 height 19
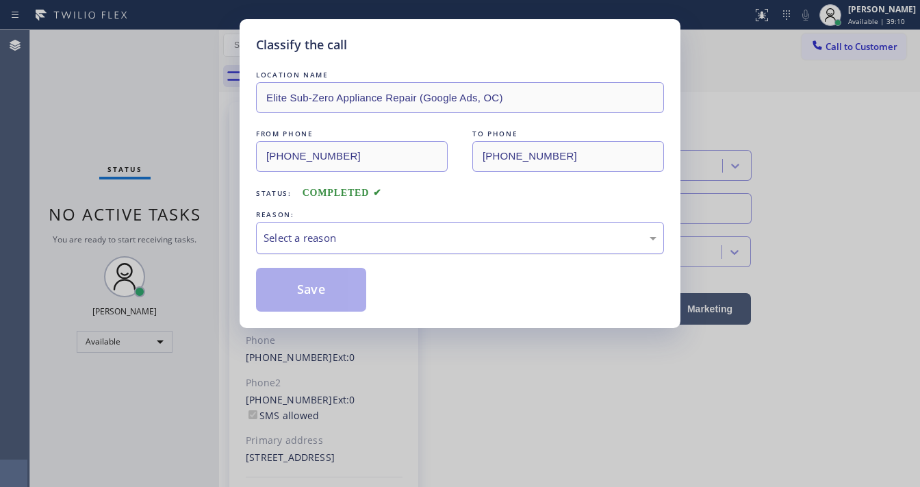
drag, startPoint x: 298, startPoint y: 241, endPoint x: 301, endPoint y: 251, distance: 10.2
click at [299, 241] on div "Select a reason" at bounding box center [460, 238] width 393 height 16
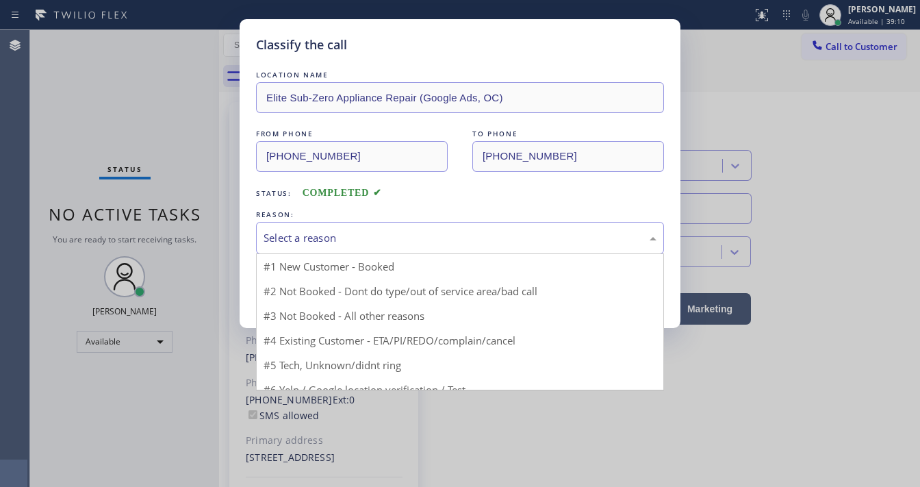
drag, startPoint x: 301, startPoint y: 261, endPoint x: 304, endPoint y: 270, distance: 9.3
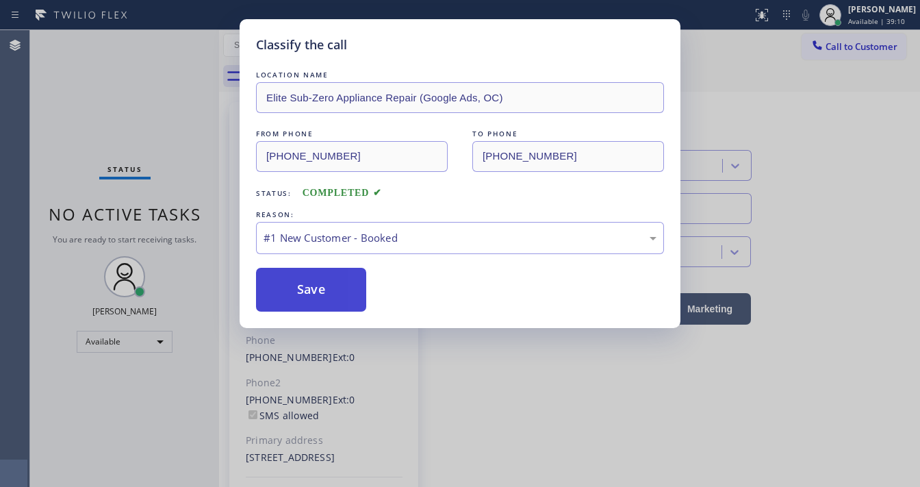
click at [308, 285] on button "Save" at bounding box center [311, 290] width 110 height 44
click at [309, 287] on button "Save" at bounding box center [311, 290] width 110 height 44
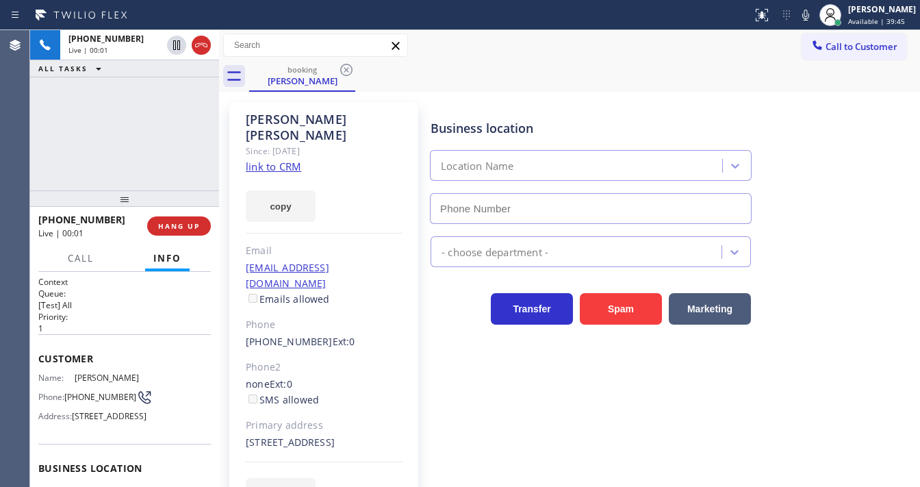
type input "[PHONE_NUMBER]"
click at [137, 140] on div "[PHONE_NUMBER] Live | 00:04 ALL TASKS ALL TASKS ACTIVE TASKS TASKS IN WRAP UP" at bounding box center [124, 110] width 189 height 160
click at [255, 160] on link "link to CRM" at bounding box center [273, 167] width 55 height 14
click at [142, 147] on div "[PHONE_NUMBER] Live | 00:21 ALL TASKS ALL TASKS ACTIVE TASKS TASKS IN WRAP UP" at bounding box center [124, 110] width 189 height 160
click at [142, 145] on div "[PHONE_NUMBER] Live | 00:23 ALL TASKS ALL TASKS ACTIVE TASKS TASKS IN WRAP UP" at bounding box center [124, 110] width 189 height 160
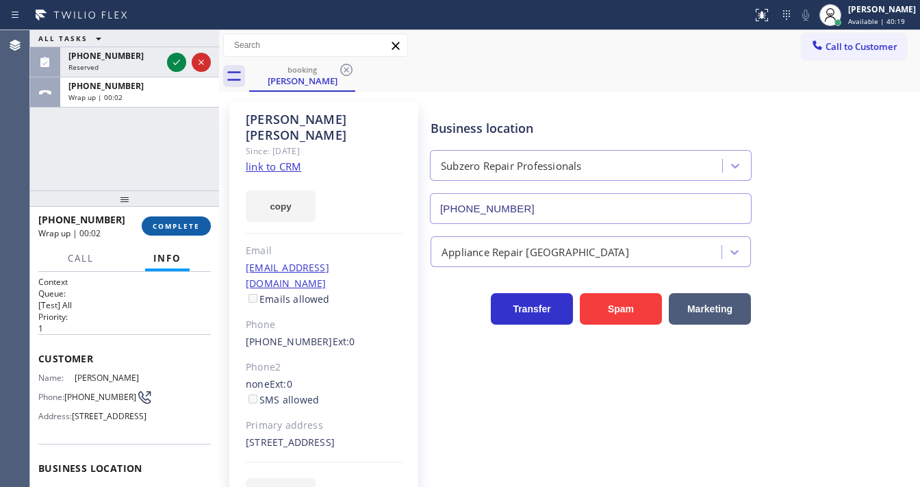
click at [173, 229] on span "COMPLETE" at bounding box center [176, 226] width 47 height 10
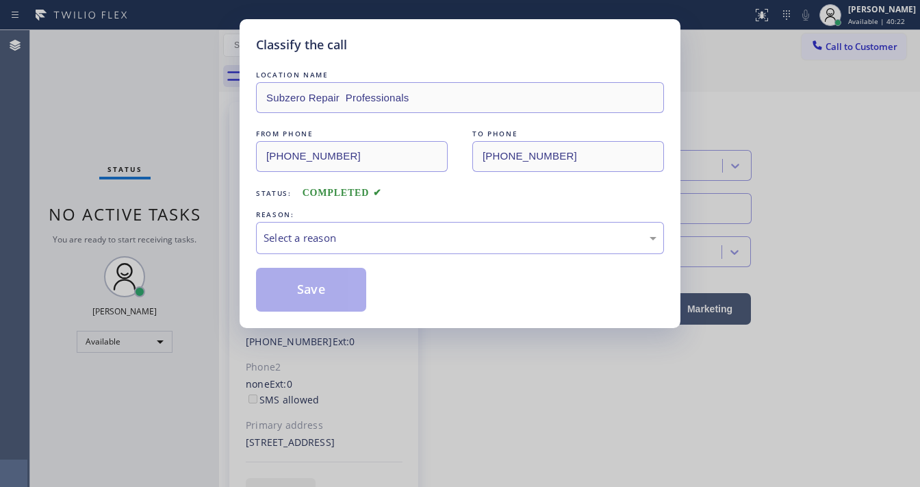
drag, startPoint x: 334, startPoint y: 241, endPoint x: 353, endPoint y: 247, distance: 19.5
click at [336, 242] on div "Select a reason" at bounding box center [460, 238] width 393 height 16
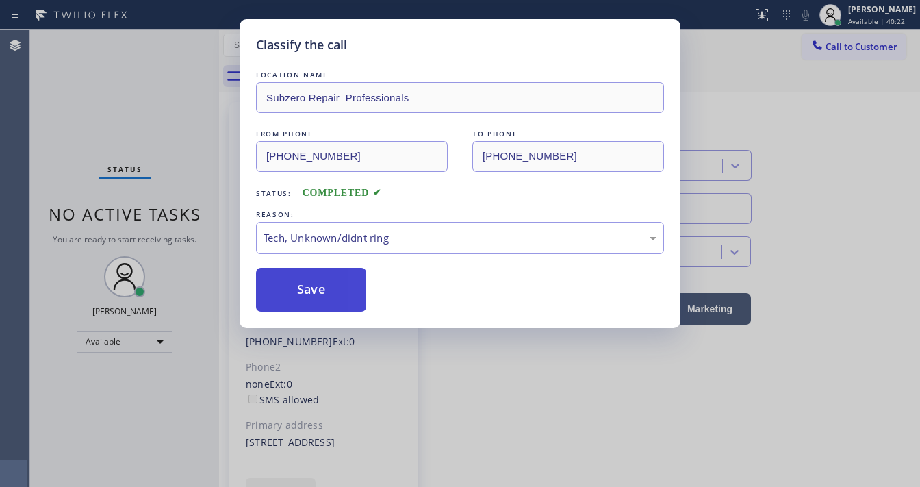
click at [323, 298] on button "Save" at bounding box center [311, 290] width 110 height 44
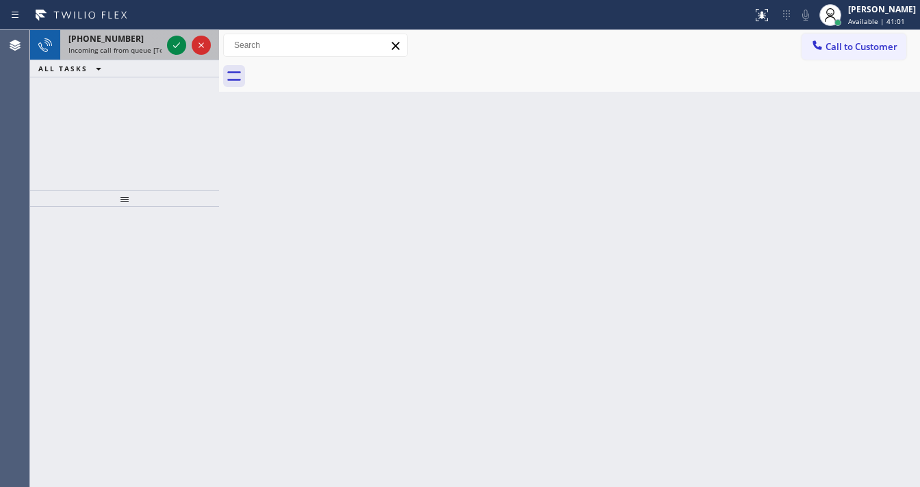
click at [132, 46] on span "Incoming call from queue [Test] All" at bounding box center [125, 50] width 114 height 10
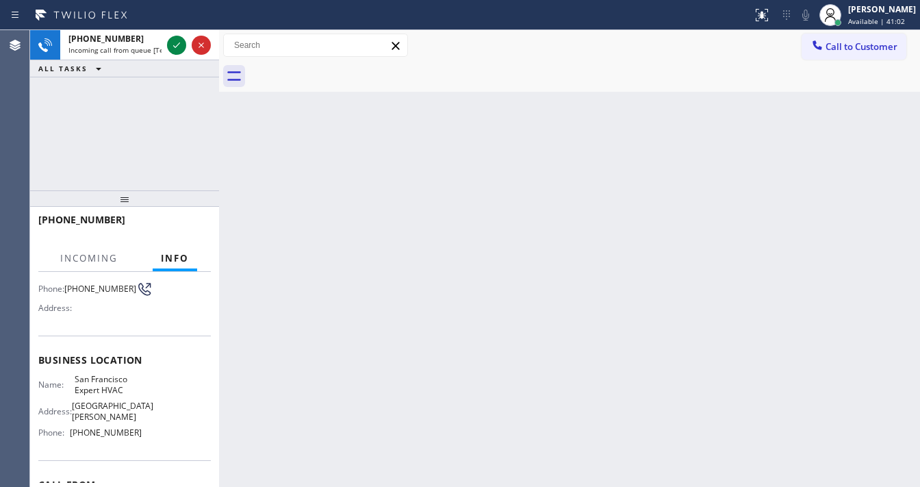
scroll to position [110, 0]
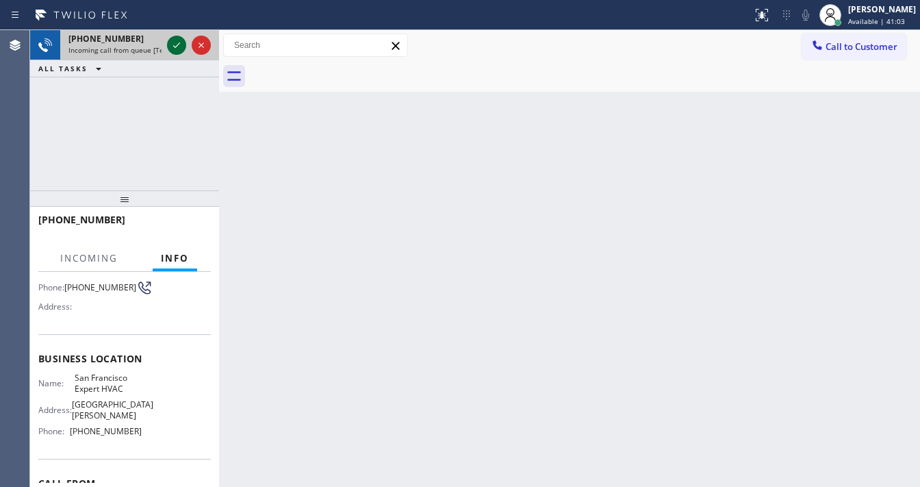
click at [177, 48] on icon at bounding box center [176, 45] width 16 height 16
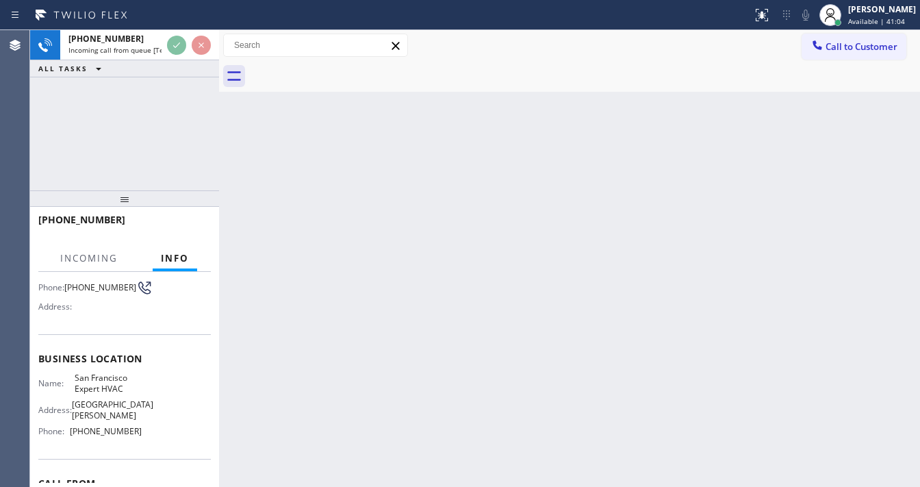
click at [173, 107] on div "[PHONE_NUMBER] Incoming call from queue [Test] All ALL TASKS ALL TASKS ACTIVE T…" at bounding box center [124, 110] width 189 height 160
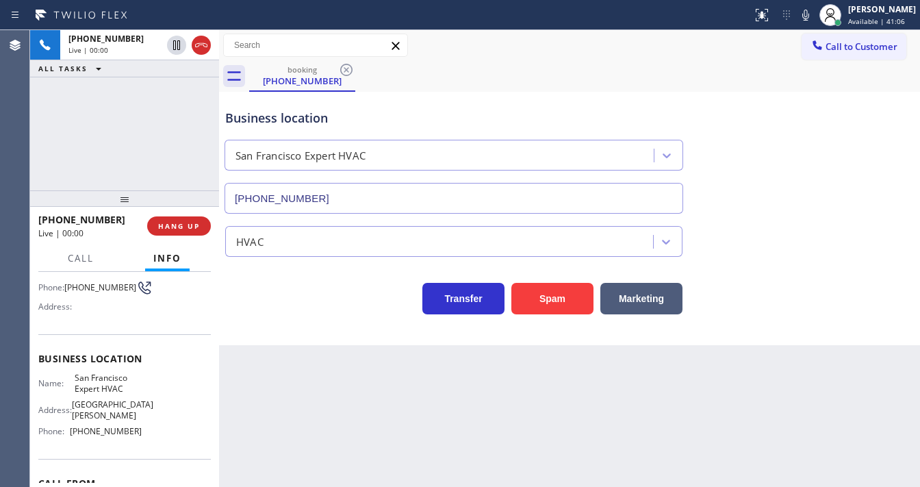
type input "[PHONE_NUMBER]"
click at [160, 153] on div "[PHONE_NUMBER] Live | 00:02 ALL TASKS ALL TASKS ACTIVE TASKS TASKS IN WRAP UP" at bounding box center [124, 110] width 189 height 160
click at [151, 151] on div "[PHONE_NUMBER] Live | 00:03 ALL TASKS ALL TASKS ACTIVE TASKS TASKS IN WRAP UP" at bounding box center [124, 110] width 189 height 160
click at [151, 151] on div "[PHONE_NUMBER] Live | 00:05 ALL TASKS ALL TASKS ACTIVE TASKS TASKS IN WRAP UP" at bounding box center [124, 110] width 189 height 160
click at [58, 168] on div "[PHONE_NUMBER] Live | 00:25 ALL TASKS ALL TASKS ACTIVE TASKS TASKS IN WRAP UP" at bounding box center [124, 110] width 189 height 160
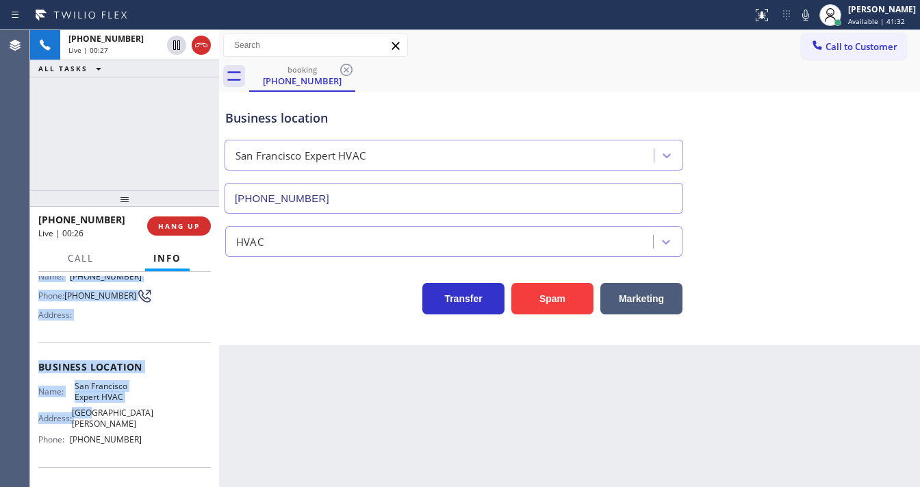
scroll to position [164, 0]
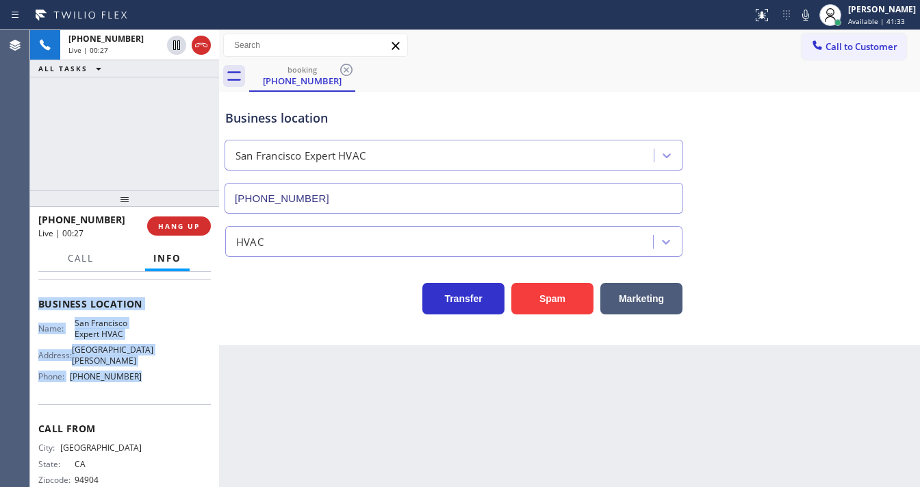
drag, startPoint x: 38, startPoint y: 299, endPoint x: 151, endPoint y: 374, distance: 134.8
click at [151, 374] on div "Context Queue: [Test] All Priority: 2 Customer Name: [PHONE_NUMBER] Phone: [PHO…" at bounding box center [124, 310] width 173 height 396
copy div "Customer Name: [PHONE_NUMBER] Phone: [PHONE_NUMBER] Address: Business location …"
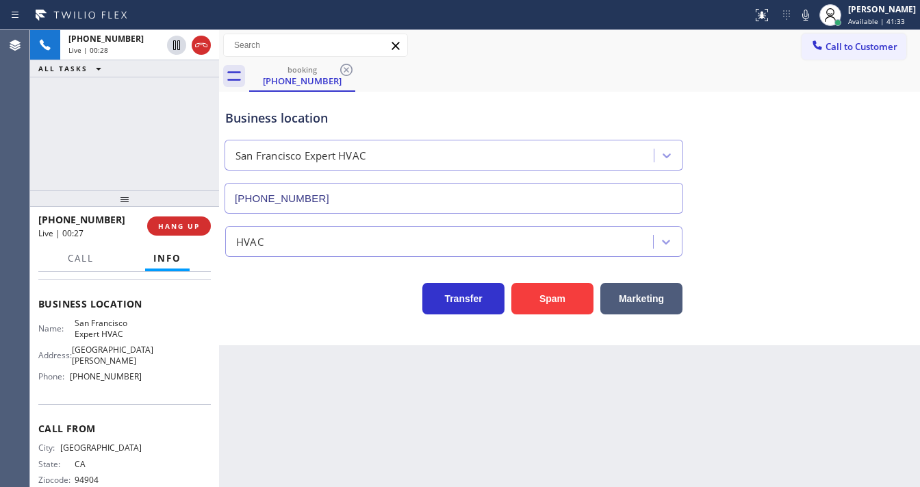
click at [146, 131] on div "[PHONE_NUMBER] Live | 00:28 ALL TASKS ALL TASKS ACTIVE TASKS TASKS IN WRAP UP" at bounding box center [124, 110] width 189 height 160
click at [28, 142] on div "Agent Desktop" at bounding box center [14, 258] width 29 height 457
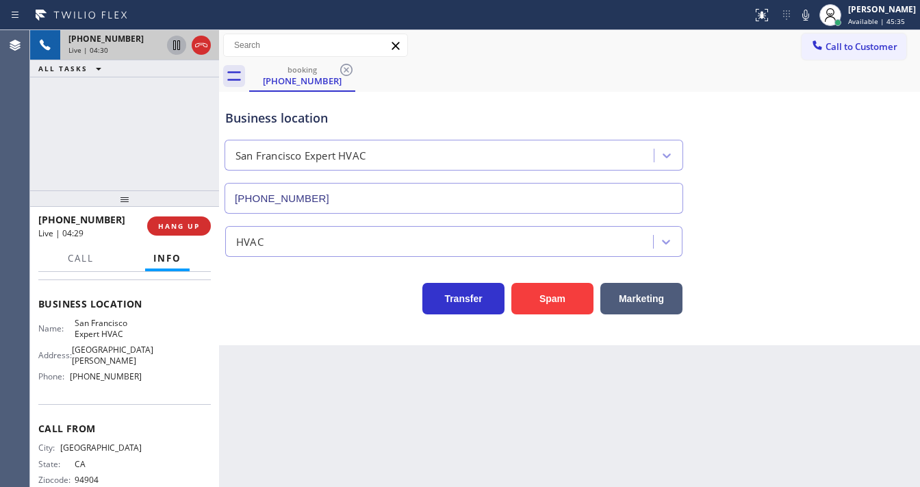
click at [176, 49] on icon at bounding box center [176, 45] width 16 height 16
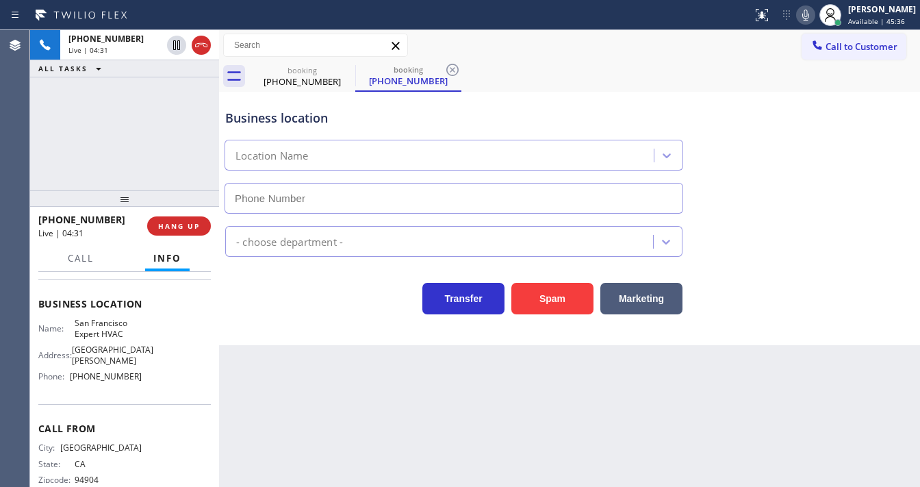
type input "[PHONE_NUMBER]"
click at [812, 17] on icon at bounding box center [806, 15] width 16 height 16
click at [779, 79] on div "booking [PHONE_NUMBER] booking [PHONE_NUMBER]" at bounding box center [584, 76] width 671 height 31
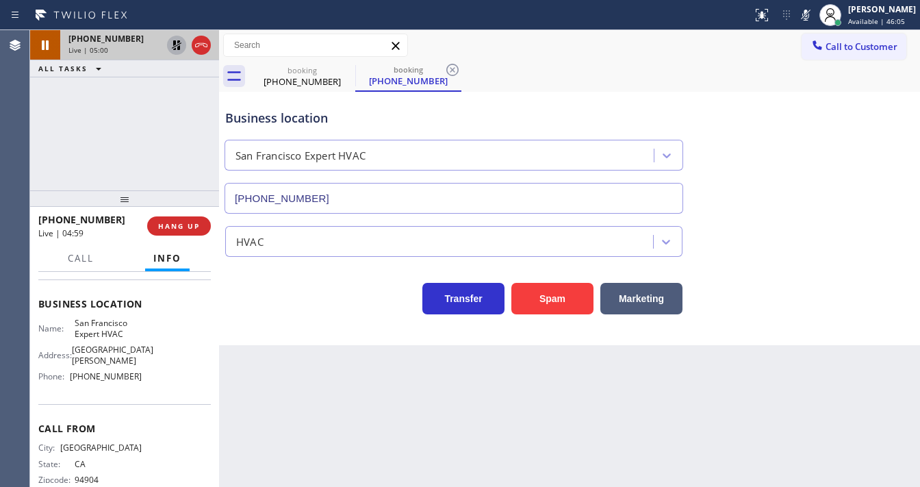
click at [175, 45] on icon at bounding box center [176, 45] width 16 height 16
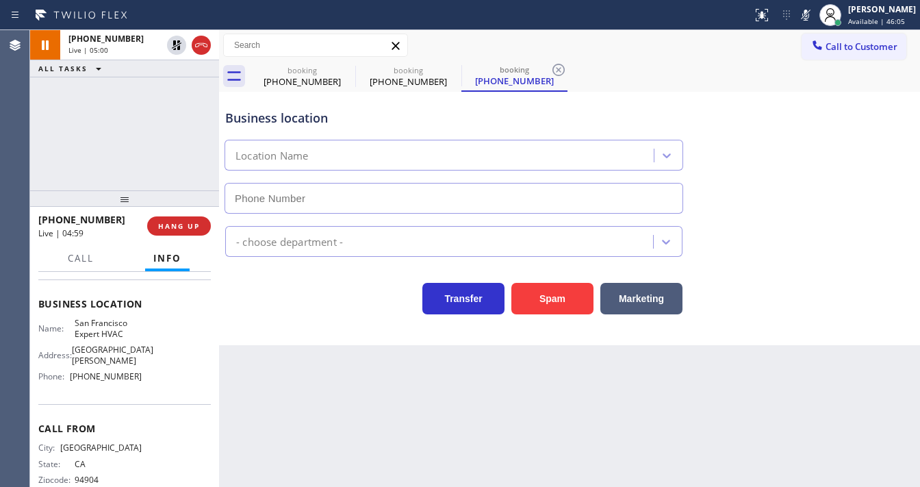
click at [813, 18] on icon at bounding box center [806, 15] width 16 height 16
type input "[PHONE_NUMBER]"
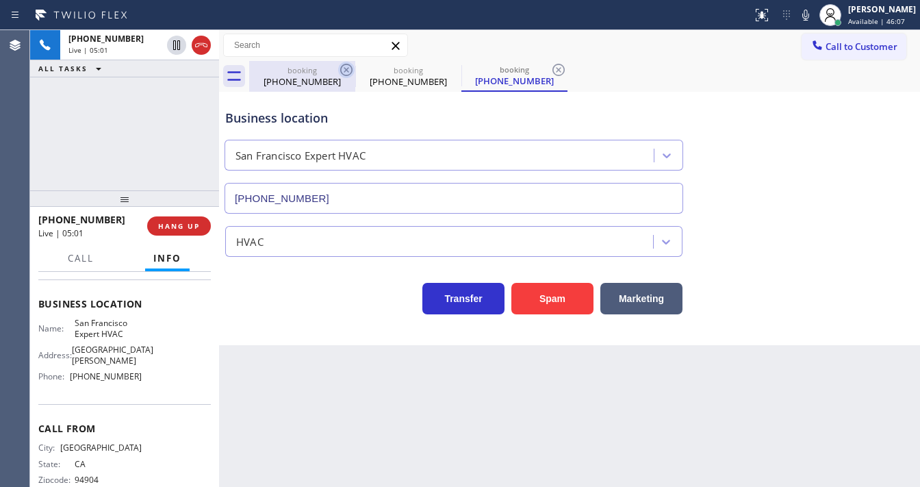
click at [348, 72] on icon at bounding box center [346, 70] width 12 height 12
click at [349, 72] on icon at bounding box center [346, 70] width 16 height 16
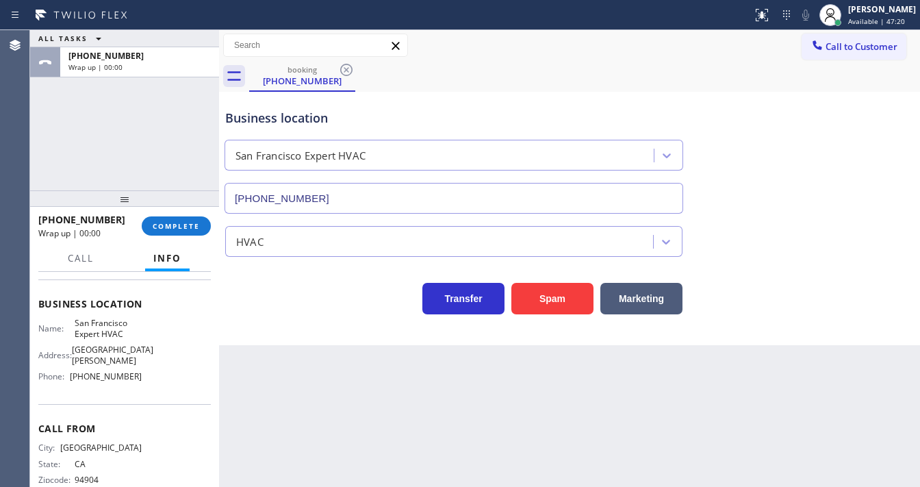
click at [148, 104] on div "ALL TASKS ALL TASKS ACTIVE TASKS TASKS IN WRAP UP [PHONE_NUMBER] Wrap up | 00:00" at bounding box center [124, 110] width 189 height 160
click at [846, 49] on span "Call to Customer" at bounding box center [862, 46] width 72 height 12
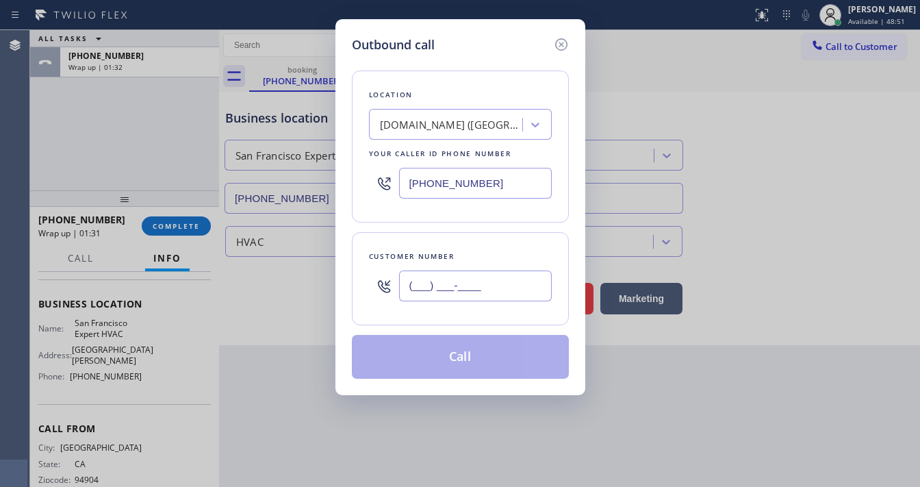
click at [448, 279] on input "(___) ___-____" at bounding box center [475, 285] width 153 height 31
paste input "415) 627-8142"
type input "[PHONE_NUMBER]"
click at [505, 187] on input "[PHONE_NUMBER]" at bounding box center [475, 183] width 153 height 31
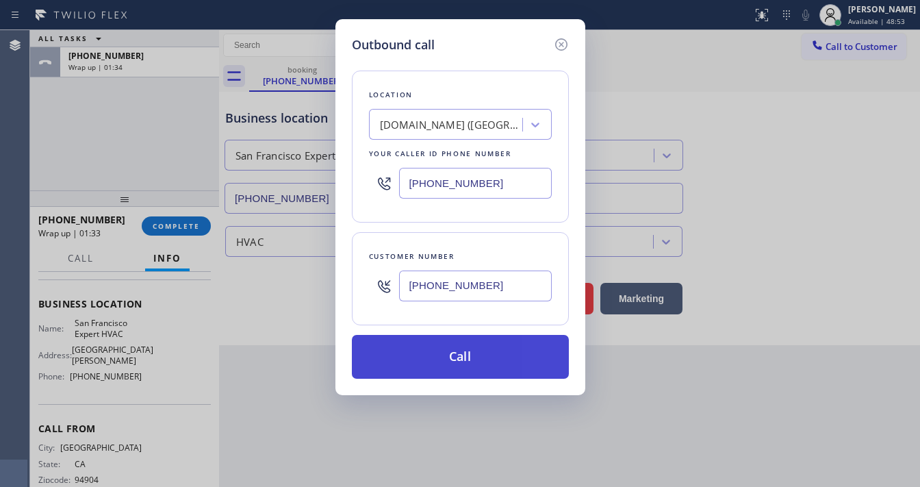
paste input "415) 371-9413"
type input "[PHONE_NUMBER]"
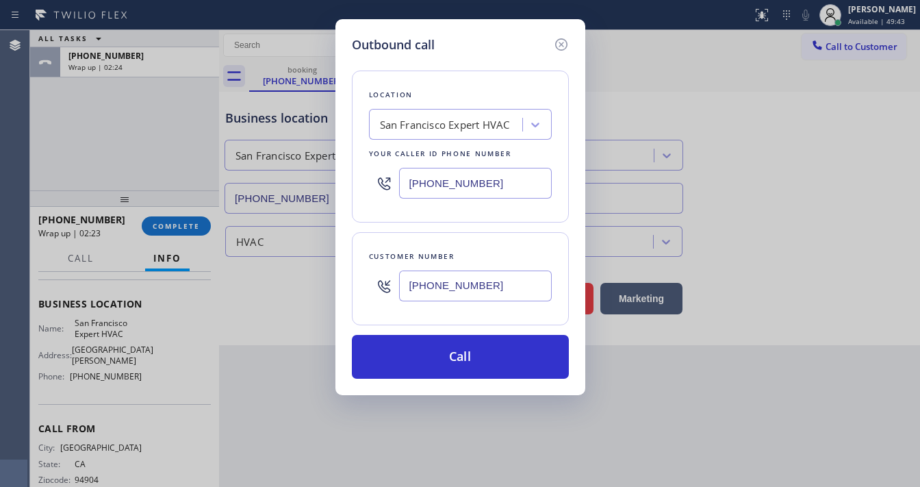
click at [470, 286] on input "[PHONE_NUMBER]" at bounding box center [475, 285] width 153 height 31
paste input "1"
click at [447, 298] on input "[PHONE_NUMBER]" at bounding box center [475, 285] width 153 height 31
click at [447, 299] on input "[PHONE_NUMBER]" at bounding box center [475, 285] width 153 height 31
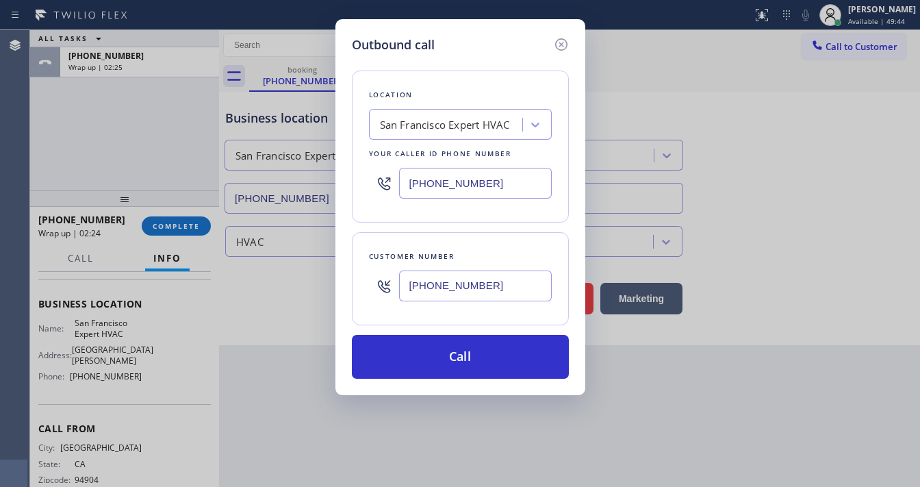
paste input "2"
type input "[PHONE_NUMBER]"
click at [466, 170] on input "[PHONE_NUMBER]" at bounding box center [475, 183] width 153 height 31
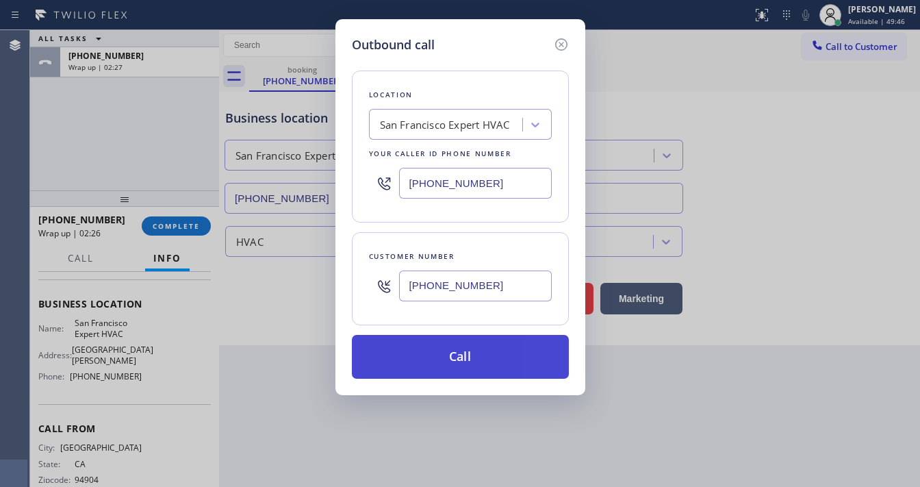
paste input "text"
type input "[PHONE_NUMBER]"
click at [462, 366] on button "Call" at bounding box center [460, 357] width 217 height 44
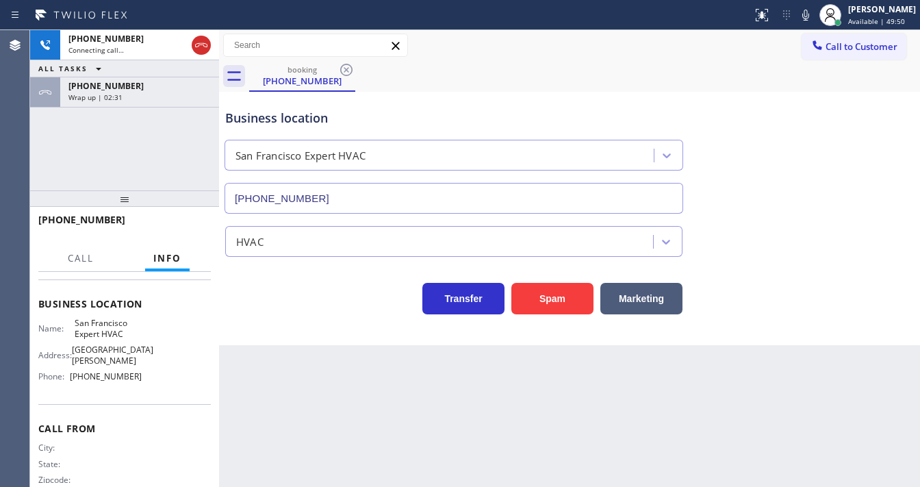
click at [153, 164] on div "[PHONE_NUMBER] Connecting call… ALL TASKS ALL TASKS ACTIVE TASKS TASKS IN WRAP …" at bounding box center [124, 110] width 189 height 160
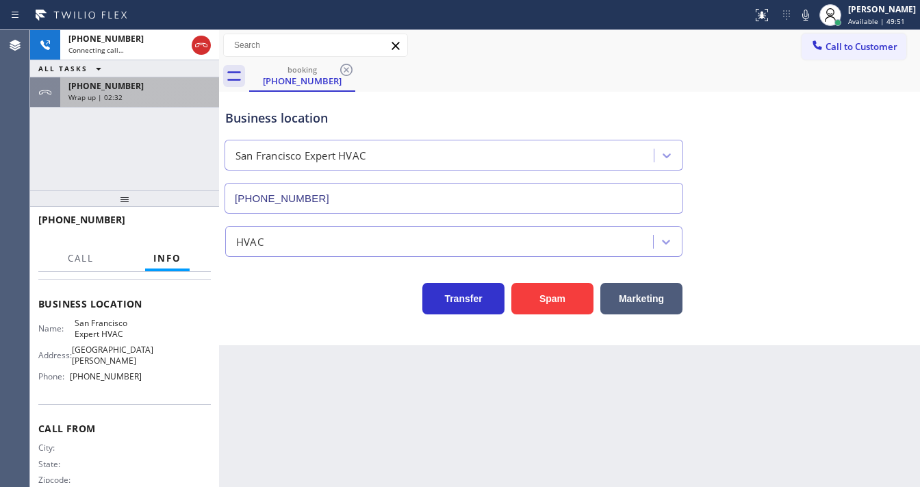
click at [137, 94] on div "Wrap up | 02:32" at bounding box center [139, 97] width 142 height 10
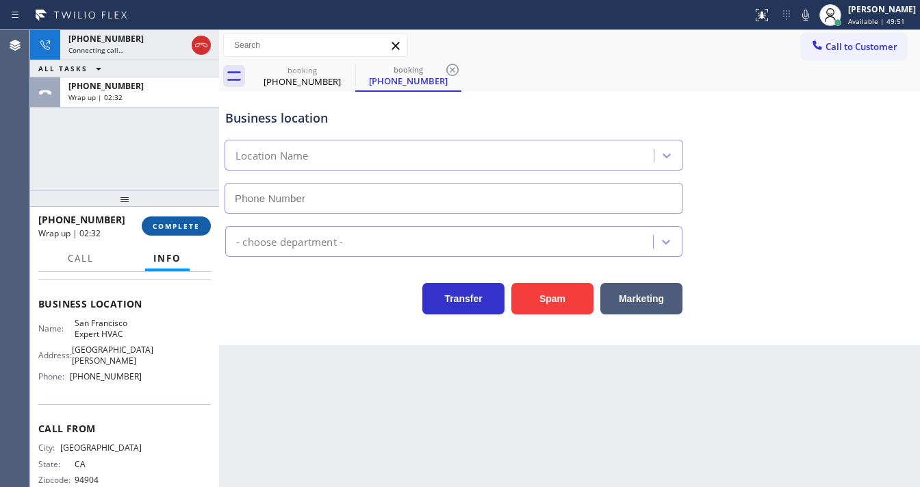
type input "[PHONE_NUMBER]"
click at [173, 226] on span "COMPLETE" at bounding box center [176, 226] width 47 height 10
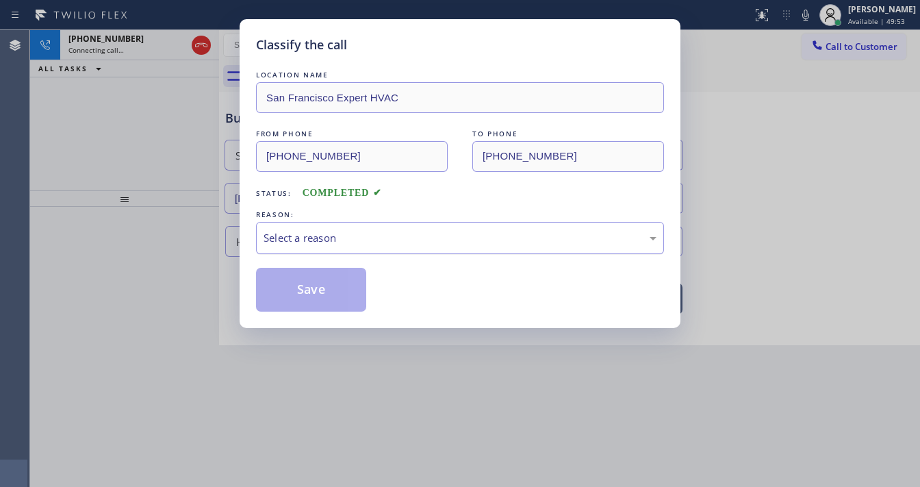
click at [334, 236] on div "Select a reason" at bounding box center [460, 238] width 393 height 16
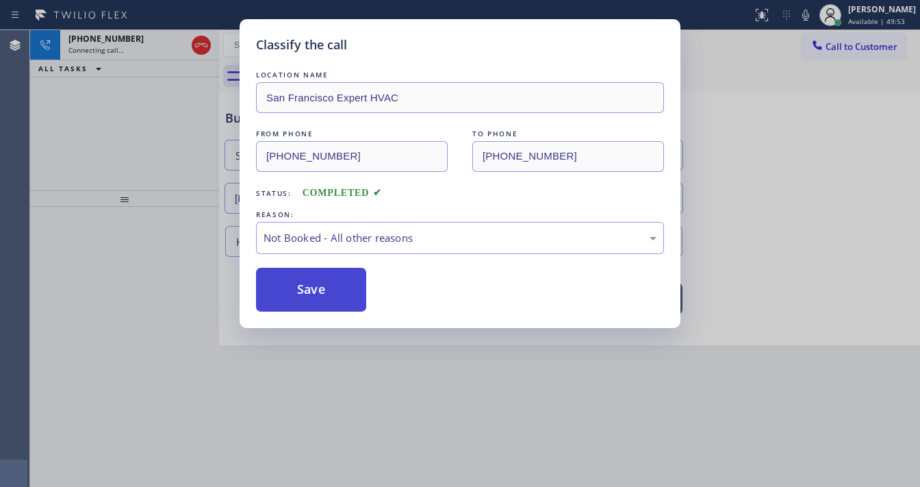
click at [309, 290] on button "Save" at bounding box center [311, 290] width 110 height 44
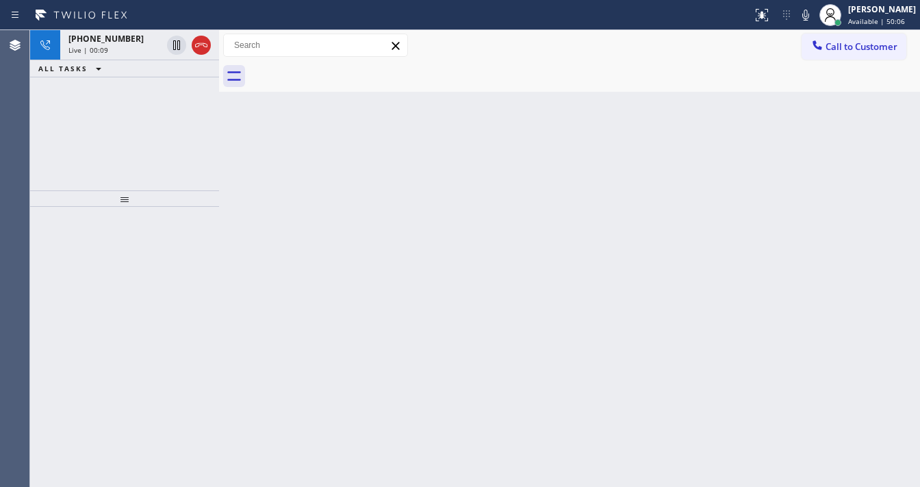
click at [118, 87] on div "[PHONE_NUMBER] Live | 00:09 ALL TASKS ALL TASKS ACTIVE TASKS TASKS IN WRAP UP" at bounding box center [124, 110] width 189 height 160
drag, startPoint x: 140, startPoint y: 175, endPoint x: 149, endPoint y: 179, distance: 10.4
click at [140, 174] on div "[PHONE_NUMBER] Live | 00:15 ALL TASKS ALL TASKS ACTIVE TASKS TASKS IN WRAP UP" at bounding box center [124, 110] width 189 height 160
click at [157, 66] on div "ALL TASKS ALL TASKS ACTIVE TASKS TASKS IN WRAP UP" at bounding box center [124, 68] width 189 height 17
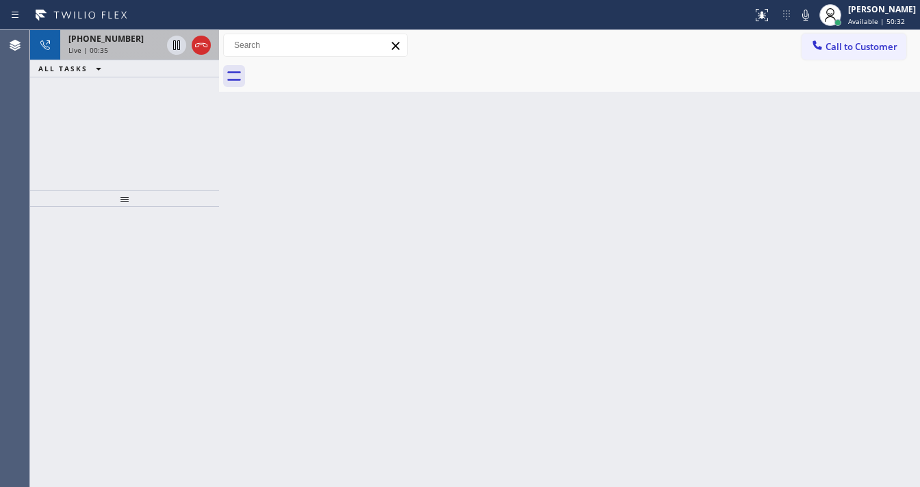
click at [123, 49] on div "Live | 00:35" at bounding box center [114, 50] width 93 height 10
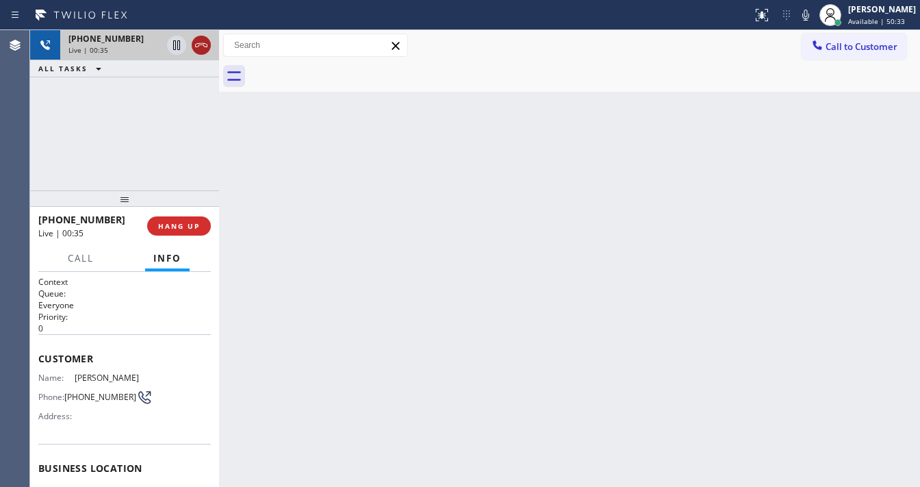
click at [205, 47] on icon at bounding box center [201, 45] width 12 height 4
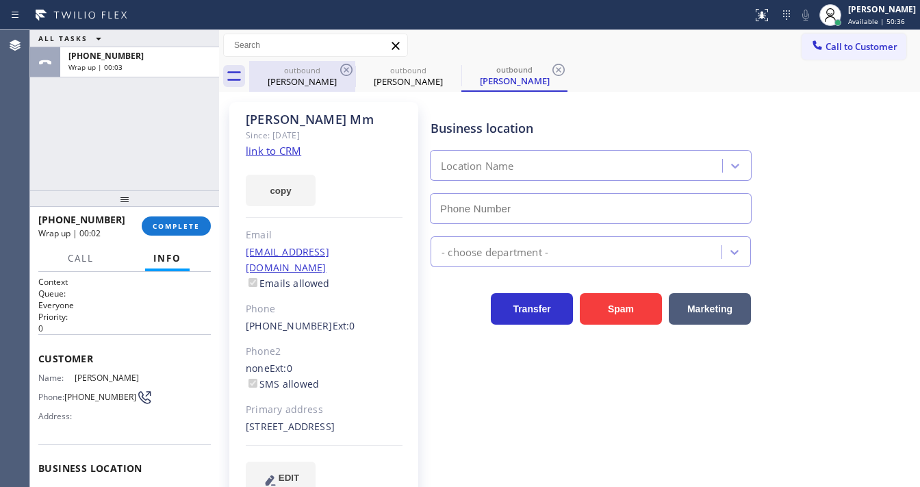
type input "[PHONE_NUMBER]"
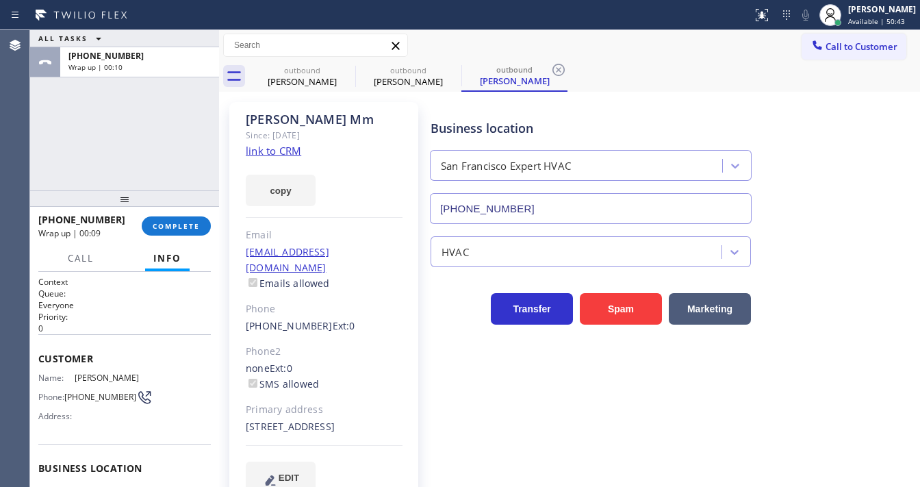
click at [166, 236] on div "[PHONE_NUMBER] Wrap up | 00:09 COMPLETE" at bounding box center [124, 226] width 173 height 36
click at [168, 229] on span "COMPLETE" at bounding box center [176, 226] width 47 height 10
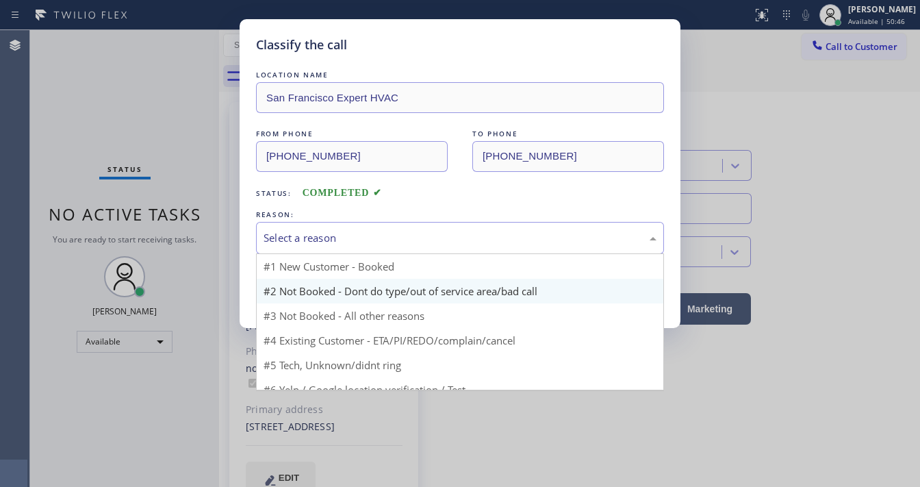
drag, startPoint x: 321, startPoint y: 245, endPoint x: 313, endPoint y: 285, distance: 40.6
click at [323, 245] on div "Select a reason" at bounding box center [460, 238] width 408 height 32
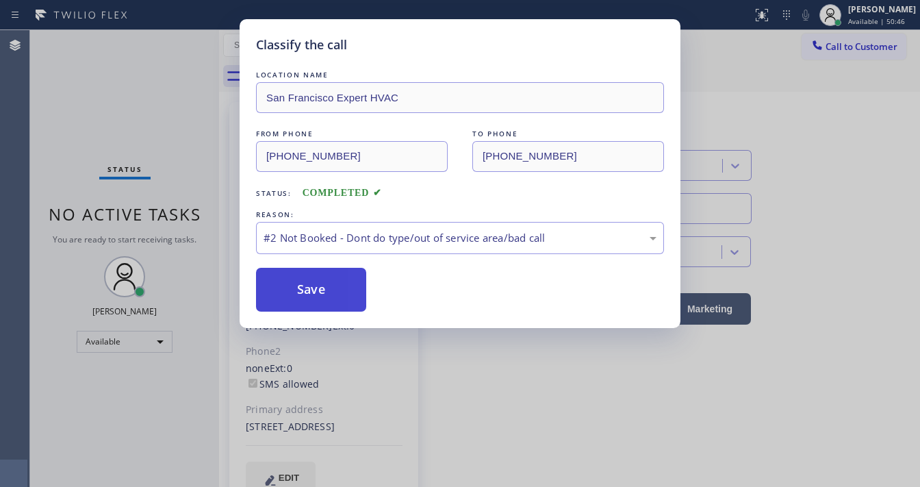
click at [301, 281] on button "Save" at bounding box center [311, 290] width 110 height 44
click at [307, 281] on button "Save" at bounding box center [311, 290] width 110 height 44
click at [785, 175] on div "Classify the call LOCATION NAME [GEOGRAPHIC_DATA] Expert HVAC FROM PHONE [PHONE…" at bounding box center [460, 243] width 920 height 487
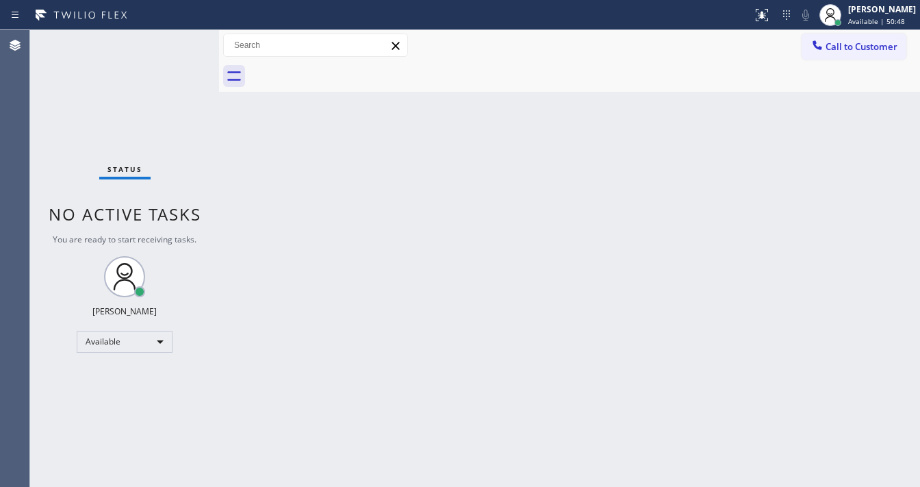
click at [829, 50] on span "Call to Customer" at bounding box center [862, 46] width 72 height 12
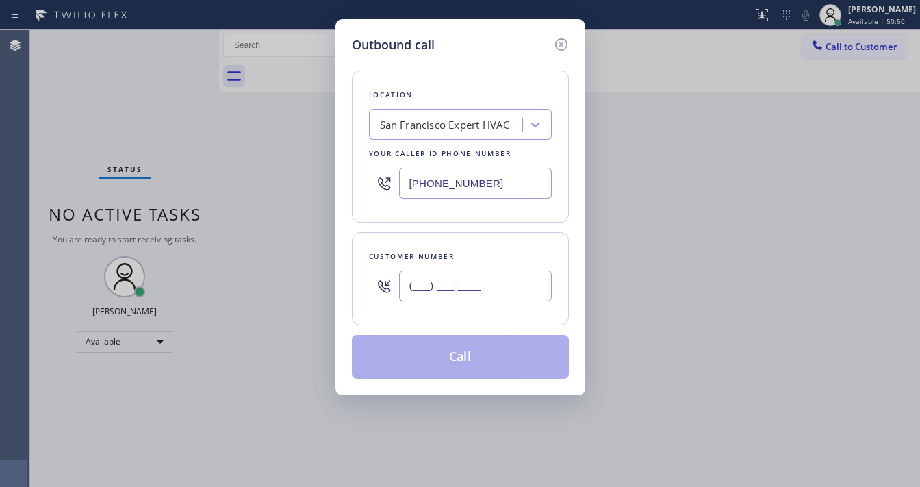
drag, startPoint x: 444, startPoint y: 287, endPoint x: 442, endPoint y: 277, distance: 10.5
click at [444, 287] on input "(___) ___-____" at bounding box center [475, 285] width 153 height 31
paste input "415) 627-8142"
type input "[PHONE_NUMBER]"
drag, startPoint x: 521, startPoint y: 186, endPoint x: 458, endPoint y: 208, distance: 66.9
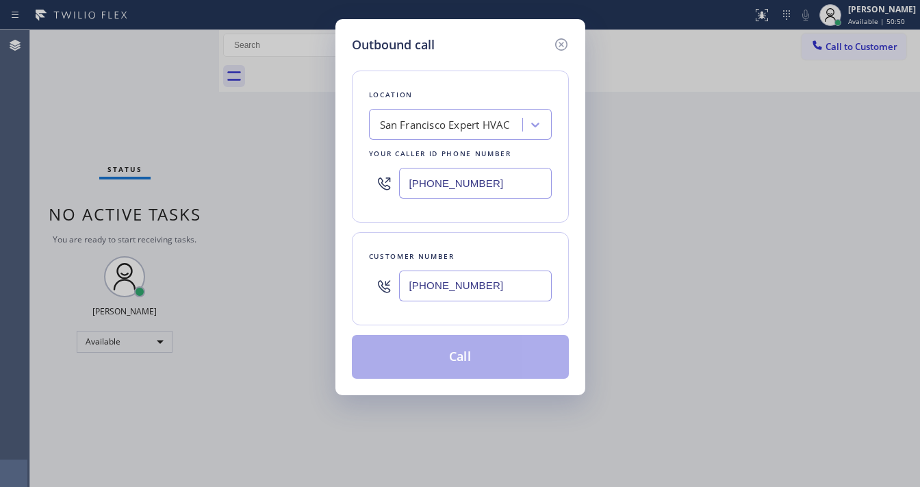
click at [521, 184] on input "[PHONE_NUMBER]" at bounding box center [475, 183] width 153 height 31
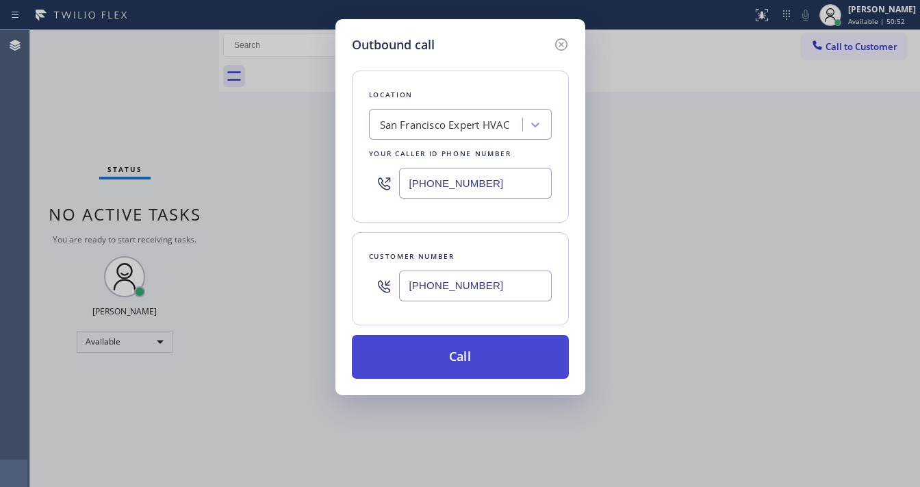
paste input "text"
type input "[PHONE_NUMBER]"
click at [466, 362] on button "Call" at bounding box center [460, 357] width 217 height 44
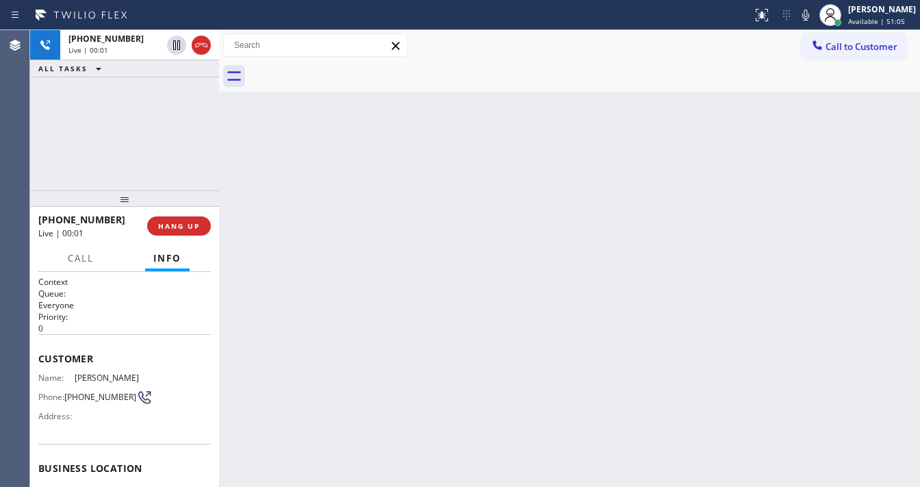
click at [48, 160] on div "[PHONE_NUMBER] Live | 00:01 ALL TASKS ALL TASKS ACTIVE TASKS TASKS IN WRAP UP" at bounding box center [124, 110] width 189 height 160
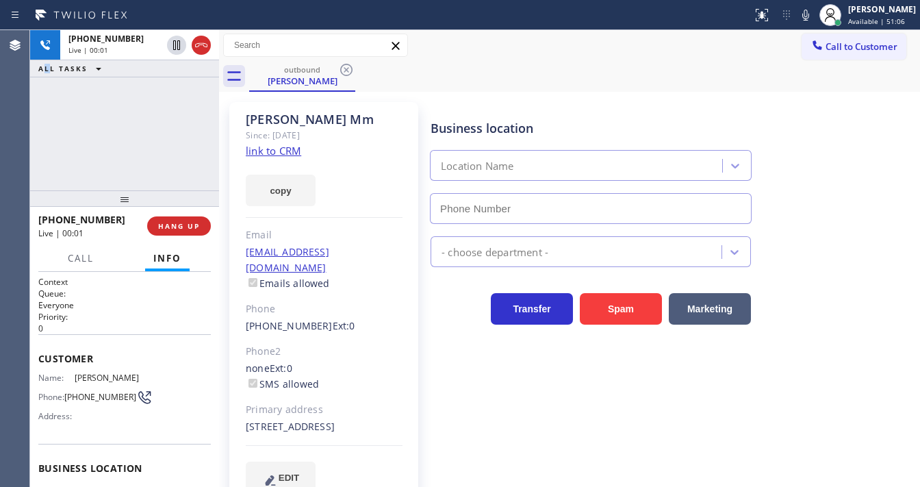
click at [106, 160] on div "[PHONE_NUMBER] Live | 00:01 ALL TASKS ALL TASKS ACTIVE TASKS TASKS IN WRAP UP" at bounding box center [124, 110] width 189 height 160
type input "[PHONE_NUMBER]"
click at [32, 150] on div "[PHONE_NUMBER] Live | 00:09 ALL TASKS ALL TASKS ACTIVE TASKS TASKS IN WRAP UP" at bounding box center [124, 110] width 189 height 160
click at [173, 223] on span "HANG UP" at bounding box center [179, 226] width 42 height 10
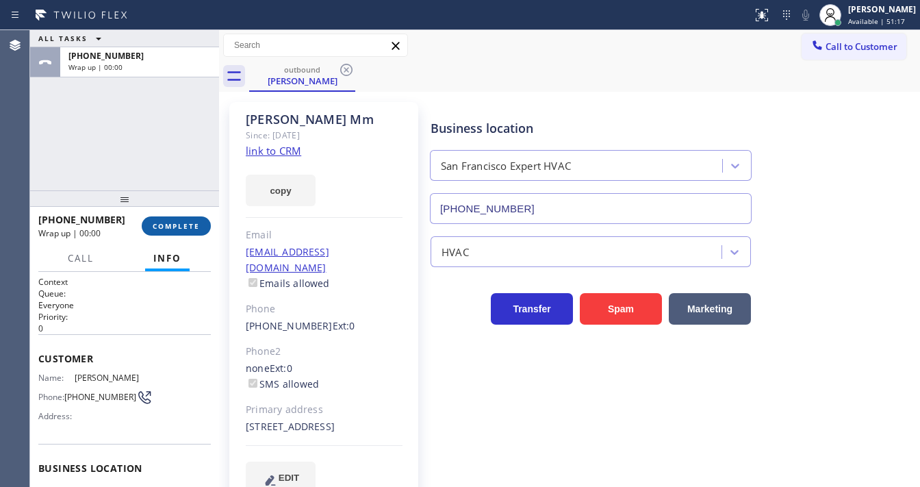
click at [175, 223] on span "COMPLETE" at bounding box center [176, 226] width 47 height 10
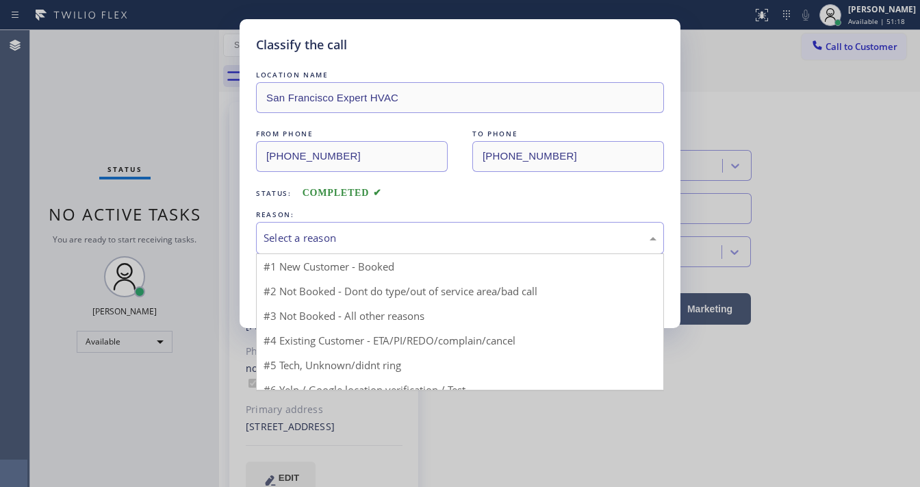
click at [357, 238] on div "Select a reason" at bounding box center [460, 238] width 393 height 16
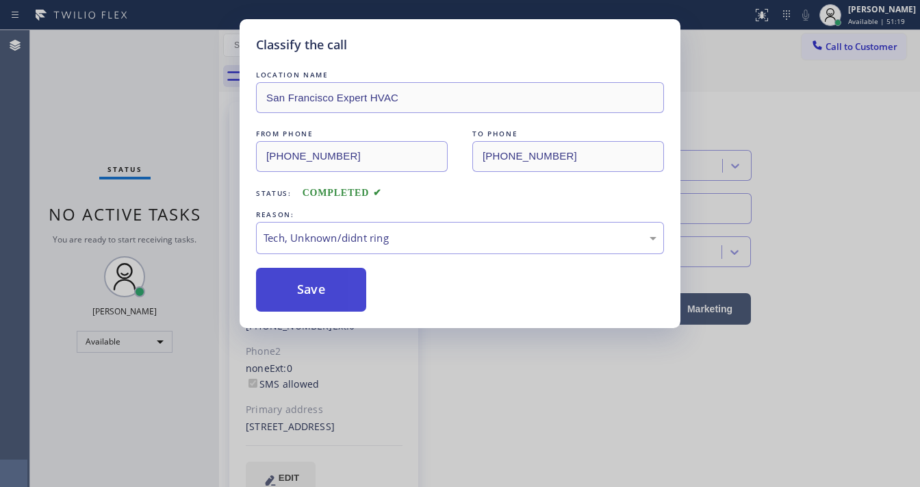
click at [309, 296] on button "Save" at bounding box center [311, 290] width 110 height 44
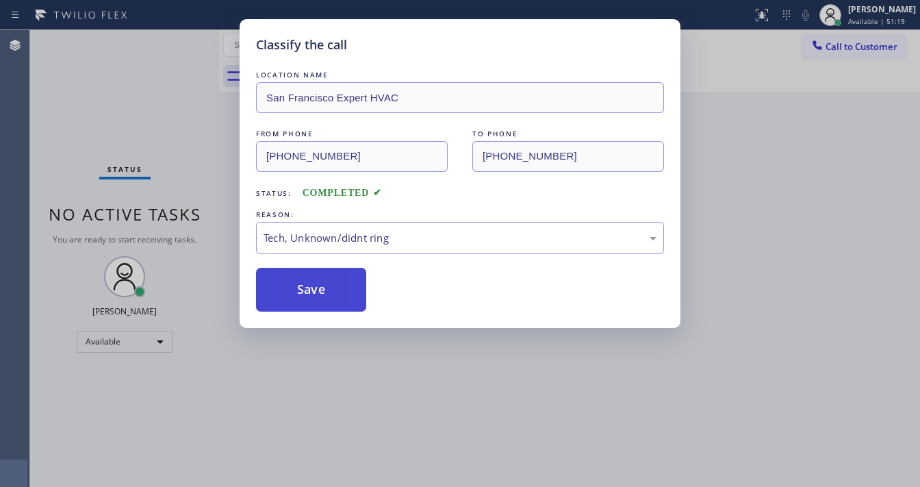
drag, startPoint x: 309, startPoint y: 296, endPoint x: 305, endPoint y: 288, distance: 8.9
click at [309, 295] on button "Save" at bounding box center [311, 290] width 110 height 44
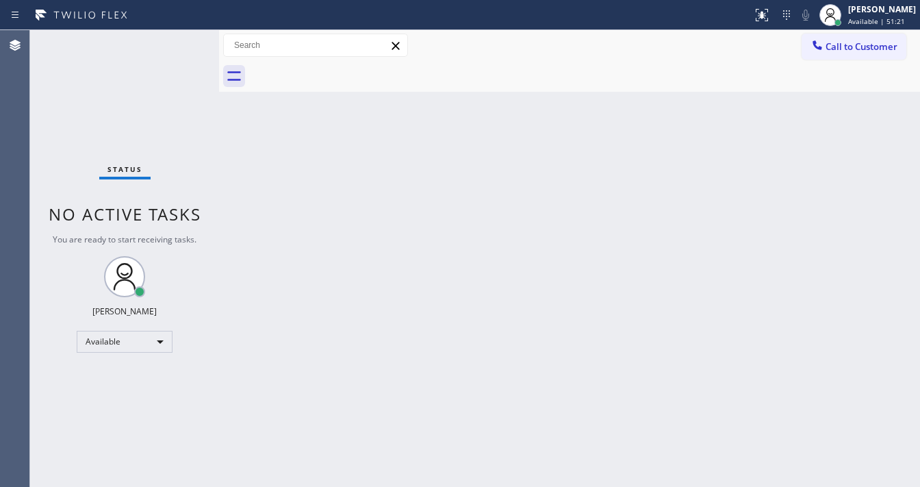
click at [844, 49] on span "Call to Customer" at bounding box center [862, 46] width 72 height 12
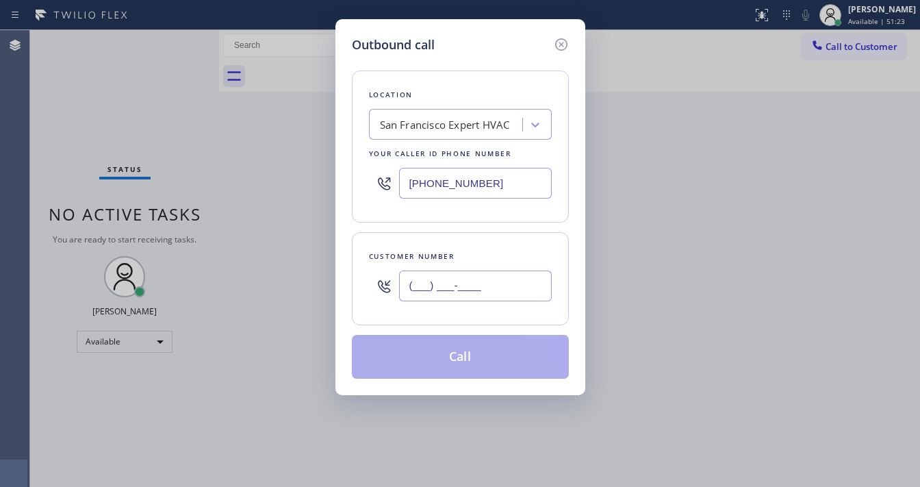
click at [464, 274] on input "(___) ___-____" at bounding box center [475, 285] width 153 height 31
paste input "415) 627-8142"
type input "[PHONE_NUMBER]"
click at [464, 249] on div "Customer number" at bounding box center [460, 256] width 183 height 14
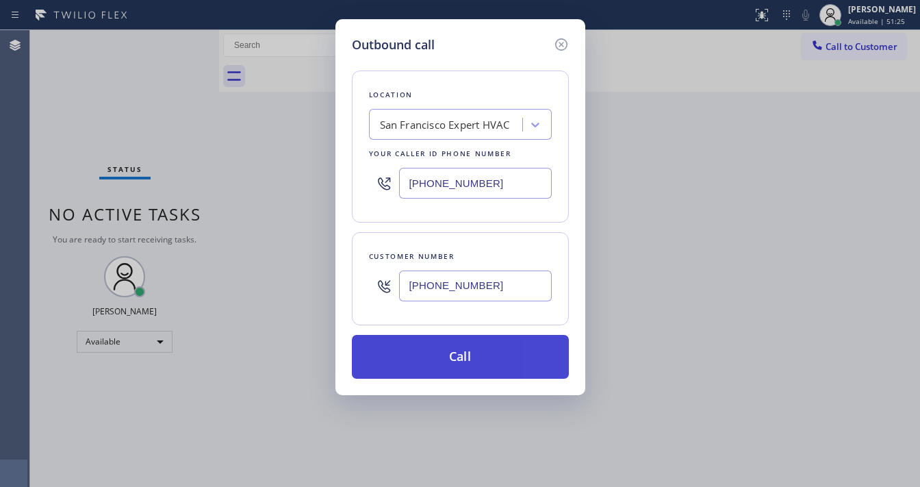
click at [477, 352] on button "Call" at bounding box center [460, 357] width 217 height 44
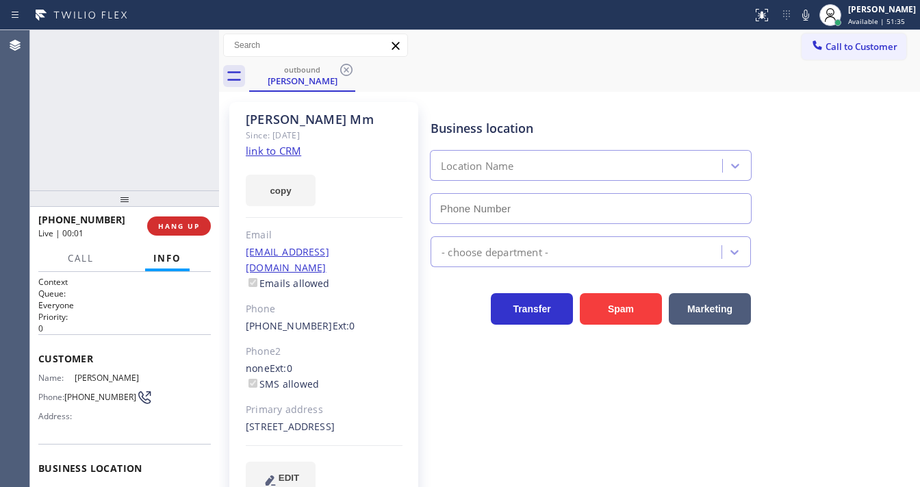
type input "[PHONE_NUMBER]"
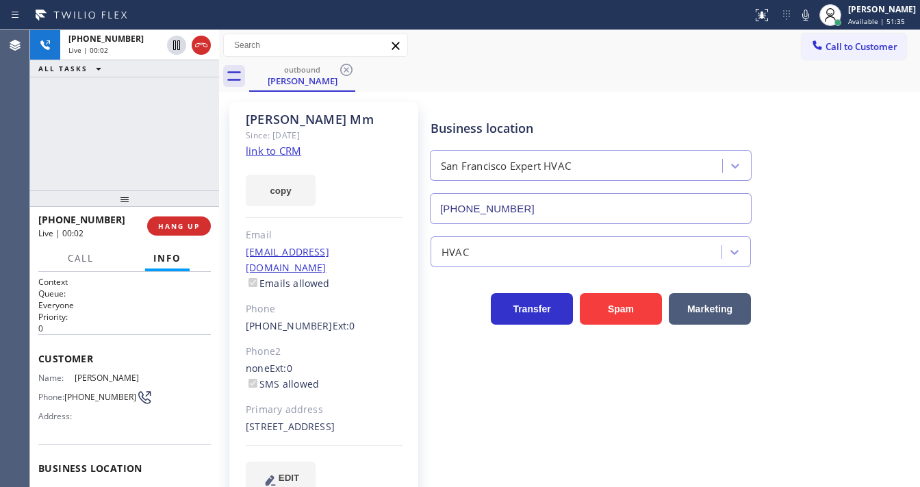
click at [126, 142] on div "[PHONE_NUMBER] Live | 00:02 ALL TASKS ALL TASKS ACTIVE TASKS TASKS IN WRAP UP" at bounding box center [124, 110] width 189 height 160
click at [46, 171] on div "[PHONE_NUMBER] Live | 00:34 ALL TASKS ALL TASKS ACTIVE TASKS TASKS IN WRAP UP" at bounding box center [124, 110] width 189 height 160
click at [122, 153] on div "[PHONE_NUMBER] Live | 00:36 ALL TASKS ALL TASKS ACTIVE TASKS TASKS IN WRAP UP" at bounding box center [124, 110] width 189 height 160
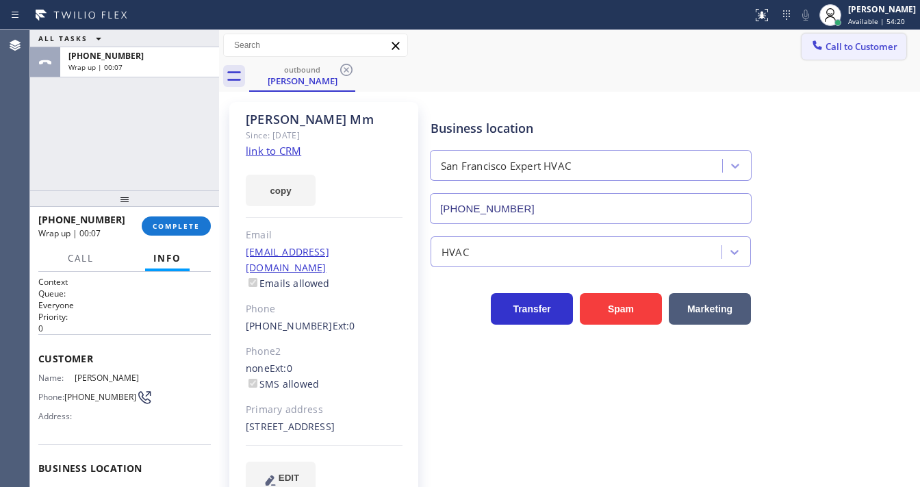
click at [830, 44] on span "Call to Customer" at bounding box center [862, 46] width 72 height 12
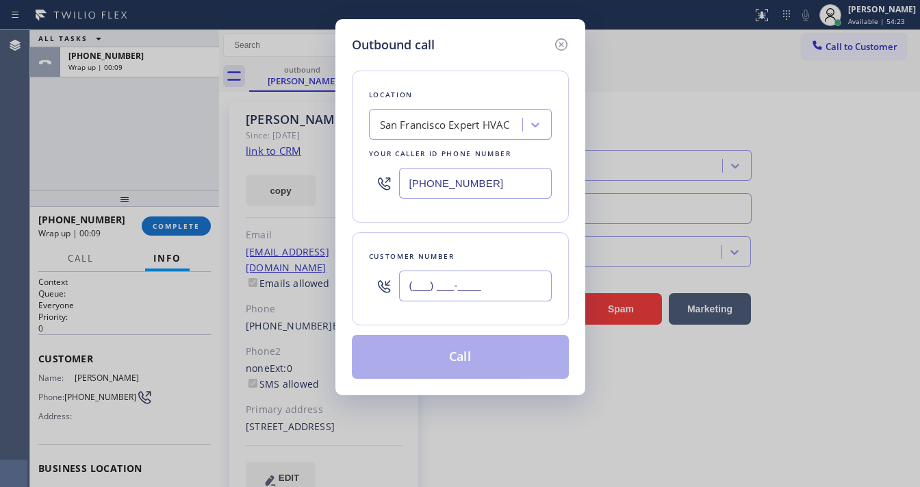
click at [446, 283] on input "(___) ___-____" at bounding box center [475, 285] width 153 height 31
paste input "415) 627-8142"
type input "[PHONE_NUMBER]"
click at [459, 245] on div "Customer number [PHONE_NUMBER]" at bounding box center [460, 278] width 217 height 93
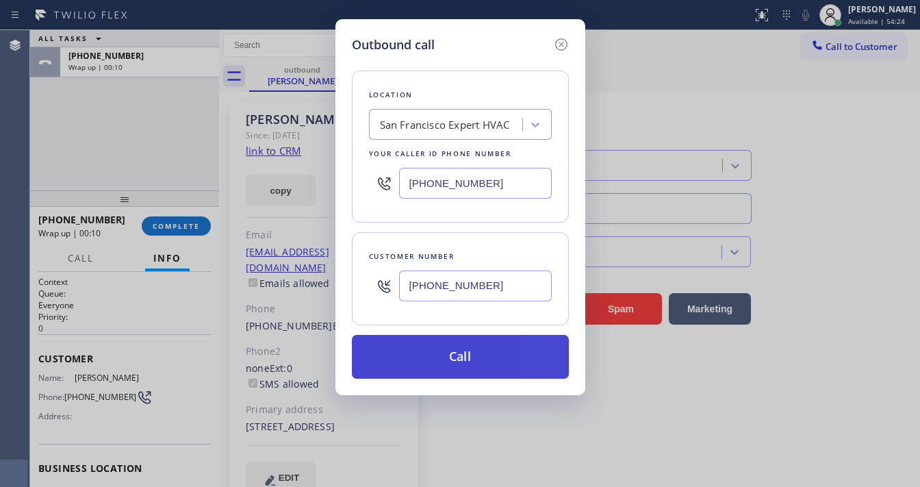
click at [450, 358] on button "Call" at bounding box center [460, 357] width 217 height 44
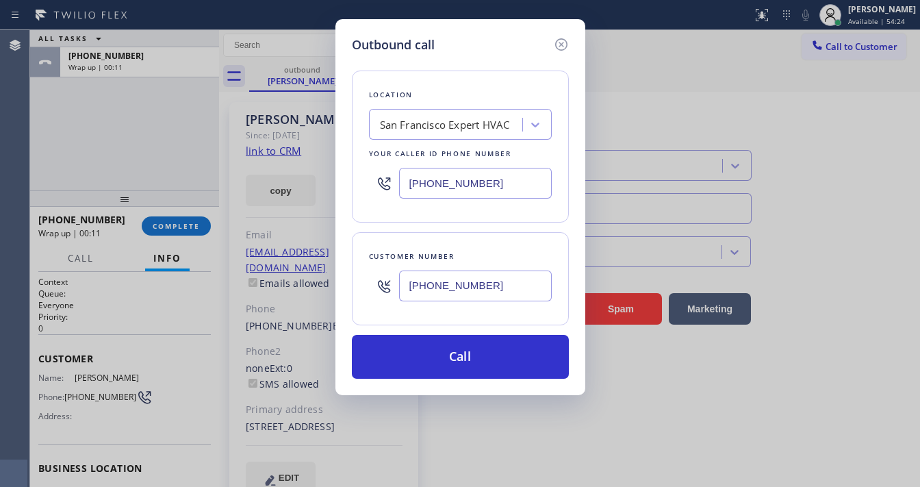
click at [110, 126] on div "Outbound call Location [GEOGRAPHIC_DATA] Expert HVAC Your caller id phone numbe…" at bounding box center [460, 243] width 920 height 487
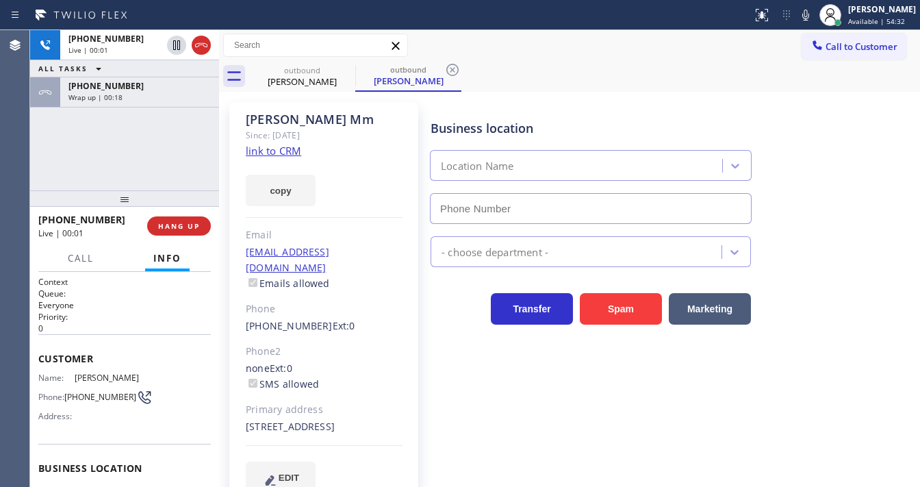
type input "[PHONE_NUMBER]"
click at [199, 49] on icon at bounding box center [201, 45] width 16 height 16
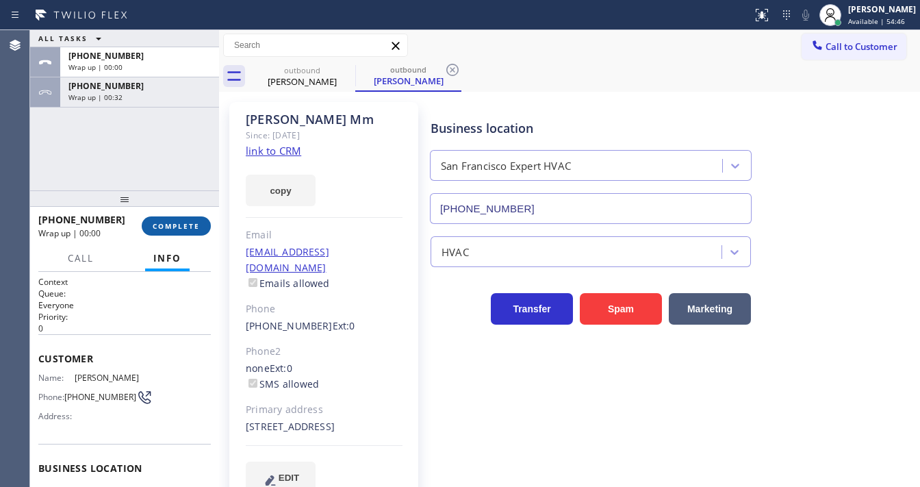
click at [194, 229] on span "COMPLETE" at bounding box center [176, 226] width 47 height 10
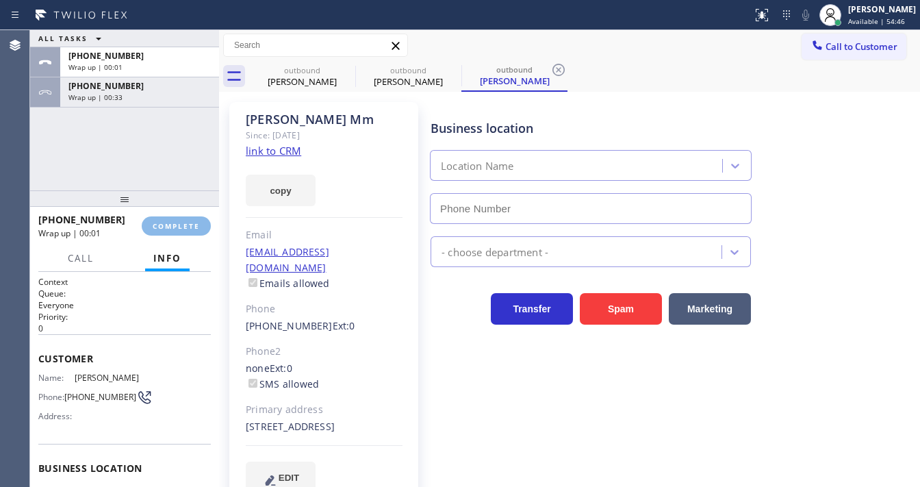
type input "[PHONE_NUMBER]"
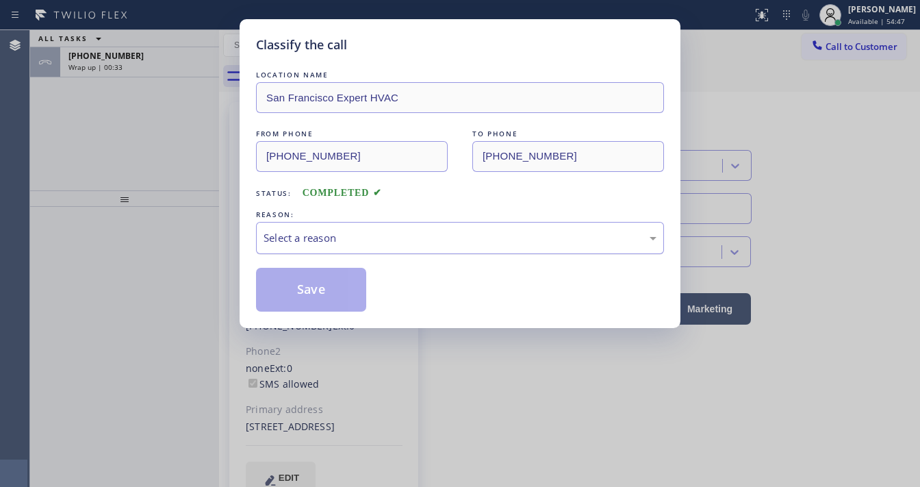
click at [340, 235] on div "Select a reason" at bounding box center [460, 238] width 393 height 16
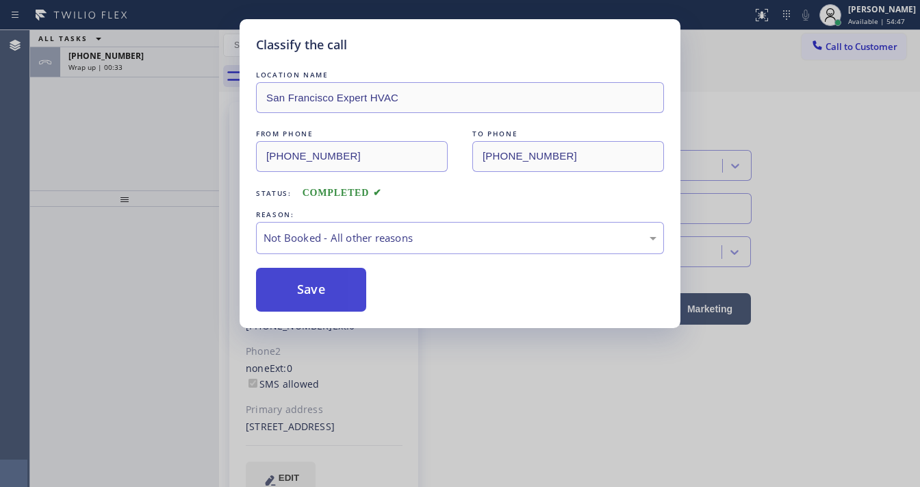
click at [316, 290] on button "Save" at bounding box center [311, 290] width 110 height 44
drag, startPoint x: 316, startPoint y: 290, endPoint x: 151, endPoint y: 148, distance: 217.5
click at [316, 290] on button "Save" at bounding box center [311, 290] width 110 height 44
click at [137, 164] on div "Classify the call LOCATION NAME [GEOGRAPHIC_DATA] Expert HVAC FROM PHONE [PHONE…" at bounding box center [460, 243] width 920 height 487
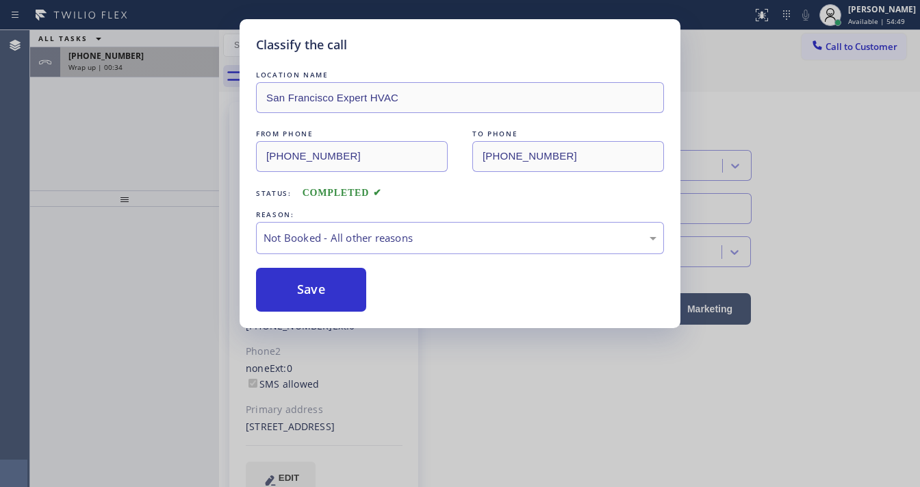
click at [162, 68] on div "Wrap up | 00:34" at bounding box center [139, 67] width 142 height 10
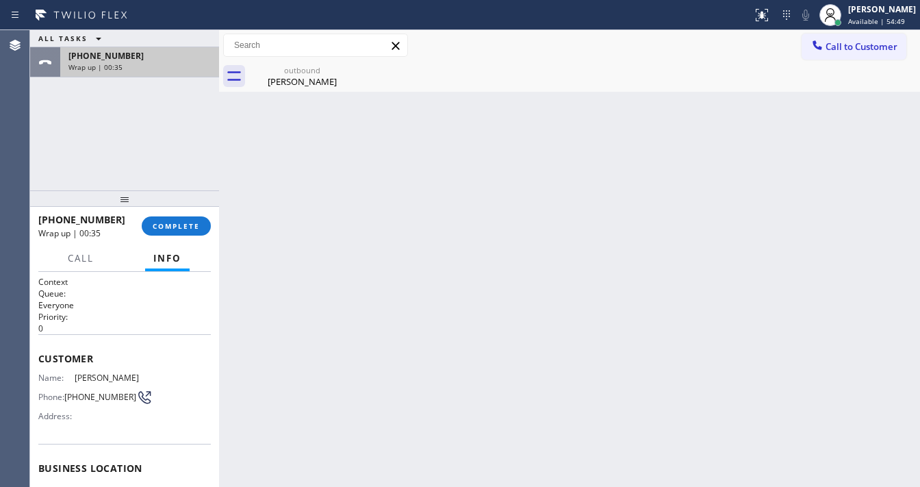
click at [163, 67] on div "Wrap up | 00:35" at bounding box center [139, 67] width 142 height 10
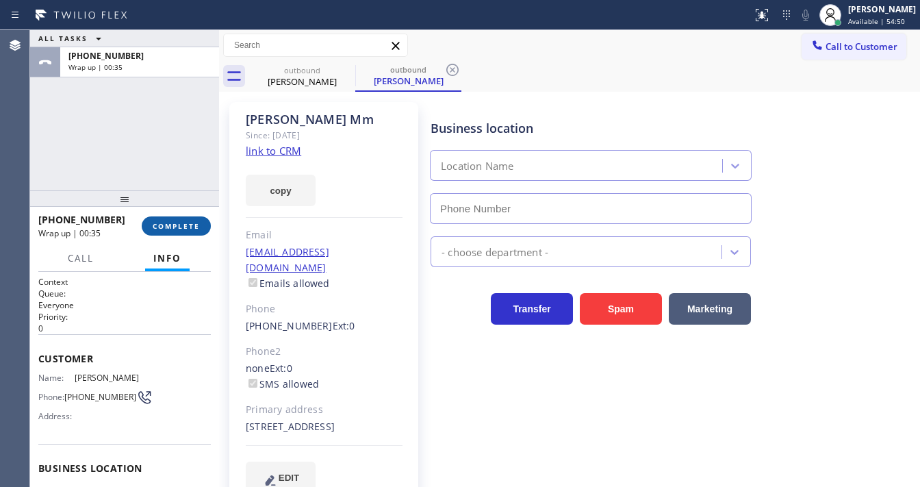
click at [178, 225] on span "COMPLETE" at bounding box center [176, 226] width 47 height 10
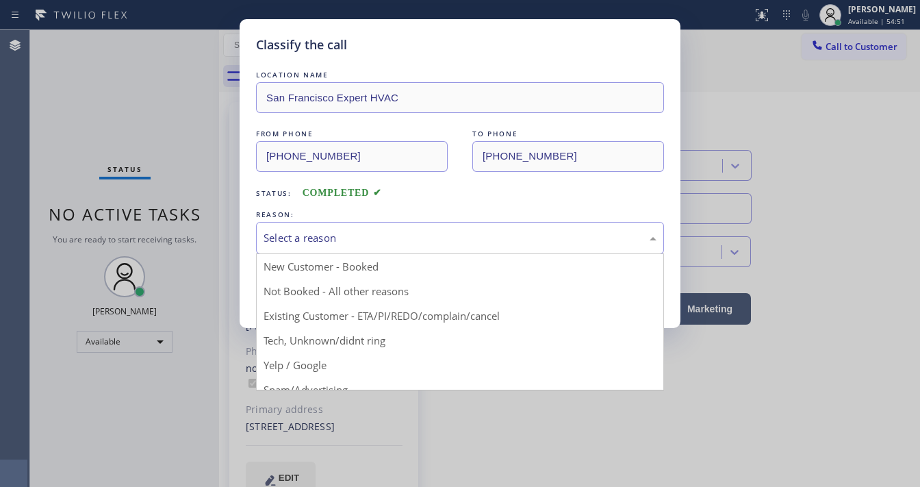
click at [305, 238] on div "Select a reason" at bounding box center [460, 238] width 393 height 16
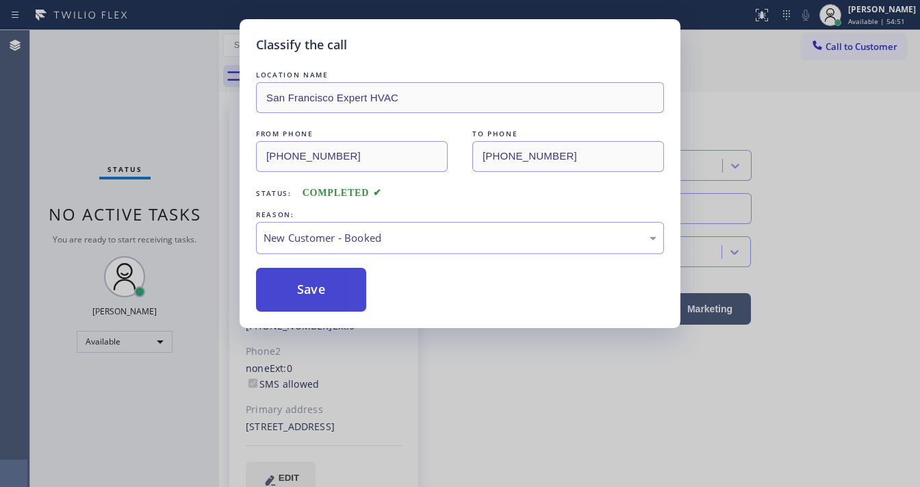
click at [308, 284] on button "Save" at bounding box center [311, 290] width 110 height 44
click at [309, 285] on button "Save" at bounding box center [311, 290] width 110 height 44
click at [142, 134] on div "Classify the call LOCATION NAME [GEOGRAPHIC_DATA] Expert HVAC FROM PHONE [PHONE…" at bounding box center [460, 243] width 920 height 487
type input "[PHONE_NUMBER]"
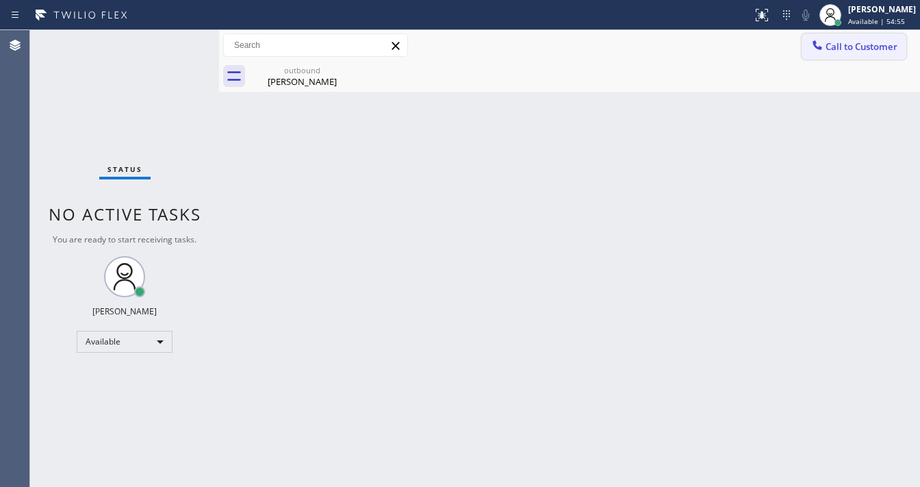
click at [828, 42] on span "Call to Customer" at bounding box center [862, 46] width 72 height 12
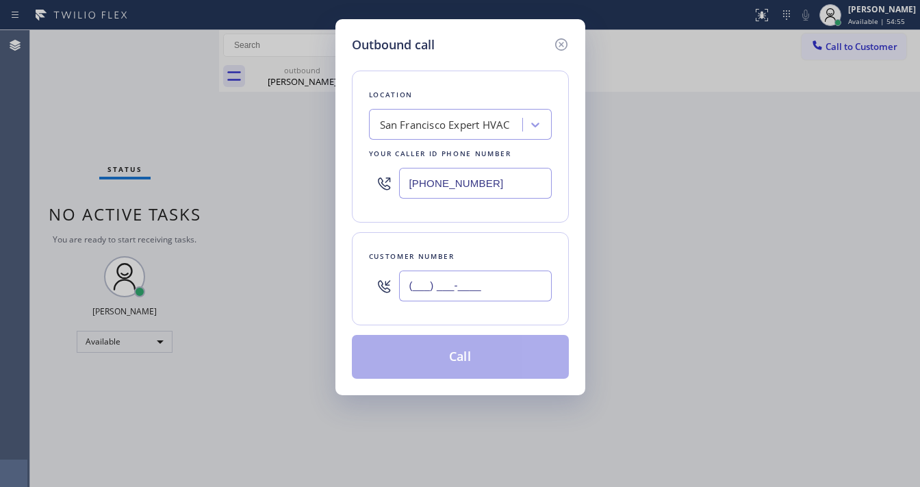
click at [449, 296] on input "(___) ___-____" at bounding box center [475, 285] width 153 height 31
paste input "415) 627-8142"
type input "[PHONE_NUMBER]"
click at [492, 249] on div "Customer number" at bounding box center [460, 256] width 183 height 14
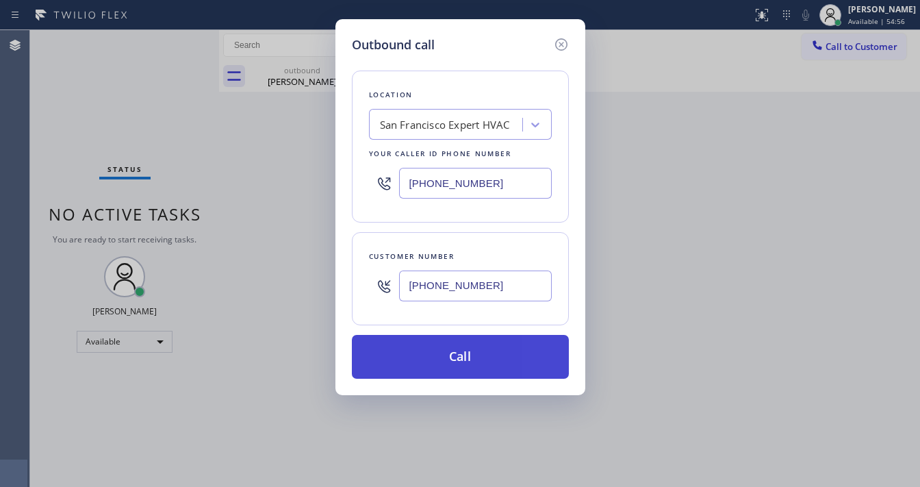
click at [468, 340] on button "Call" at bounding box center [460, 357] width 217 height 44
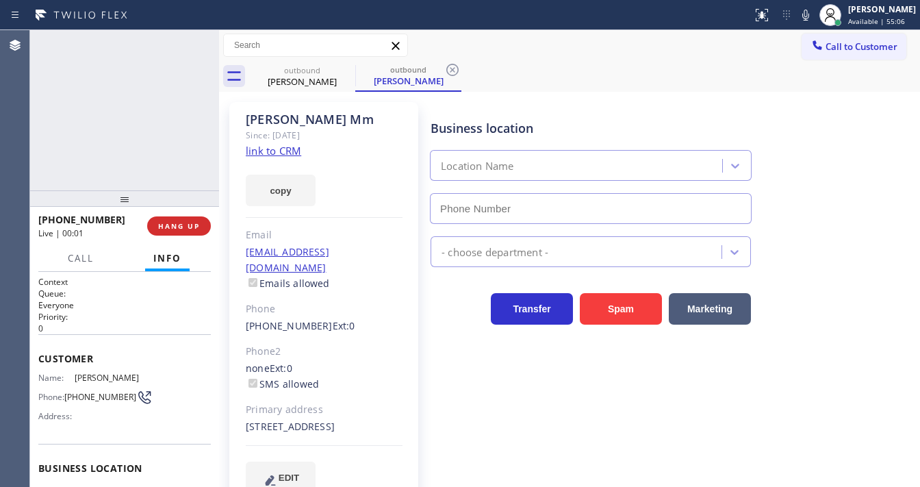
type input "[PHONE_NUMBER]"
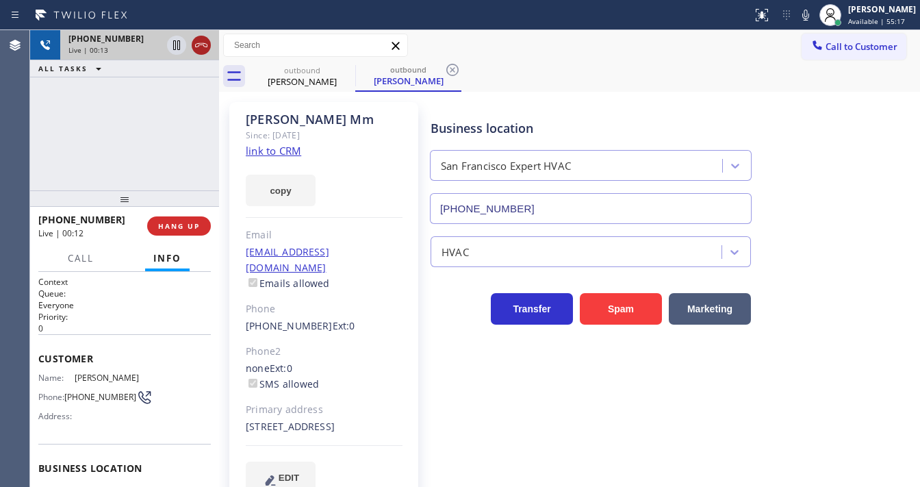
click at [203, 49] on icon at bounding box center [201, 45] width 16 height 16
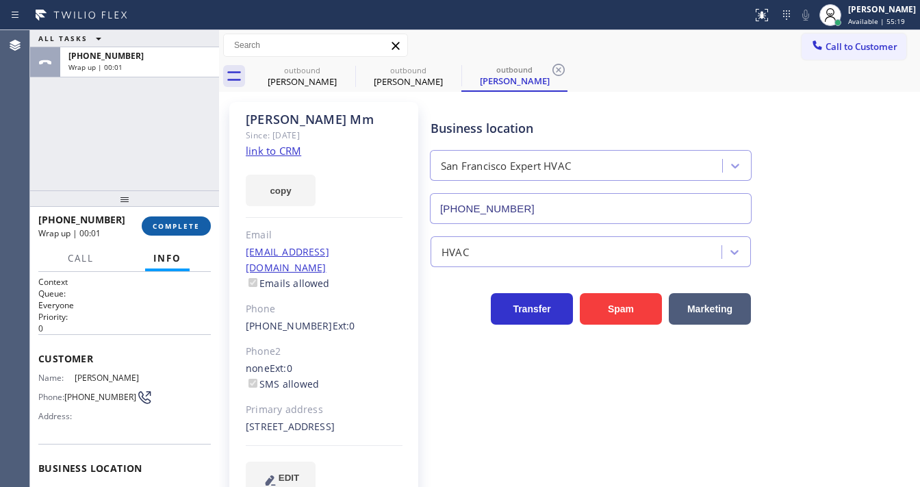
type input "[PHONE_NUMBER]"
click at [165, 149] on div "ALL TASKS ALL TASKS ACTIVE TASKS TASKS IN WRAP UP [PHONE_NUMBER] Wrap up | 00:01" at bounding box center [124, 110] width 189 height 160
click at [189, 229] on span "COMPLETE" at bounding box center [176, 226] width 47 height 10
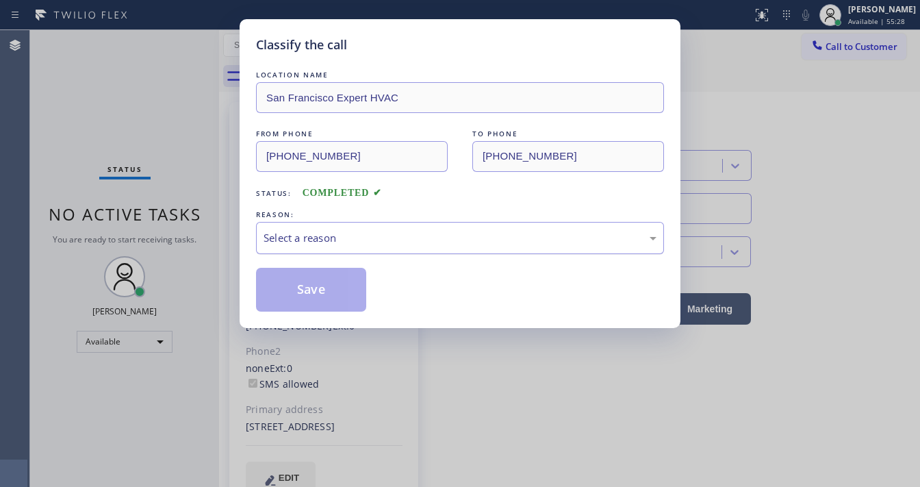
click at [299, 238] on div "Select a reason" at bounding box center [460, 238] width 393 height 16
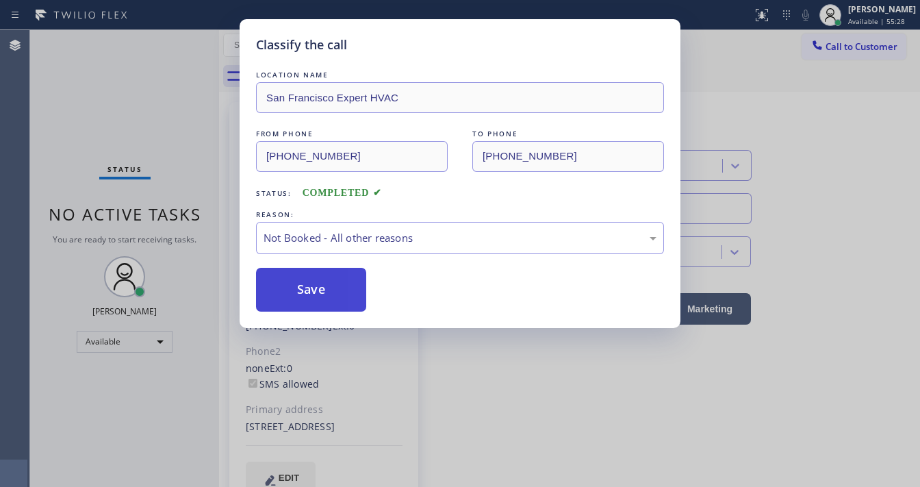
click at [309, 281] on button "Save" at bounding box center [311, 290] width 110 height 44
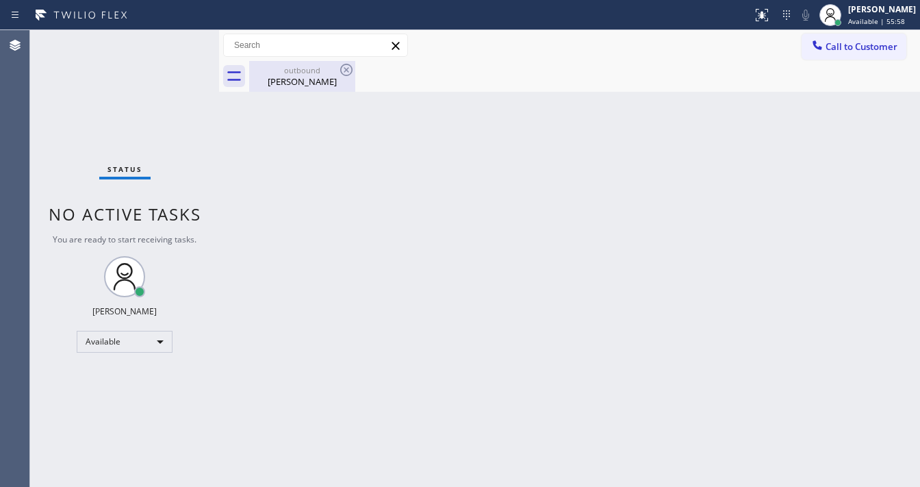
click at [318, 81] on div "[PERSON_NAME]" at bounding box center [302, 81] width 103 height 12
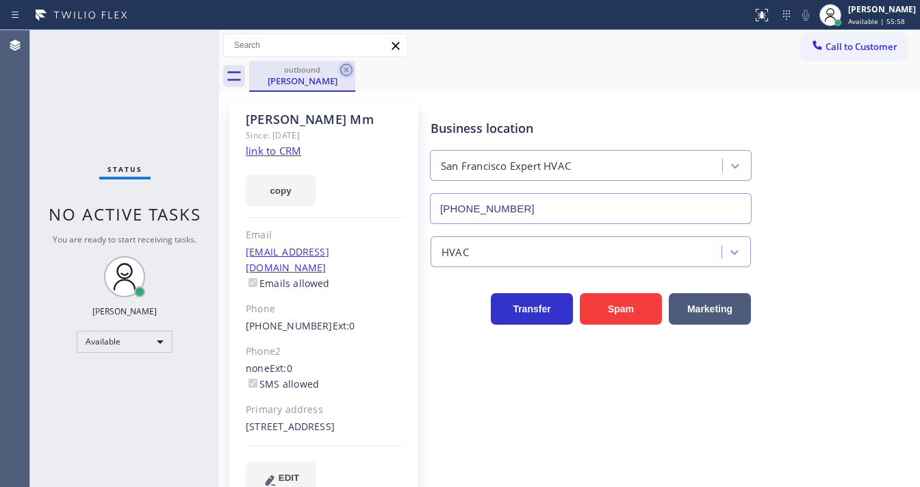
click at [349, 71] on icon at bounding box center [346, 70] width 16 height 16
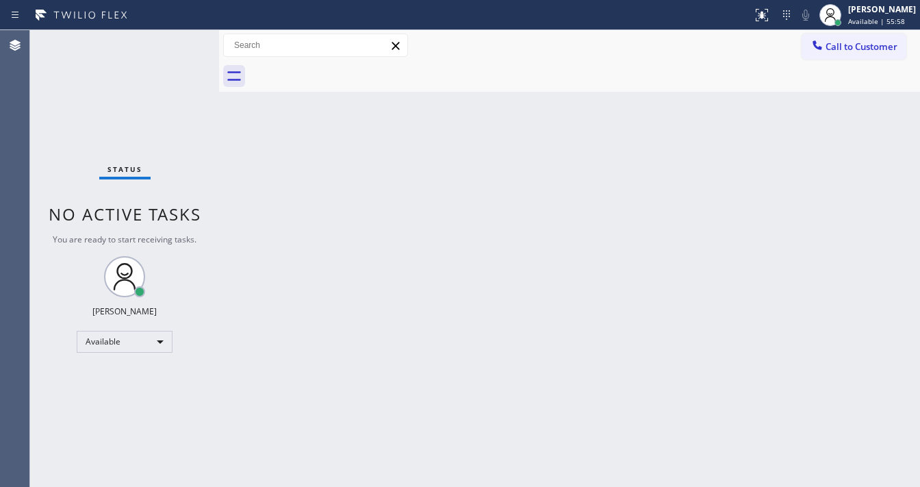
click at [137, 93] on div "Status No active tasks You are ready to start receiving tasks. [PERSON_NAME]" at bounding box center [124, 258] width 189 height 457
click at [169, 60] on div "Status No active tasks You are ready to start receiving tasks. [PERSON_NAME]" at bounding box center [124, 258] width 189 height 457
click at [171, 65] on div "Status No active tasks You are ready to start receiving tasks. [PERSON_NAME]" at bounding box center [124, 258] width 189 height 457
click at [173, 63] on div "Status No active tasks You are ready to start receiving tasks. [PERSON_NAME]" at bounding box center [124, 258] width 189 height 457
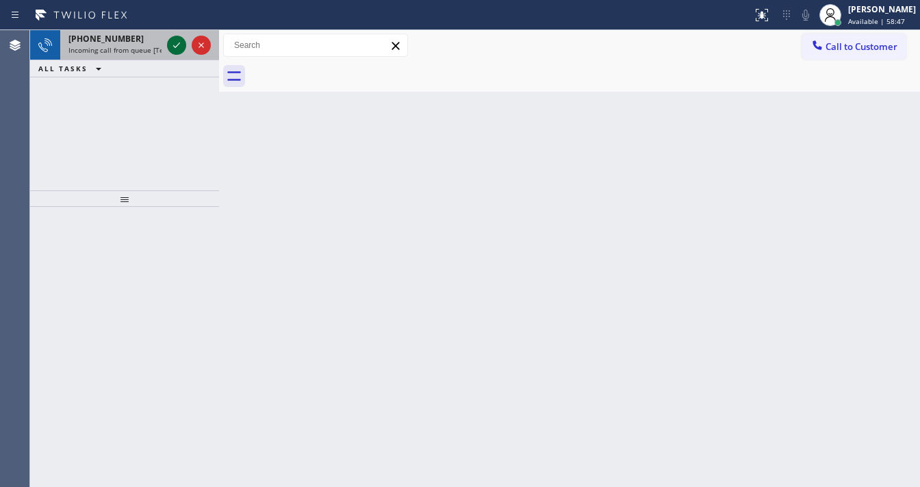
click at [179, 46] on icon at bounding box center [176, 45] width 16 height 16
click at [143, 40] on div "[PHONE_NUMBER]" at bounding box center [114, 39] width 93 height 12
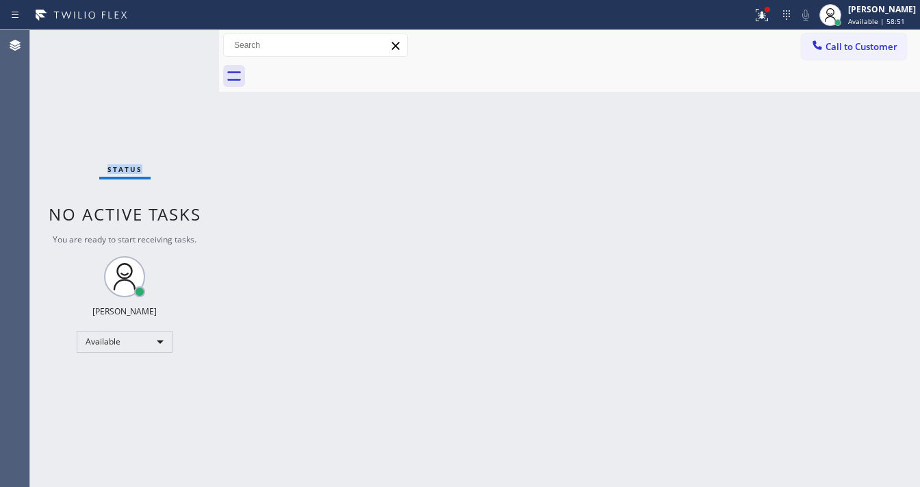
click at [176, 45] on div "Status No active tasks You are ready to start receiving tasks. [PERSON_NAME]" at bounding box center [124, 258] width 189 height 457
click at [770, 26] on button at bounding box center [762, 15] width 30 height 30
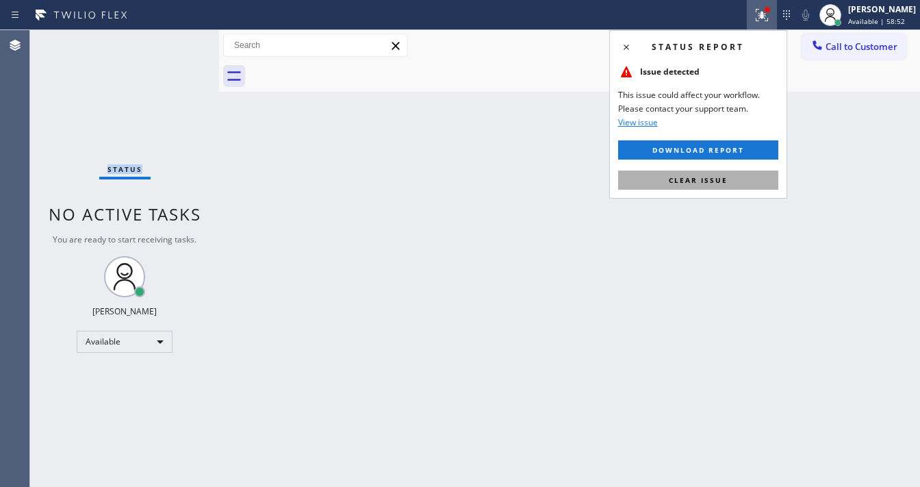
click at [716, 177] on span "Clear issue" at bounding box center [698, 180] width 59 height 10
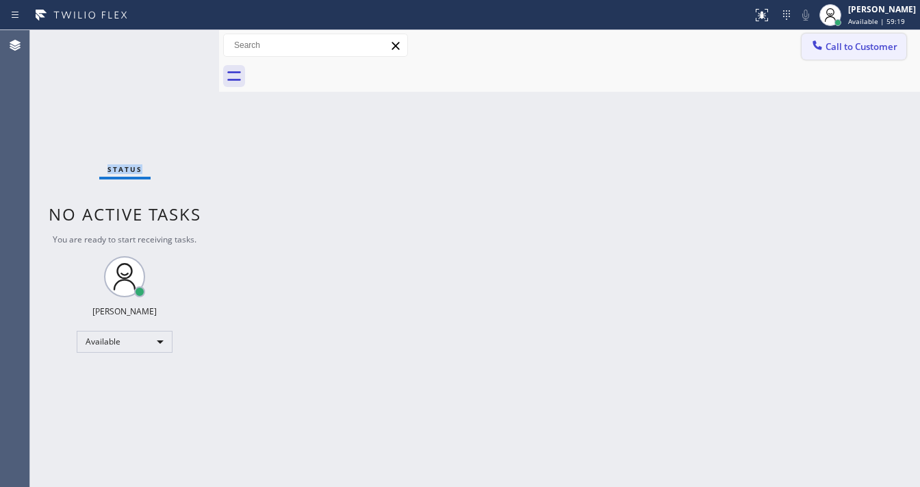
drag, startPoint x: 677, startPoint y: 38, endPoint x: 844, endPoint y: 38, distance: 167.1
click at [687, 38] on div "Call to Customer Outbound call Location [GEOGRAPHIC_DATA] Expert HVAC Your call…" at bounding box center [569, 46] width 701 height 24
click at [887, 45] on span "Call to Customer" at bounding box center [862, 46] width 72 height 12
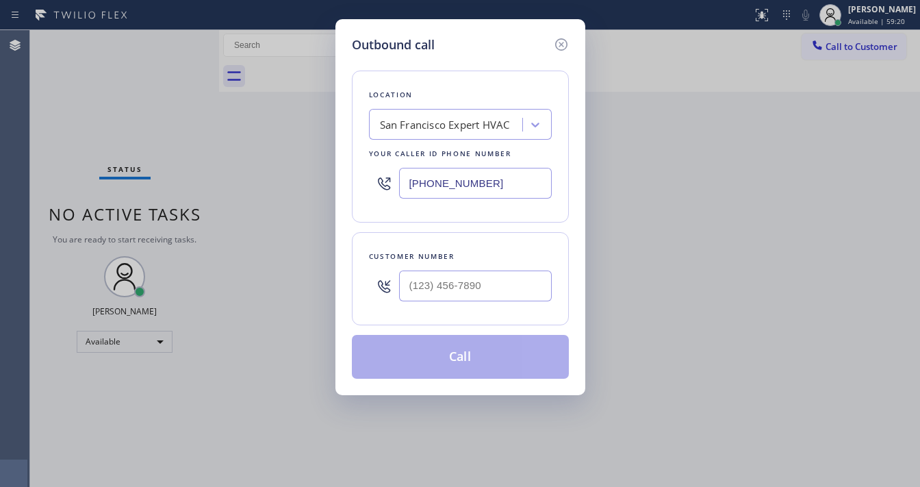
click at [452, 301] on div at bounding box center [475, 286] width 153 height 45
click at [431, 279] on input "(___) ___-____" at bounding box center [475, 285] width 153 height 31
paste input "415) 627-8142"
type input "[PHONE_NUMBER]"
click at [460, 250] on div "Customer number" at bounding box center [460, 256] width 183 height 14
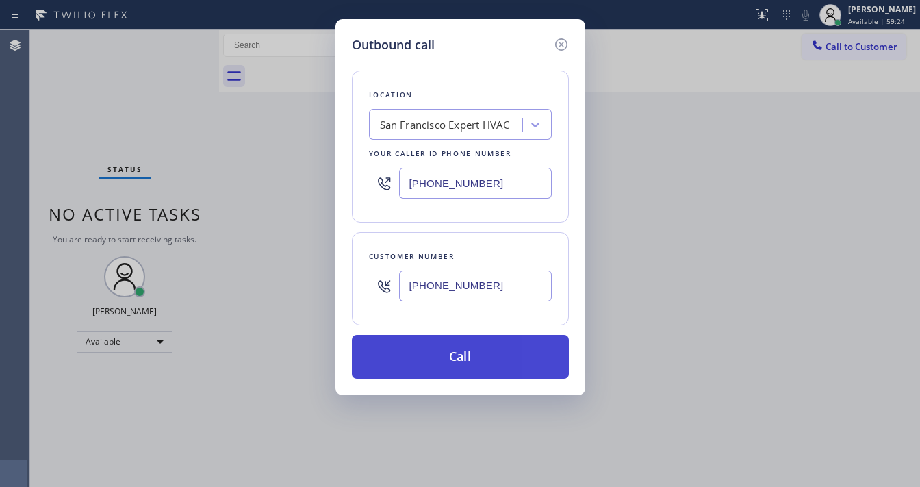
click at [475, 344] on button "Call" at bounding box center [460, 357] width 217 height 44
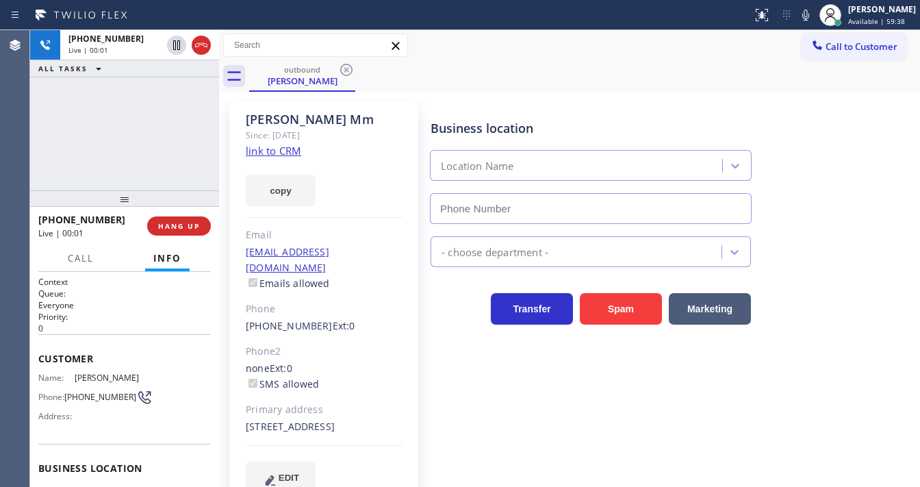
type input "[PHONE_NUMBER]"
click at [157, 157] on div "[PHONE_NUMBER] Live | 00:01 ALL TASKS ALL TASKS ACTIVE TASKS TASKS IN WRAP UP" at bounding box center [124, 110] width 189 height 160
click at [155, 153] on div "[PHONE_NUMBER] Live | 00:05 ALL TASKS ALL TASKS ACTIVE TASKS TASKS IN WRAP UP" at bounding box center [124, 110] width 189 height 160
click at [155, 153] on div "[PHONE_NUMBER] Live | 00:10 ALL TASKS ALL TASKS ACTIVE TASKS TASKS IN WRAP UP" at bounding box center [124, 110] width 189 height 160
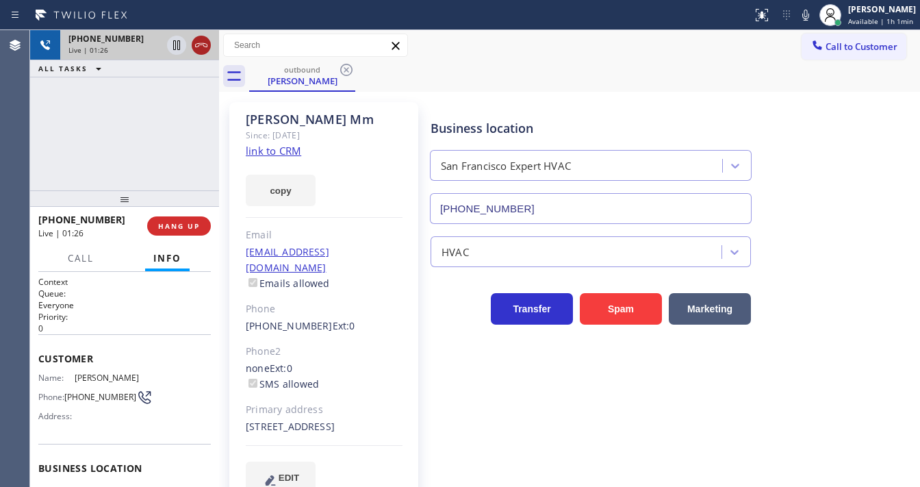
click at [199, 49] on icon at bounding box center [201, 45] width 16 height 16
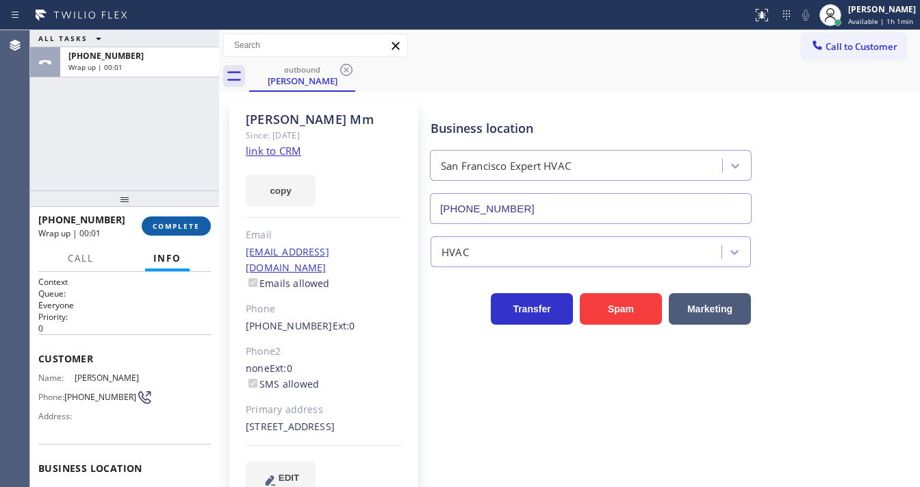
click at [181, 223] on span "COMPLETE" at bounding box center [176, 226] width 47 height 10
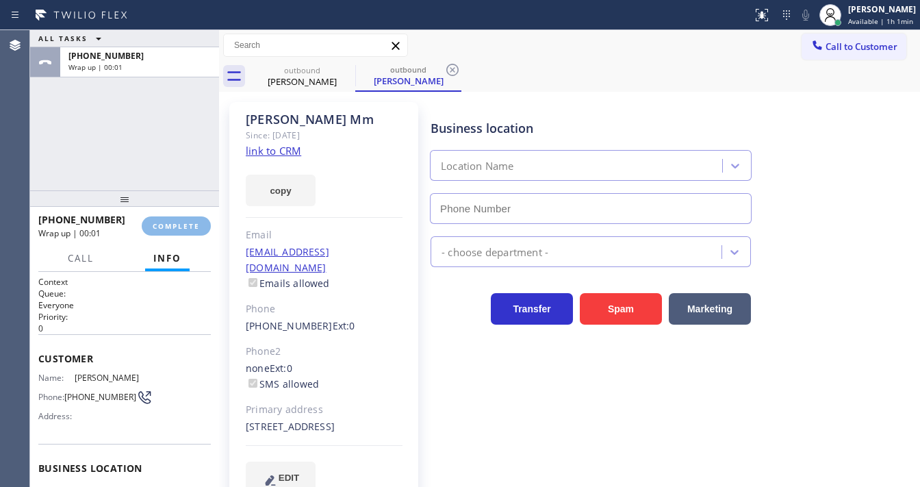
type input "[PHONE_NUMBER]"
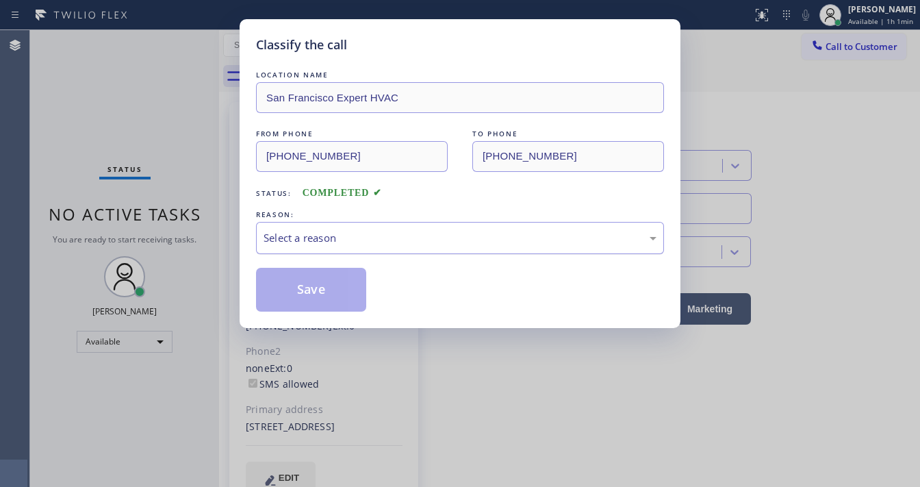
click at [326, 245] on div "Select a reason" at bounding box center [460, 238] width 408 height 32
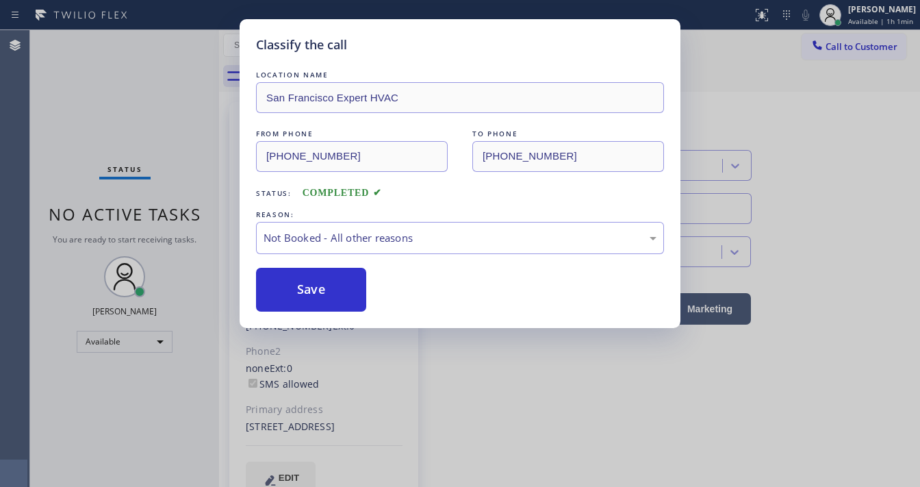
click at [313, 287] on button "Save" at bounding box center [311, 290] width 110 height 44
click at [312, 286] on button "Save" at bounding box center [311, 290] width 110 height 44
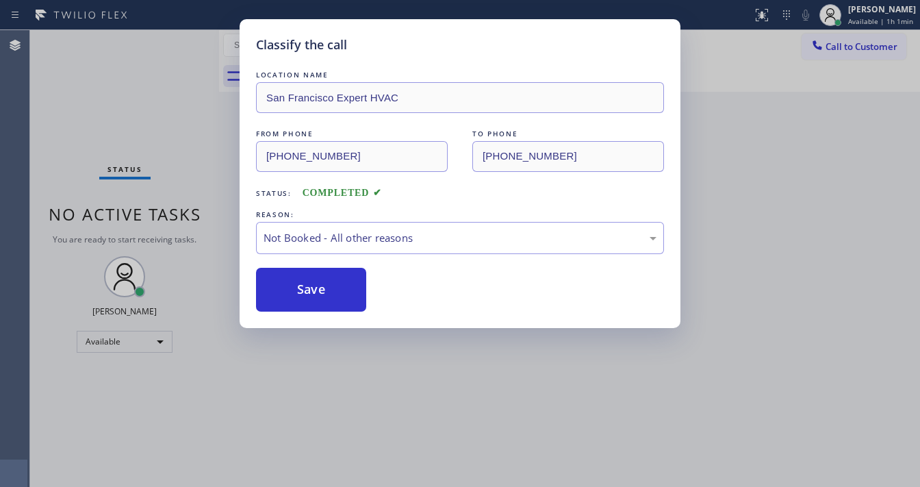
click at [81, 137] on div "Classify the call LOCATION NAME [GEOGRAPHIC_DATA] Expert HVAC FROM PHONE [PHONE…" at bounding box center [460, 243] width 920 height 487
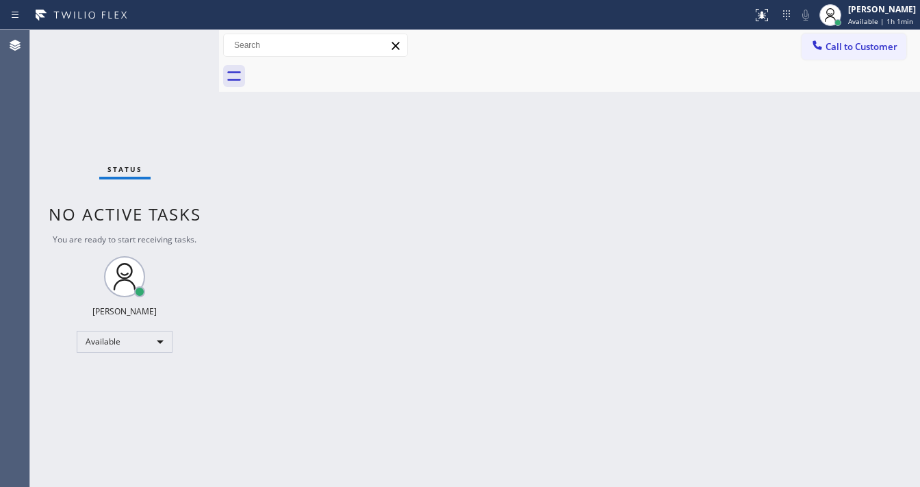
click at [831, 49] on span "Call to Customer" at bounding box center [862, 46] width 72 height 12
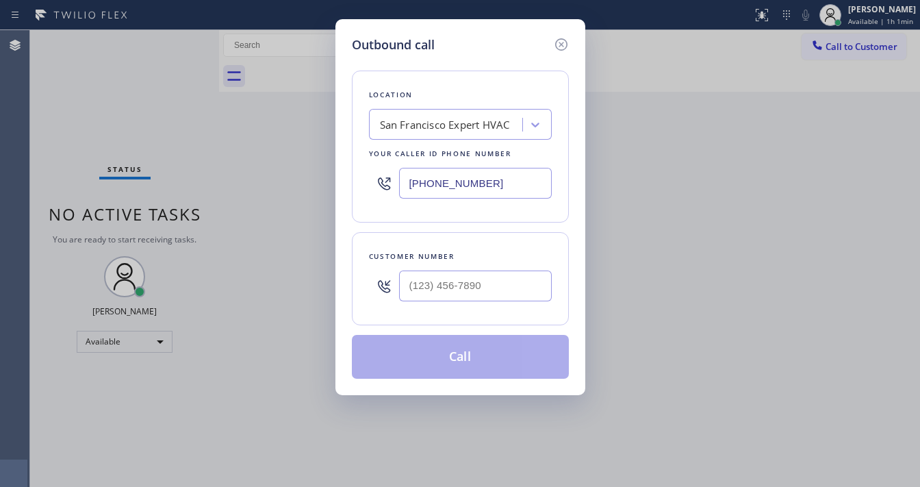
click at [433, 307] on div "Customer number" at bounding box center [460, 278] width 217 height 93
click at [442, 286] on input "(___) ___-____" at bounding box center [475, 285] width 153 height 31
paste input "202) 550-2803"
type input "[PHONE_NUMBER]"
click at [460, 258] on div "Customer number" at bounding box center [460, 256] width 183 height 14
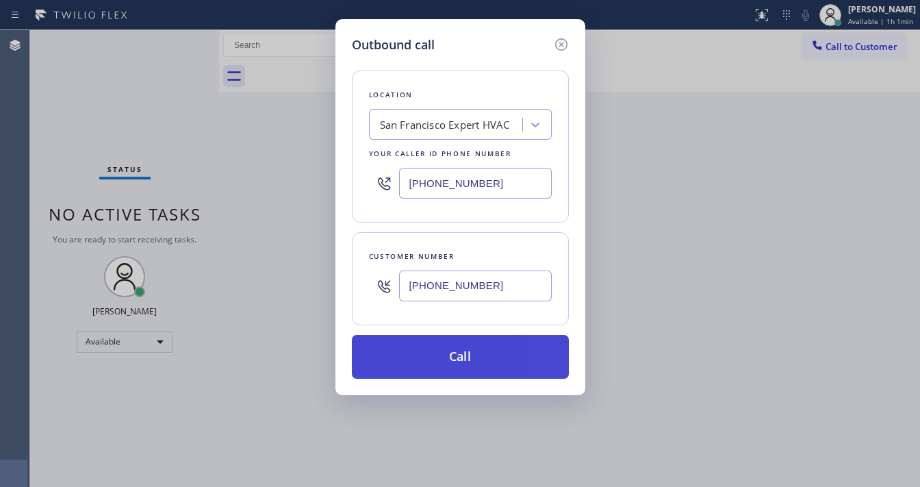
click at [455, 349] on button "Call" at bounding box center [460, 357] width 217 height 44
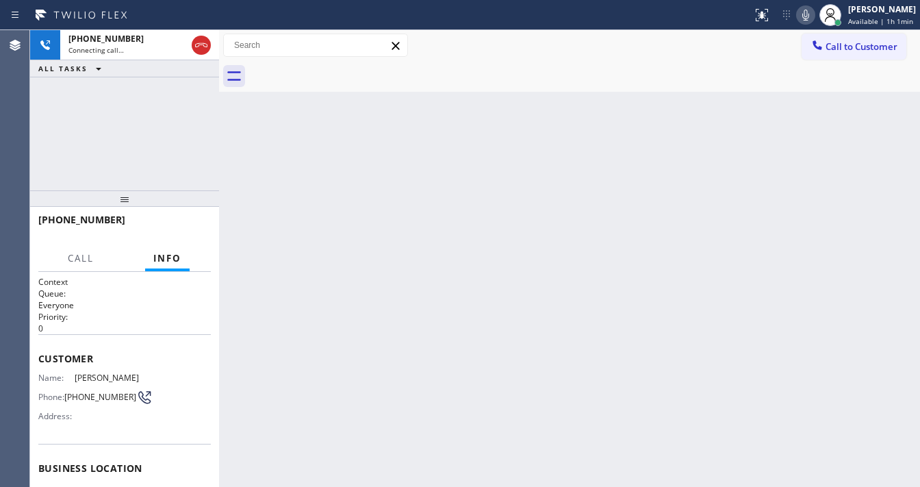
click at [809, 18] on icon at bounding box center [805, 15] width 7 height 11
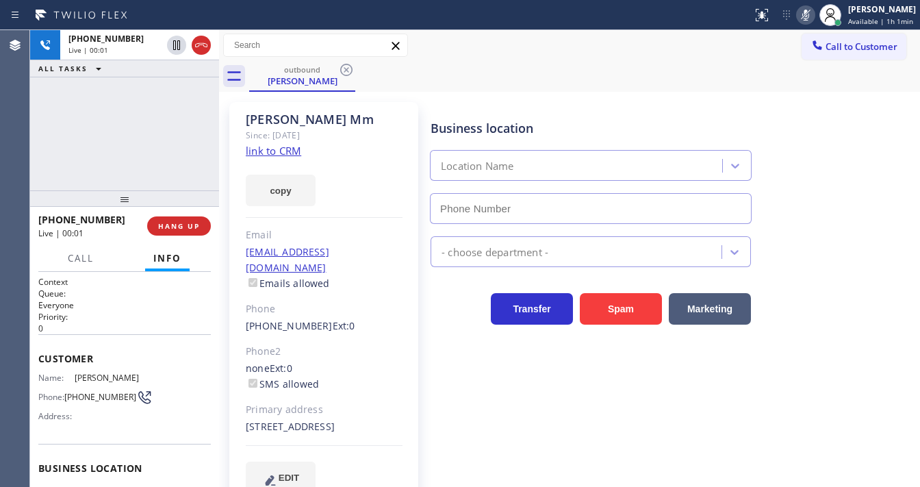
click at [813, 14] on icon at bounding box center [806, 15] width 16 height 16
type input "[PHONE_NUMBER]"
click at [805, 14] on icon at bounding box center [806, 15] width 16 height 16
click at [805, 16] on icon at bounding box center [806, 15] width 16 height 16
drag, startPoint x: 805, startPoint y: 16, endPoint x: 621, endPoint y: 71, distance: 192.0
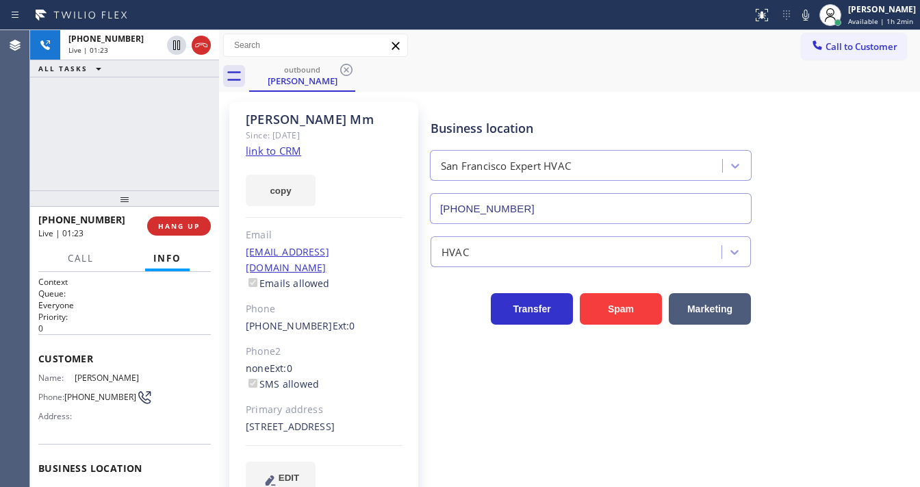
click at [805, 16] on icon at bounding box center [806, 15] width 16 height 16
click at [119, 155] on div "[PHONE_NUMBER] Live | 01:23 ALL TASKS ALL TASKS ACTIVE TASKS TASKS IN WRAP UP" at bounding box center [124, 110] width 189 height 160
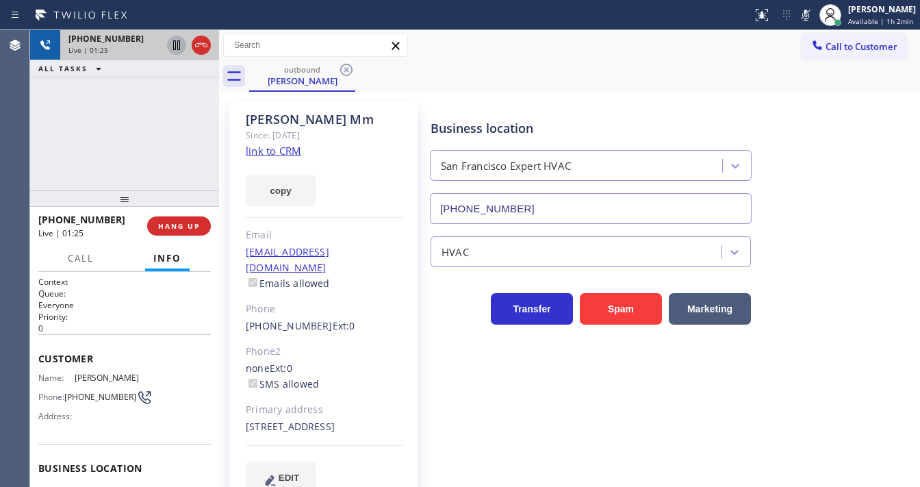
click at [170, 47] on icon at bounding box center [176, 45] width 16 height 16
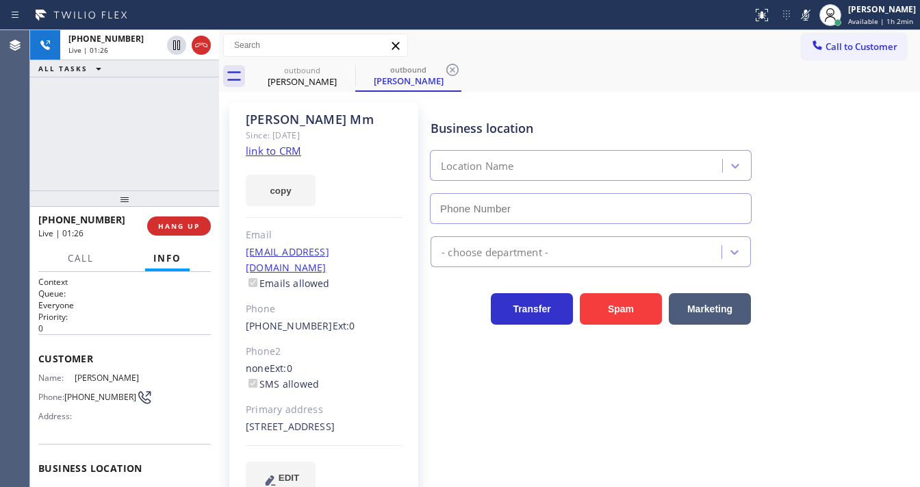
type input "[PHONE_NUMBER]"
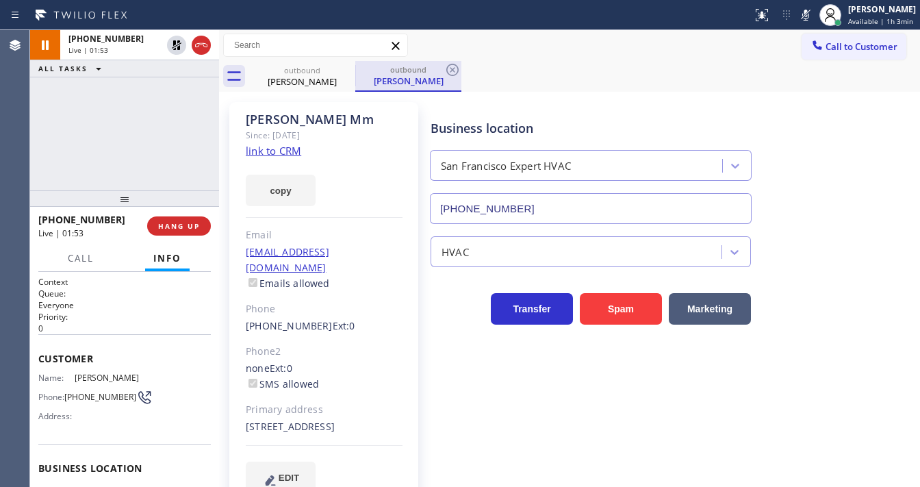
click at [806, 16] on icon at bounding box center [806, 15] width 16 height 16
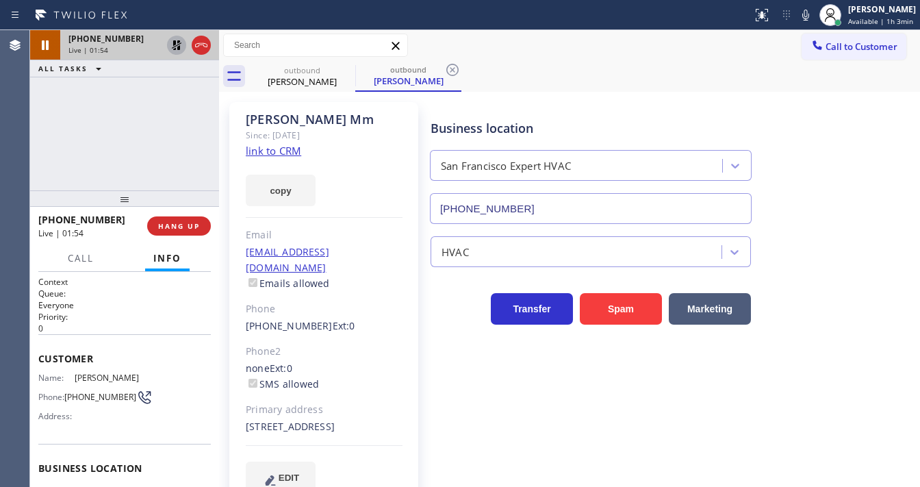
click at [175, 52] on icon at bounding box center [176, 45] width 16 height 16
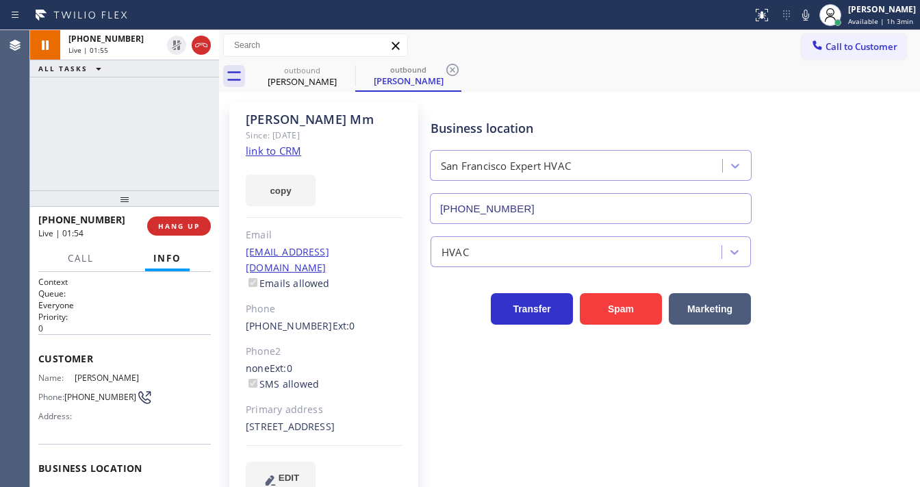
click at [174, 110] on div "[PHONE_NUMBER] Live | 01:55 ALL TASKS ALL TASKS ACTIVE TASKS TASKS IN WRAP UP" at bounding box center [124, 110] width 189 height 160
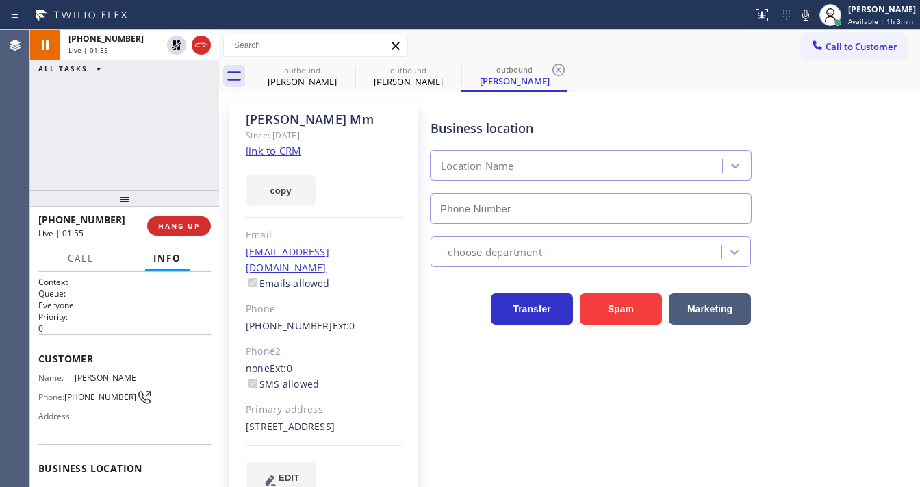
type input "[PHONE_NUMBER]"
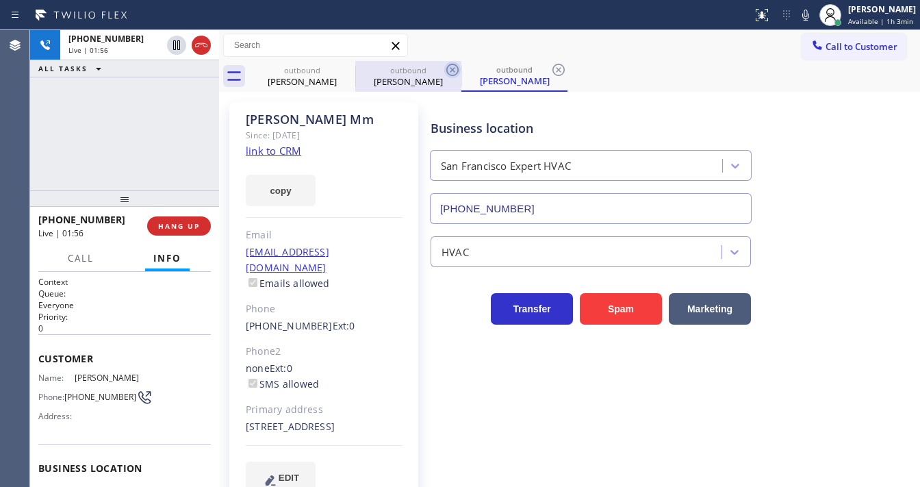
click at [0, 0] on icon at bounding box center [0, 0] width 0 height 0
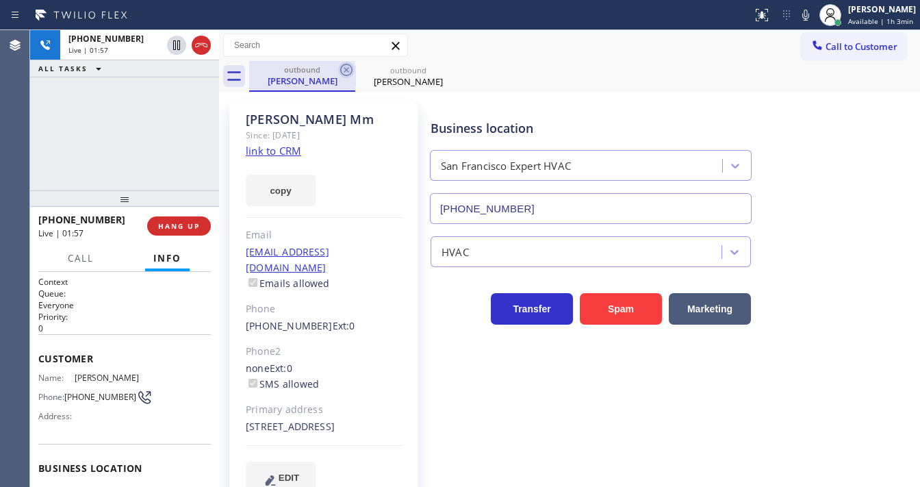
click at [342, 71] on icon at bounding box center [346, 70] width 16 height 16
click at [173, 143] on div "[PHONE_NUMBER] Live | 01:57 ALL TASKS ALL TASKS ACTIVE TASKS TASKS IN WRAP UP" at bounding box center [124, 110] width 189 height 160
click at [49, 142] on div "[PHONE_NUMBER] Live | 02:03 ALL TASKS ALL TASKS ACTIVE TASKS TASKS IN WRAP UP" at bounding box center [124, 110] width 189 height 160
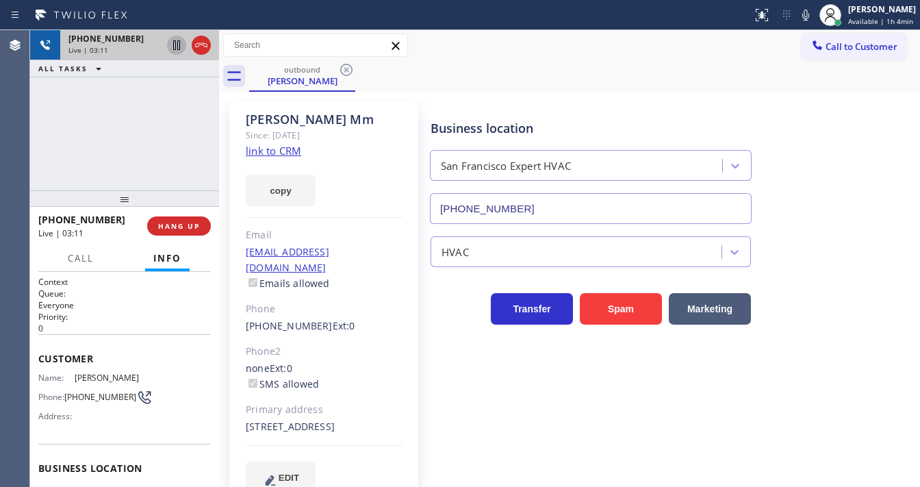
click at [175, 44] on icon at bounding box center [176, 45] width 16 height 16
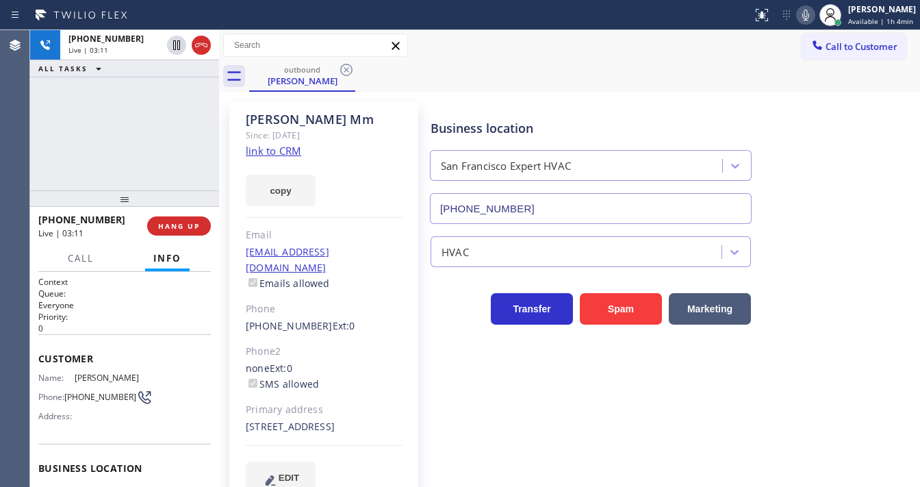
click at [809, 18] on icon at bounding box center [806, 15] width 16 height 16
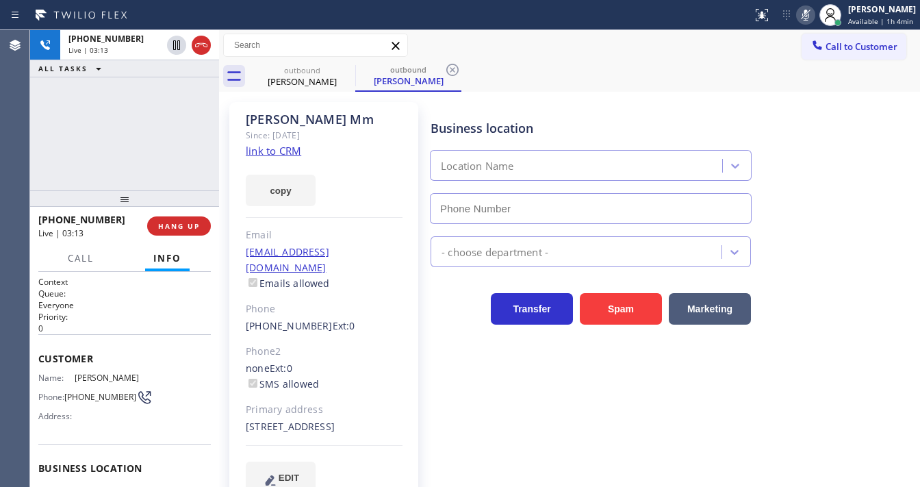
type input "[PHONE_NUMBER]"
drag, startPoint x: 809, startPoint y: 16, endPoint x: 724, endPoint y: 39, distance: 88.0
click at [807, 15] on icon at bounding box center [806, 15] width 16 height 16
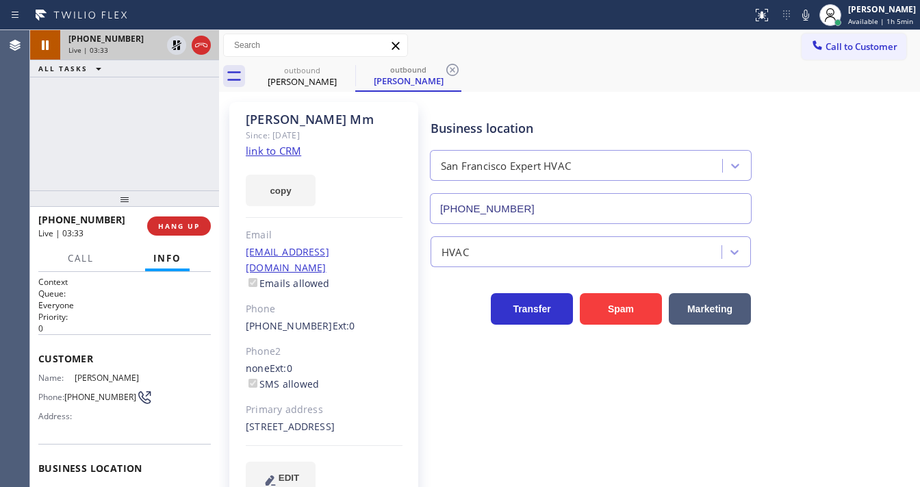
drag, startPoint x: 175, startPoint y: 85, endPoint x: 181, endPoint y: 60, distance: 25.9
click at [175, 83] on div "[PHONE_NUMBER] Live | 03:33 ALL TASKS ALL TASKS ACTIVE TASKS TASKS IN WRAP UP" at bounding box center [124, 110] width 189 height 160
click at [179, 39] on icon at bounding box center [176, 45] width 16 height 16
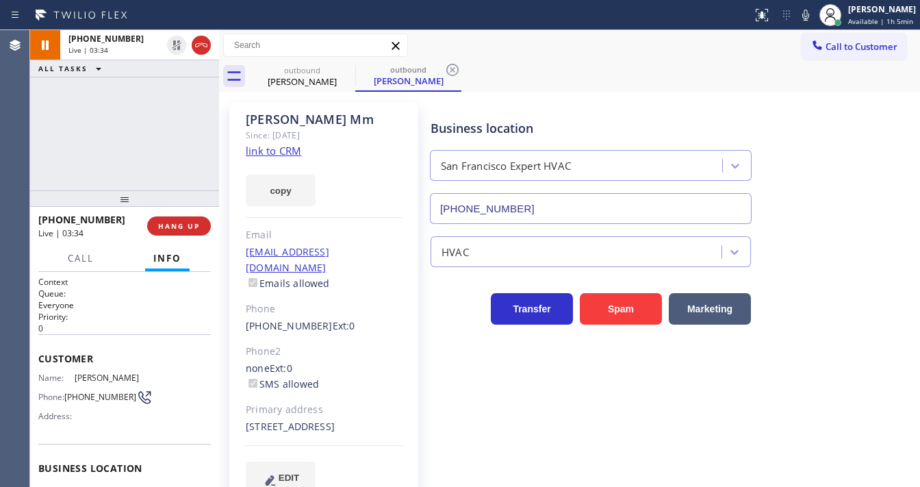
click at [153, 123] on div "[PHONE_NUMBER] Live | 03:34 ALL TASKS ALL TASKS ACTIVE TASKS TASKS IN WRAP UP" at bounding box center [124, 110] width 189 height 160
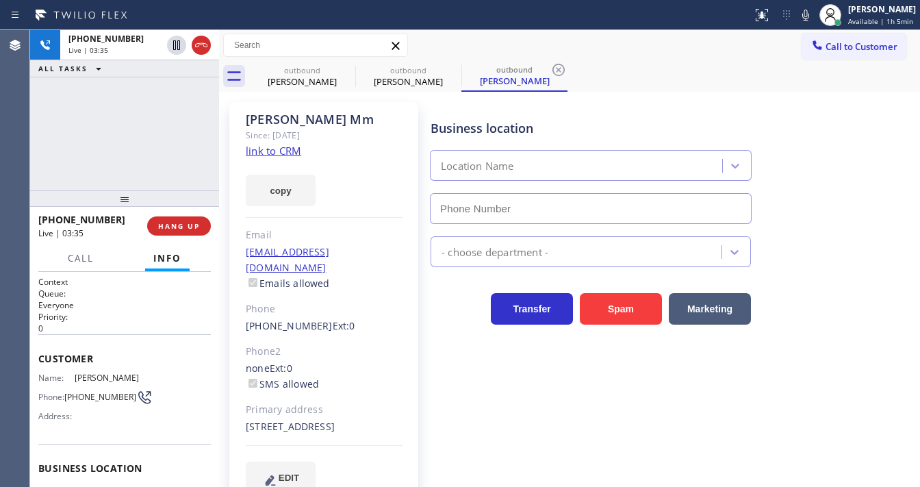
type input "[PHONE_NUMBER]"
click at [149, 122] on div "[PHONE_NUMBER] Live | 03:35 ALL TASKS ALL TASKS ACTIVE TASKS TASKS IN WRAP UP" at bounding box center [124, 110] width 189 height 160
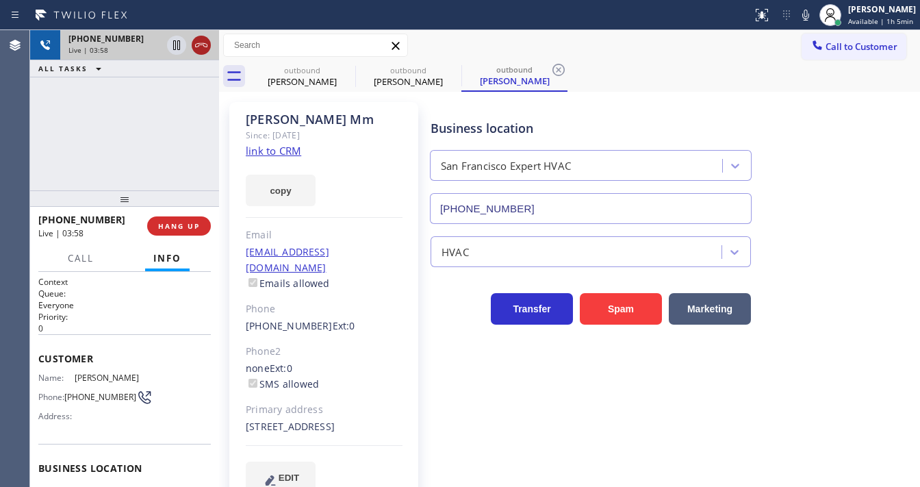
click at [201, 47] on icon at bounding box center [201, 45] width 16 height 16
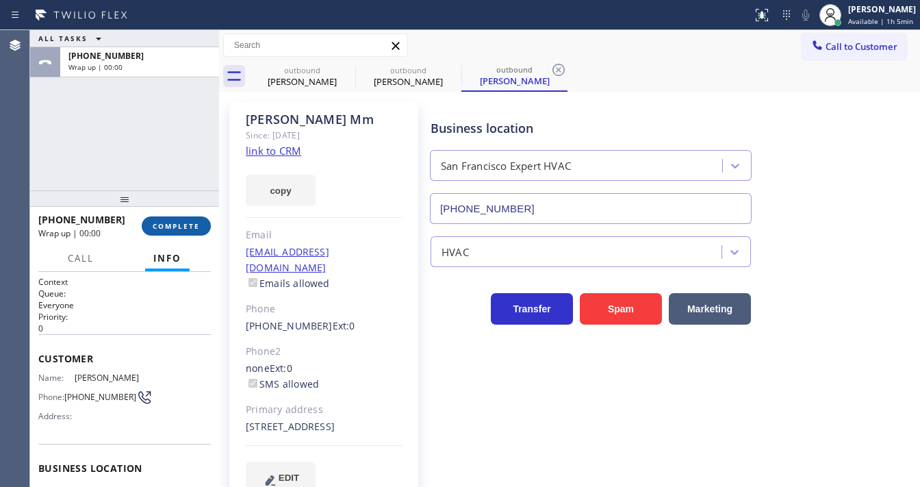
click at [187, 223] on span "COMPLETE" at bounding box center [176, 226] width 47 height 10
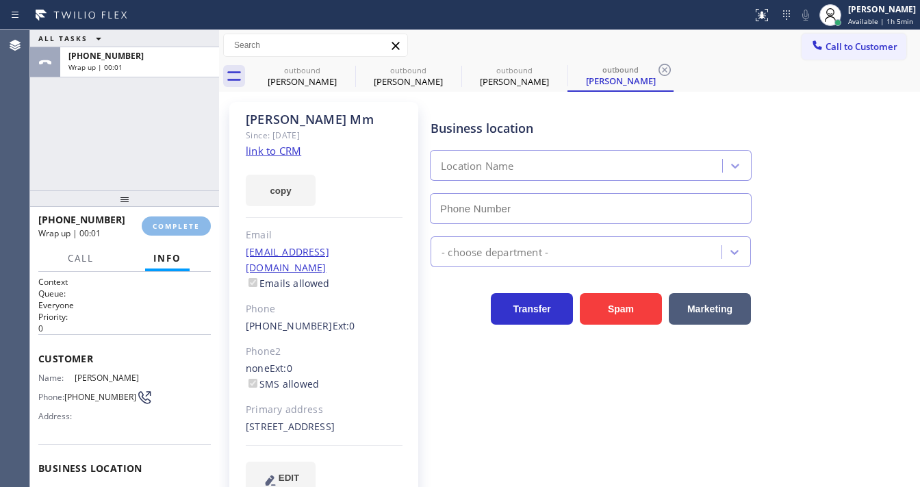
type input "[PHONE_NUMBER]"
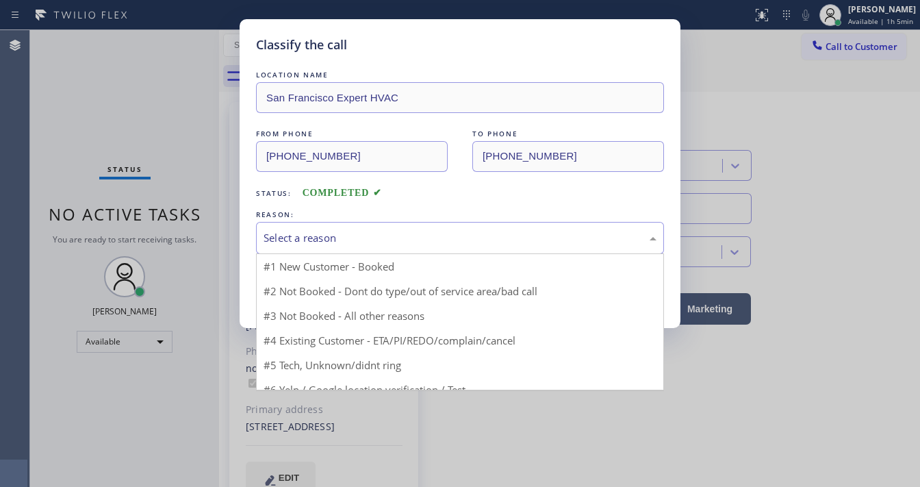
drag, startPoint x: 301, startPoint y: 236, endPoint x: 307, endPoint y: 247, distance: 13.2
click at [302, 238] on div "Select a reason" at bounding box center [460, 238] width 393 height 16
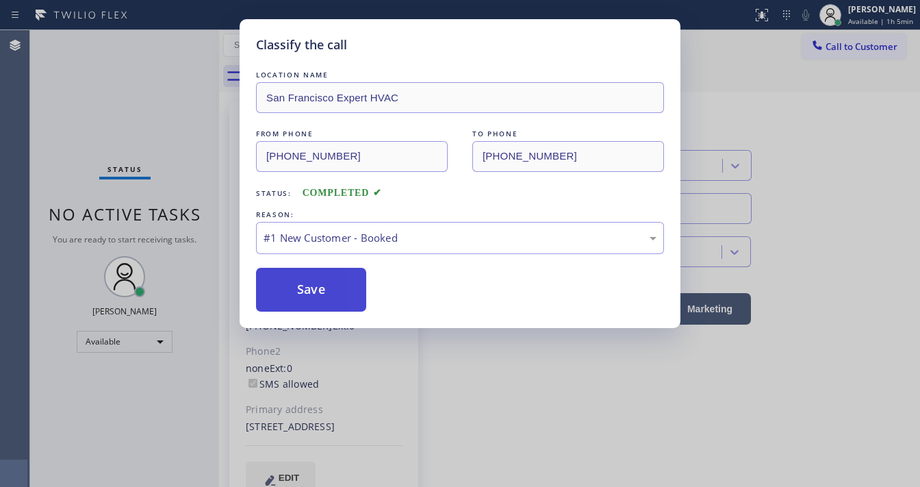
click at [304, 280] on button "Save" at bounding box center [311, 290] width 110 height 44
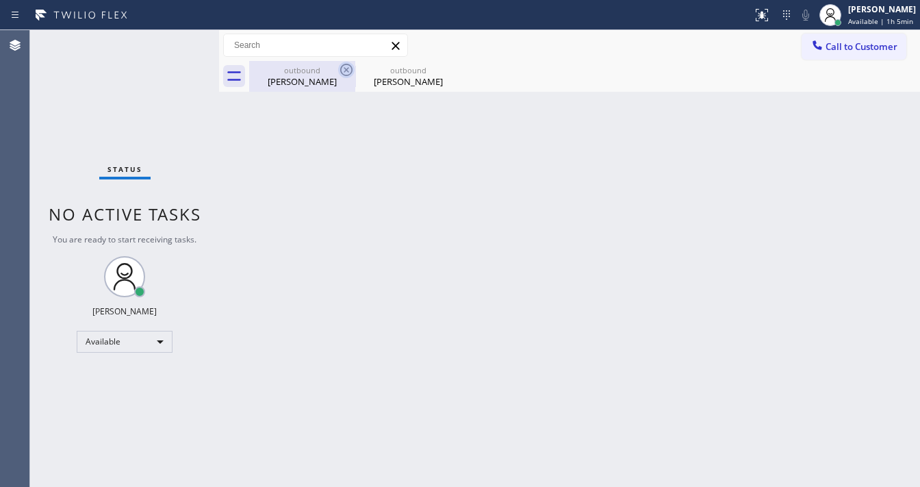
drag, startPoint x: 333, startPoint y: 68, endPoint x: 342, endPoint y: 72, distance: 10.4
click at [336, 69] on div "outbound" at bounding box center [302, 70] width 103 height 10
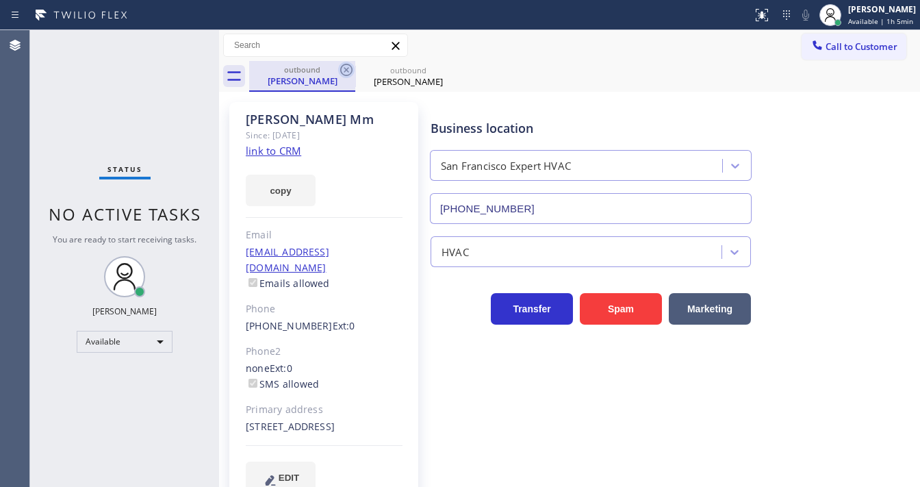
click at [344, 73] on icon at bounding box center [346, 70] width 16 height 16
click at [362, 73] on div "outbound [PERSON_NAME]" at bounding box center [584, 76] width 671 height 31
click at [340, 74] on icon at bounding box center [346, 70] width 16 height 16
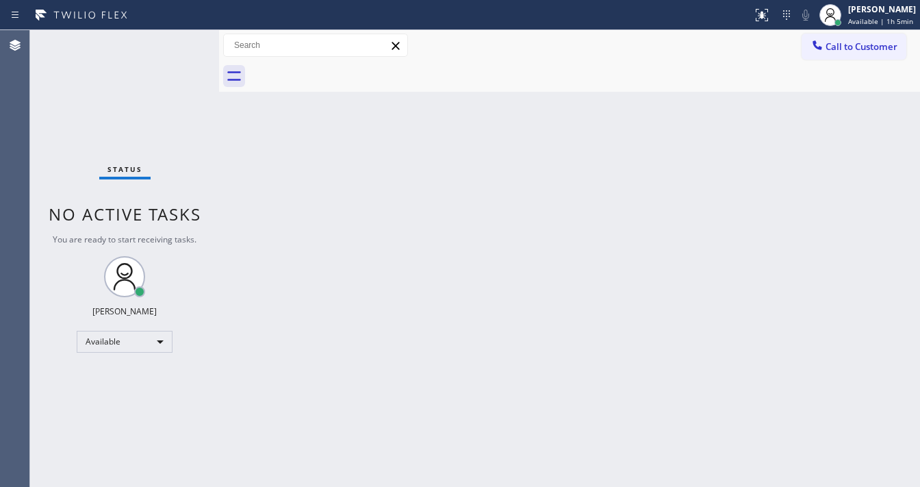
click at [340, 73] on div at bounding box center [584, 76] width 671 height 31
click at [259, 161] on div "Back to Dashboard Change Sender ID Customers Technicians Select a contact Outbo…" at bounding box center [569, 258] width 701 height 457
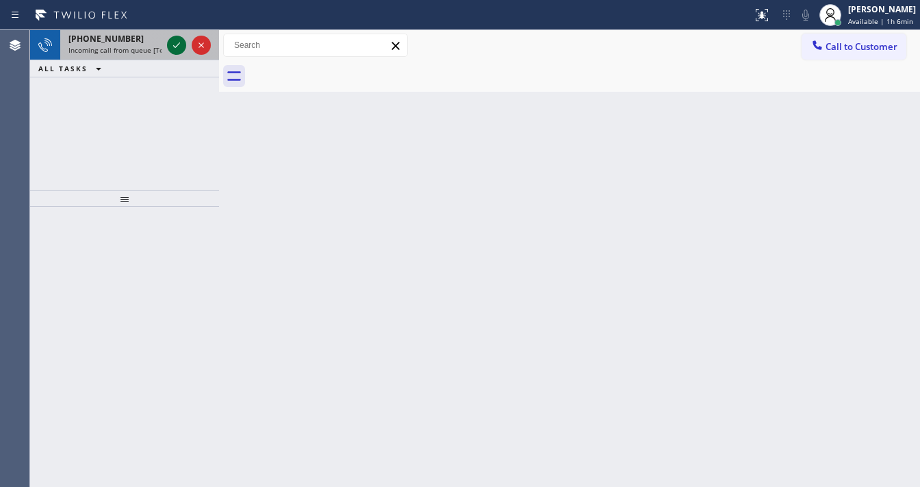
click at [175, 41] on icon at bounding box center [176, 45] width 16 height 16
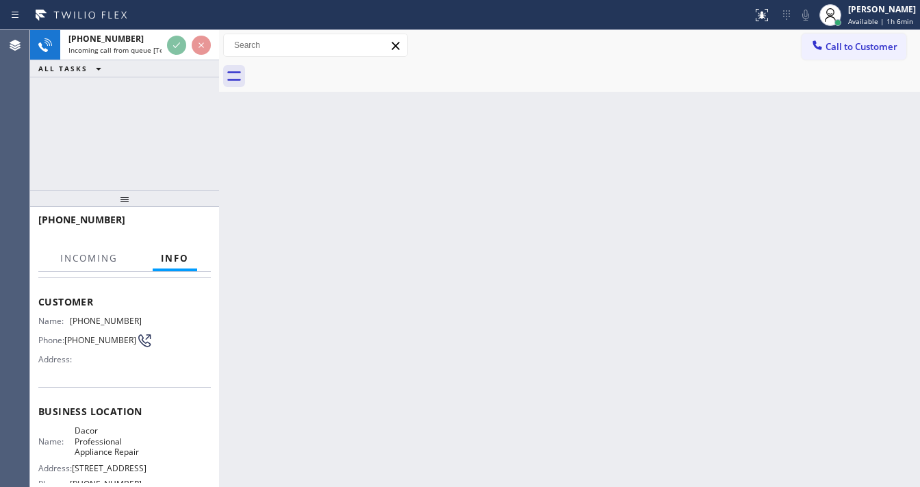
scroll to position [110, 0]
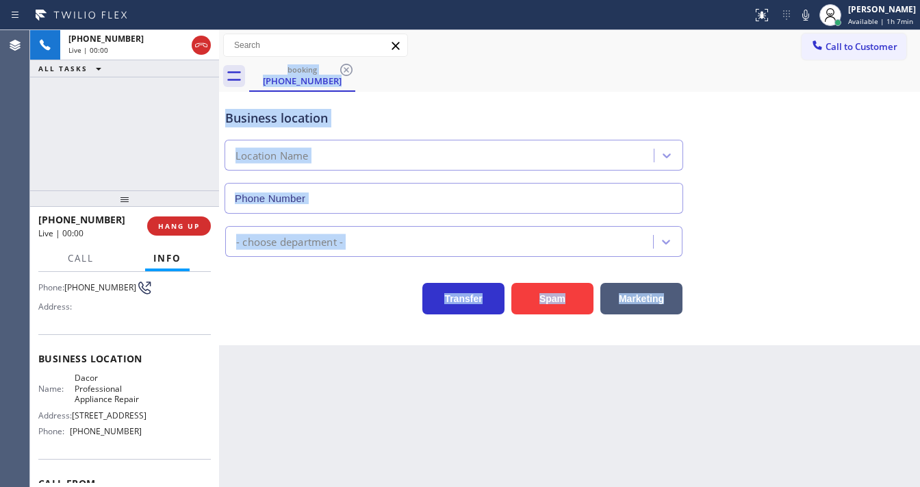
type input "[PHONE_NUMBER]"
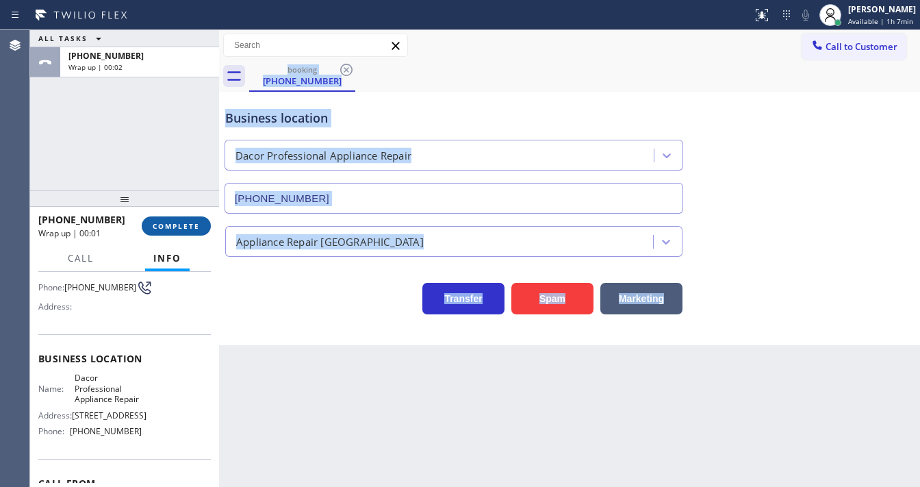
click at [186, 226] on span "COMPLETE" at bounding box center [176, 226] width 47 height 10
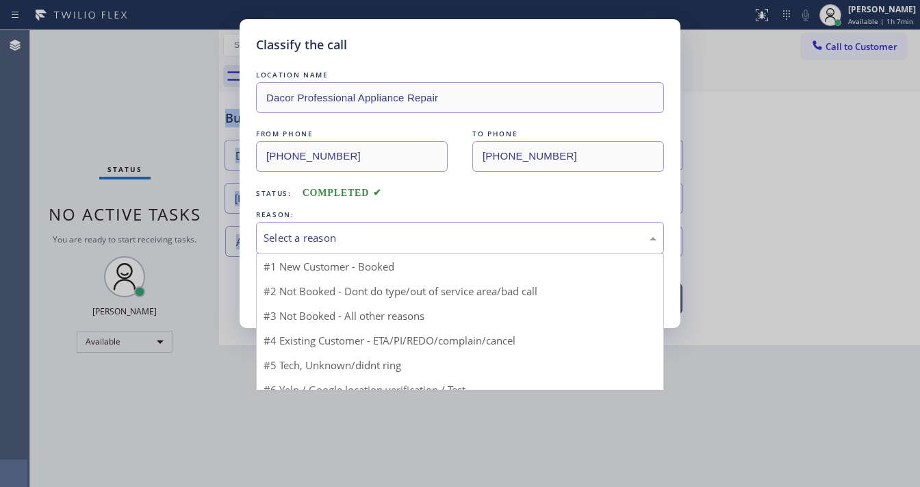
drag, startPoint x: 303, startPoint y: 236, endPoint x: 314, endPoint y: 251, distance: 18.6
click at [305, 241] on div "Select a reason" at bounding box center [460, 238] width 393 height 16
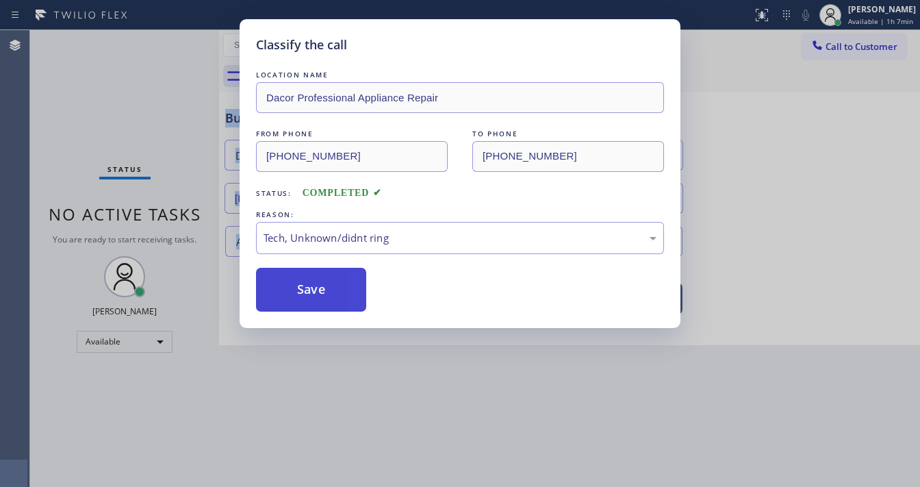
click at [307, 309] on button "Save" at bounding box center [311, 290] width 110 height 44
click at [307, 308] on button "Save" at bounding box center [311, 290] width 110 height 44
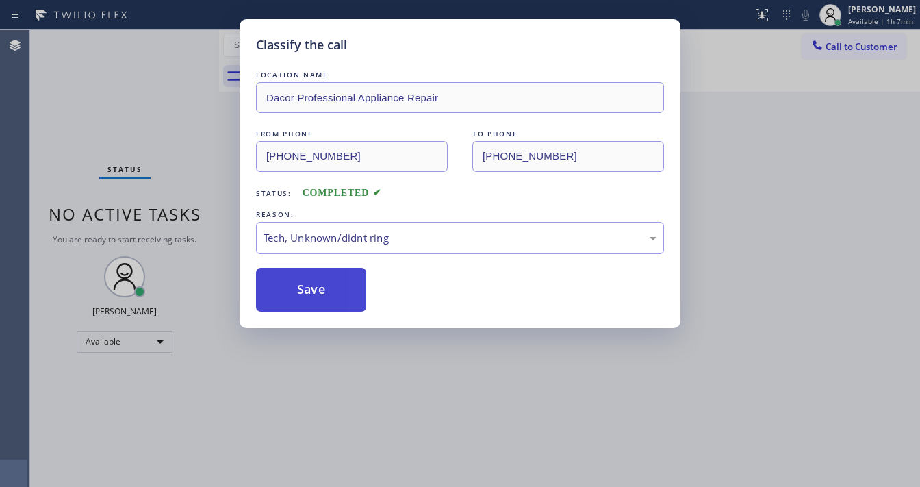
click at [307, 301] on button "Save" at bounding box center [311, 290] width 110 height 44
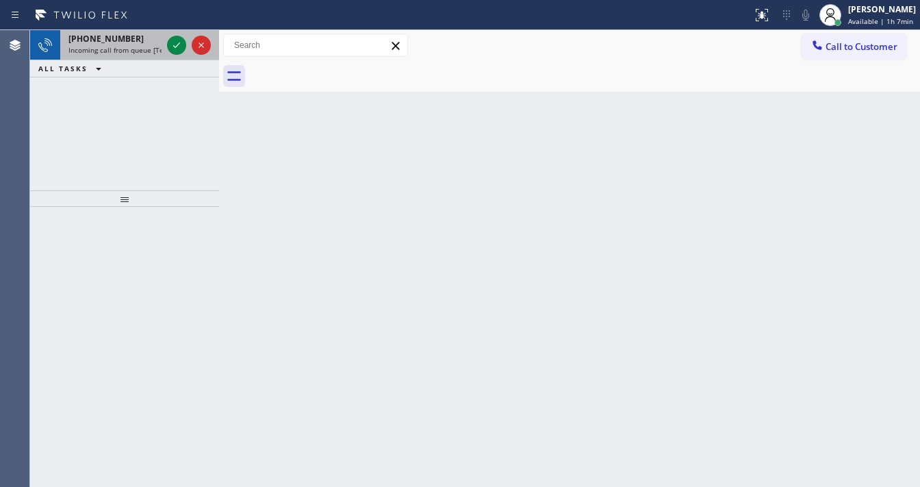
click at [145, 38] on div "[PHONE_NUMBER]" at bounding box center [114, 39] width 93 height 12
click at [116, 36] on span "[PHONE_NUMBER]" at bounding box center [105, 39] width 75 height 12
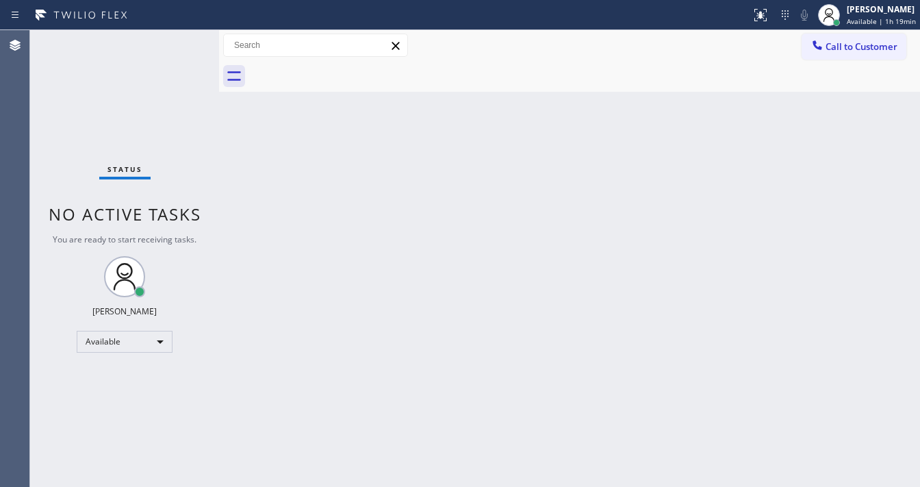
click at [129, 38] on div "Status No active tasks You are ready to start receiving tasks. [PERSON_NAME]" at bounding box center [124, 258] width 189 height 457
click at [881, 15] on div "[PERSON_NAME] Available | 1h 21min" at bounding box center [882, 15] width 76 height 24
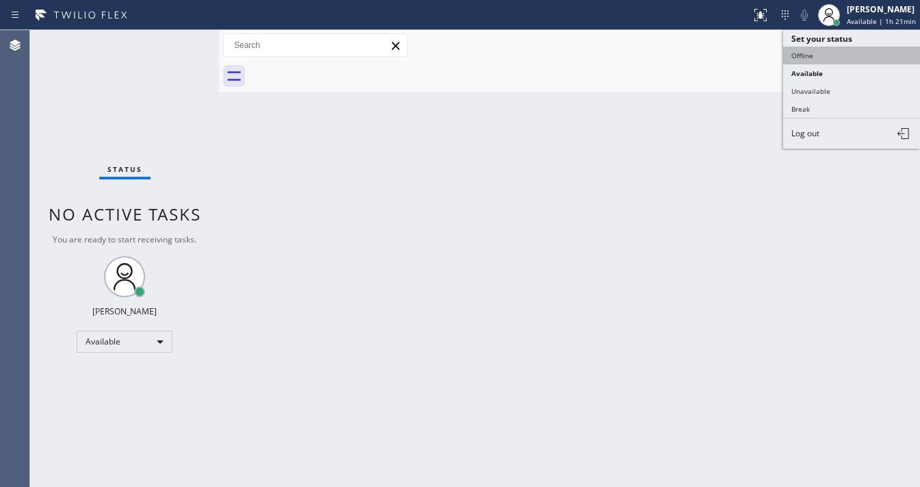
click at [840, 54] on button "Offline" at bounding box center [851, 56] width 137 height 18
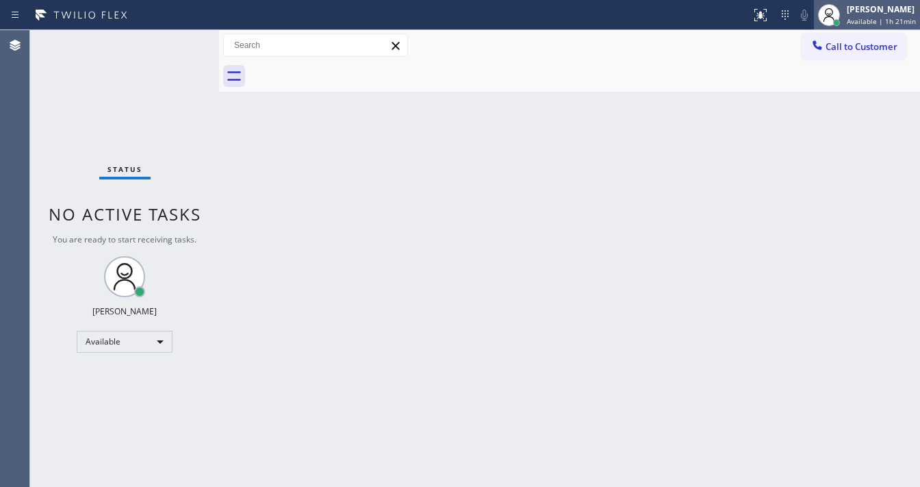
click at [863, 21] on span "Available | 1h 21min" at bounding box center [881, 21] width 69 height 10
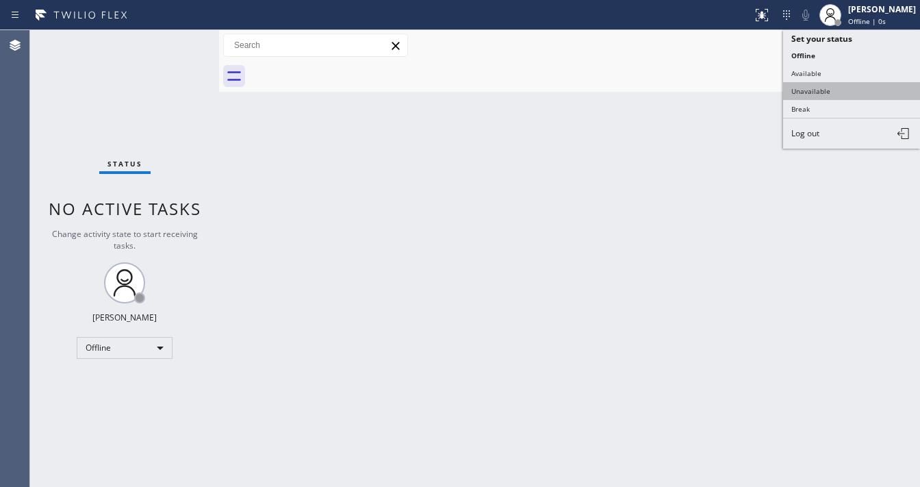
click at [822, 82] on button "Unavailable" at bounding box center [851, 91] width 137 height 18
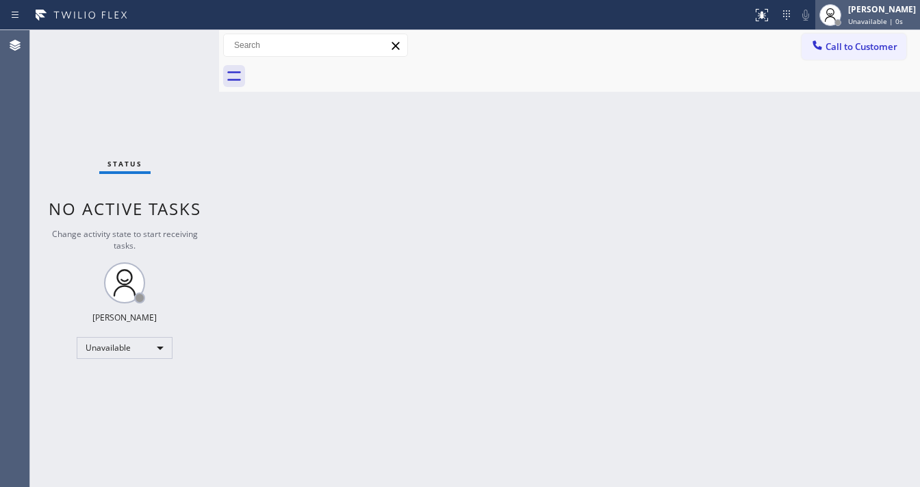
click at [863, 16] on span "Unavailable | 0s" at bounding box center [875, 21] width 55 height 10
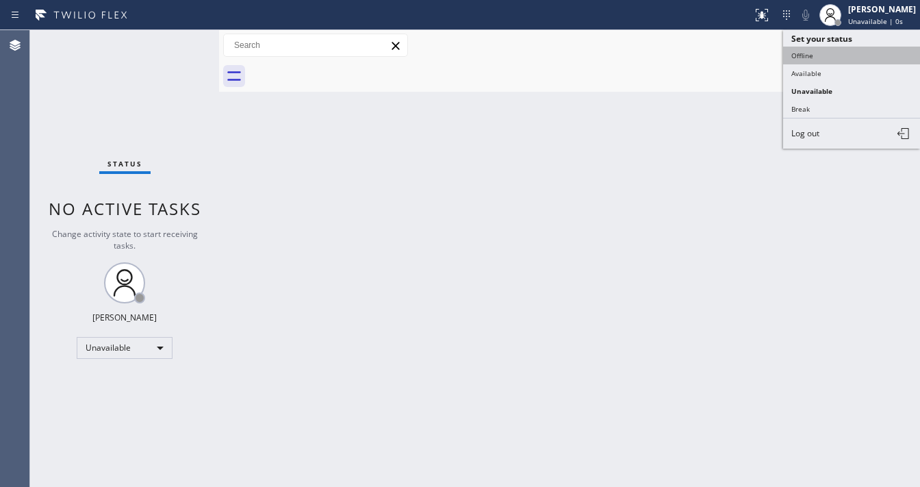
click at [807, 60] on button "Offline" at bounding box center [851, 56] width 137 height 18
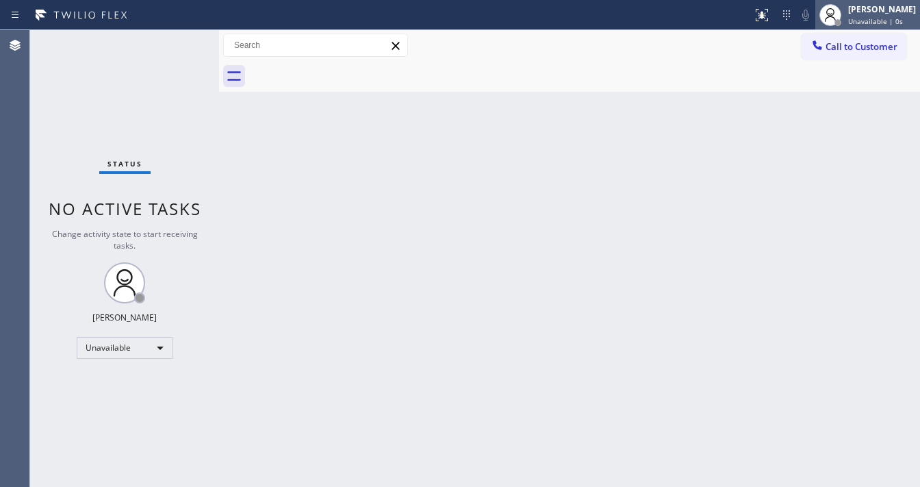
click at [871, 14] on div "[PERSON_NAME]" at bounding box center [882, 9] width 68 height 12
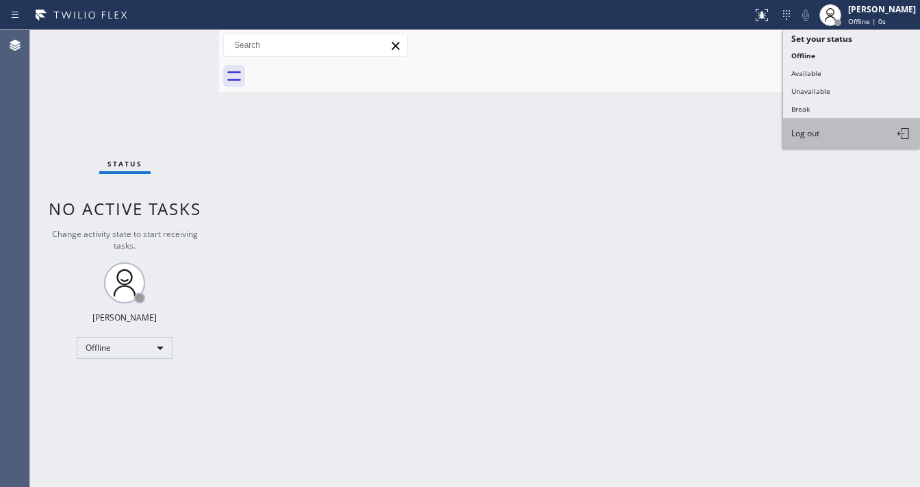
click at [820, 127] on span "Log out" at bounding box center [806, 133] width 28 height 12
